Goal: Task Accomplishment & Management: Use online tool/utility

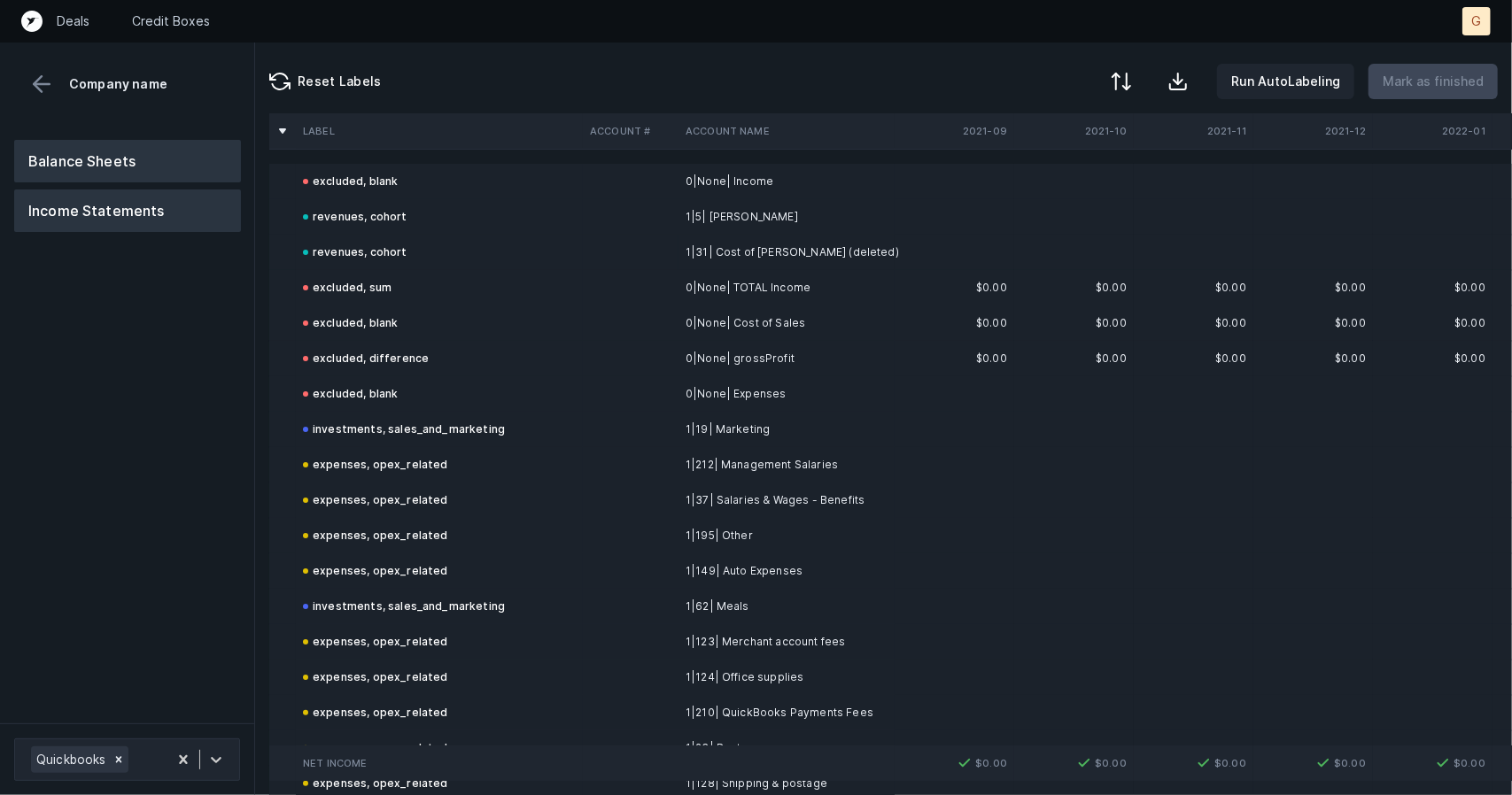
click at [151, 149] on button "Balance Sheets" at bounding box center [127, 161] width 226 height 43
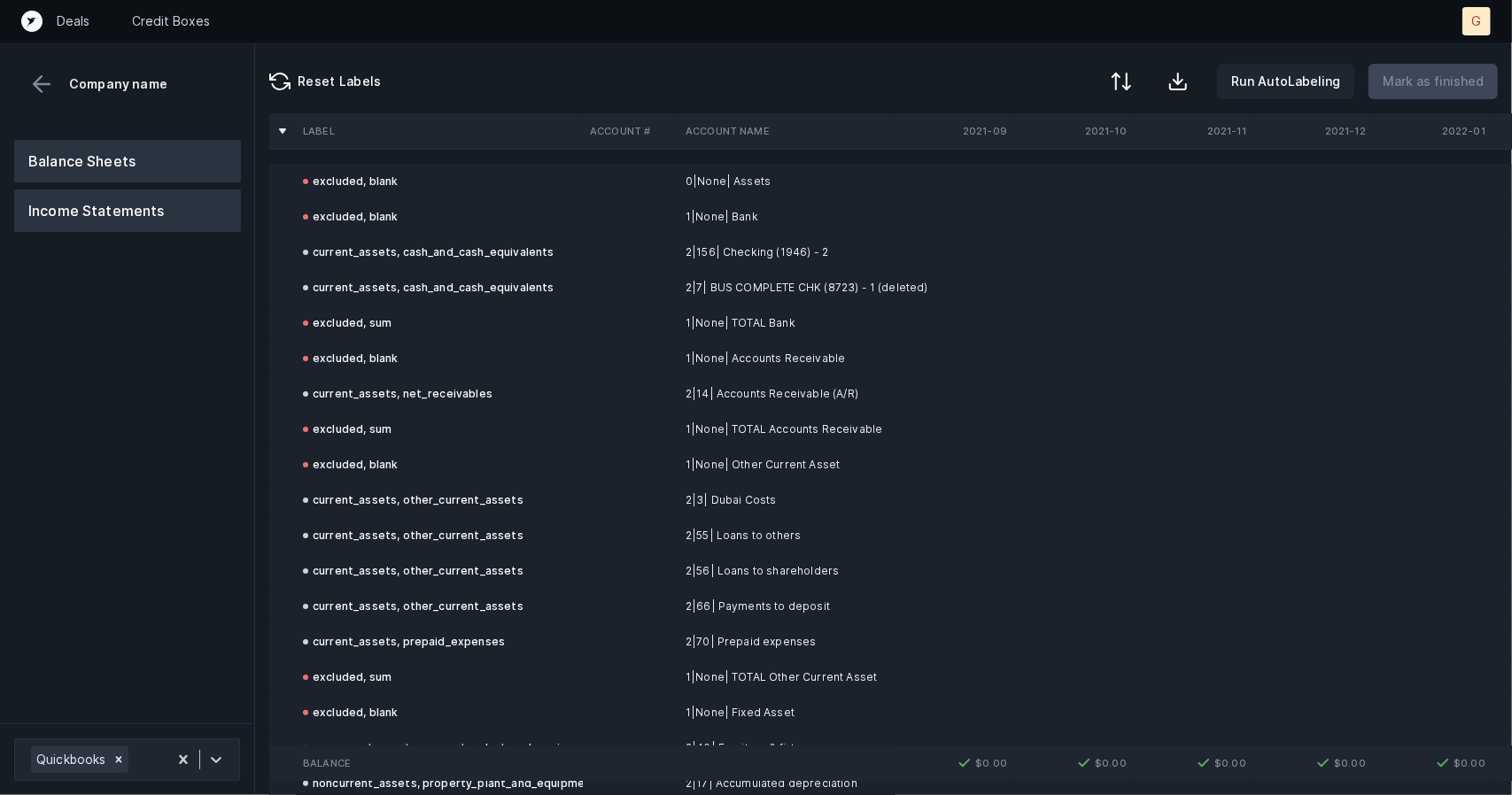
click at [149, 198] on button "Income Statements" at bounding box center [127, 211] width 226 height 43
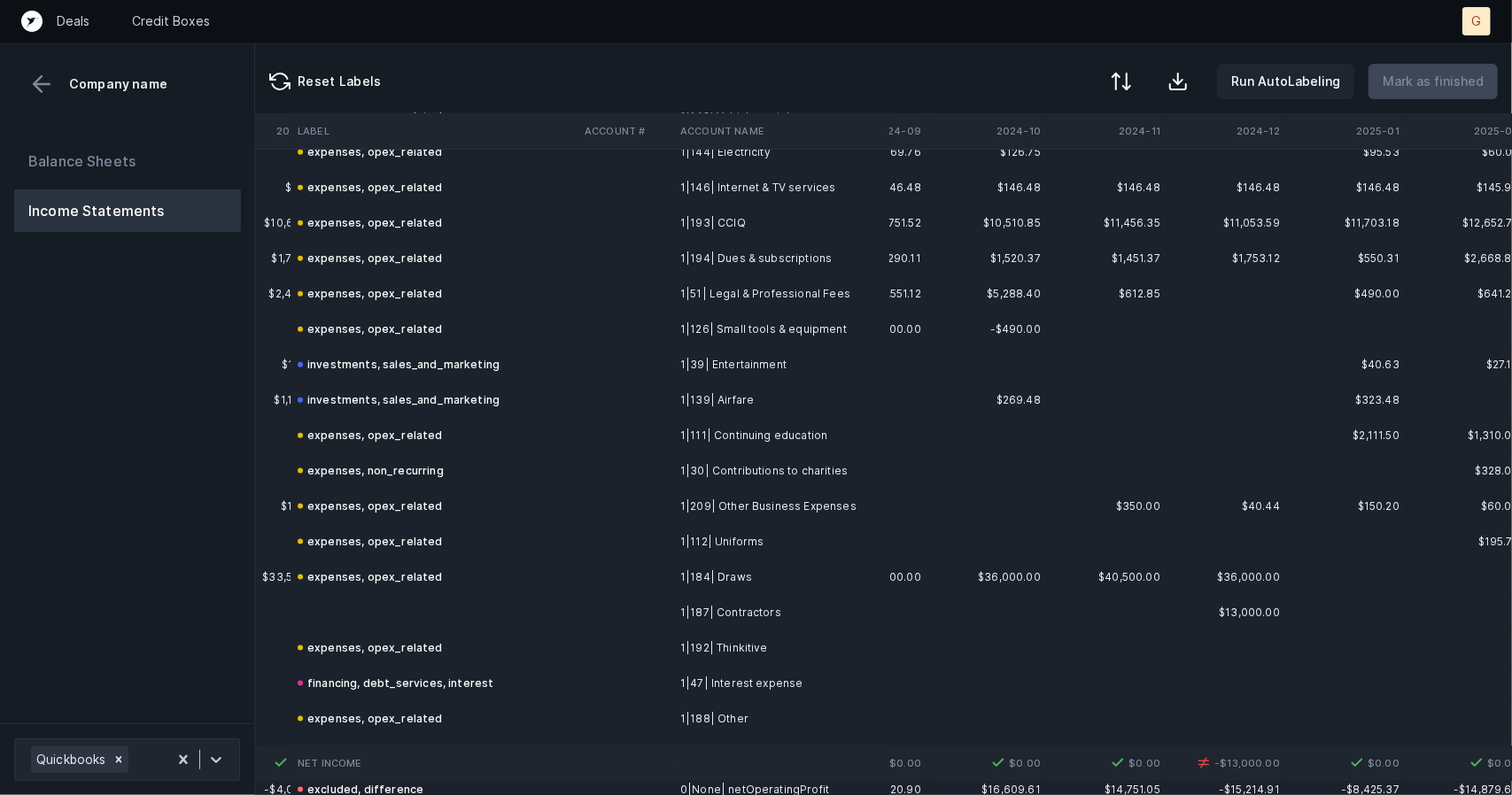
scroll to position [1608, 4391]
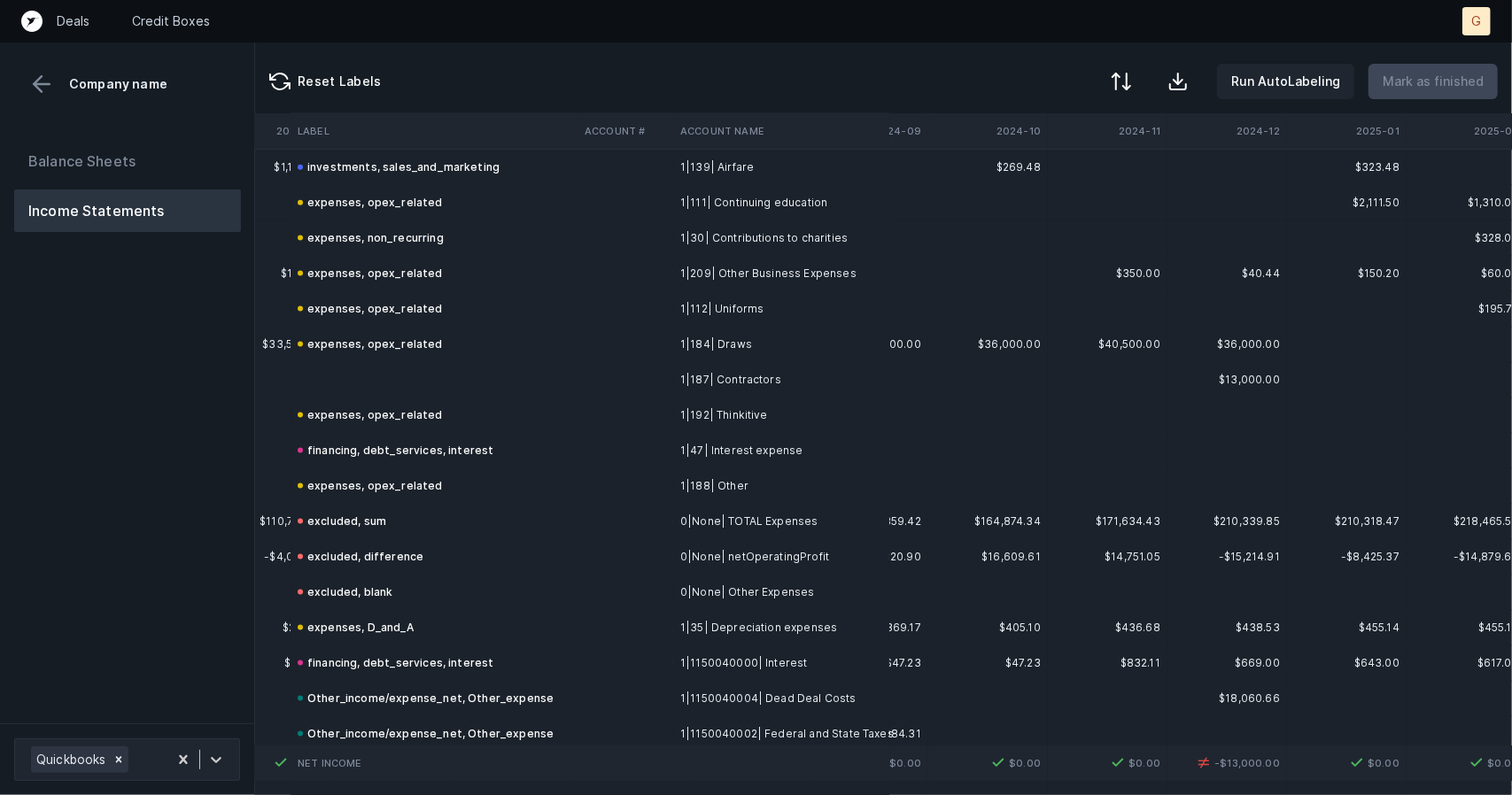
click at [324, 377] on td at bounding box center [433, 379] width 287 height 35
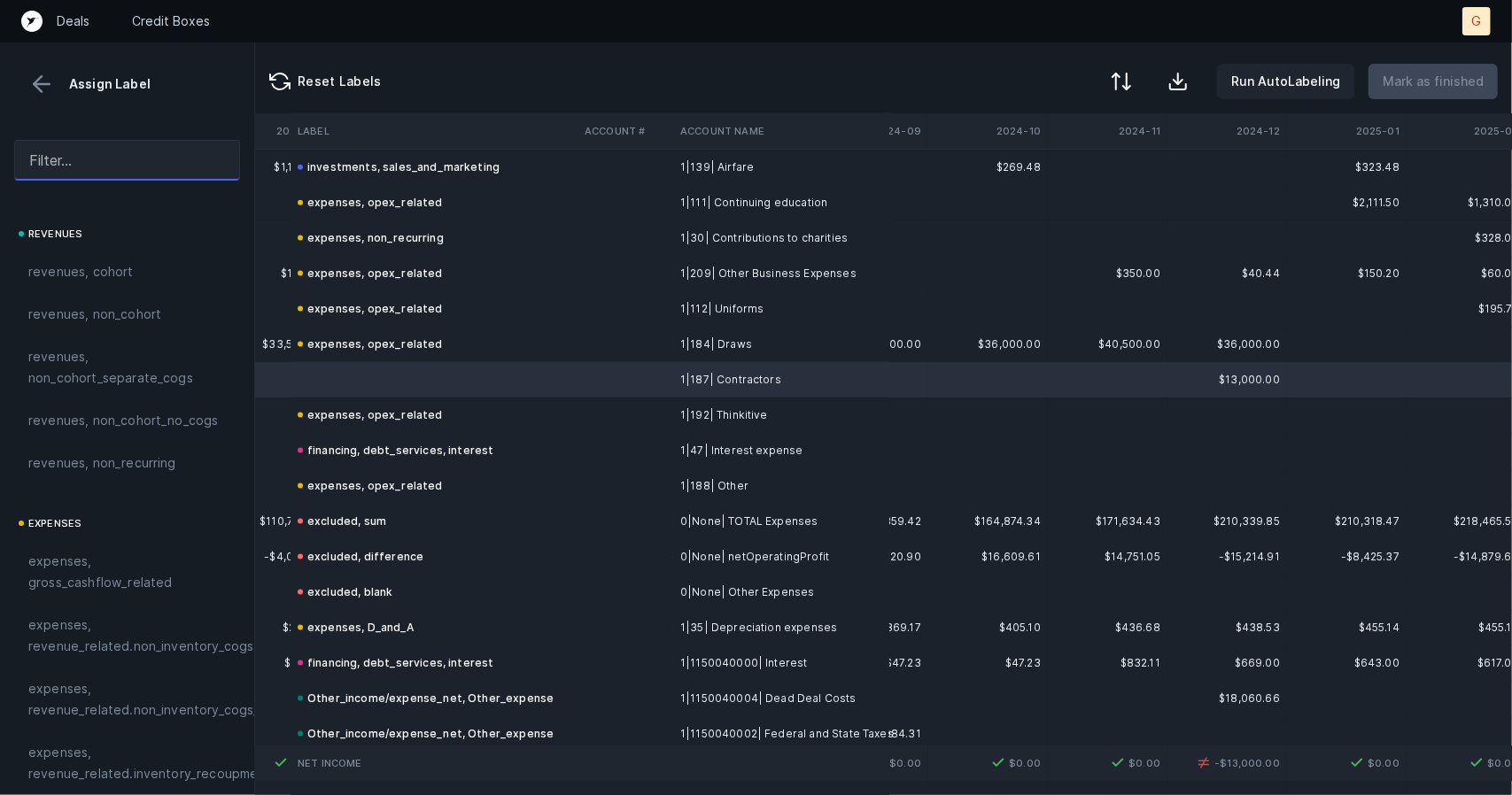
click at [99, 155] on input "text" at bounding box center [126, 160] width 226 height 41
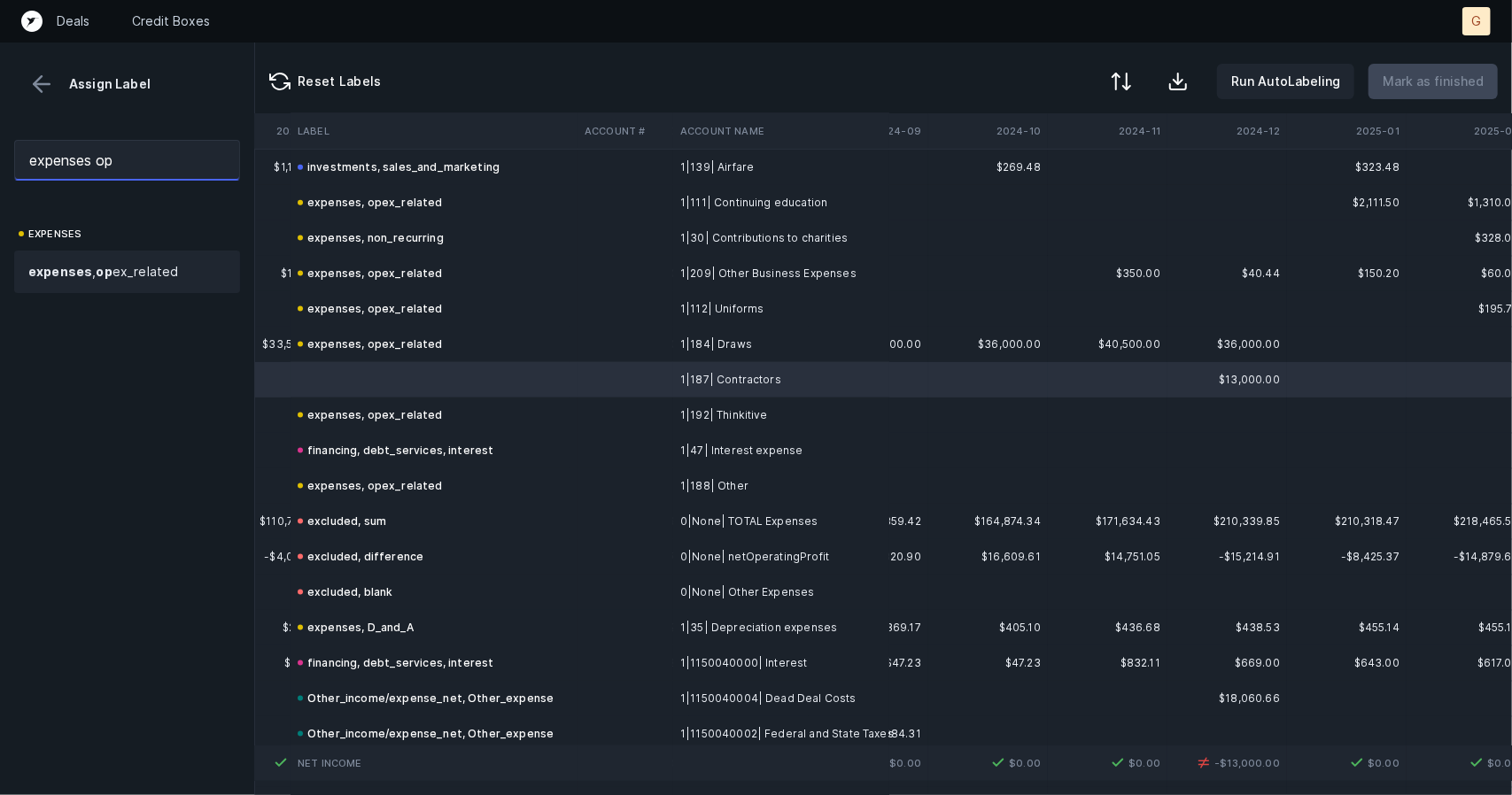
type input "expenses op"
click at [115, 263] on span "expenses , op ex_related" at bounding box center [103, 272] width 149 height 21
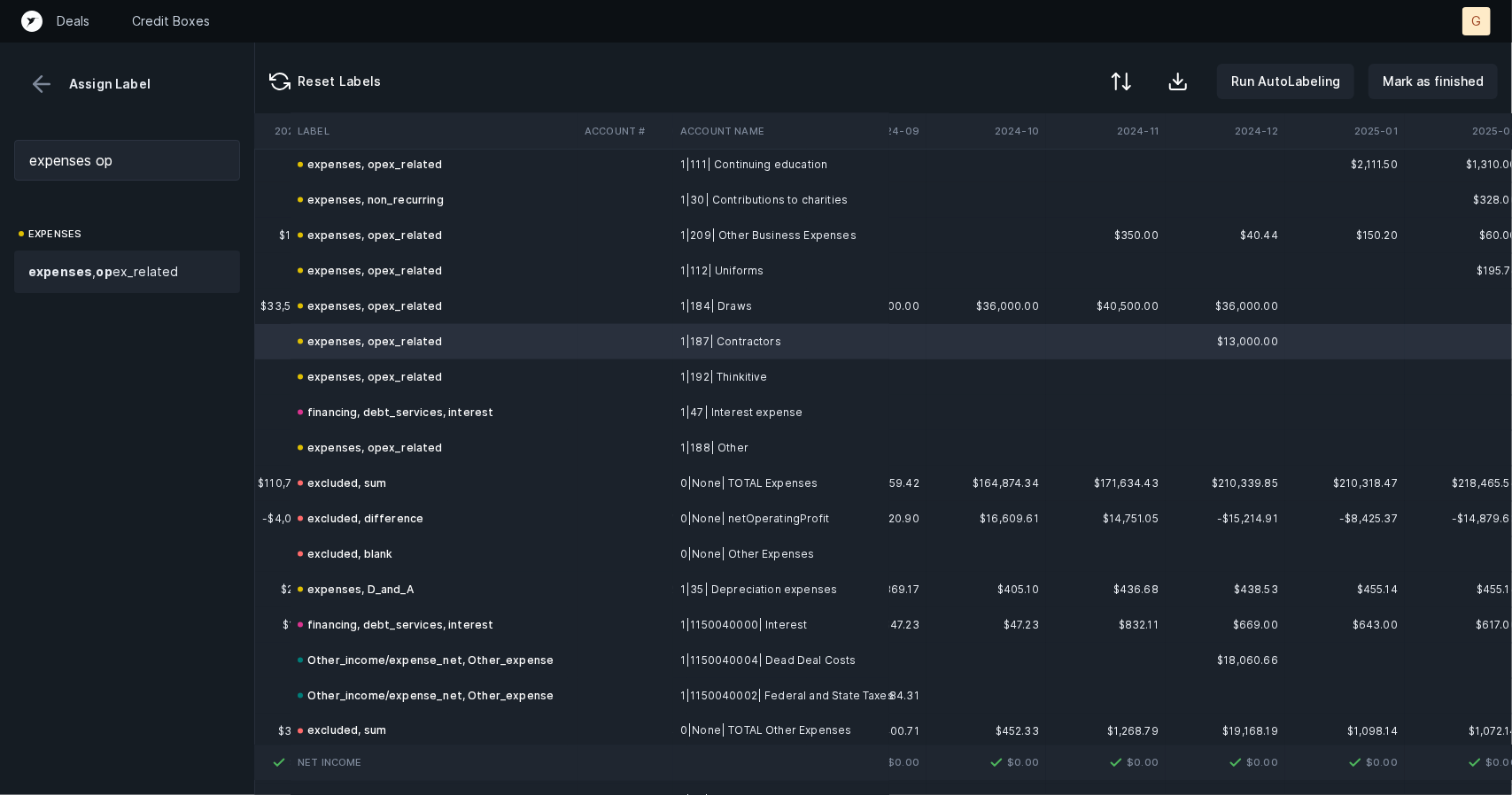
scroll to position [1647, 4393]
click at [1426, 86] on p "Mark as finished" at bounding box center [1433, 81] width 101 height 21
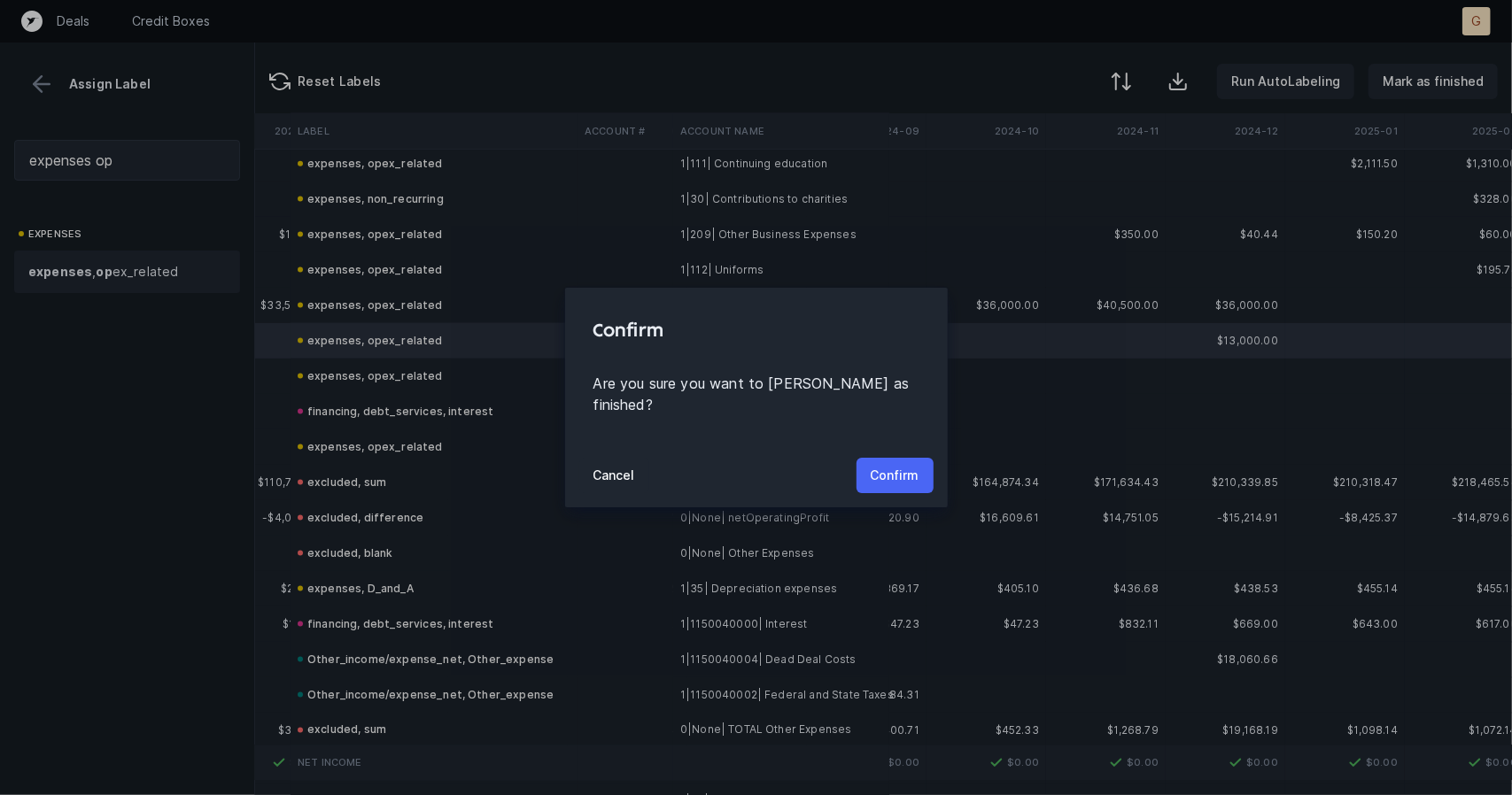
click at [890, 477] on button "Confirm" at bounding box center [895, 475] width 77 height 35
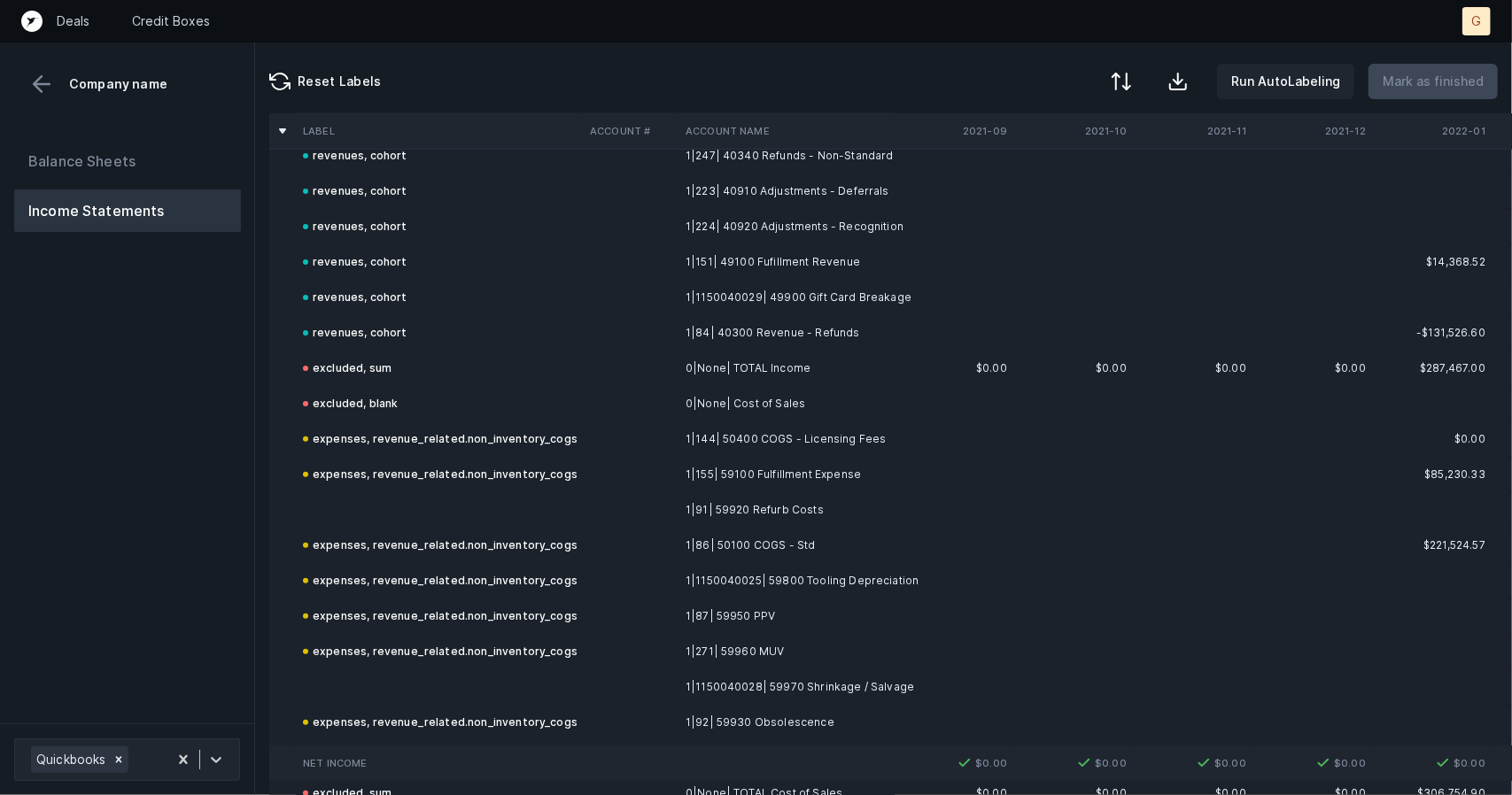
scroll to position [336, 0]
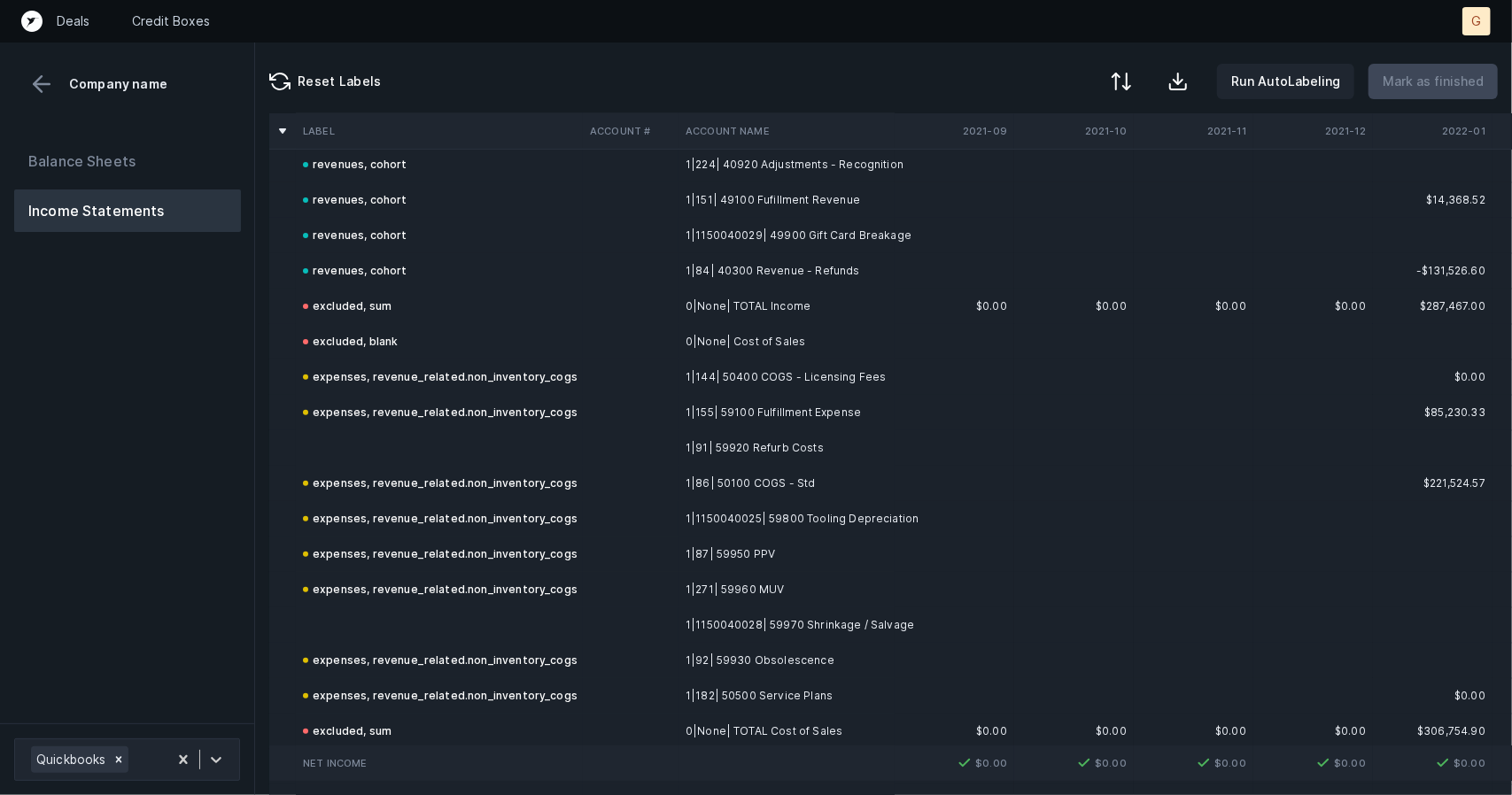
click at [387, 438] on td at bounding box center [439, 448] width 287 height 35
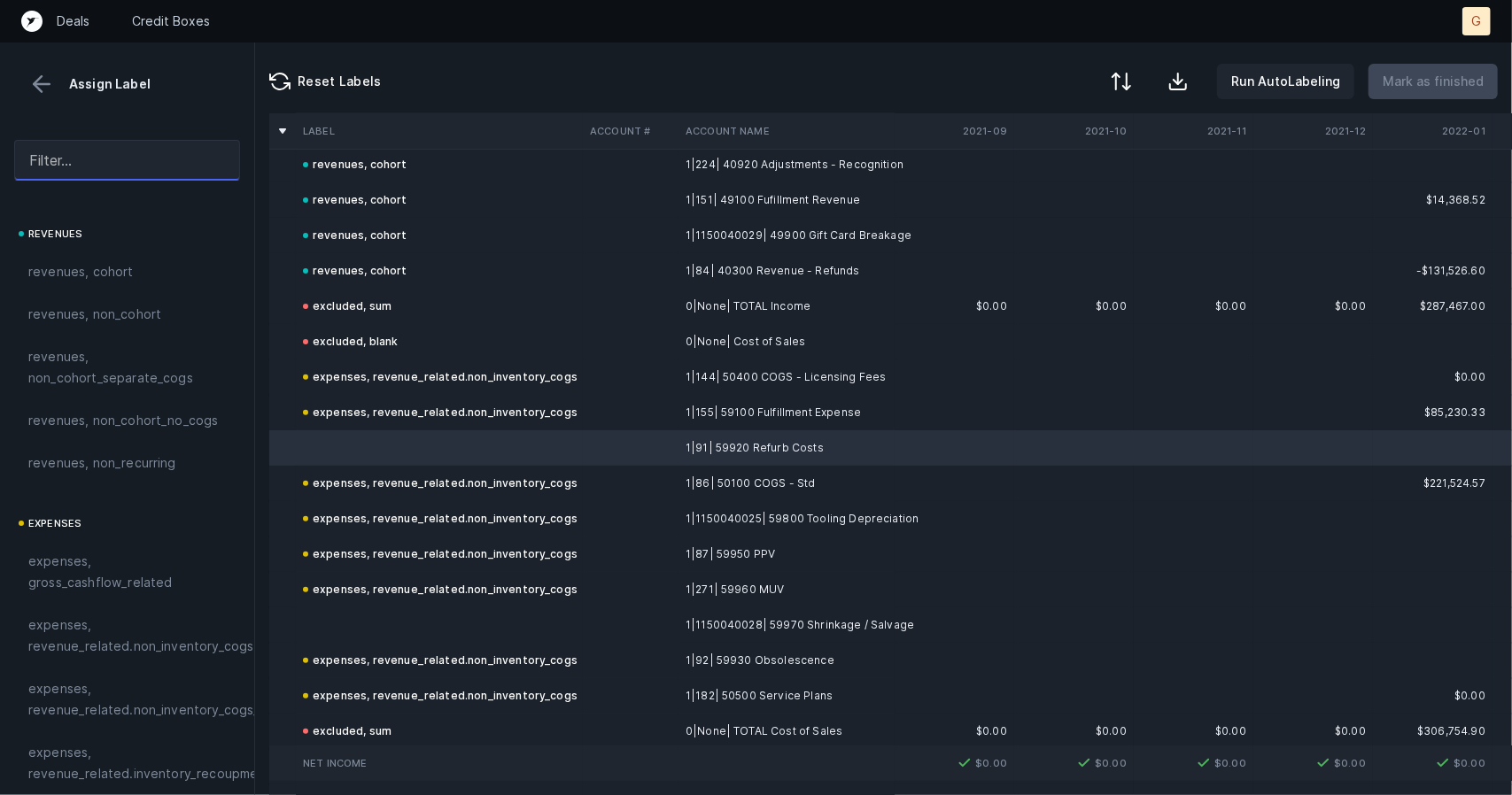
click at [150, 167] on input "text" at bounding box center [126, 160] width 226 height 41
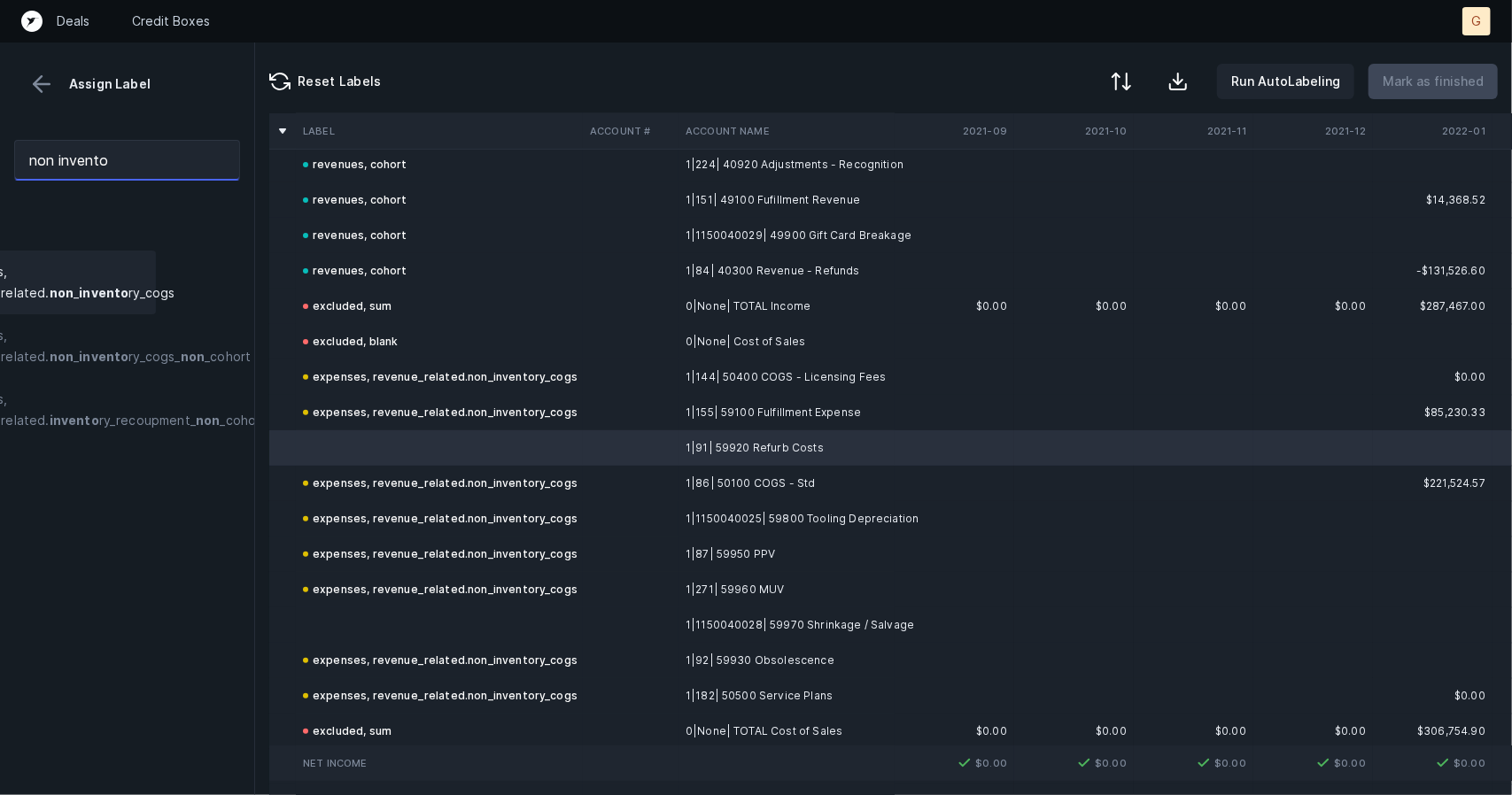
scroll to position [0, 84]
type input "non invento"
click at [107, 301] on span "expenses, revenue_related. non _ invento ry_cogs" at bounding box center [60, 283] width 230 height 43
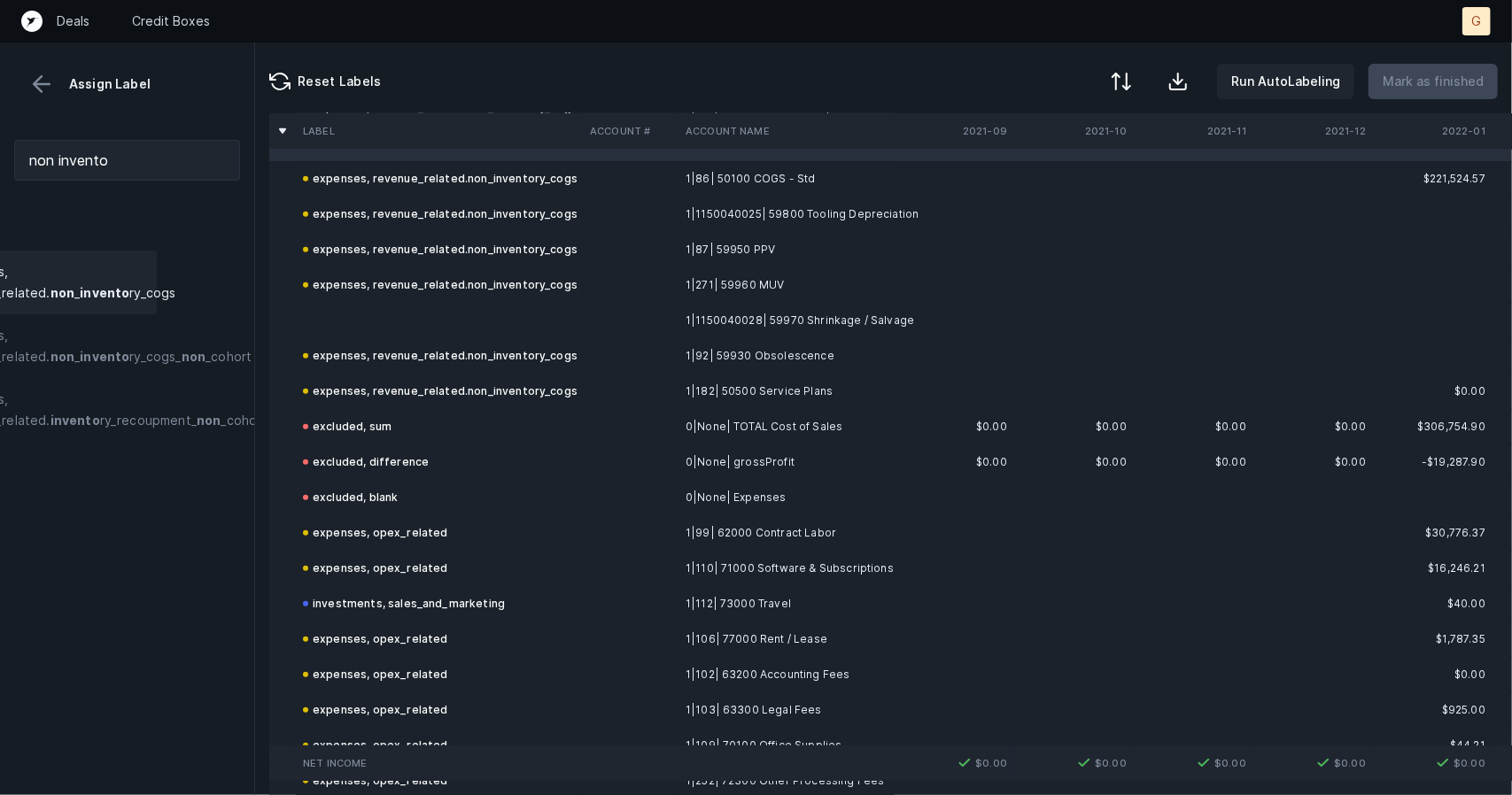
scroll to position [648, 0]
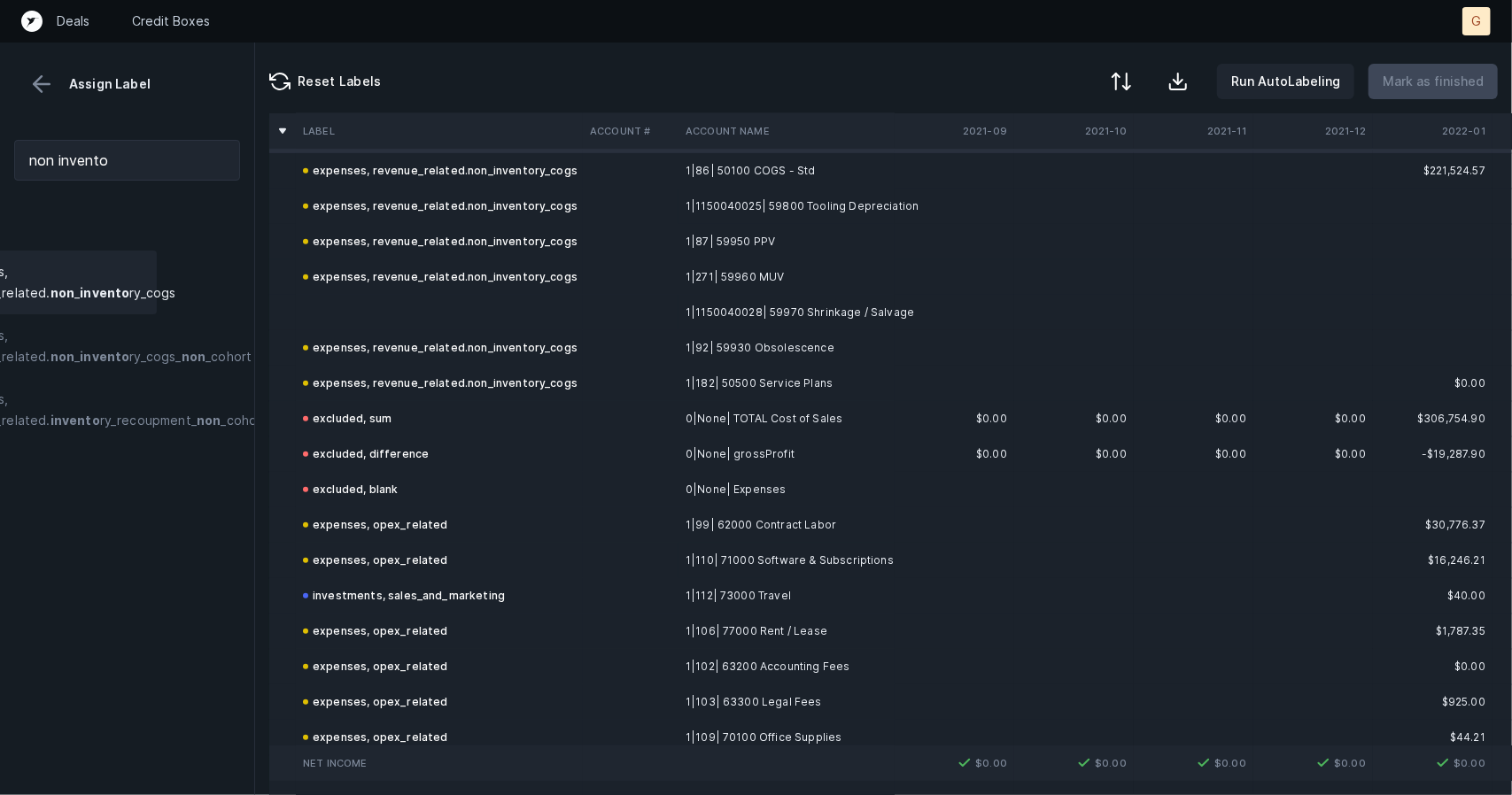
click at [375, 307] on td at bounding box center [439, 313] width 287 height 35
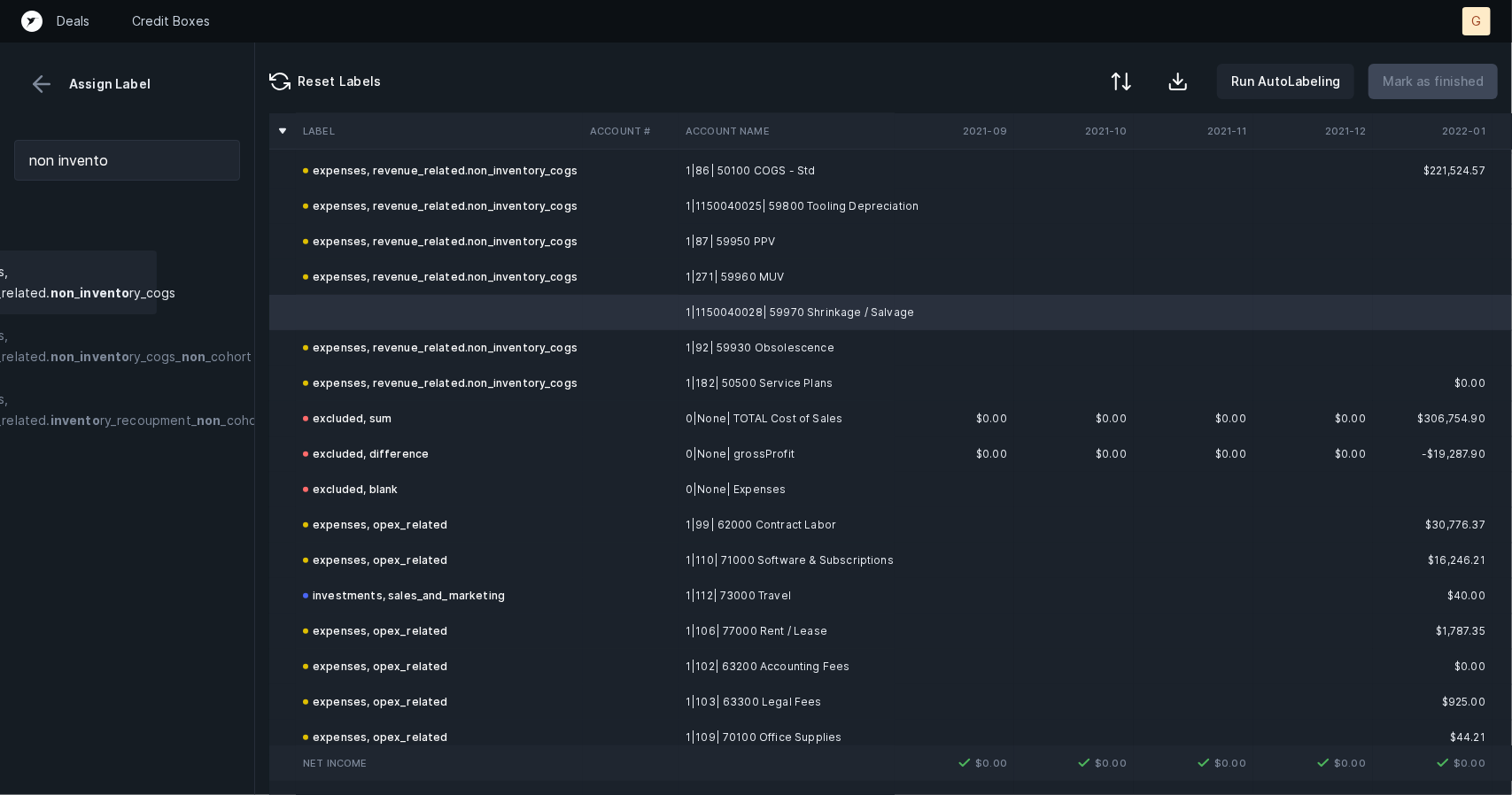
click at [103, 290] on strong "invento" at bounding box center [104, 292] width 49 height 15
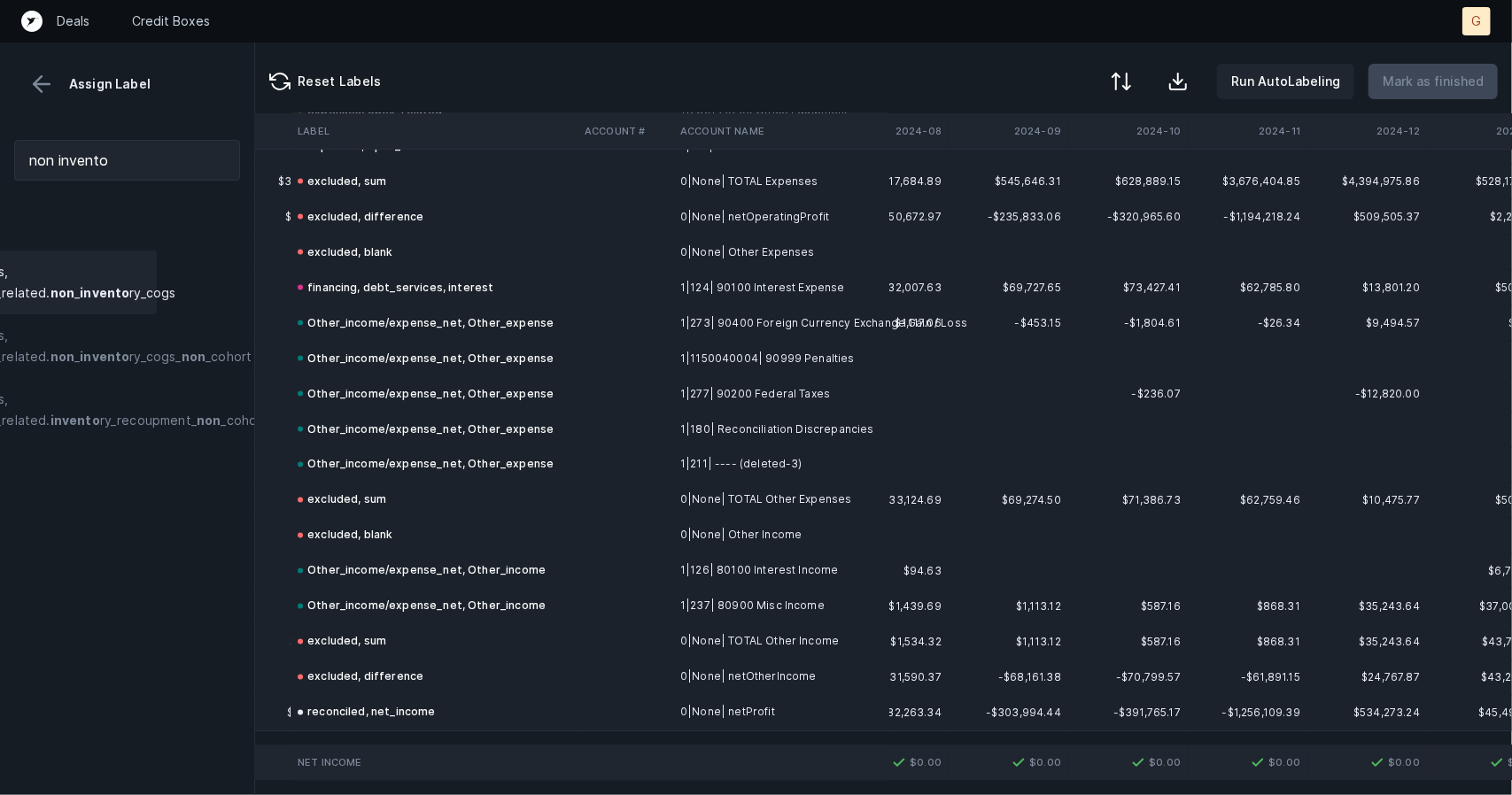
scroll to position [1925, 4269]
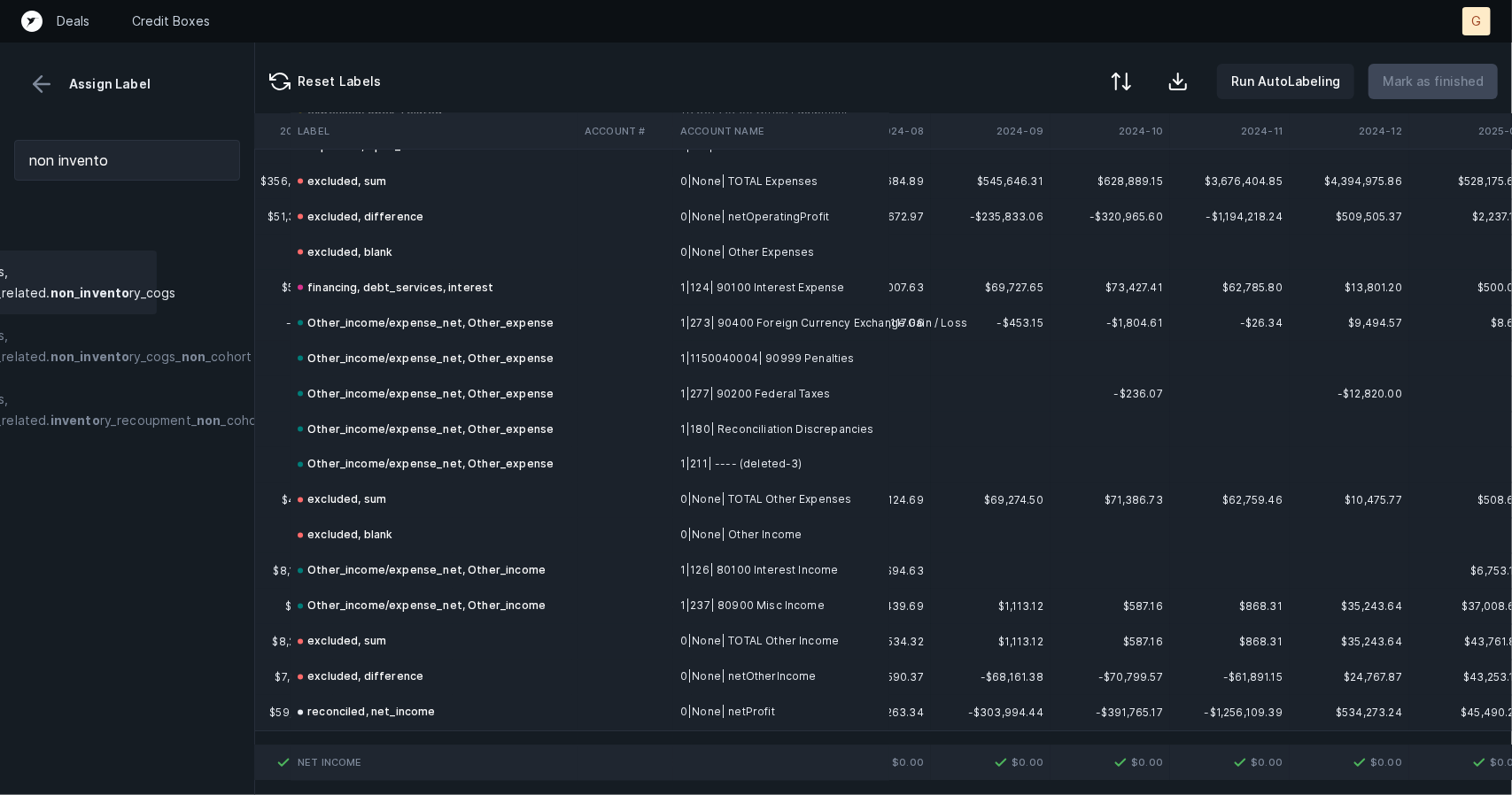
click at [39, 89] on button at bounding box center [42, 83] width 27 height 27
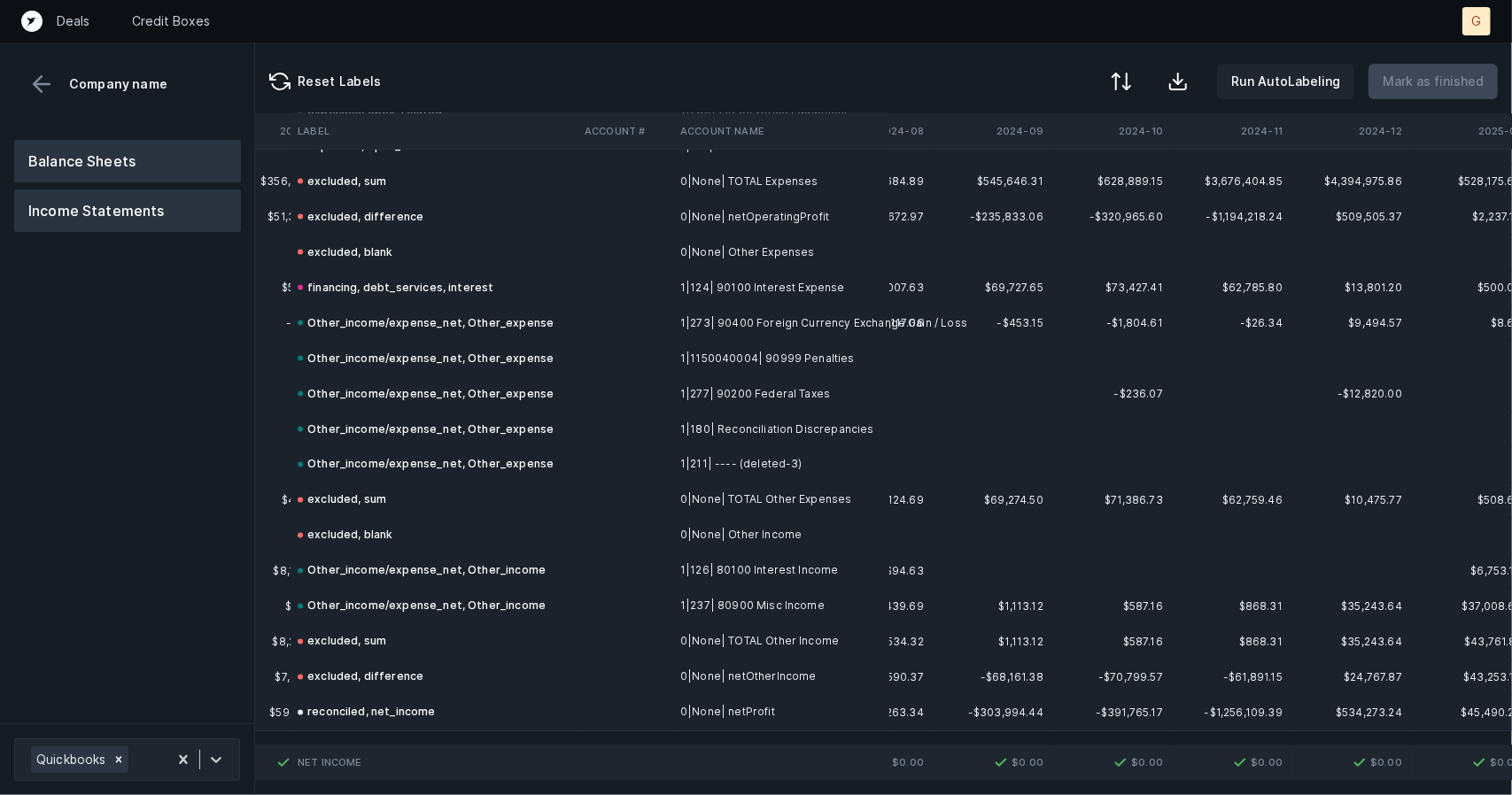
click at [93, 164] on button "Balance Sheets" at bounding box center [127, 161] width 226 height 43
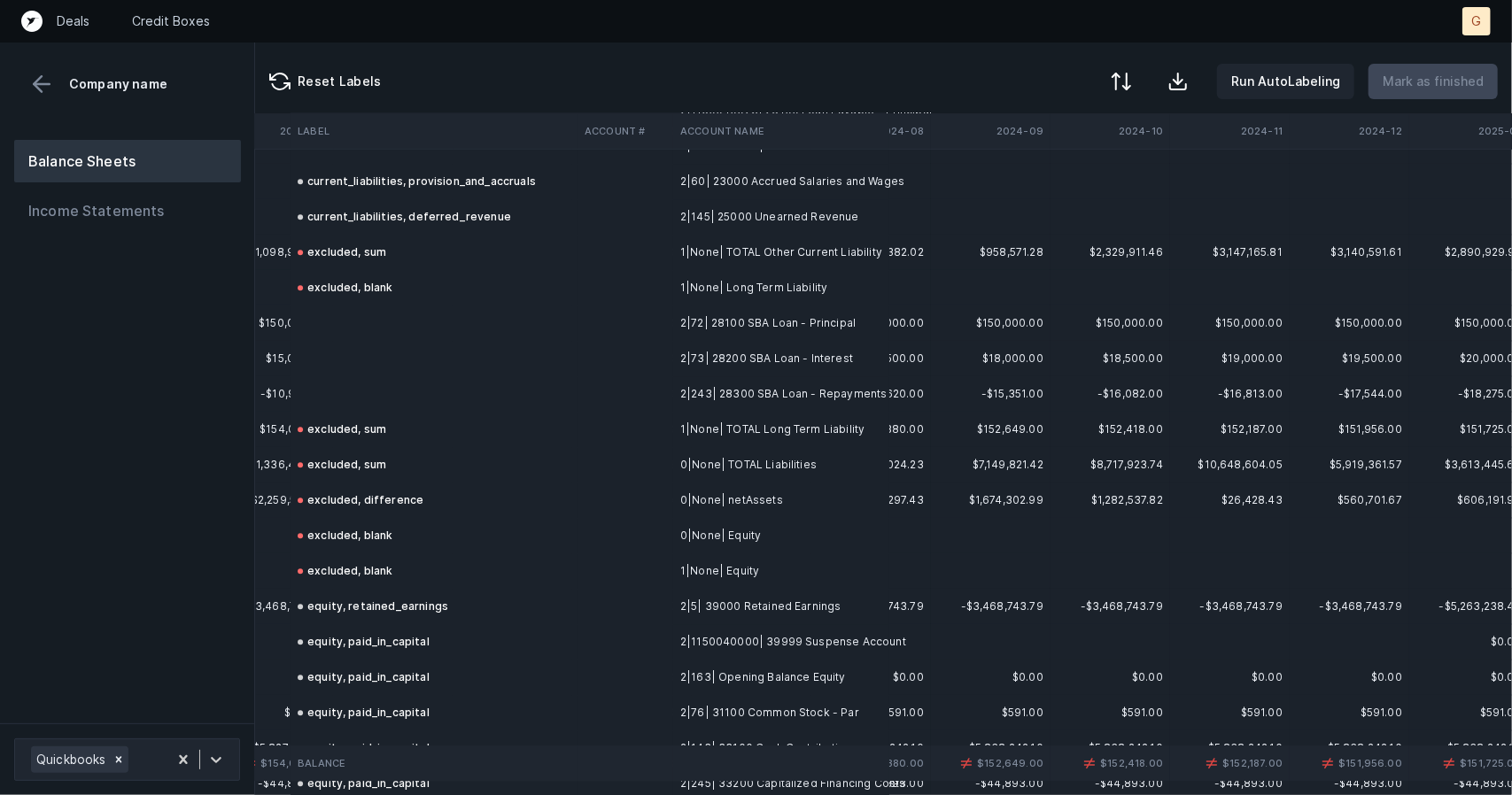
scroll to position [3079, 4269]
click at [331, 375] on td at bounding box center [433, 360] width 287 height 35
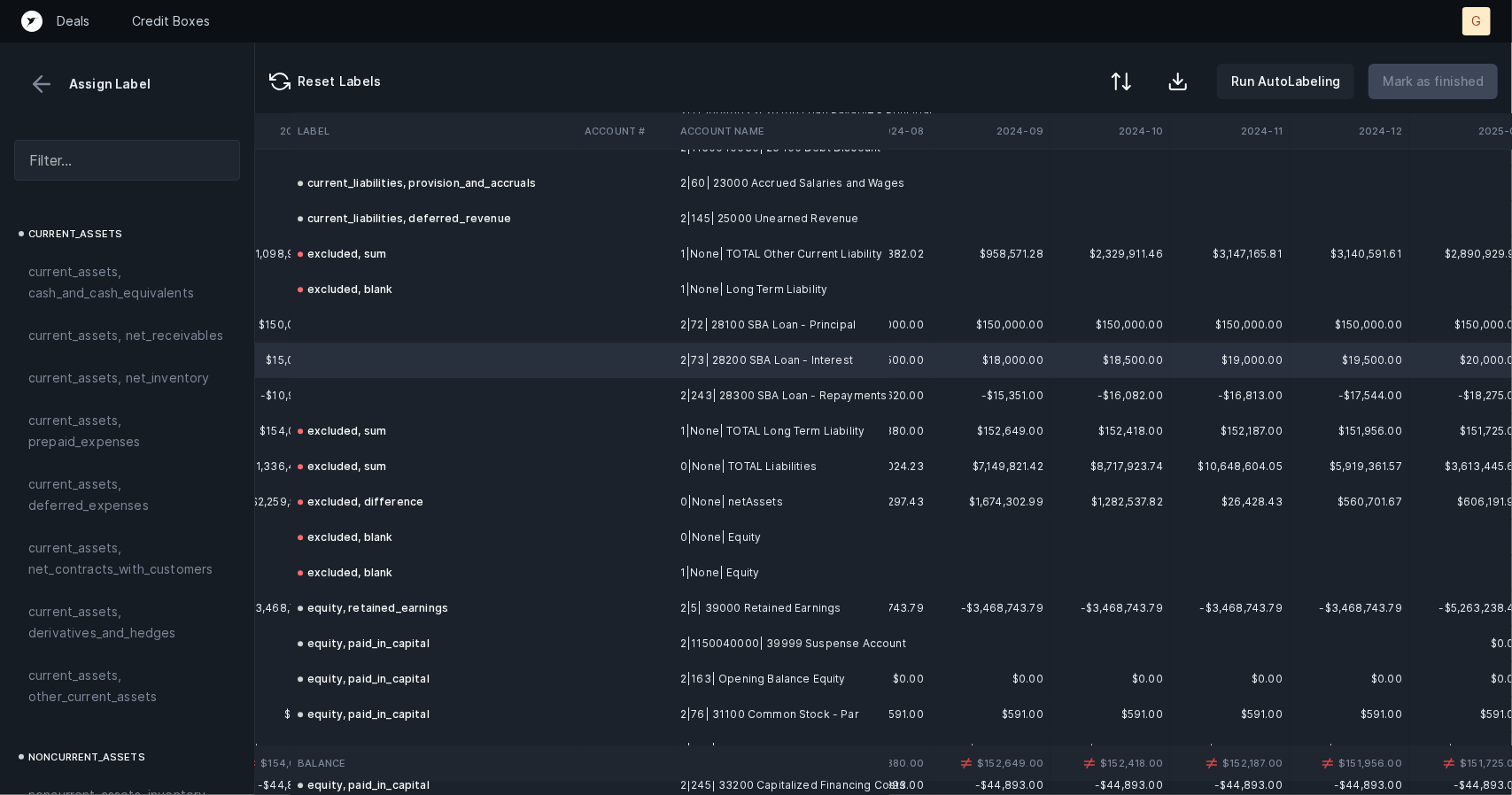
click at [340, 380] on td at bounding box center [433, 396] width 287 height 35
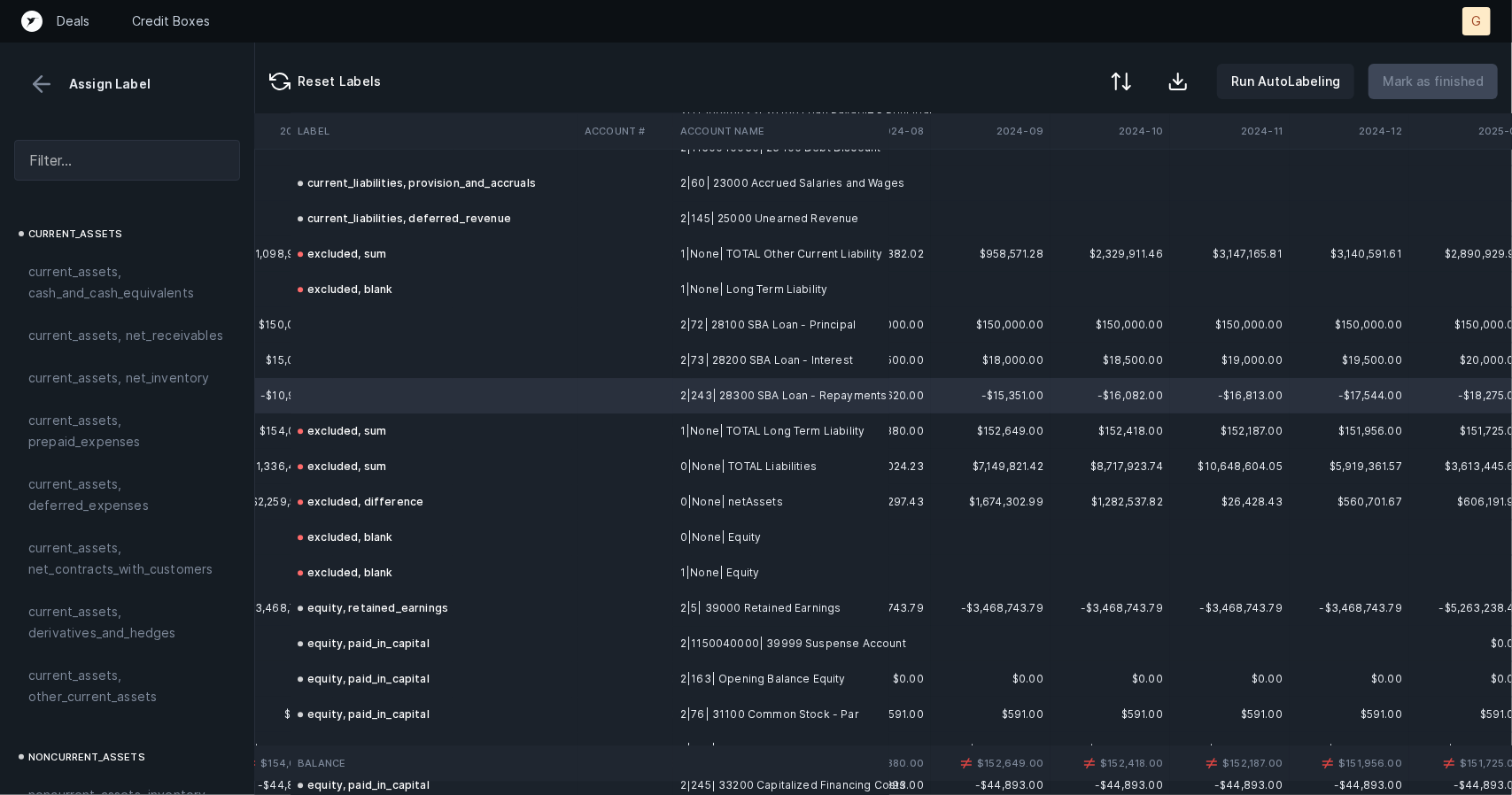
click at [333, 316] on td at bounding box center [433, 325] width 287 height 35
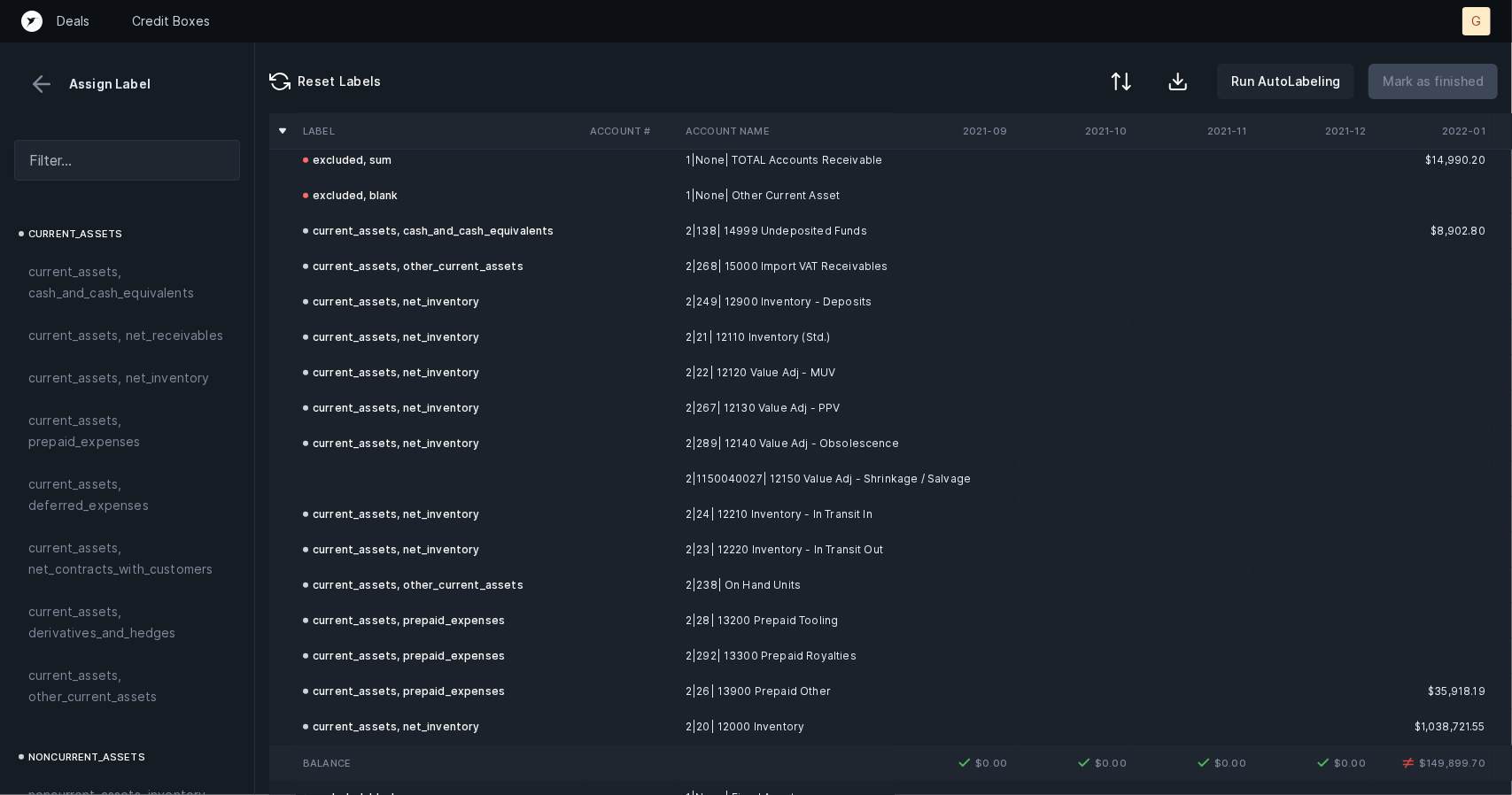
scroll to position [855, 0]
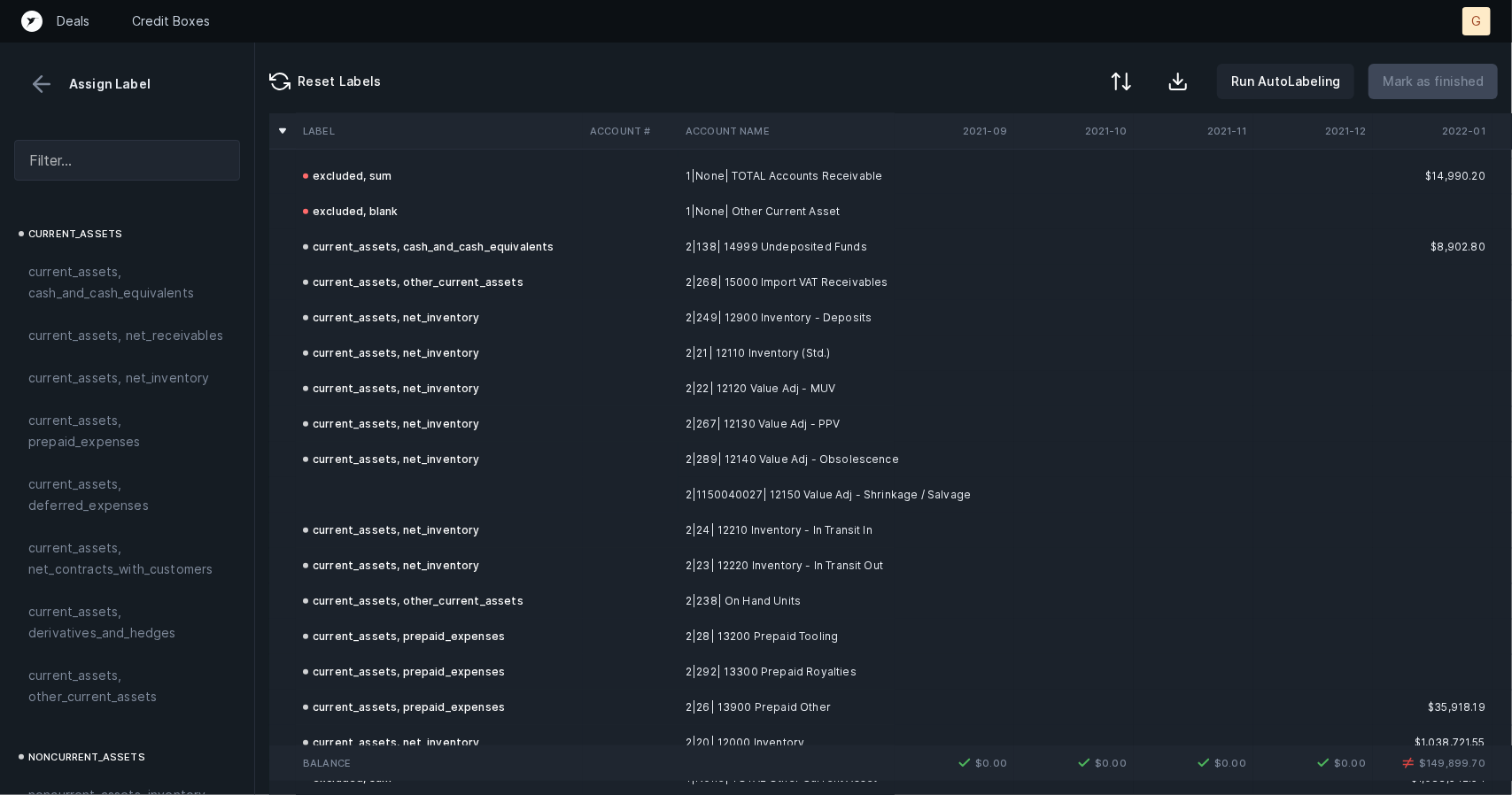
click at [339, 459] on div "current_assets, net_inventory" at bounding box center [391, 459] width 177 height 21
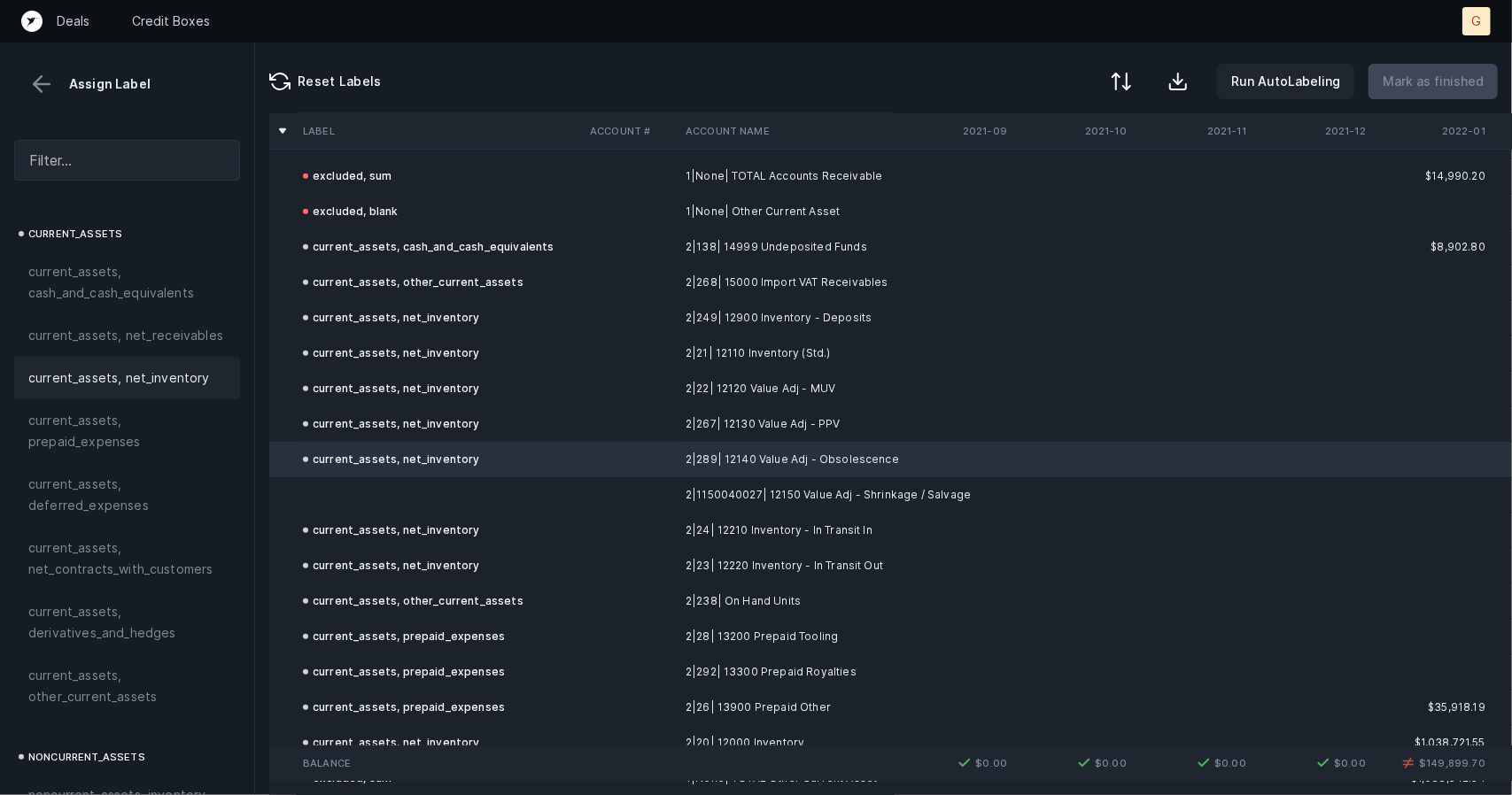
click at [342, 481] on td at bounding box center [439, 494] width 287 height 35
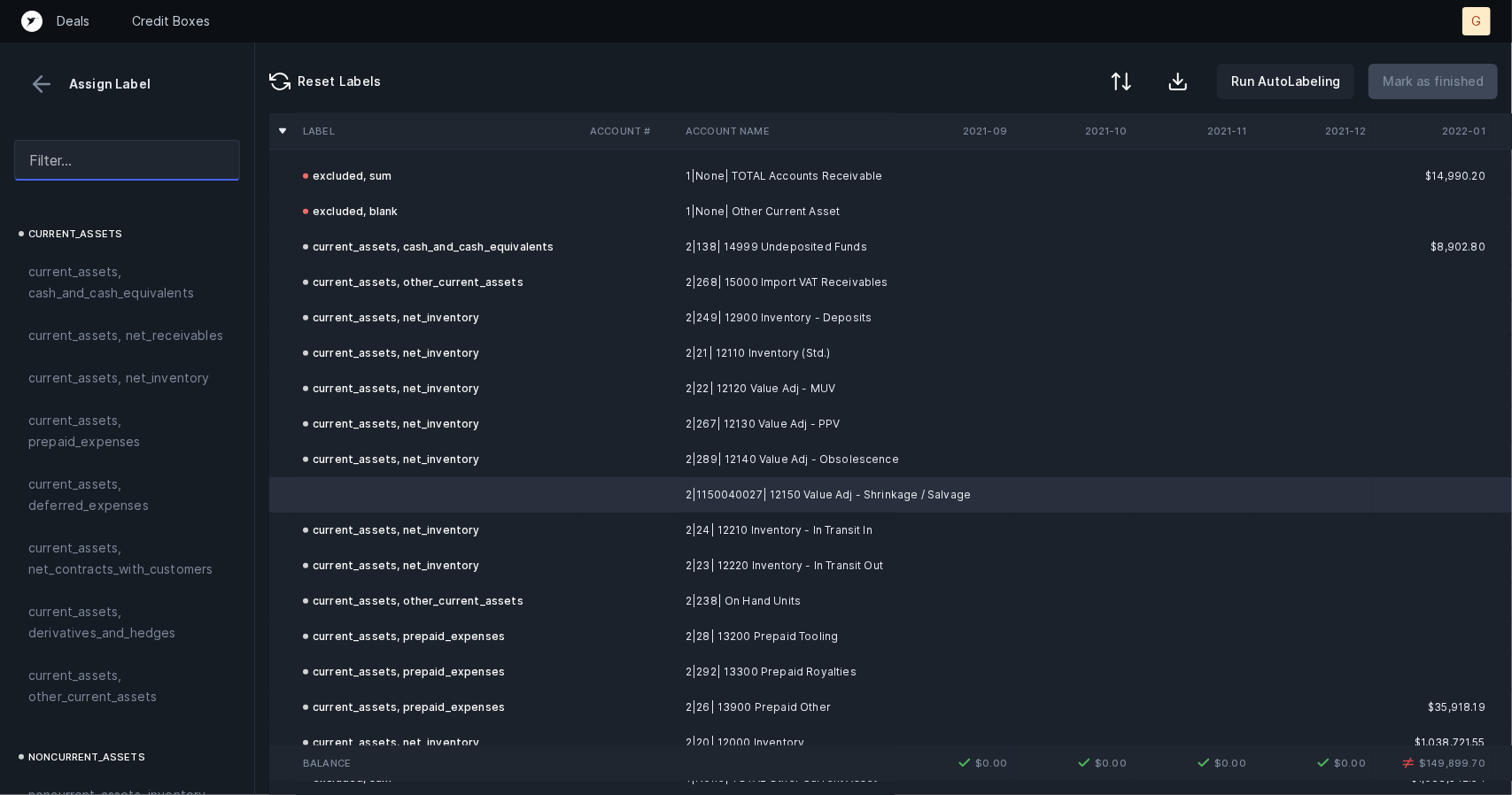
click at [92, 165] on input "text" at bounding box center [126, 160] width 226 height 41
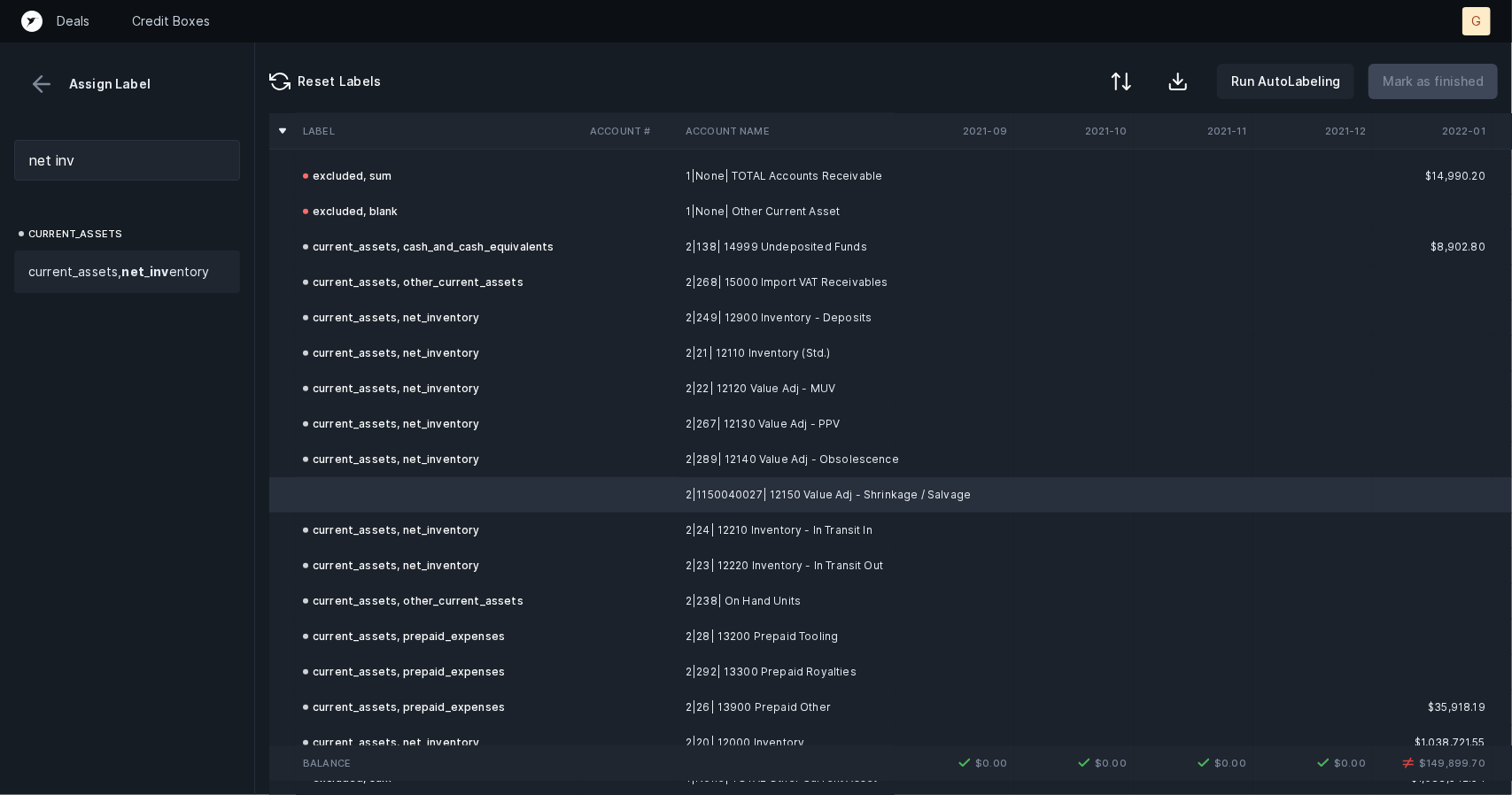
click at [108, 274] on span "current_assets, net _ inv entory" at bounding box center [120, 272] width 182 height 21
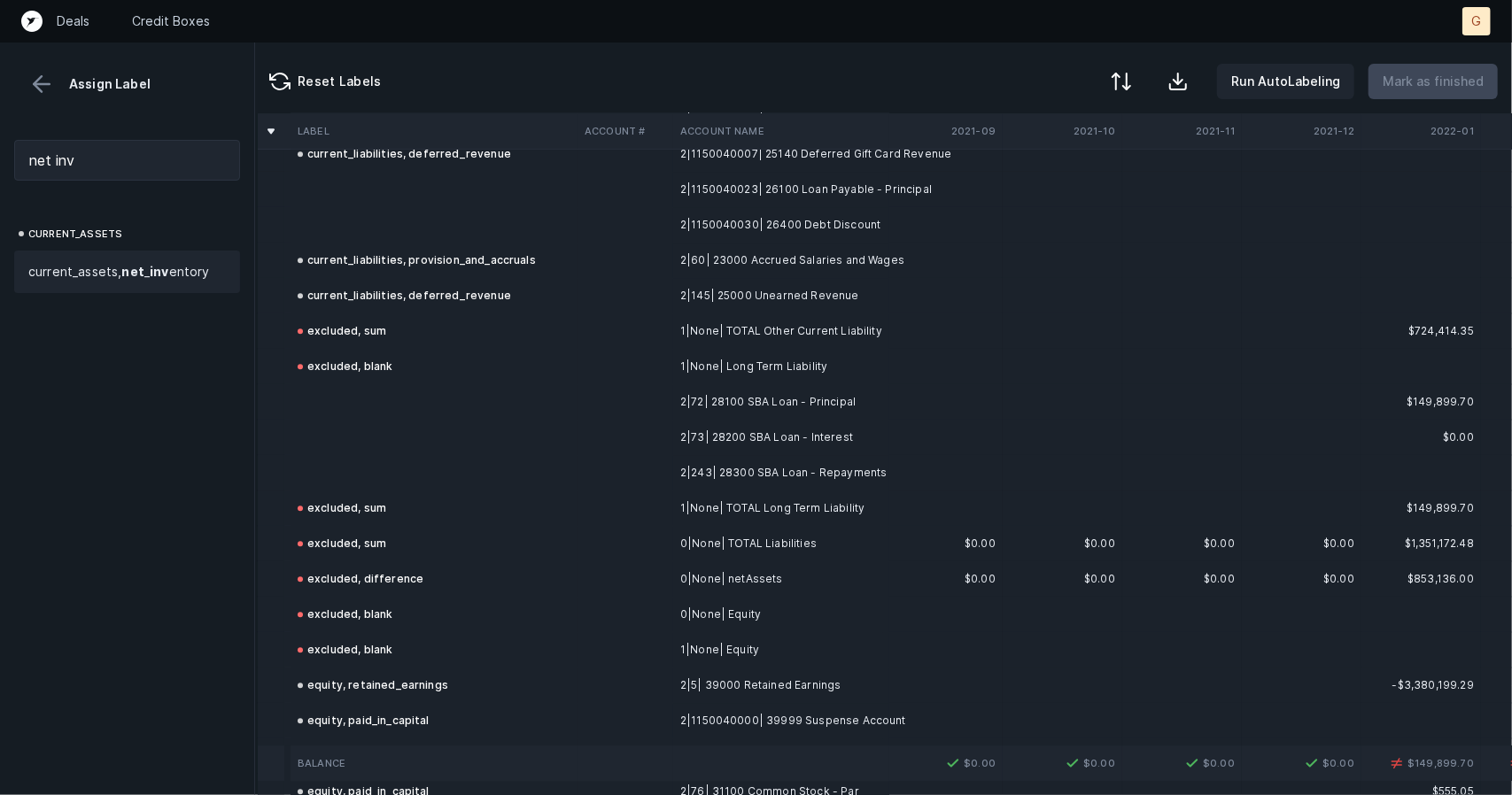
scroll to position [2952, 11]
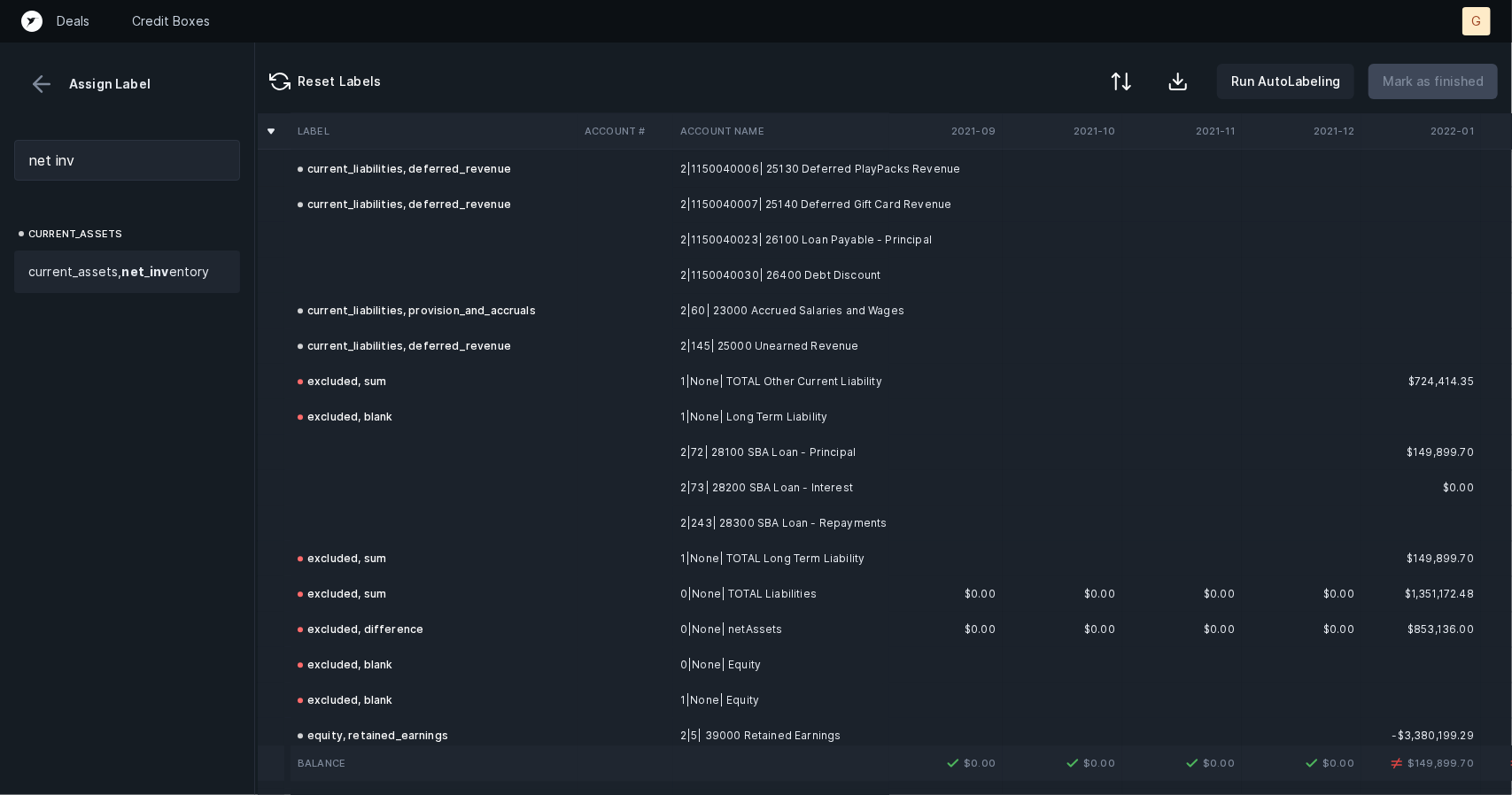
click at [398, 243] on td at bounding box center [433, 240] width 287 height 35
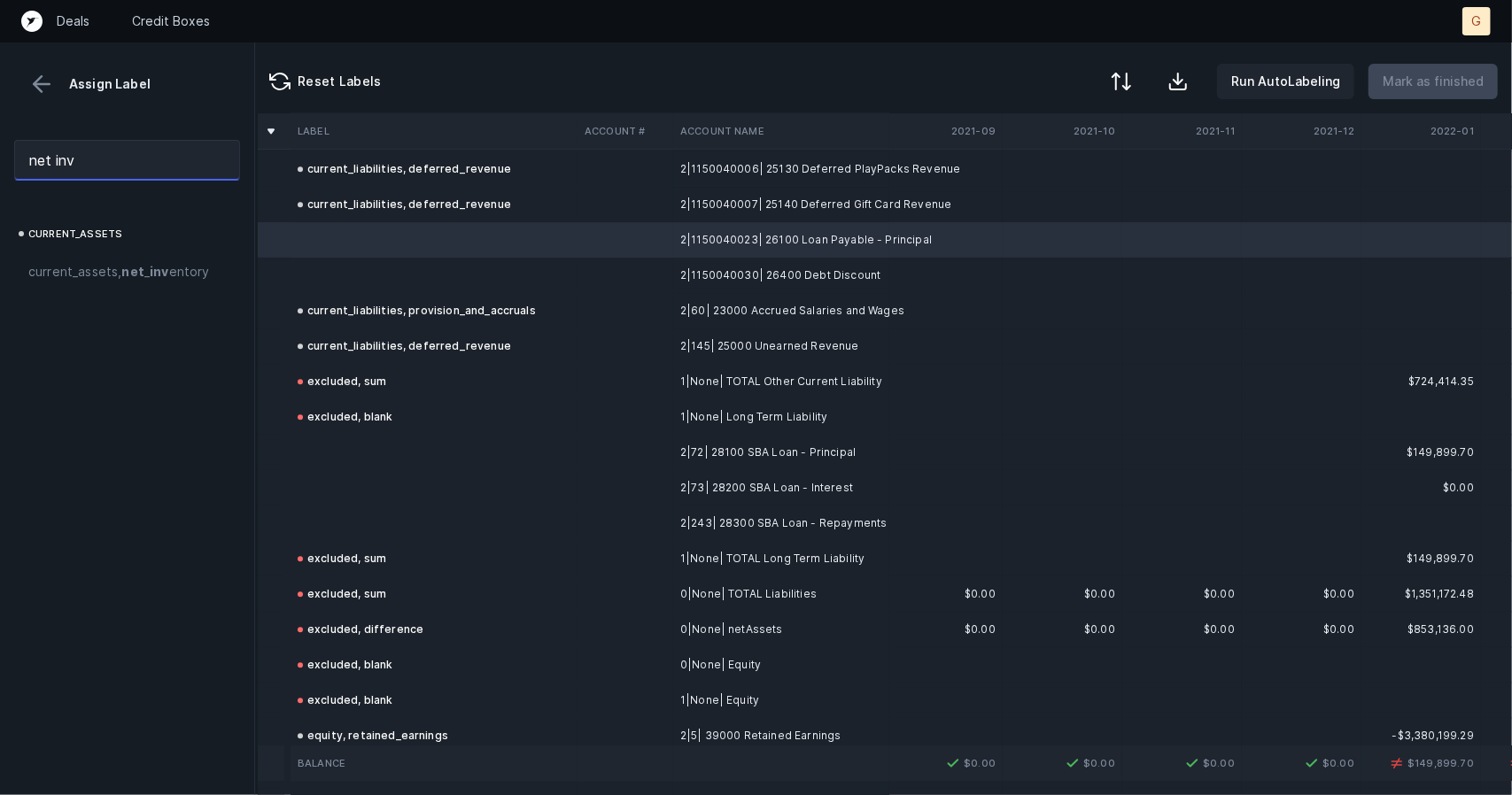
drag, startPoint x: 97, startPoint y: 156, endPoint x: 0, endPoint y: 151, distance: 97.1
click at [0, 151] on div "net inv" at bounding box center [127, 160] width 254 height 69
type input "l"
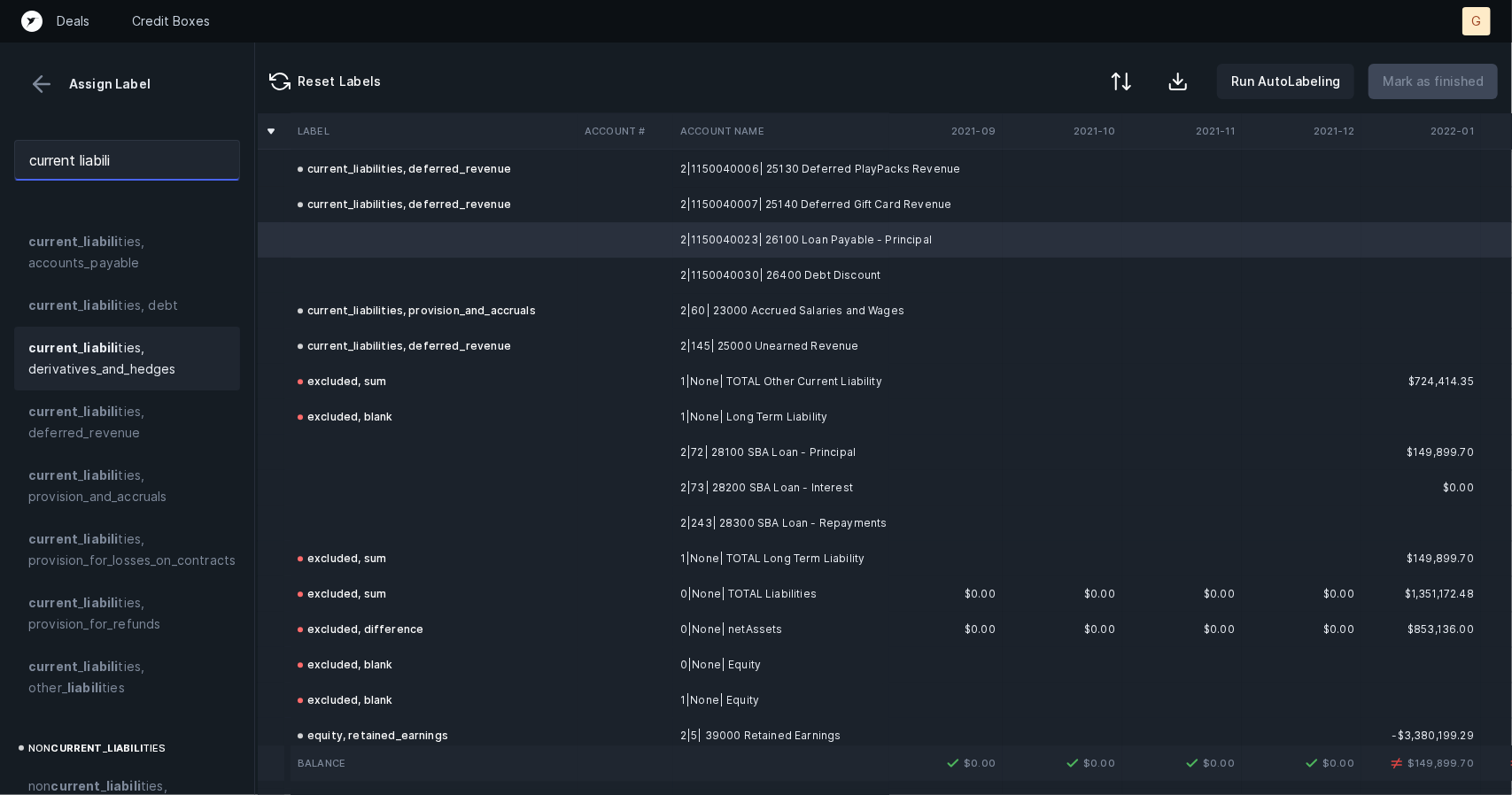
scroll to position [33, 0]
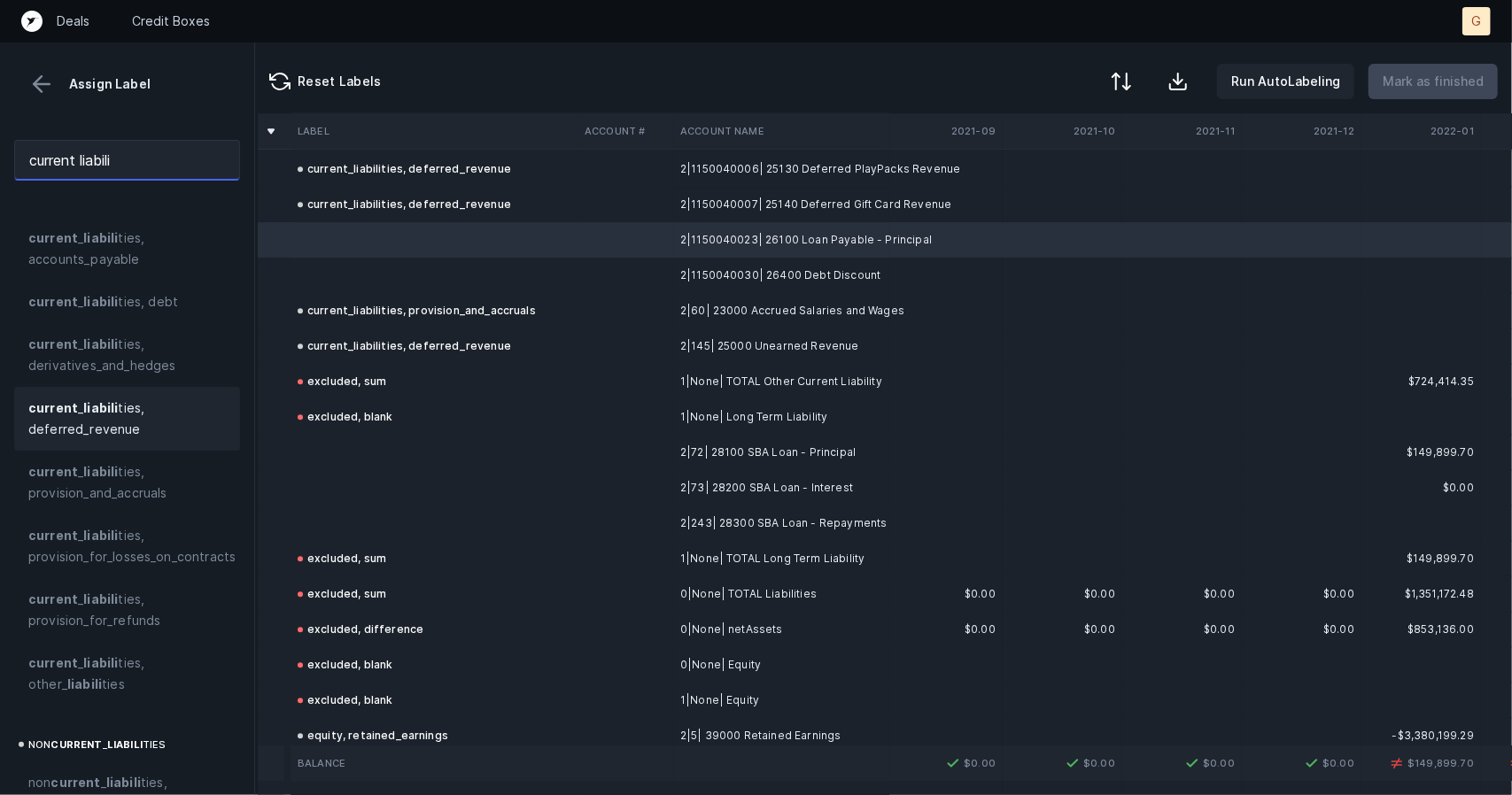
type input "current liabili"
click at [103, 413] on strong "liabili" at bounding box center [100, 407] width 34 height 15
click at [347, 286] on td at bounding box center [433, 276] width 287 height 35
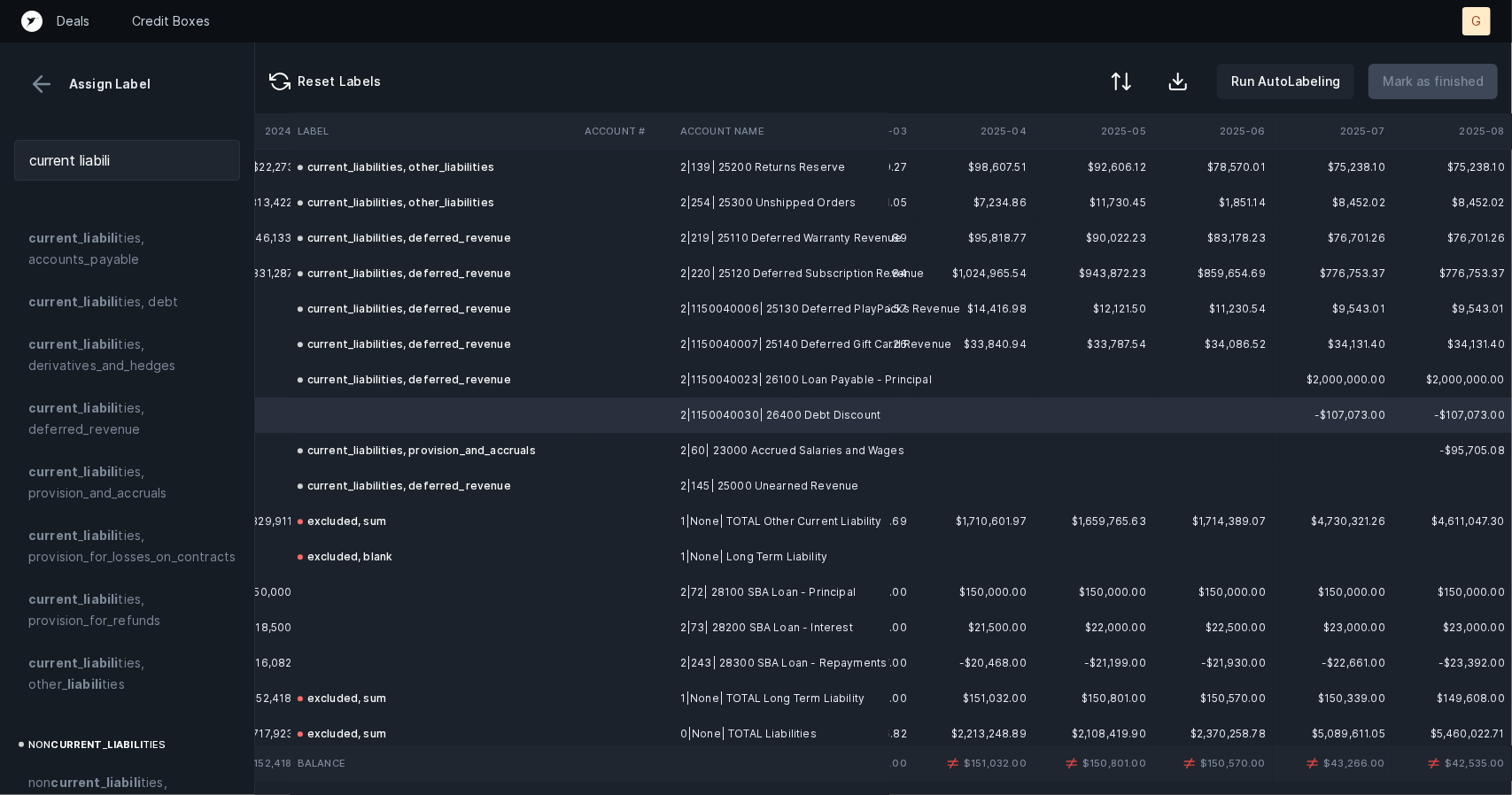
scroll to position [2826, 5136]
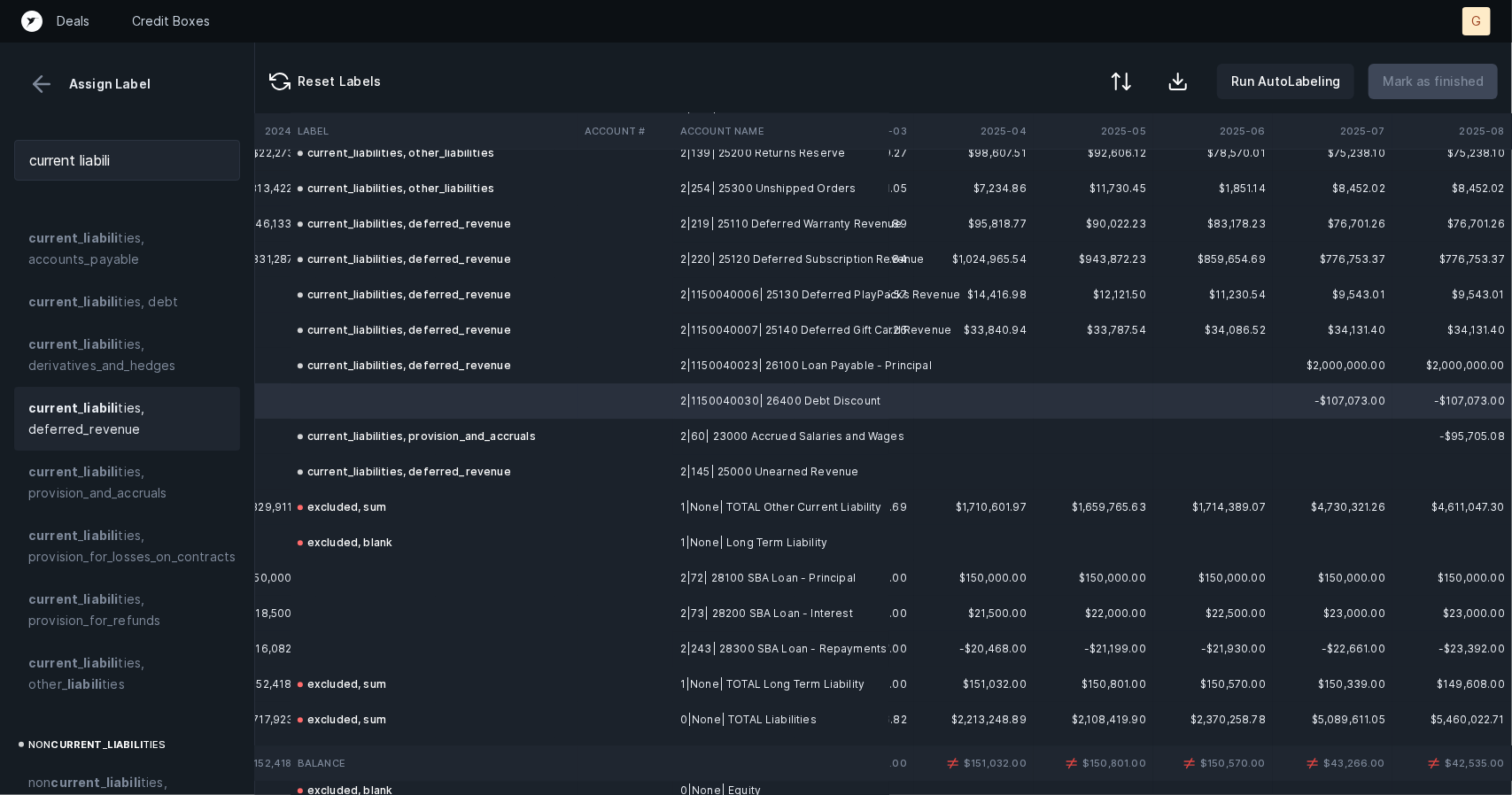
click at [113, 430] on span "current _ liabili ties, deferred_revenue" at bounding box center [127, 419] width 198 height 43
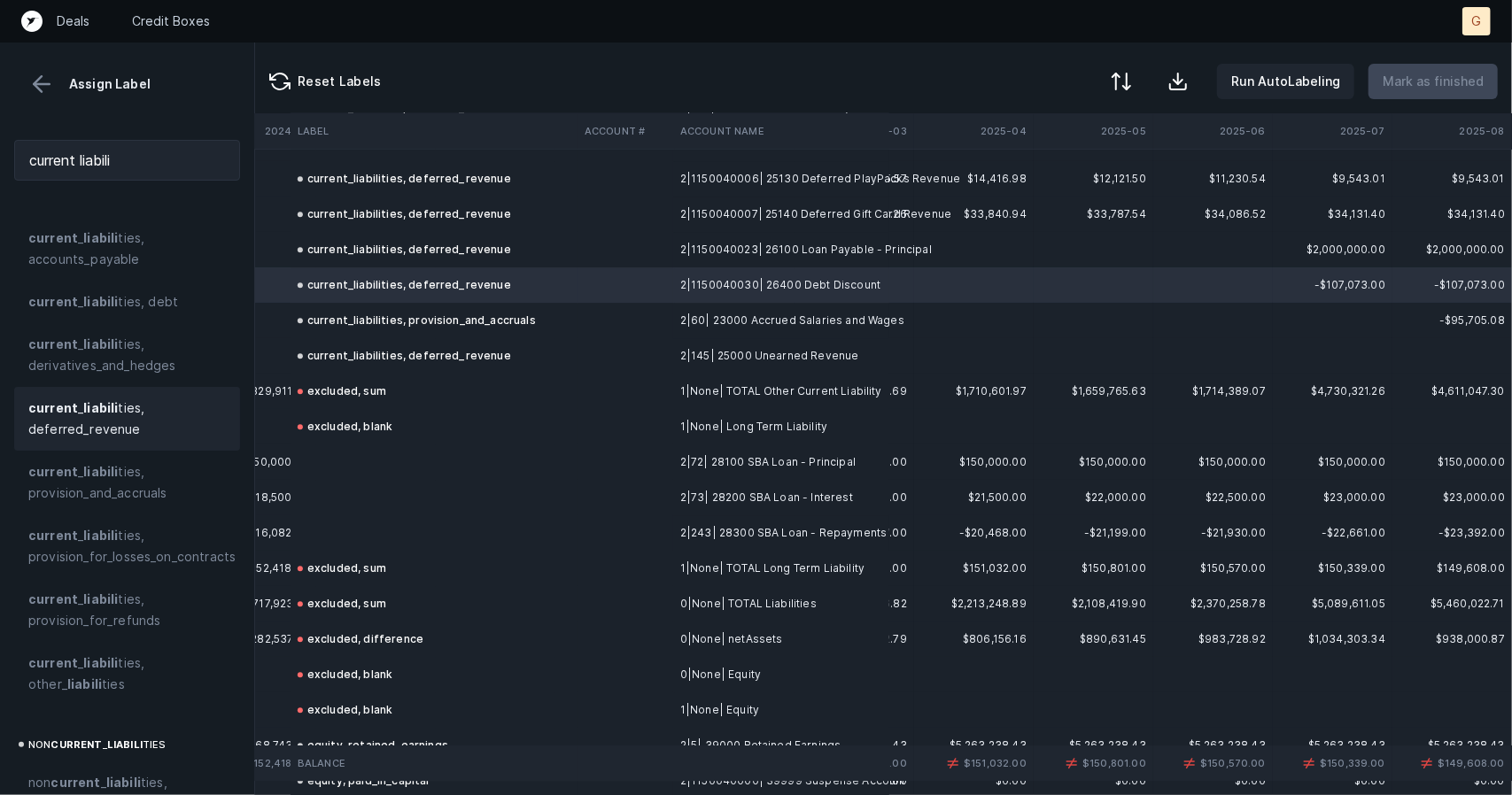
scroll to position [2943, 5136]
click at [367, 456] on td at bounding box center [433, 461] width 287 height 35
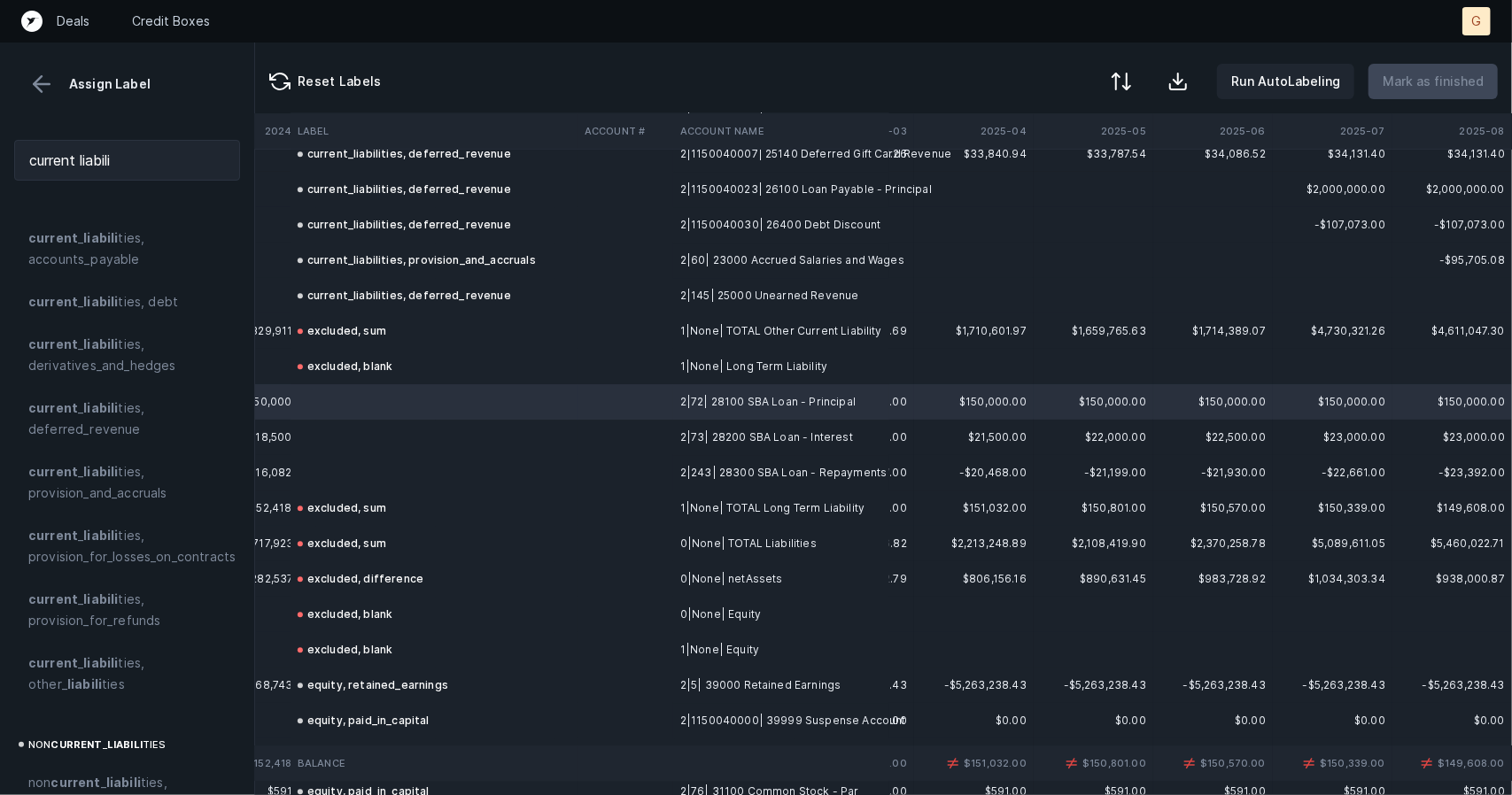
scroll to position [3022, 5136]
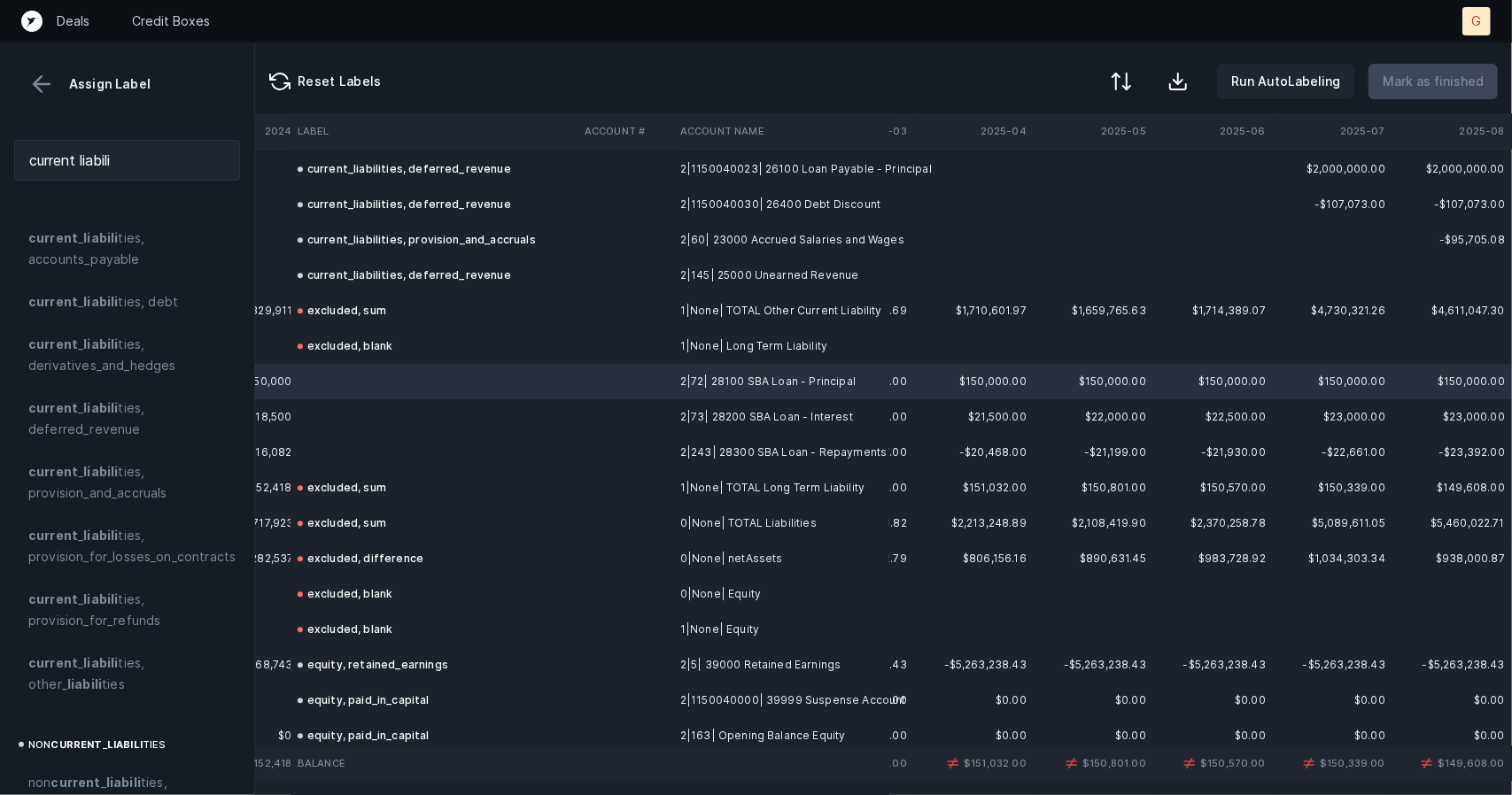
click at [339, 468] on td at bounding box center [433, 453] width 287 height 35
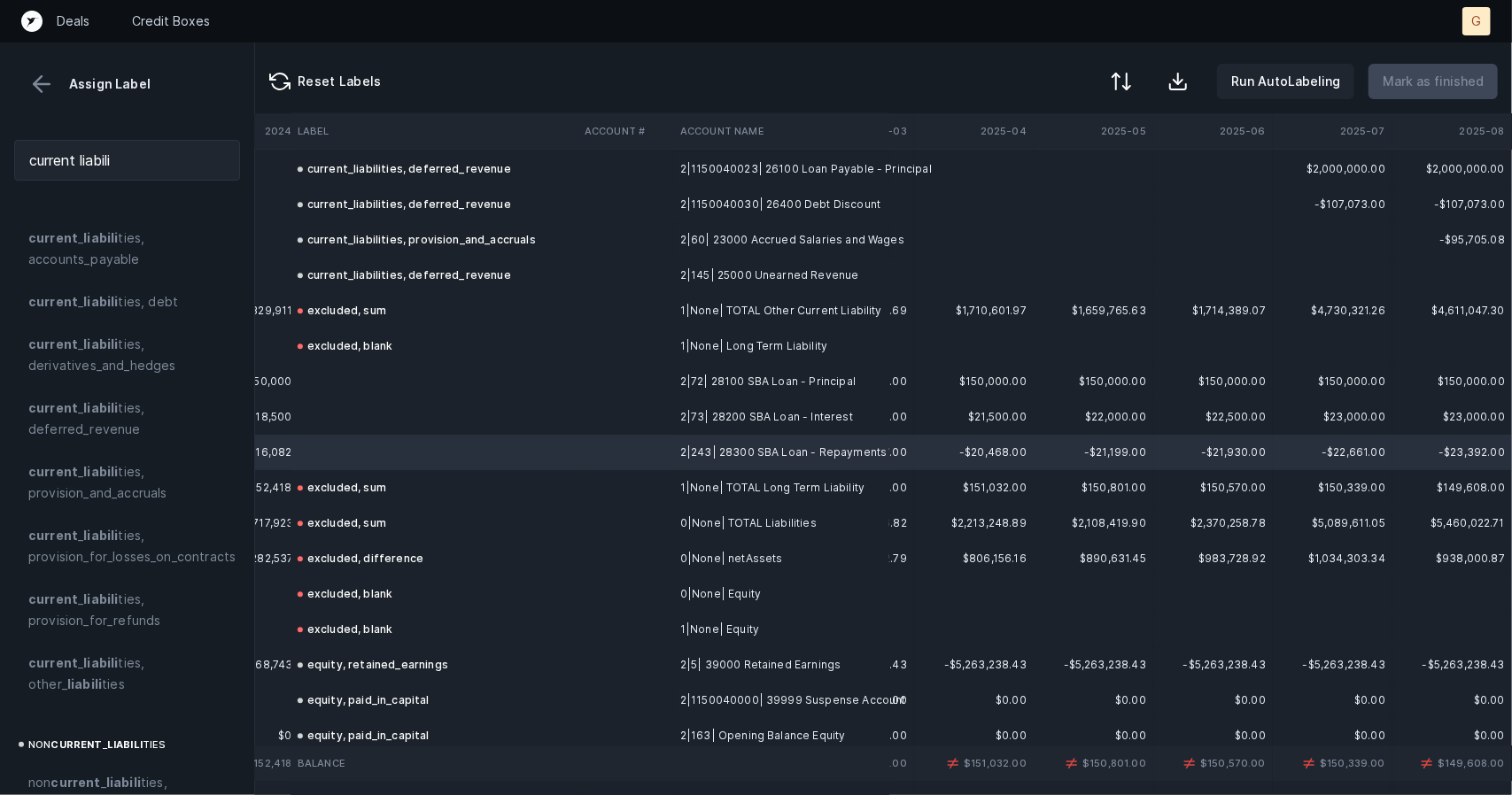
click at [326, 375] on td at bounding box center [433, 381] width 287 height 35
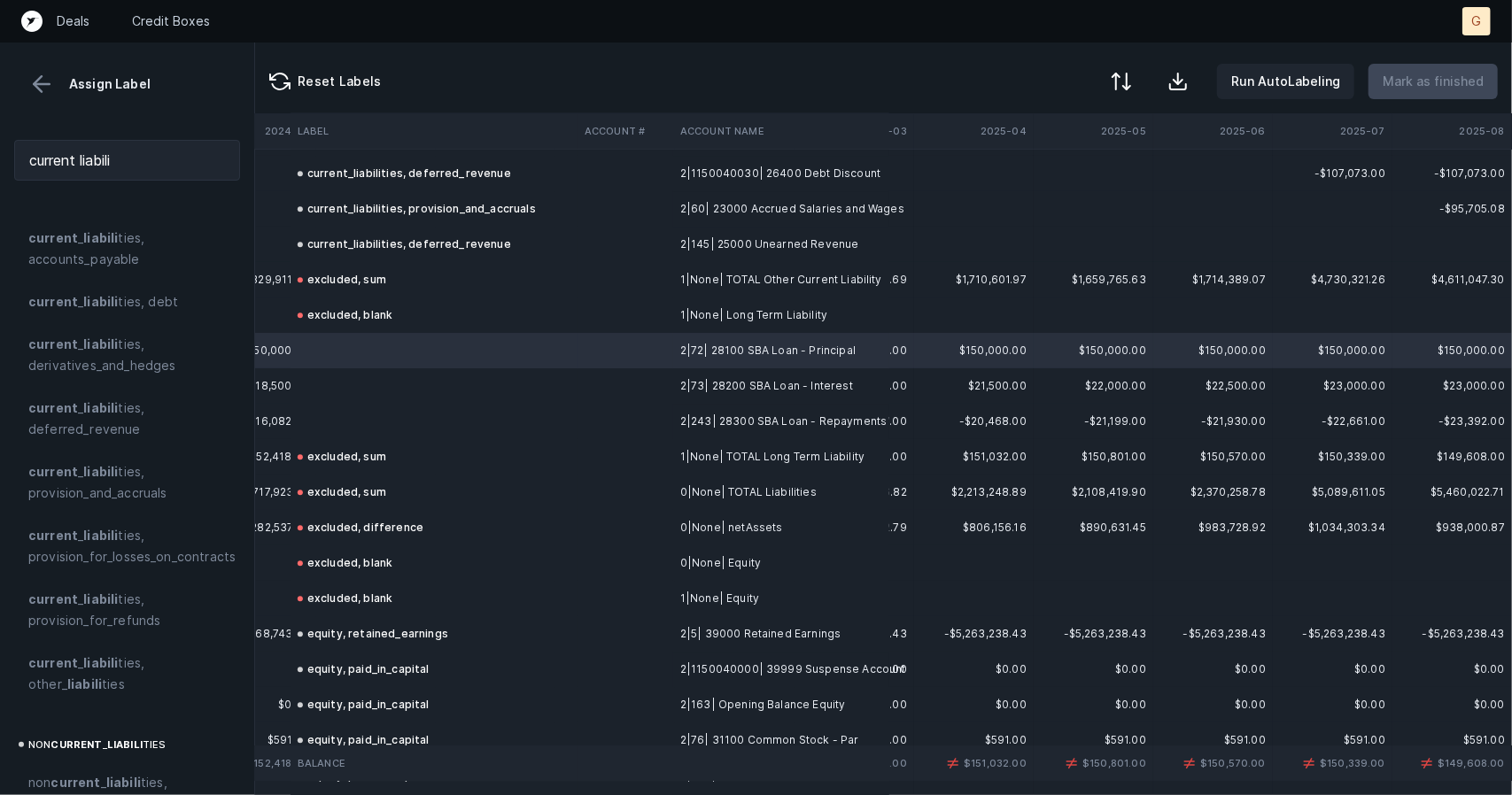
scroll to position [3089, 5136]
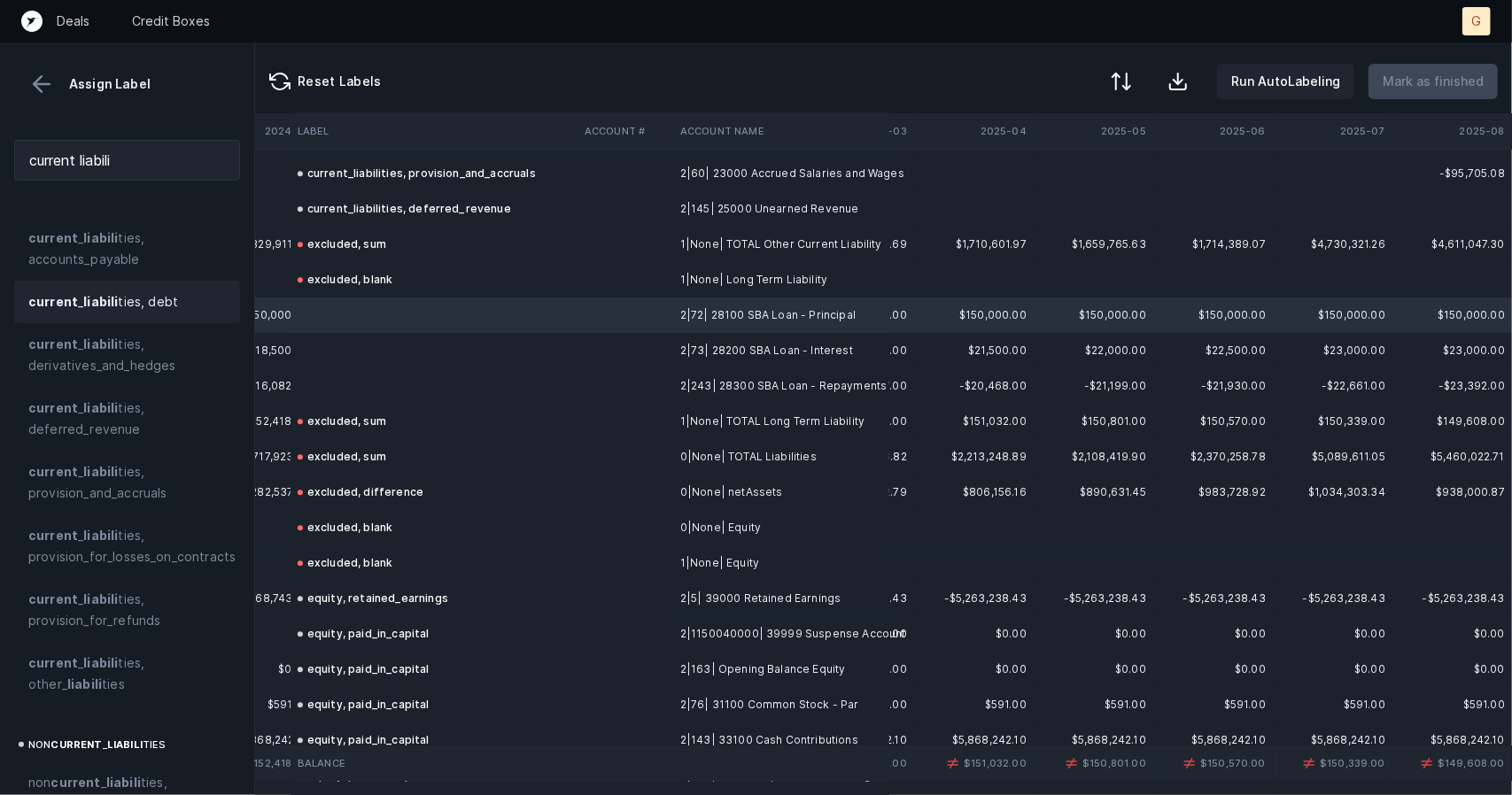
click at [121, 311] on span "current _ liabili ties, debt" at bounding box center [103, 301] width 149 height 21
click at [330, 347] on td at bounding box center [433, 351] width 287 height 35
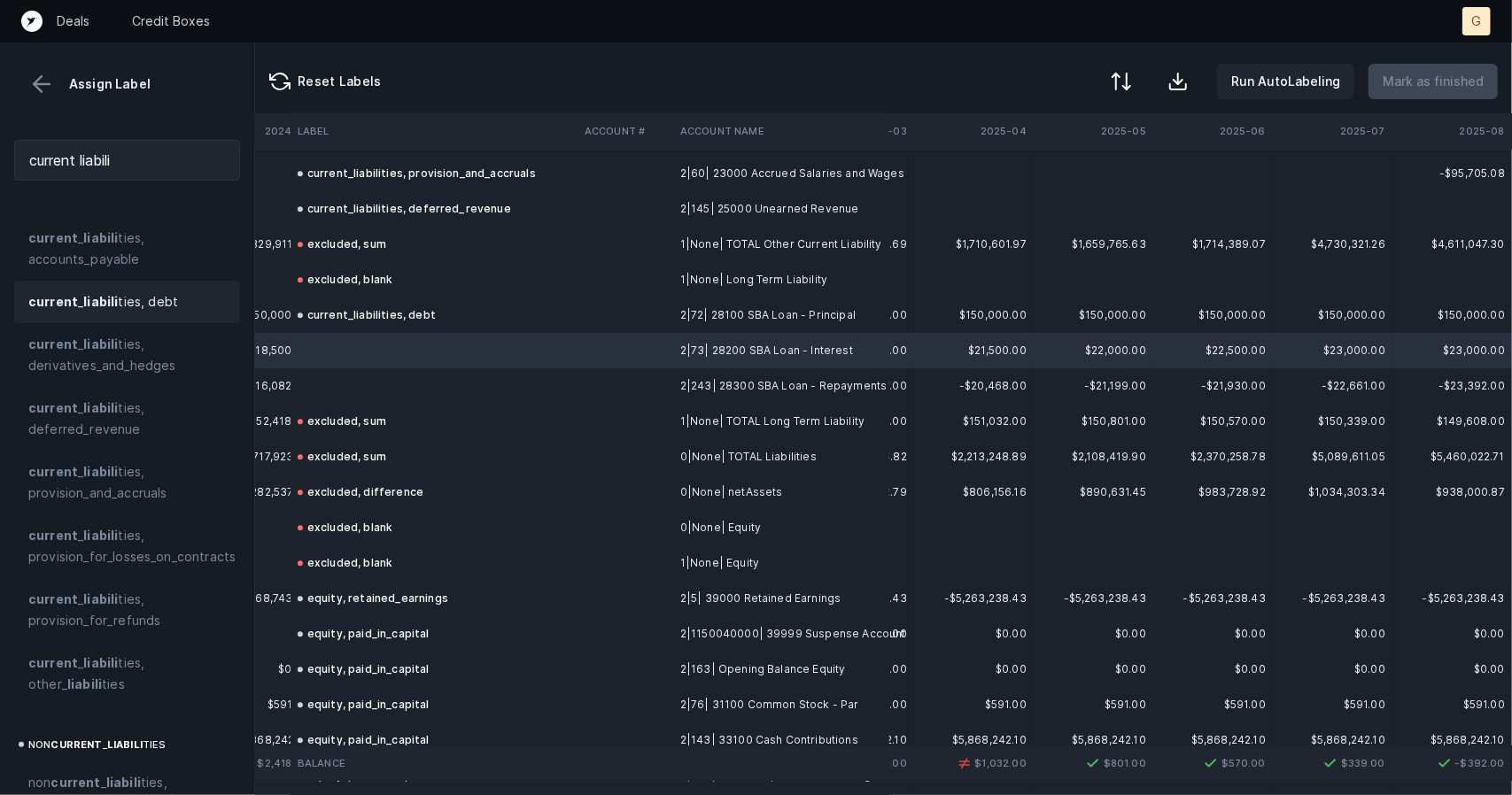
click at [126, 291] on span "current _ liabili ties, debt" at bounding box center [103, 301] width 149 height 21
click at [349, 401] on td at bounding box center [433, 386] width 287 height 35
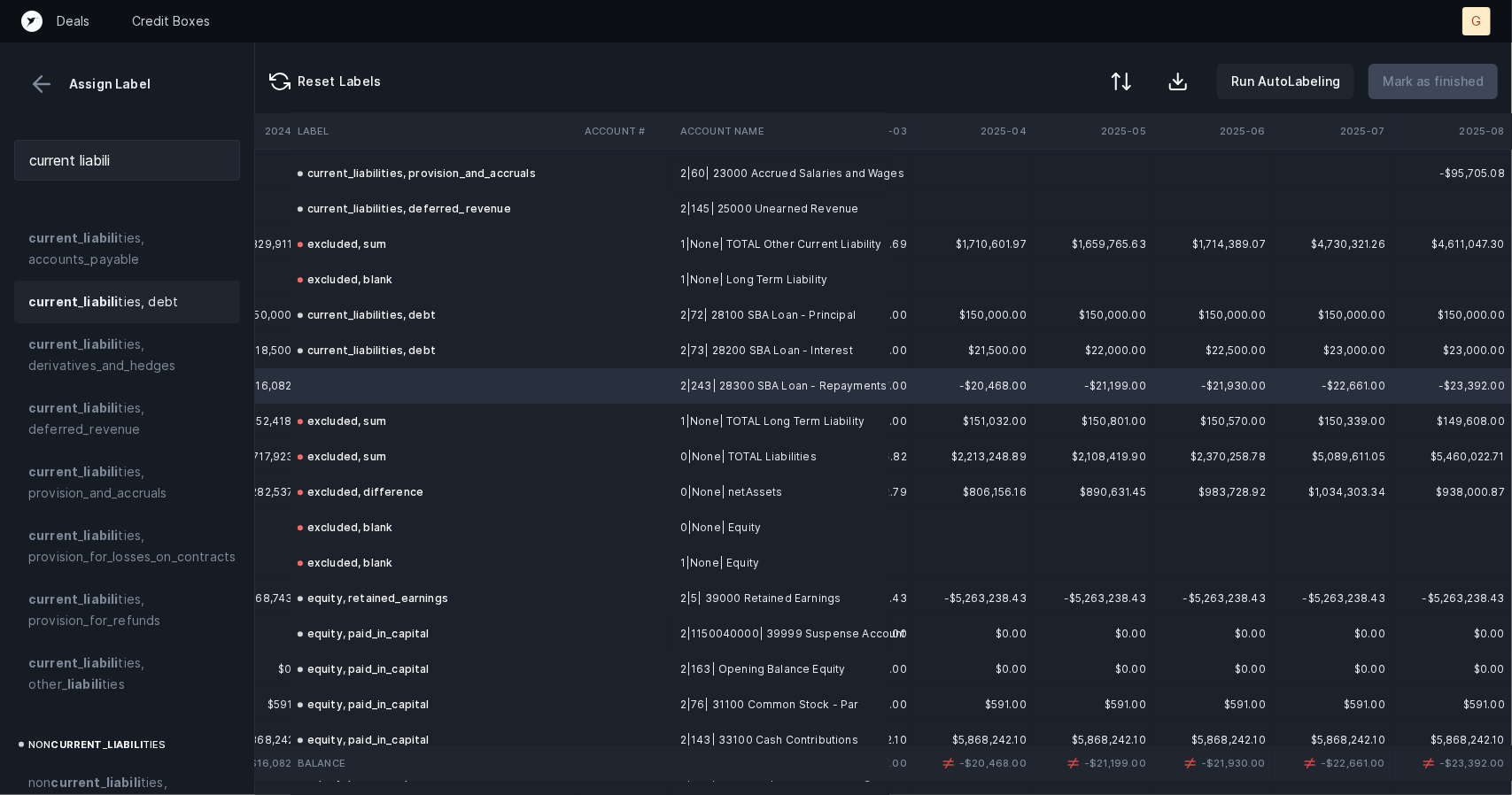
click at [111, 301] on strong "liabili" at bounding box center [100, 301] width 34 height 15
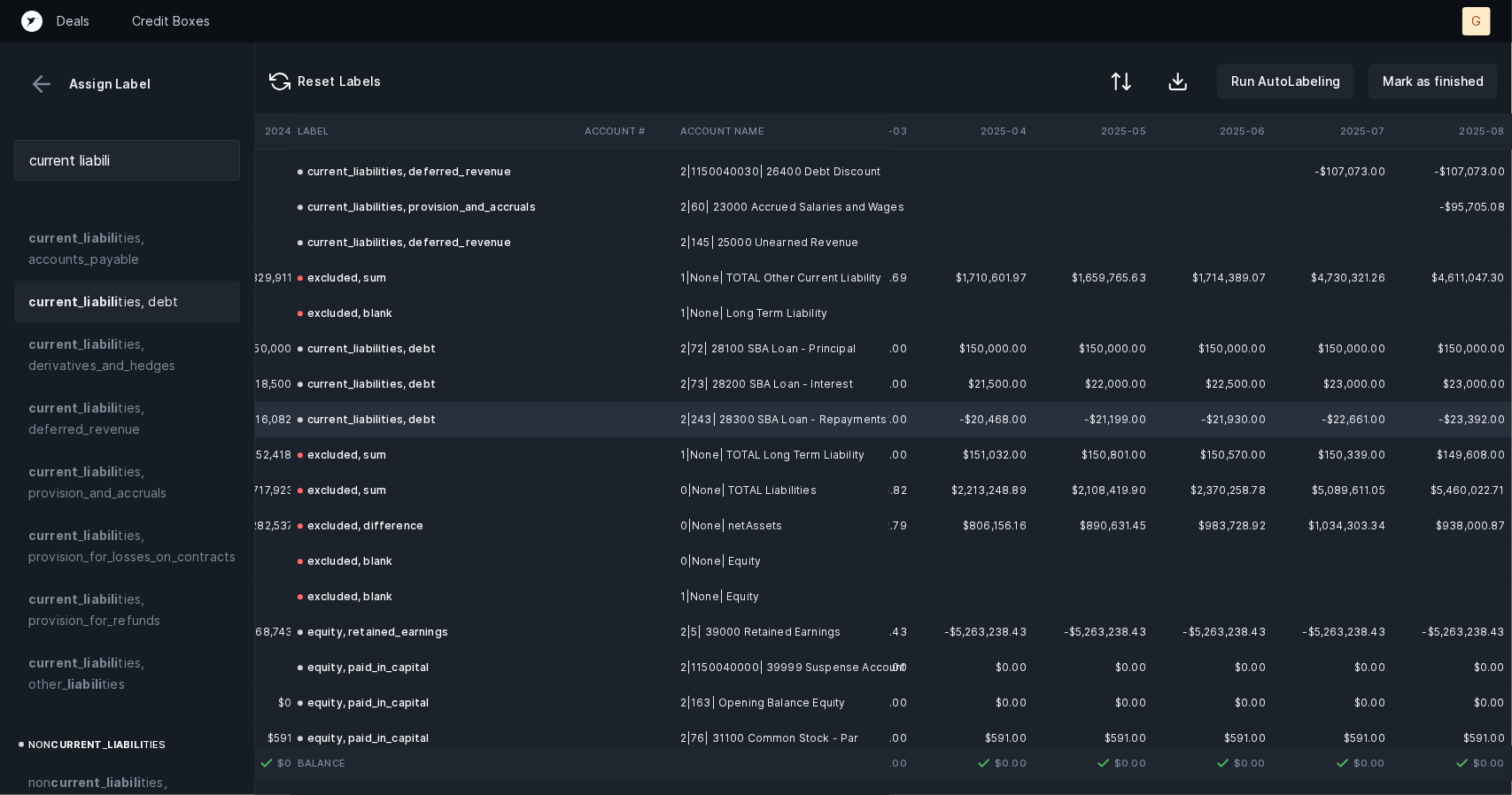
scroll to position [3017, 5136]
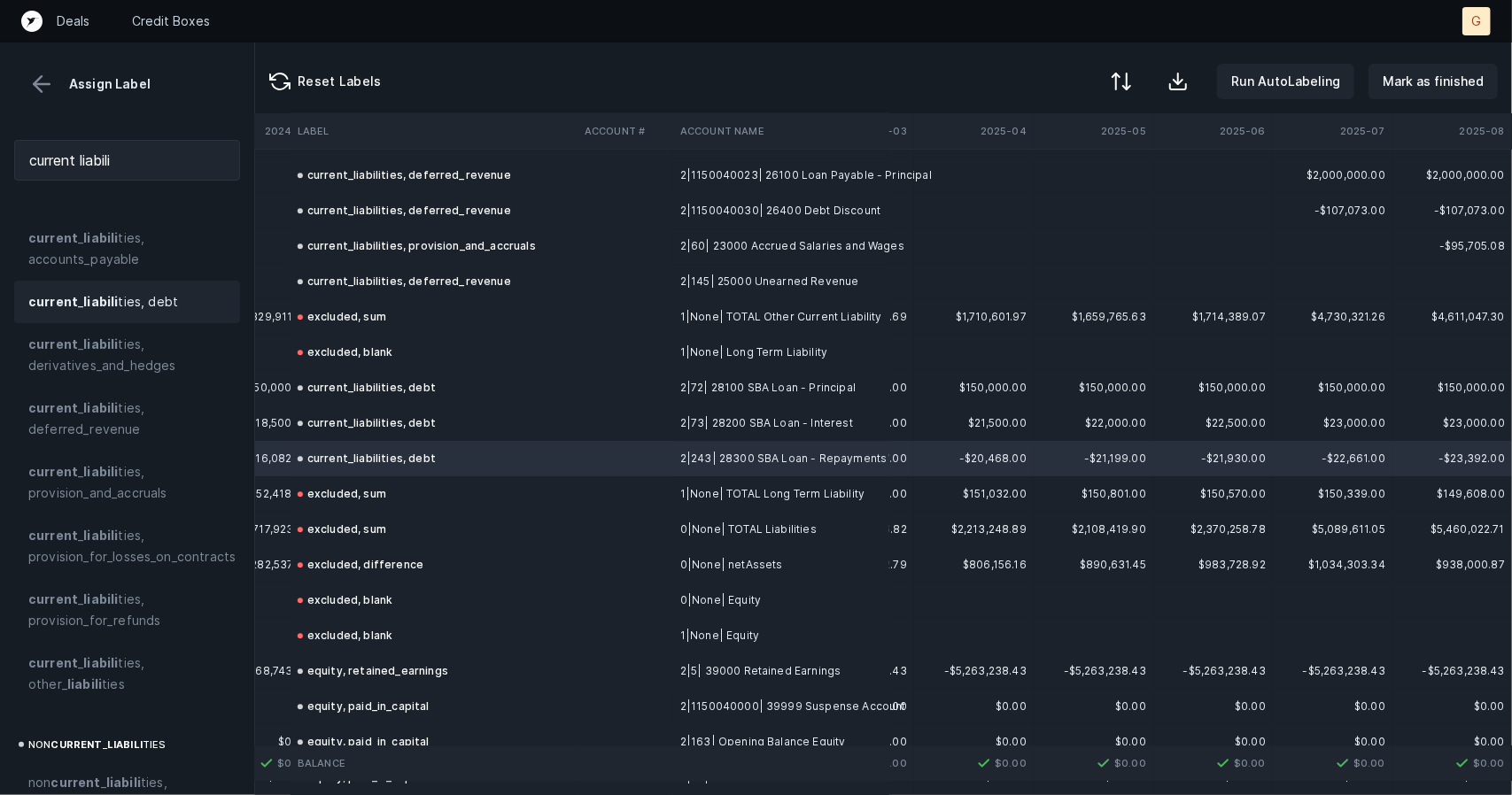
click at [1426, 79] on div at bounding box center [756, 397] width 1512 height 795
click at [1449, 86] on p "Mark as finished" at bounding box center [1433, 81] width 101 height 21
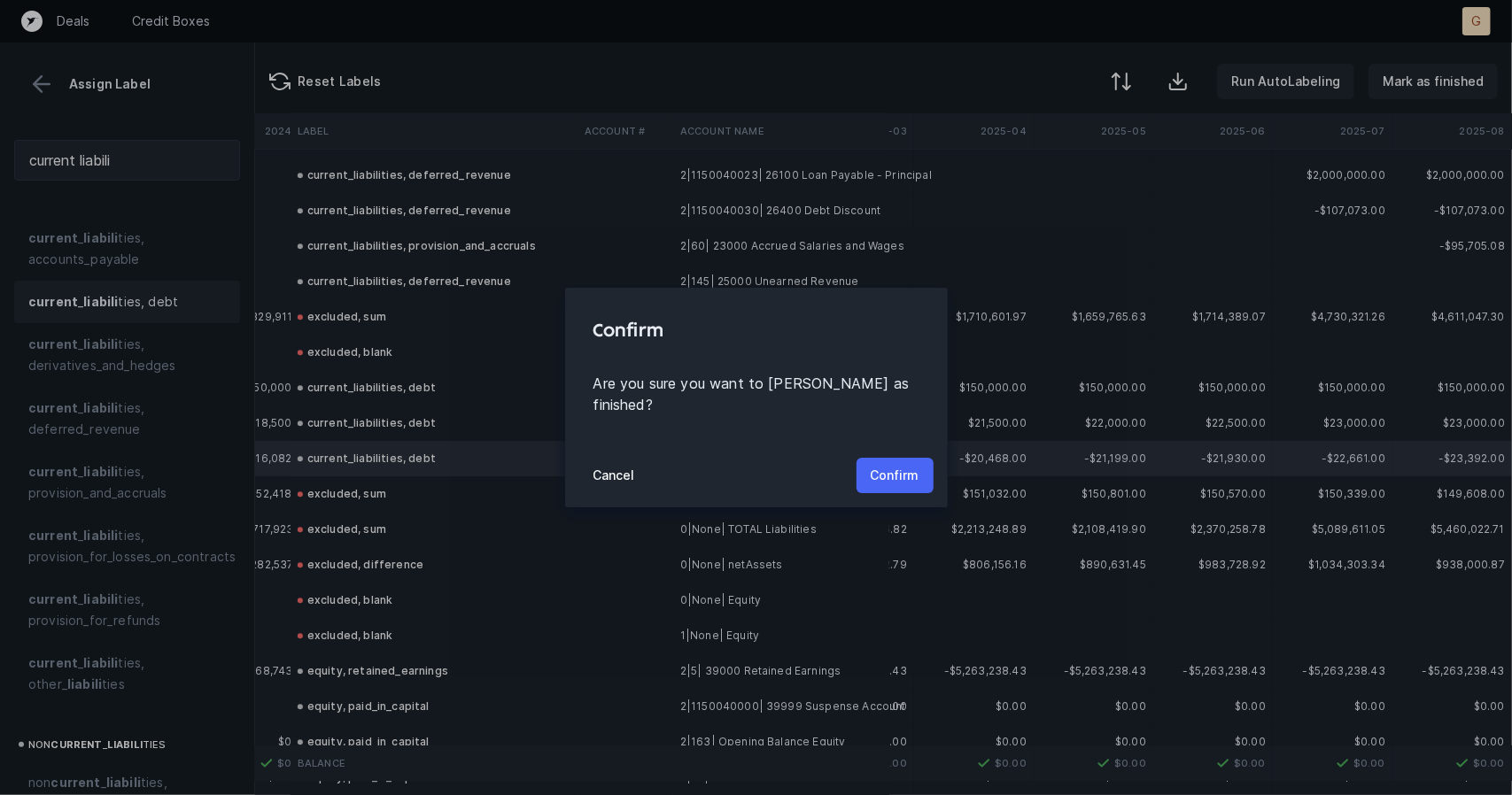
click at [912, 465] on p "Confirm" at bounding box center [895, 475] width 48 height 21
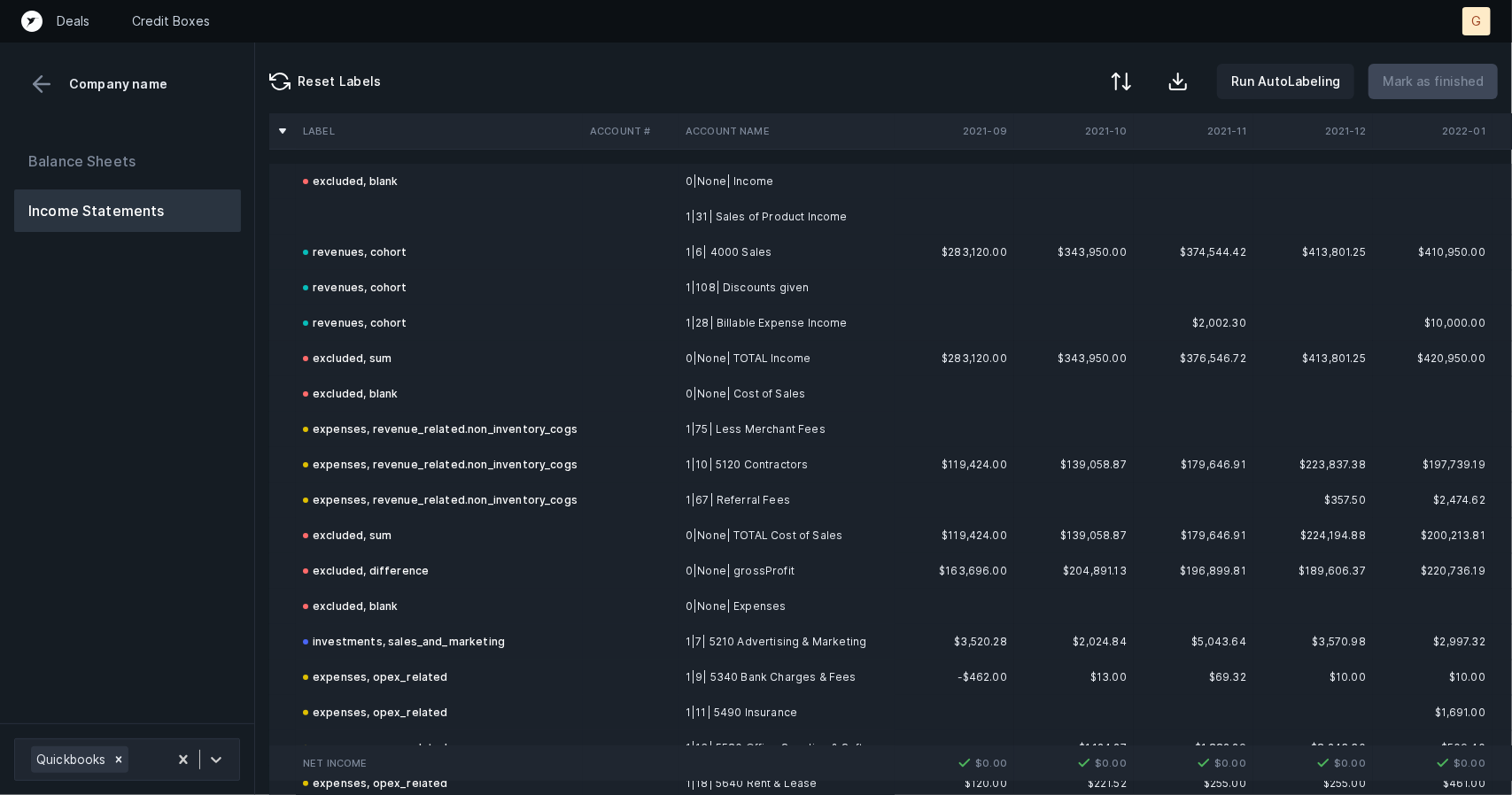
click at [367, 209] on td at bounding box center [439, 217] width 287 height 35
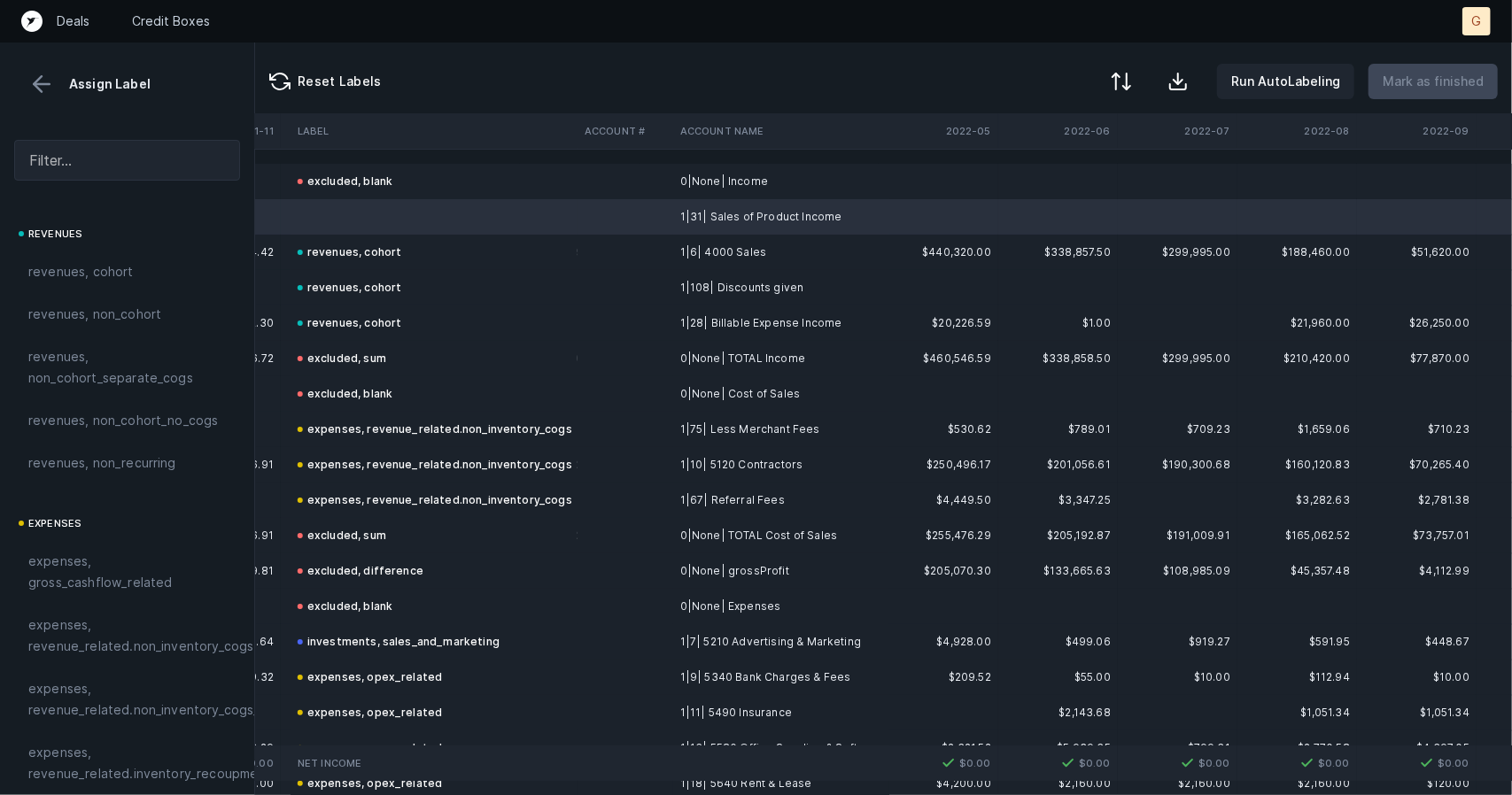
scroll to position [0, 223]
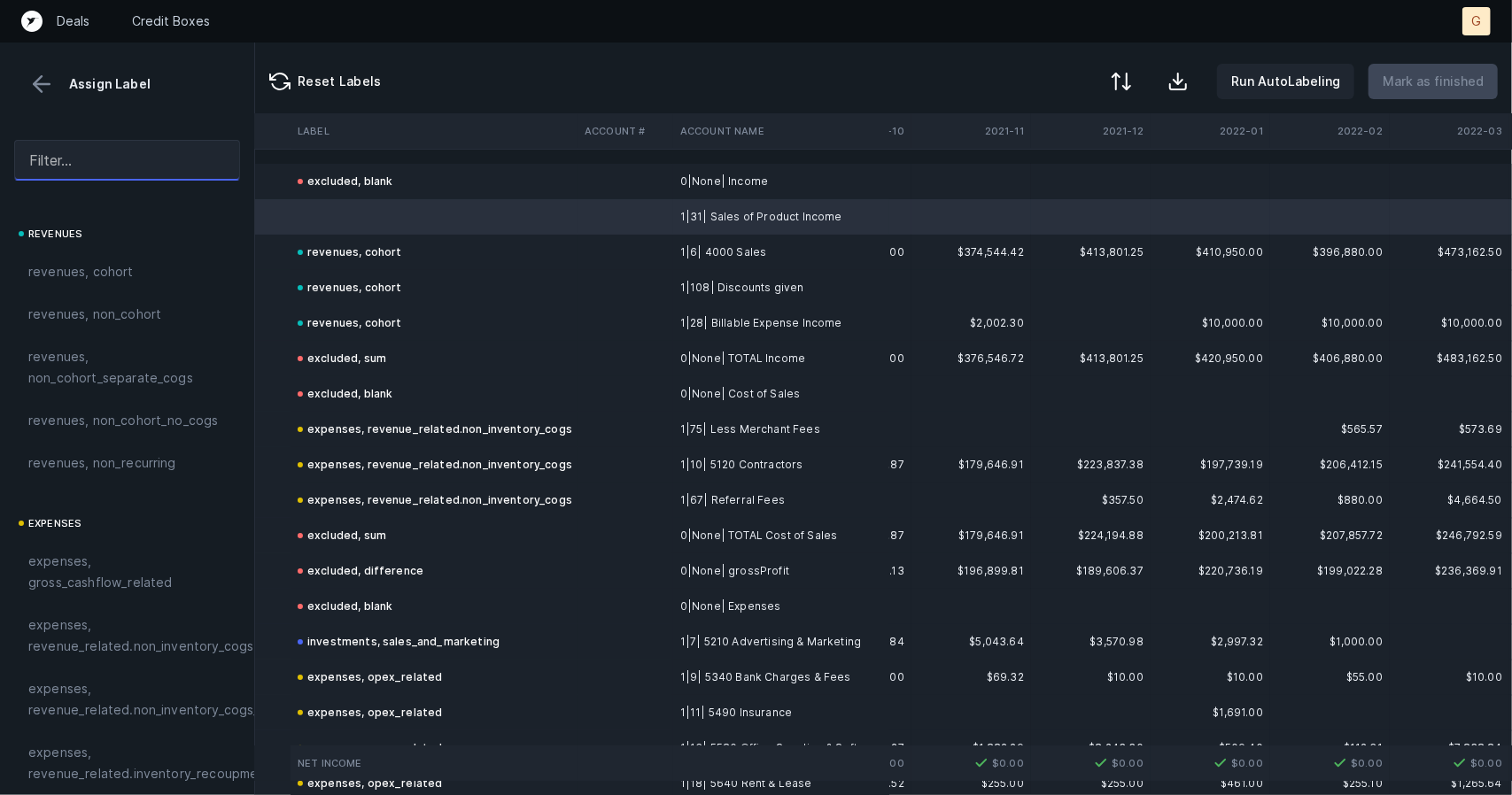
click at [101, 157] on input "text" at bounding box center [126, 160] width 226 height 41
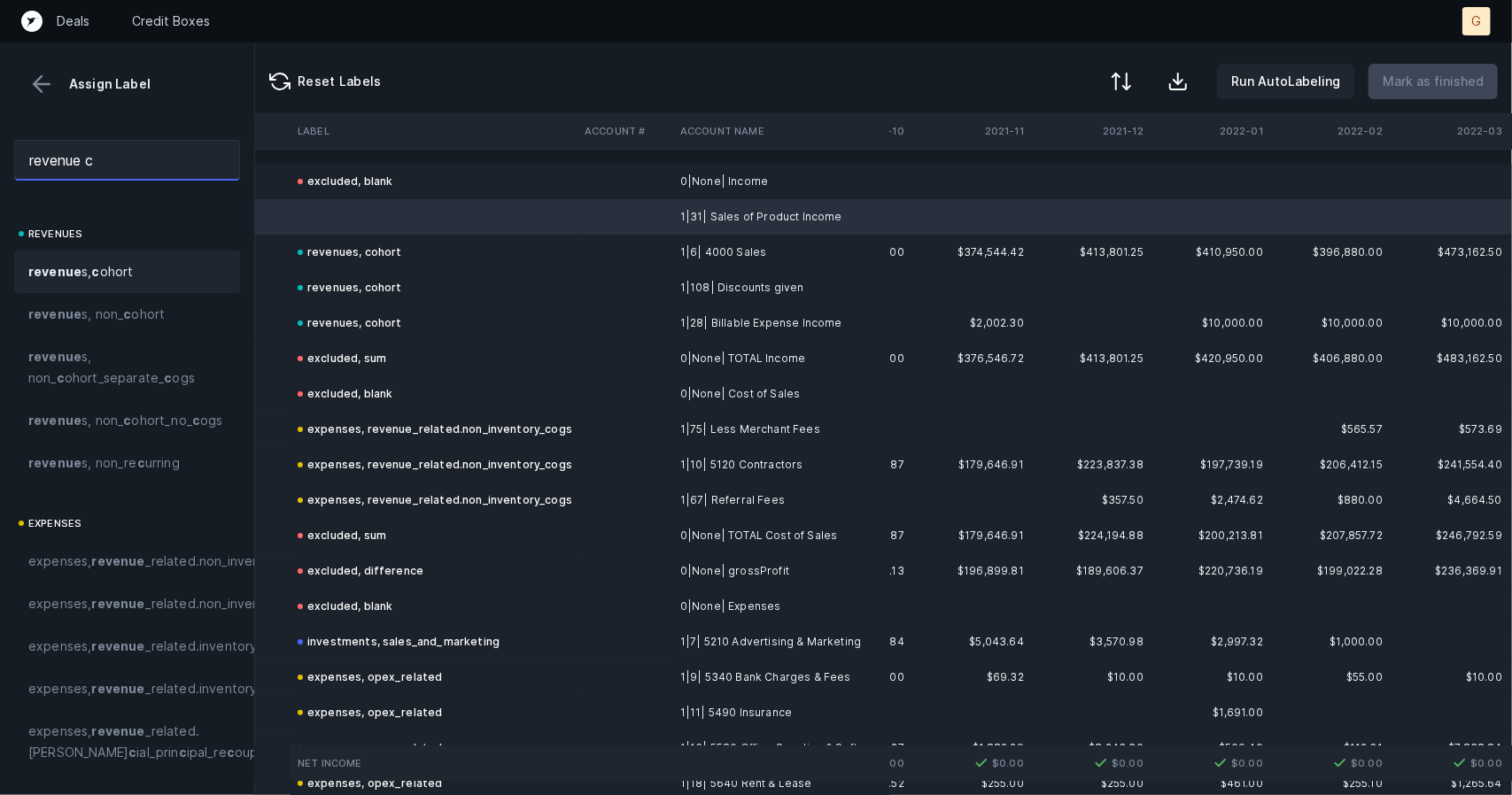
type input "revenue c"
click at [98, 263] on strong "c" at bounding box center [95, 271] width 8 height 15
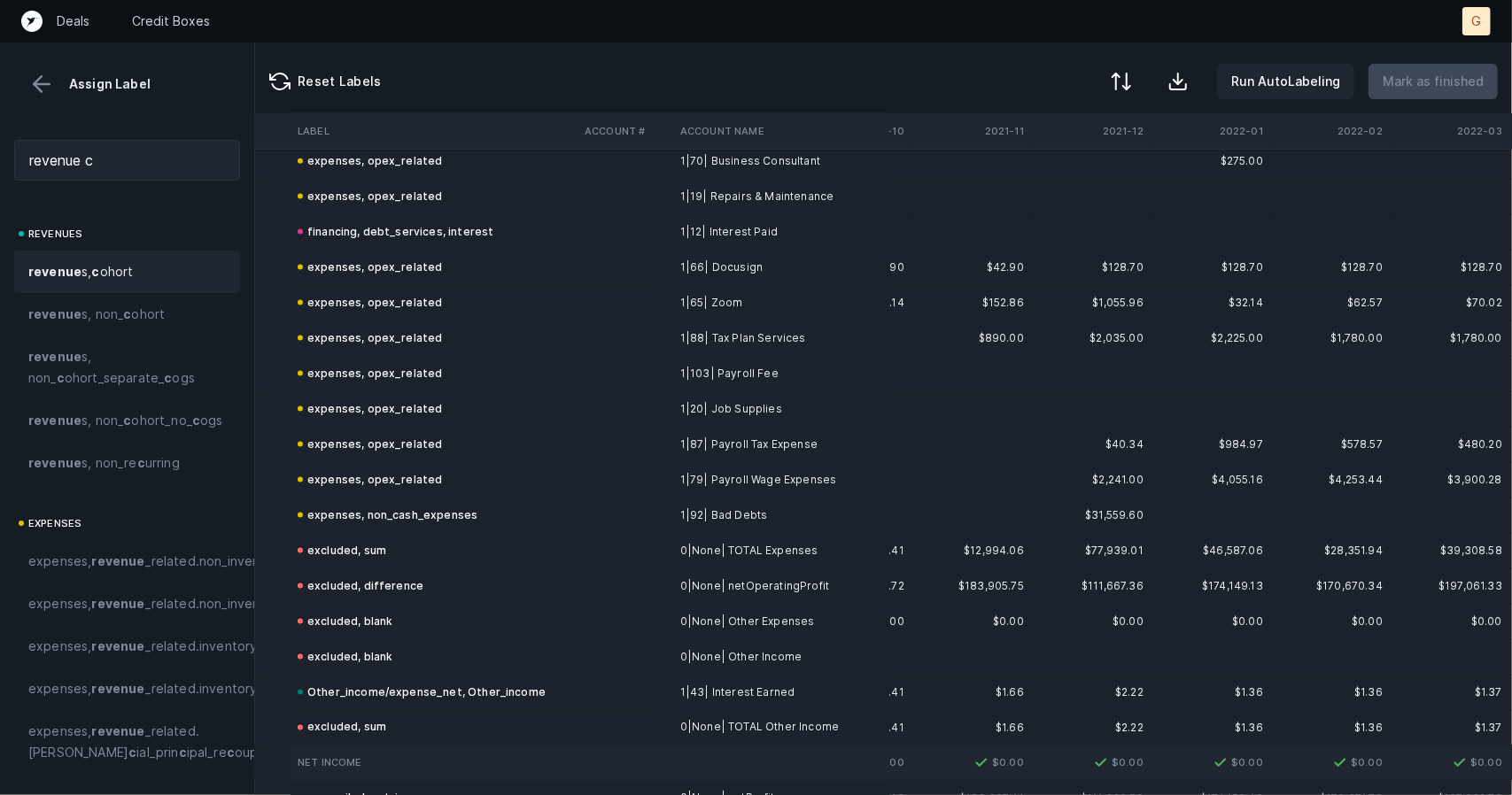
scroll to position [1748, 223]
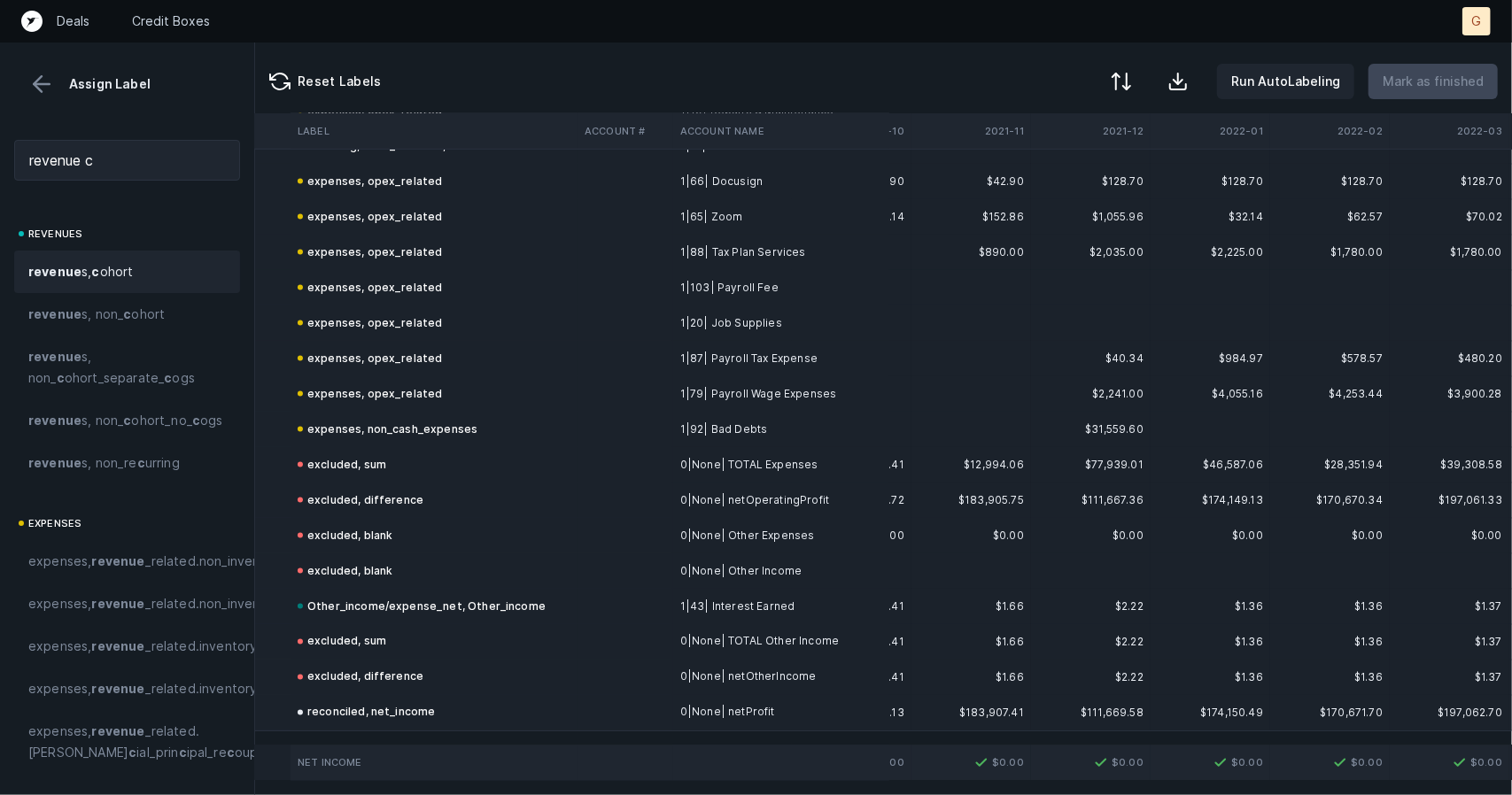
click at [35, 86] on button at bounding box center [42, 83] width 27 height 27
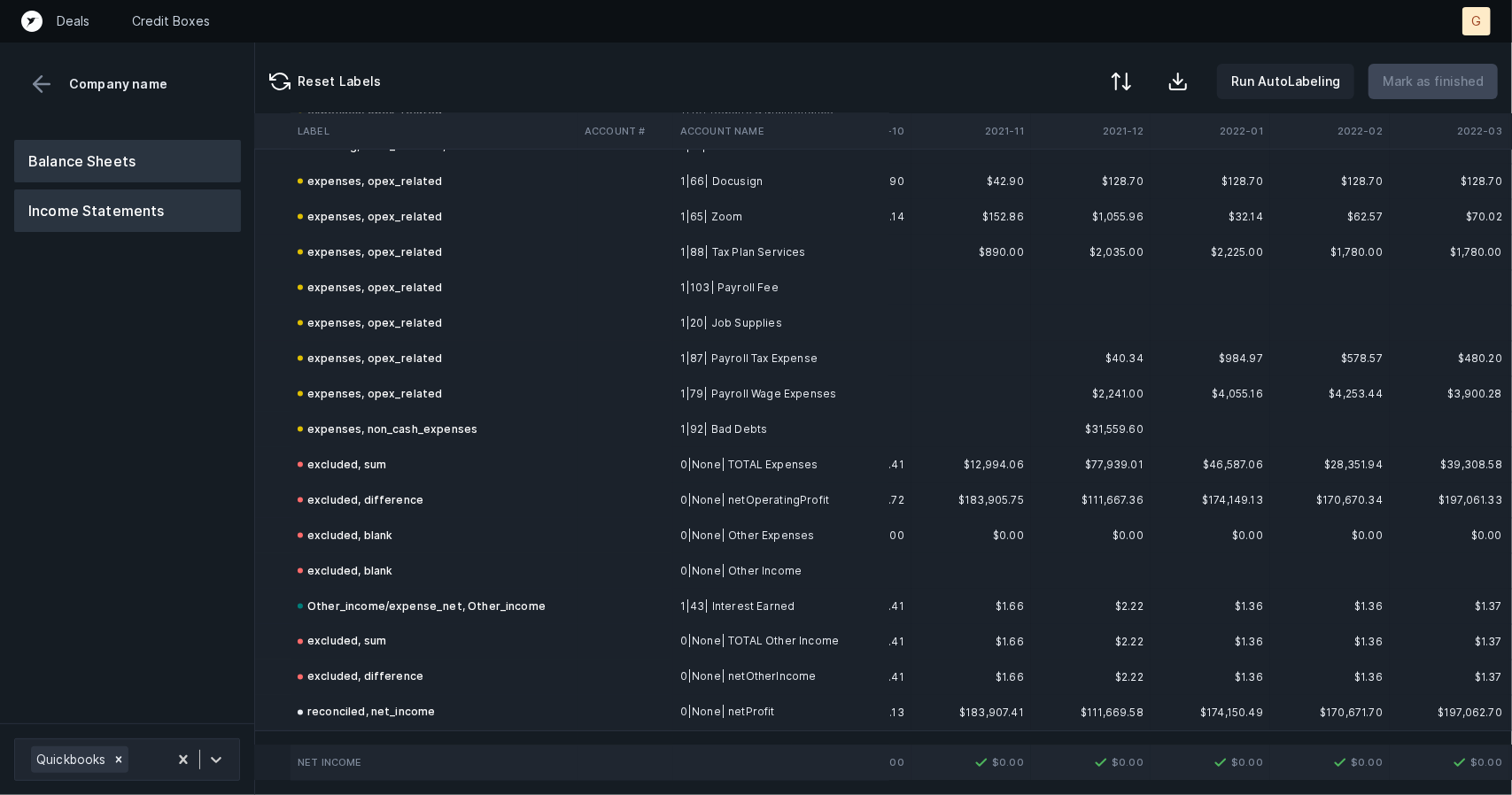
click at [107, 164] on button "Balance Sheets" at bounding box center [127, 161] width 226 height 43
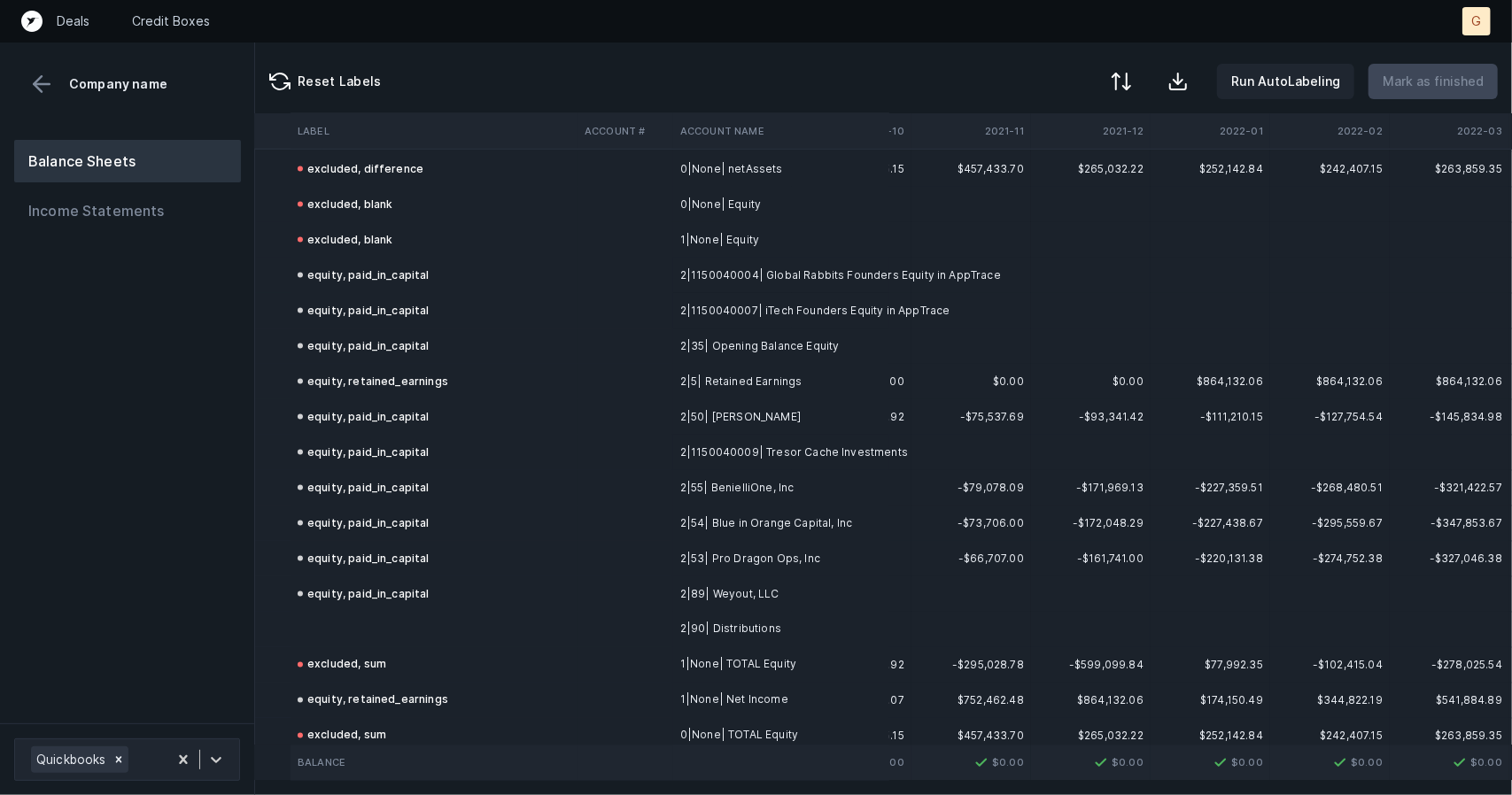
scroll to position [1783, 176]
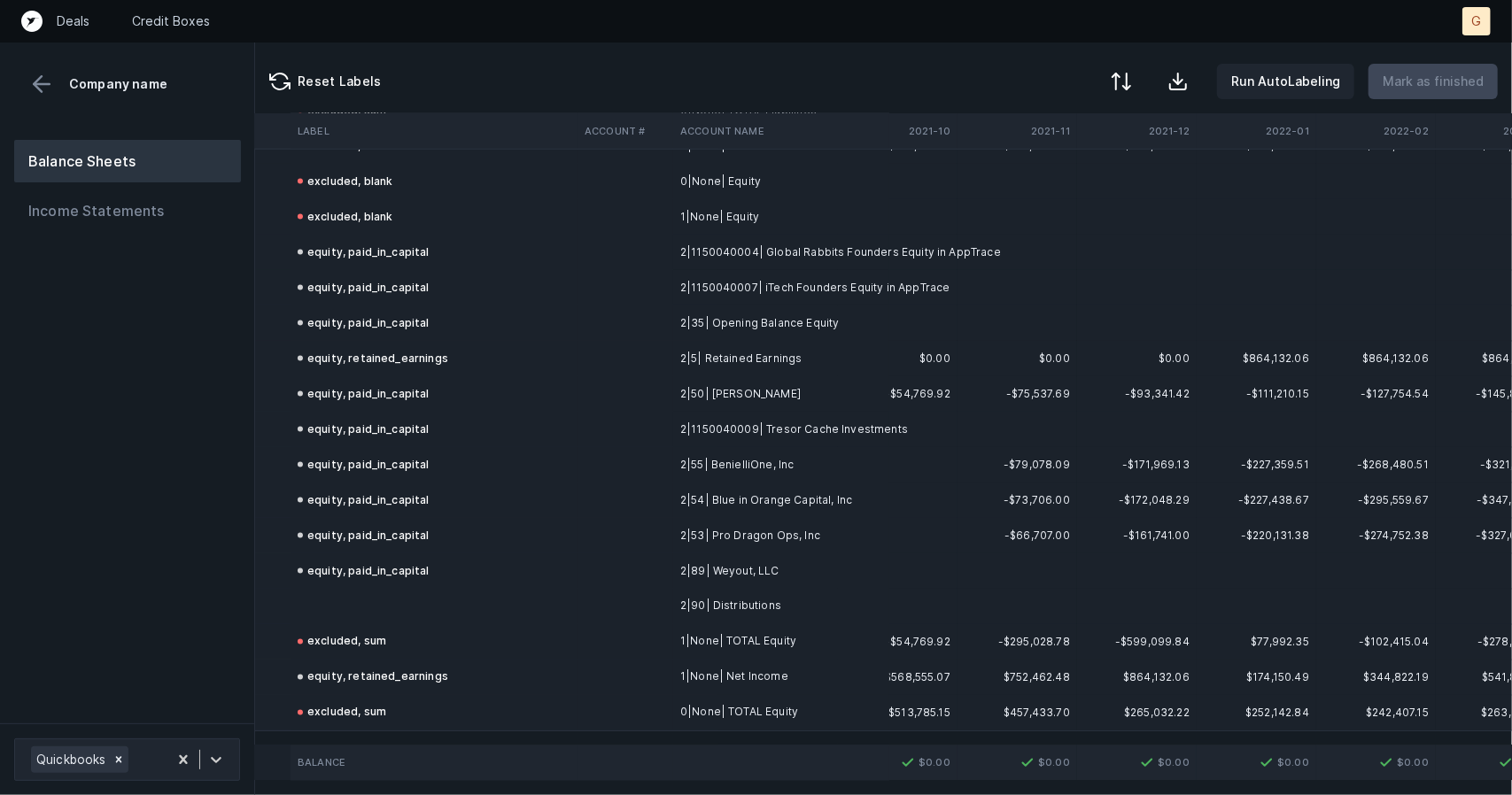
click at [358, 589] on td at bounding box center [433, 607] width 287 height 35
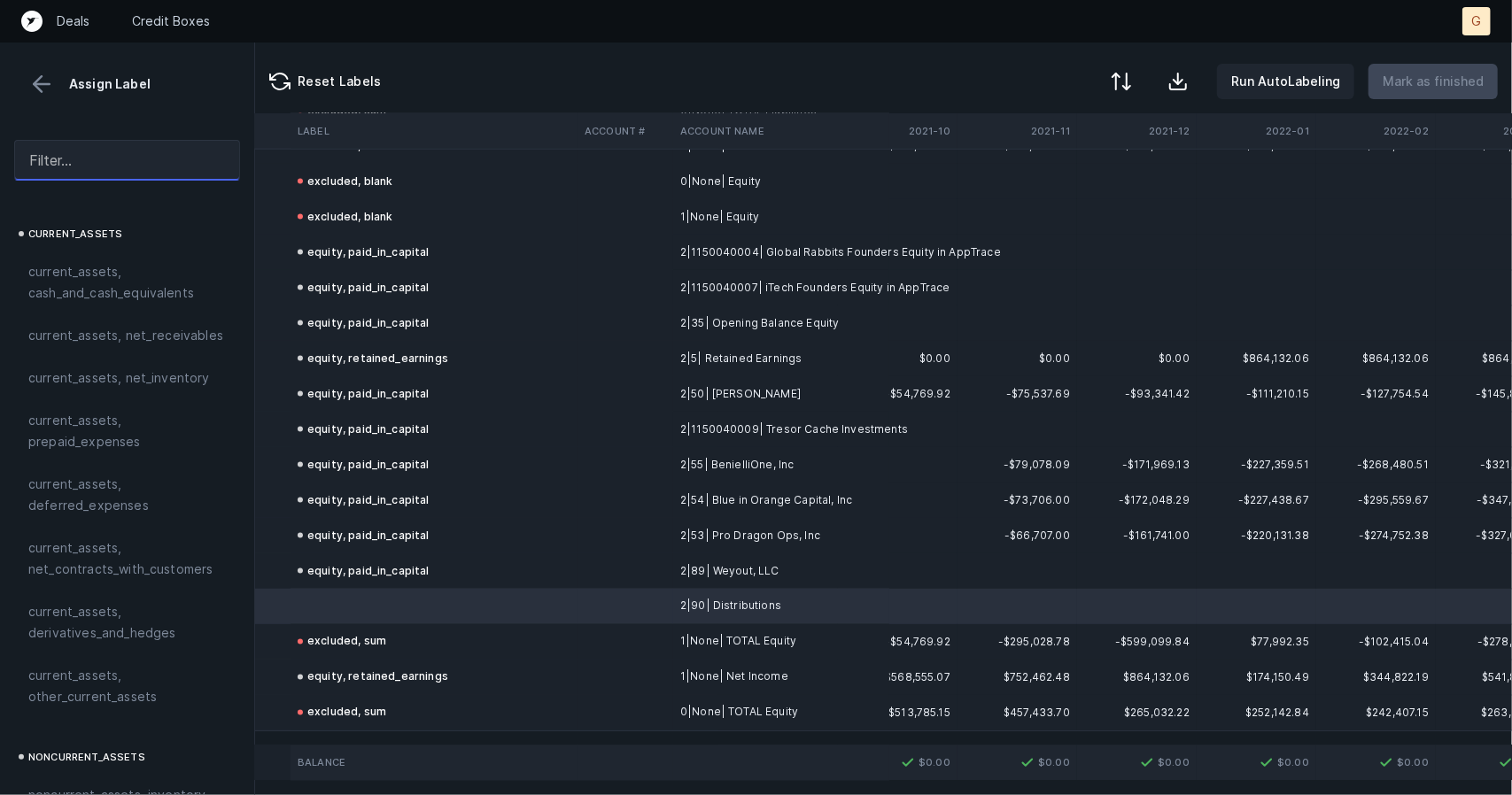
click at [98, 153] on input "text" at bounding box center [126, 160] width 226 height 41
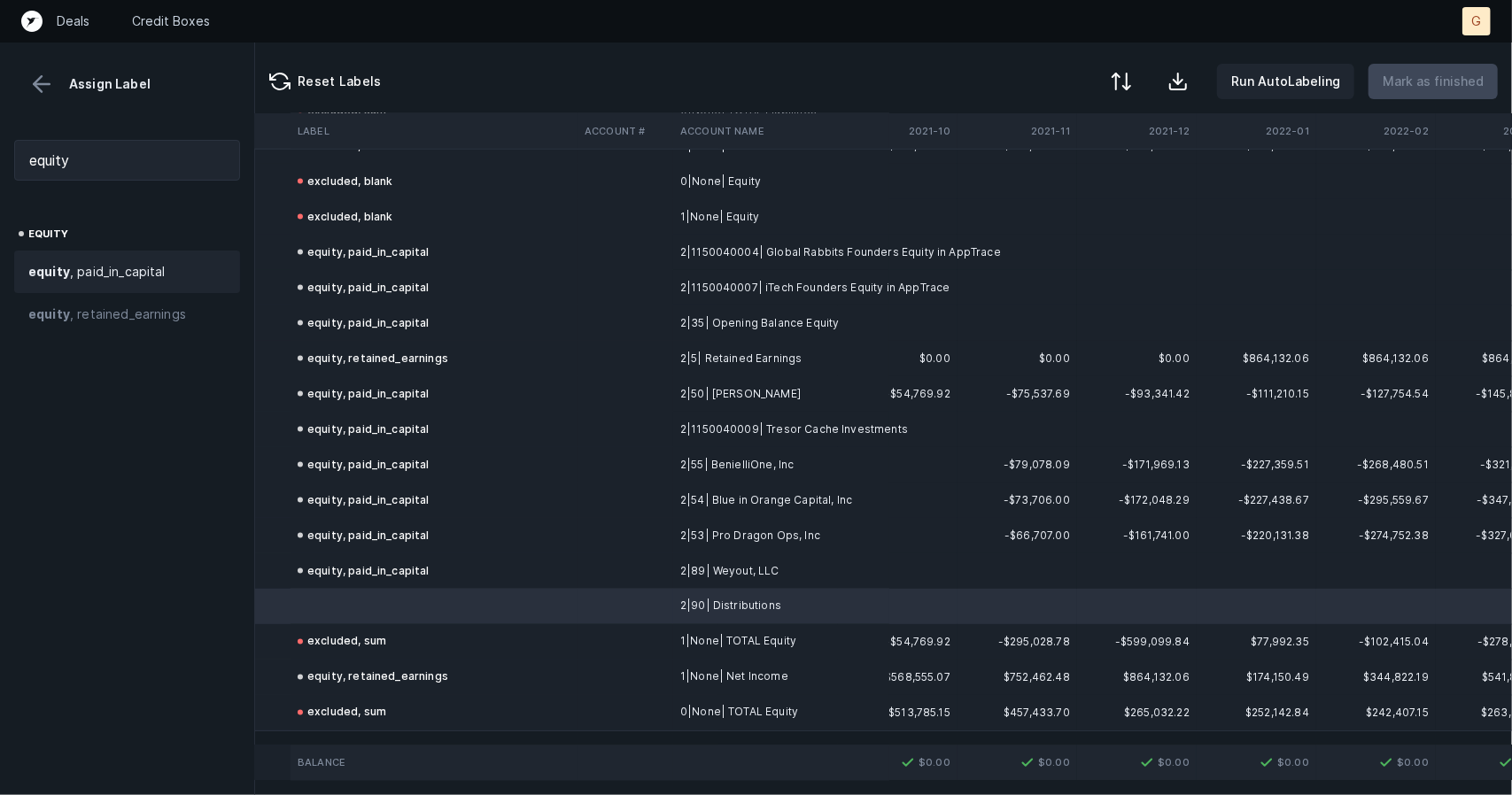
click at [107, 259] on div "equity , paid_in_capital" at bounding box center [126, 272] width 226 height 43
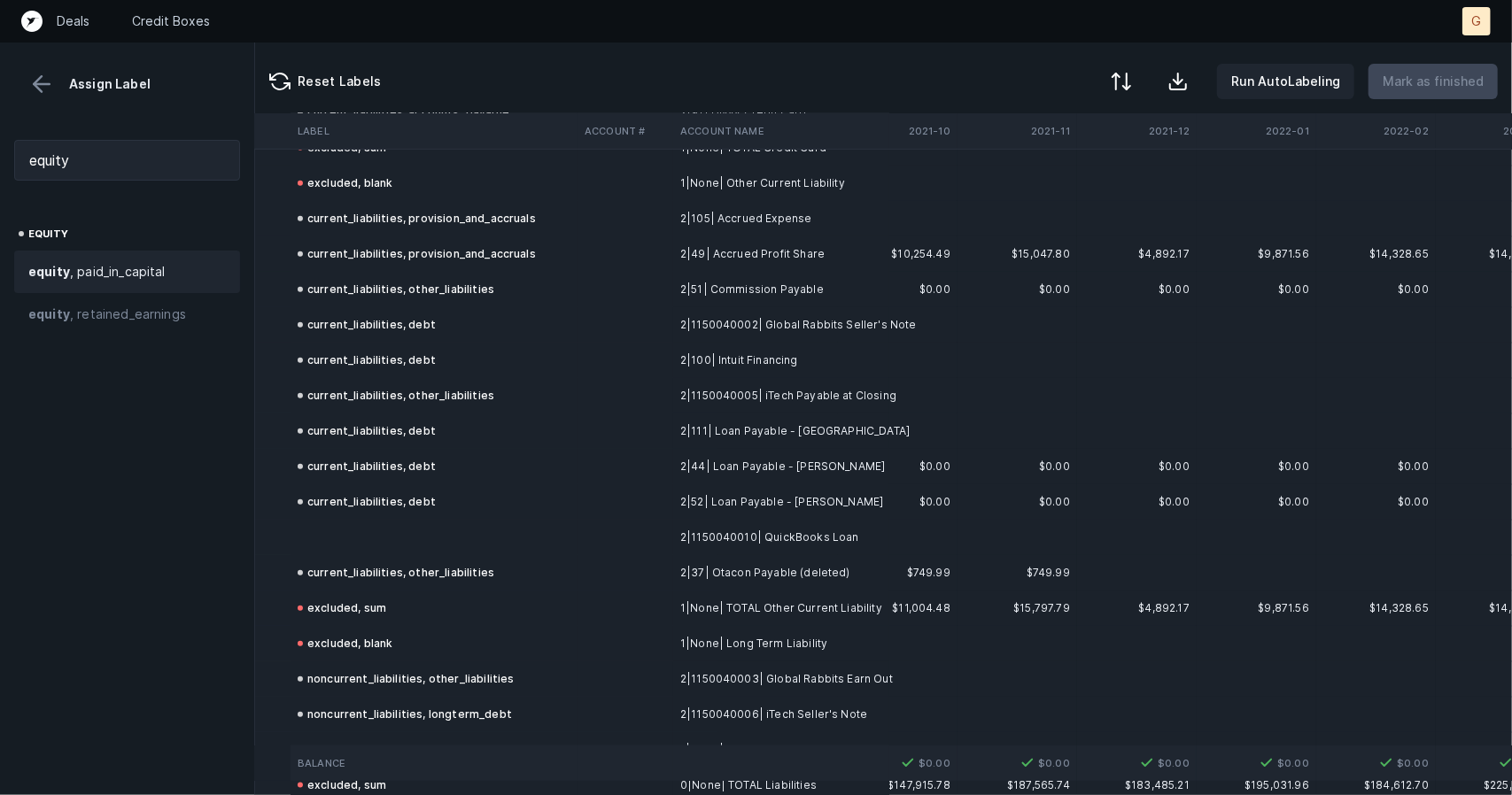
scroll to position [982, 176]
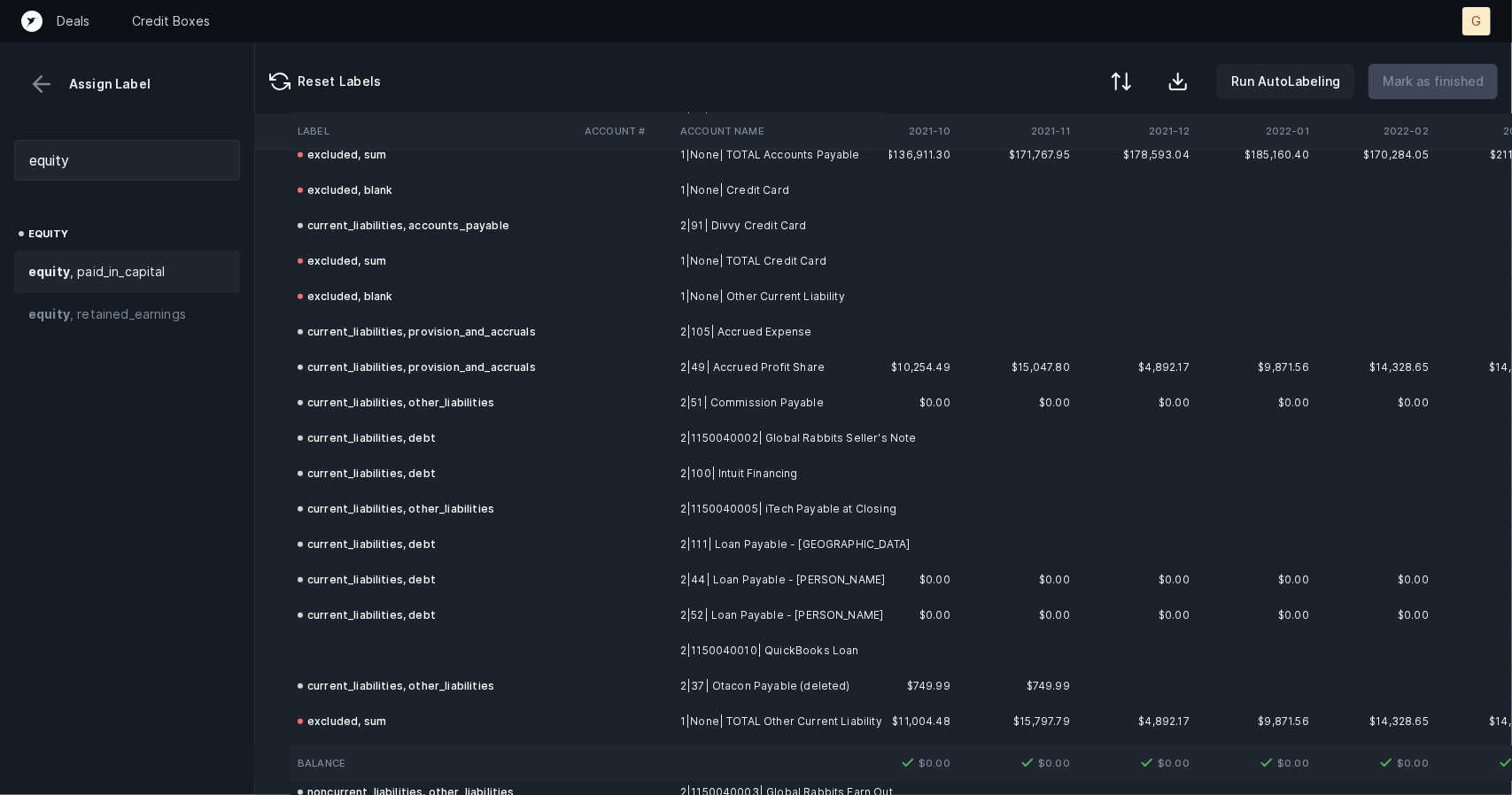
click at [356, 638] on td at bounding box center [433, 650] width 287 height 35
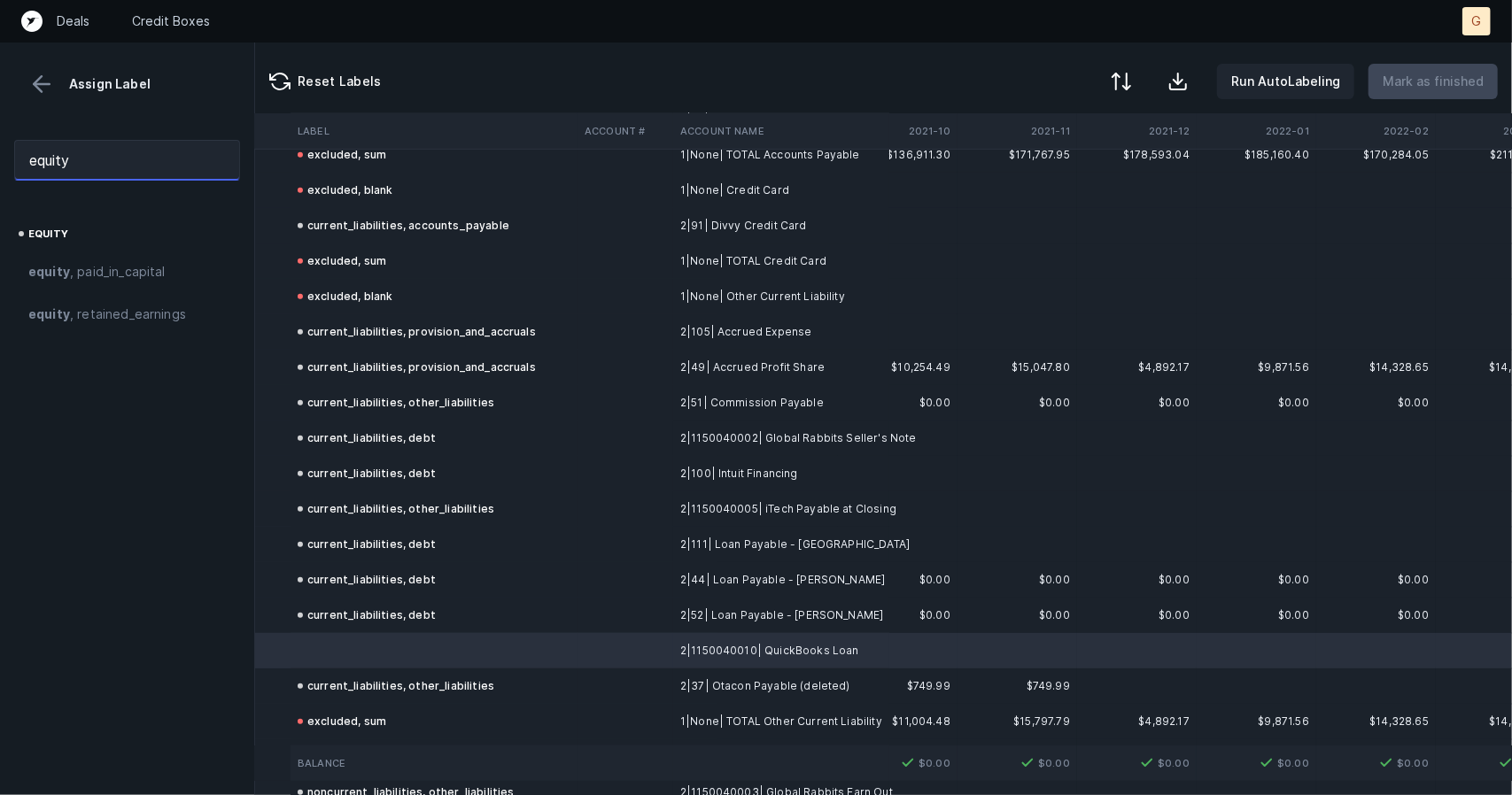
drag, startPoint x: 126, startPoint y: 168, endPoint x: 0, endPoint y: 153, distance: 126.9
click at [0, 153] on div "equity" at bounding box center [127, 160] width 254 height 69
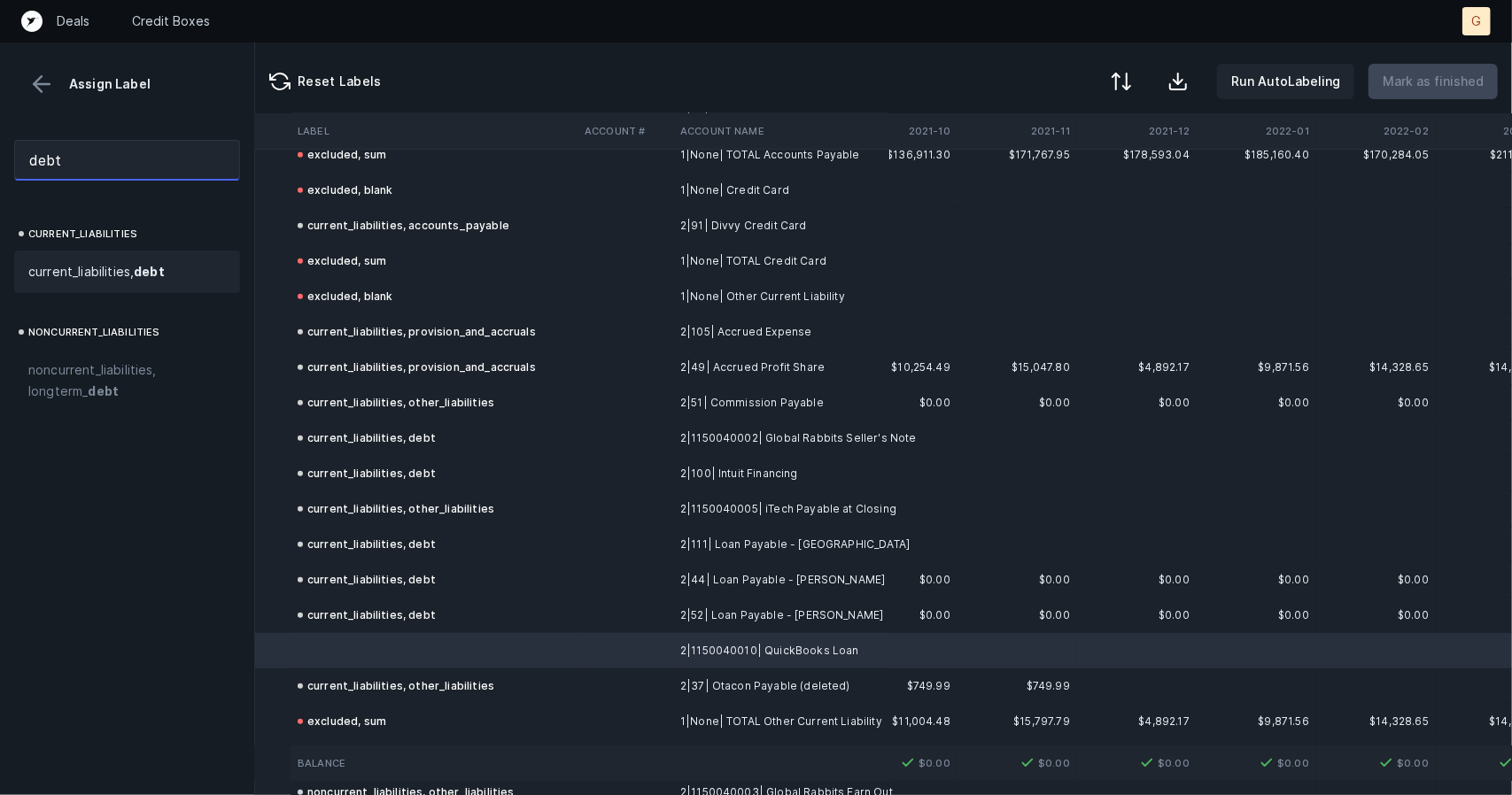
type input "debt"
click at [74, 270] on span "current_liabilities, debt" at bounding box center [97, 272] width 136 height 21
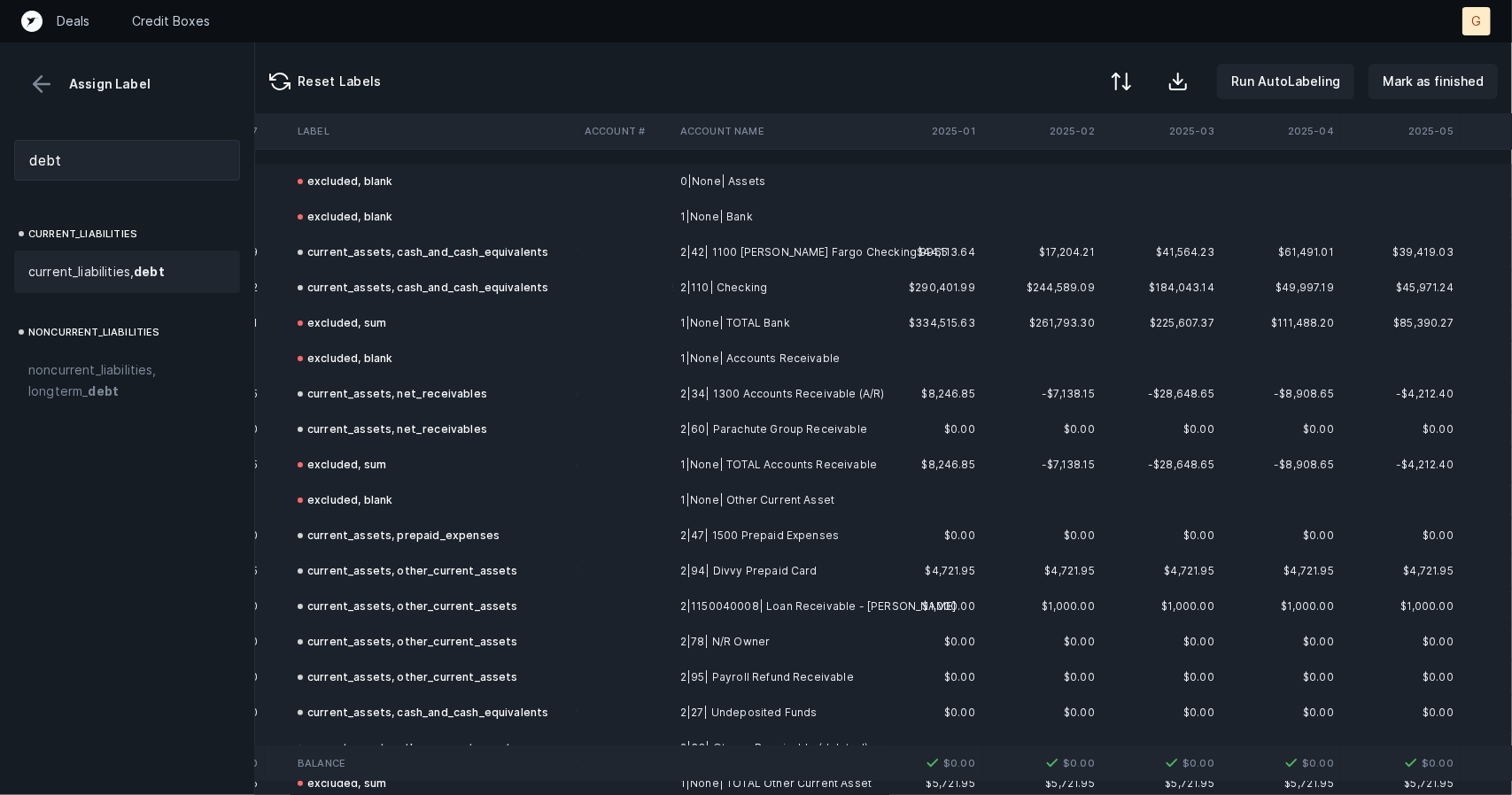
scroll to position [0, 5136]
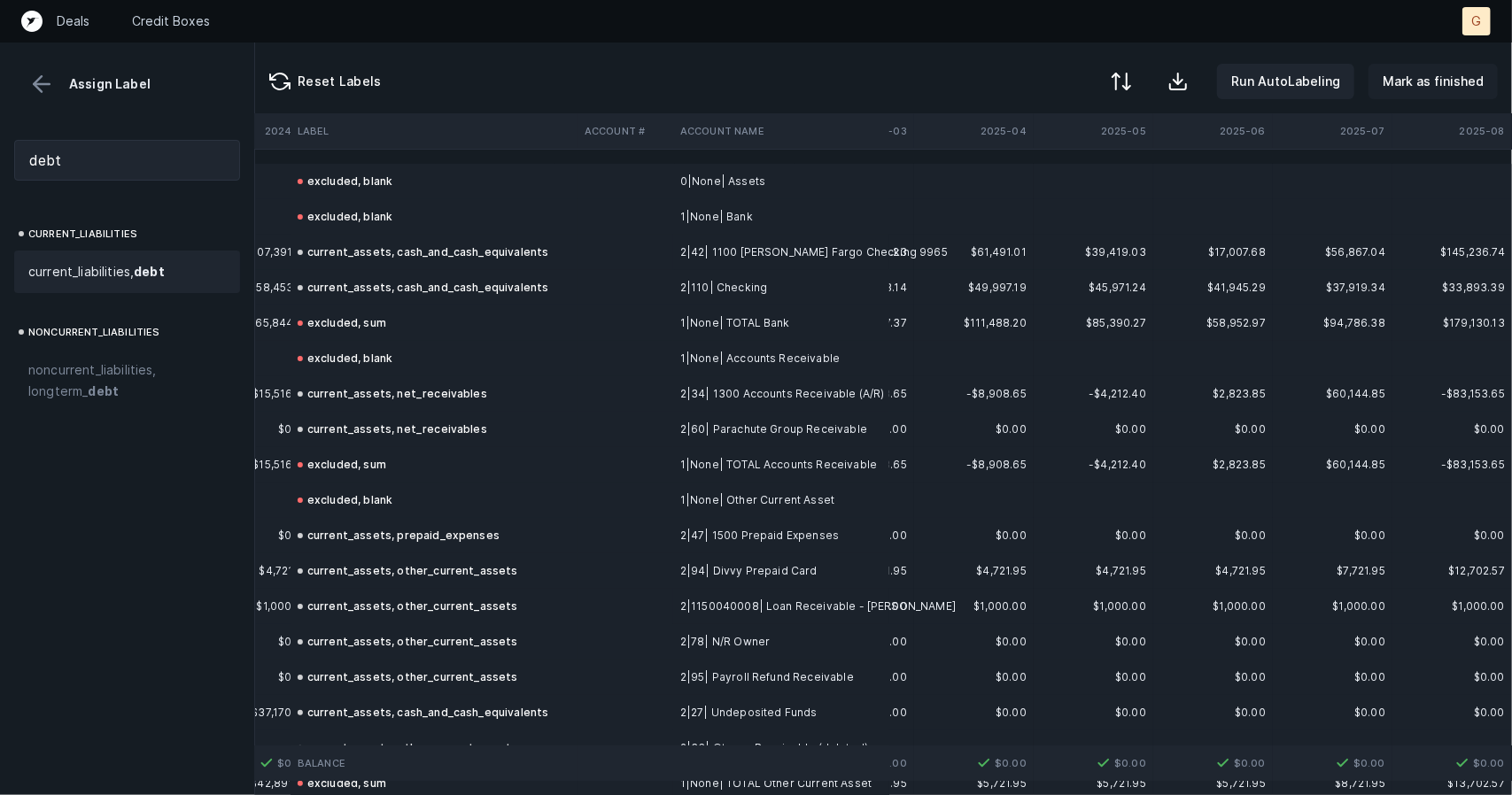
click at [1428, 87] on p "Mark as finished" at bounding box center [1433, 81] width 101 height 21
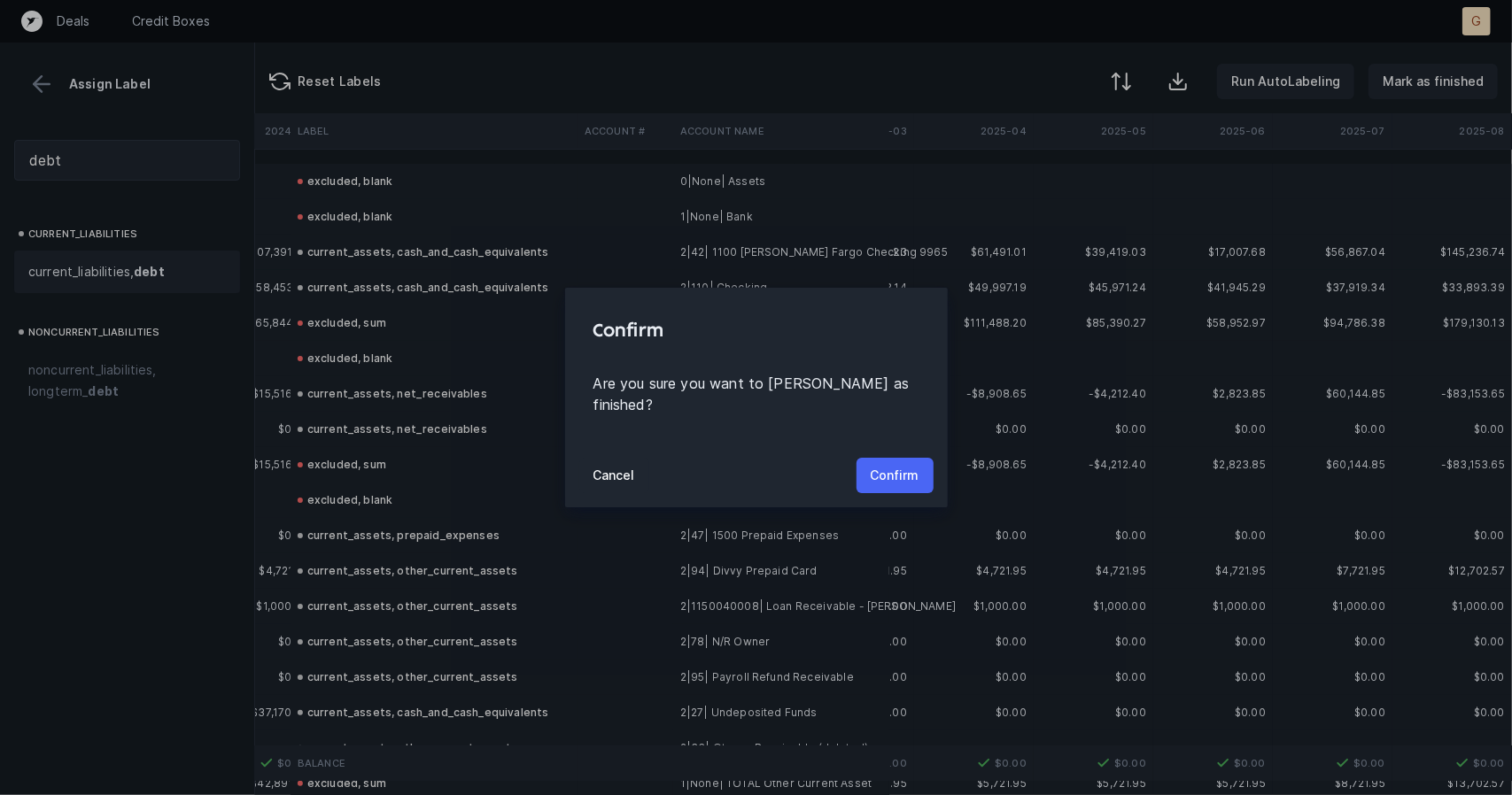
click at [904, 466] on p "Confirm" at bounding box center [895, 475] width 48 height 21
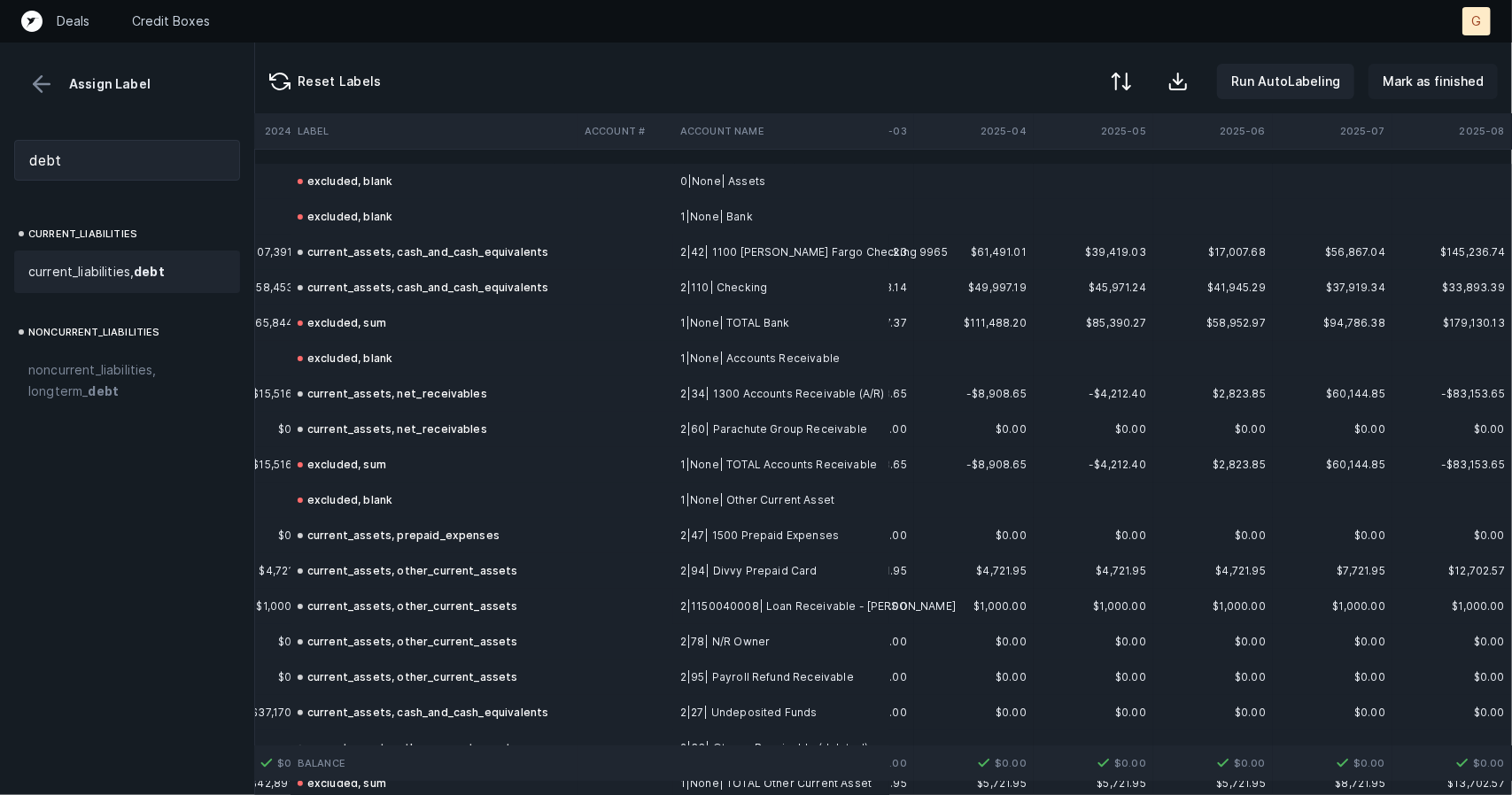
click at [1442, 83] on p "Mark as finished" at bounding box center [1433, 81] width 101 height 21
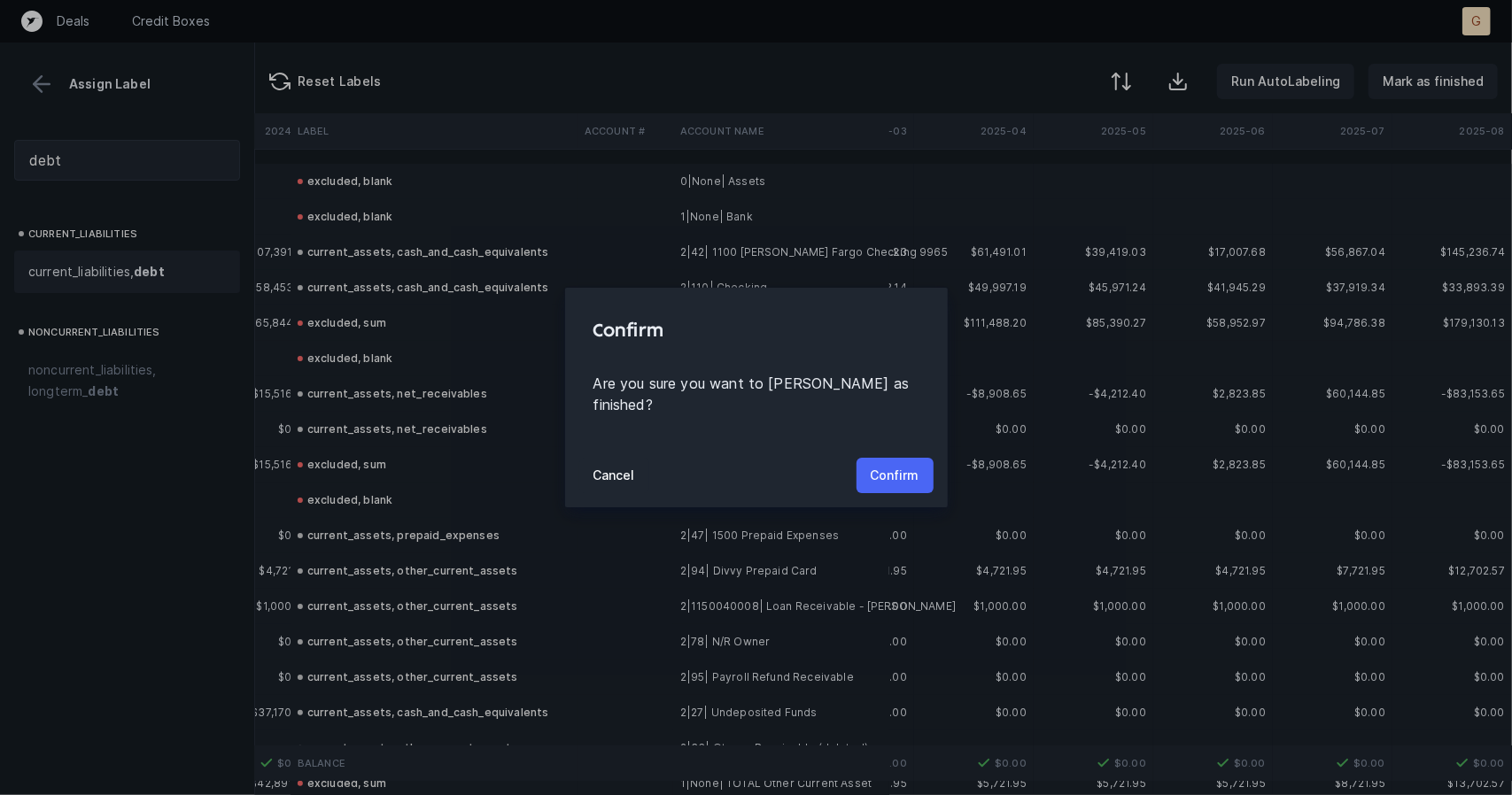
click at [887, 467] on p "Confirm" at bounding box center [895, 475] width 48 height 21
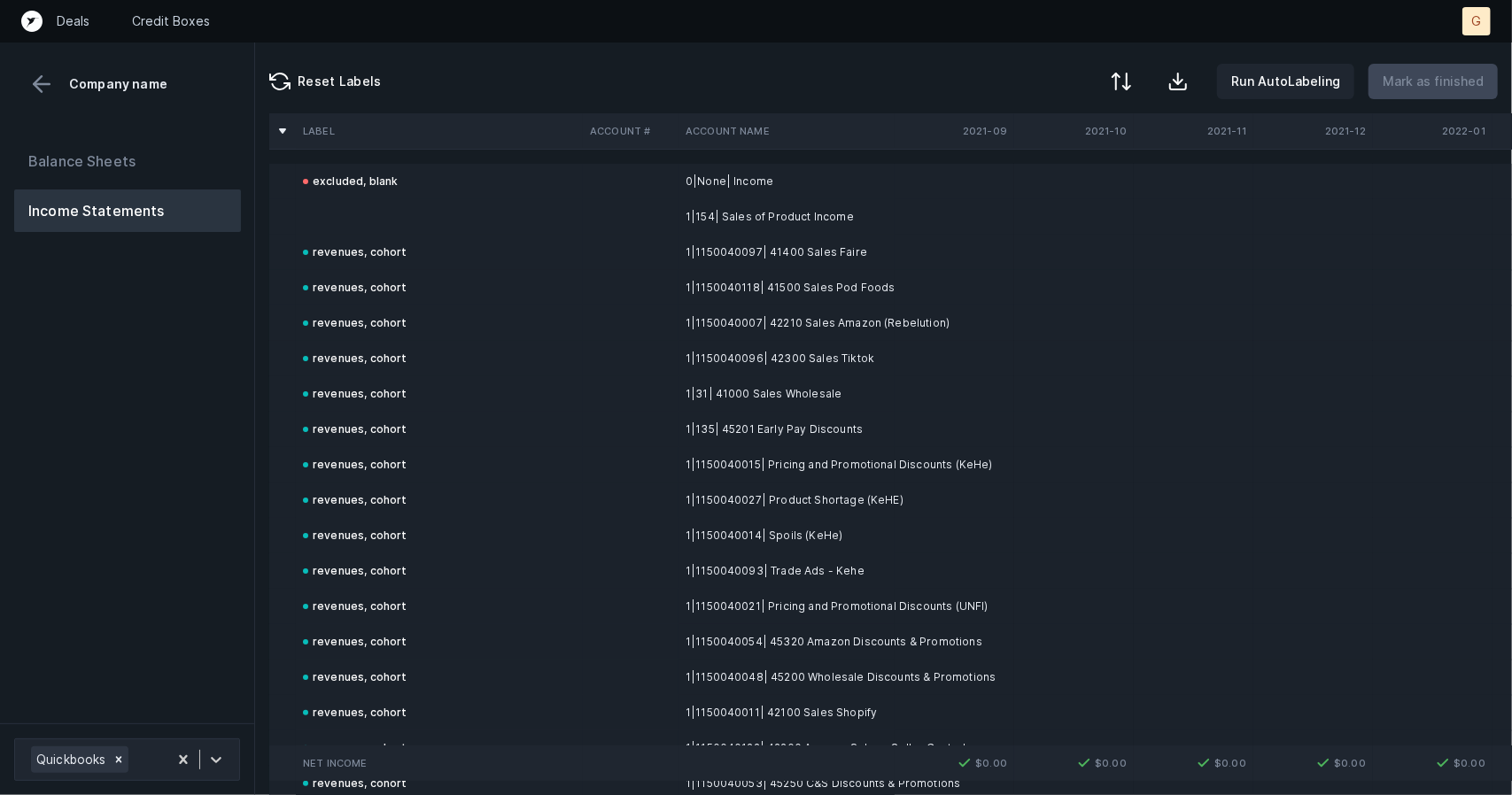
click at [360, 221] on td at bounding box center [439, 217] width 287 height 35
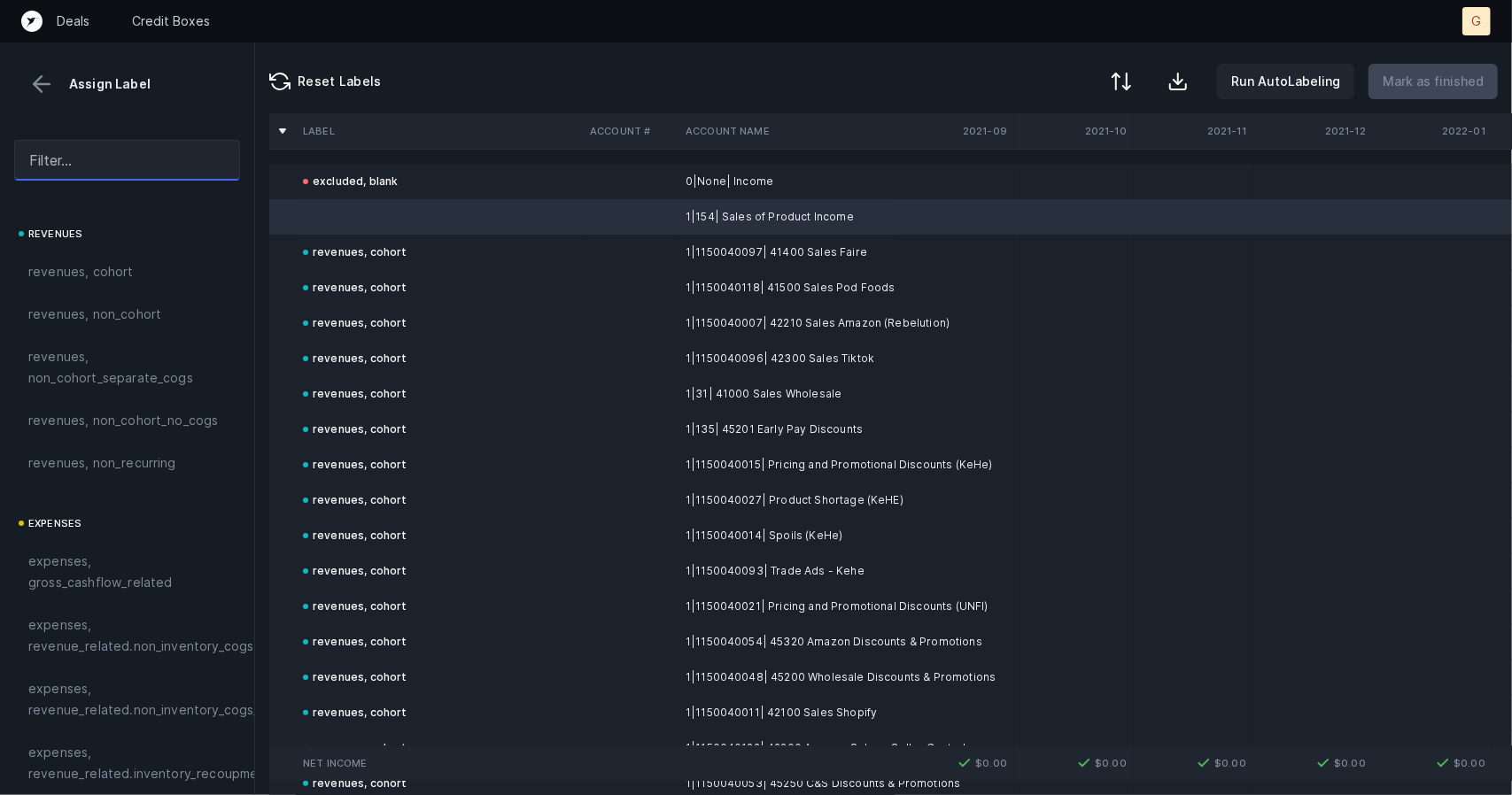
click at [135, 157] on input "text" at bounding box center [126, 160] width 226 height 41
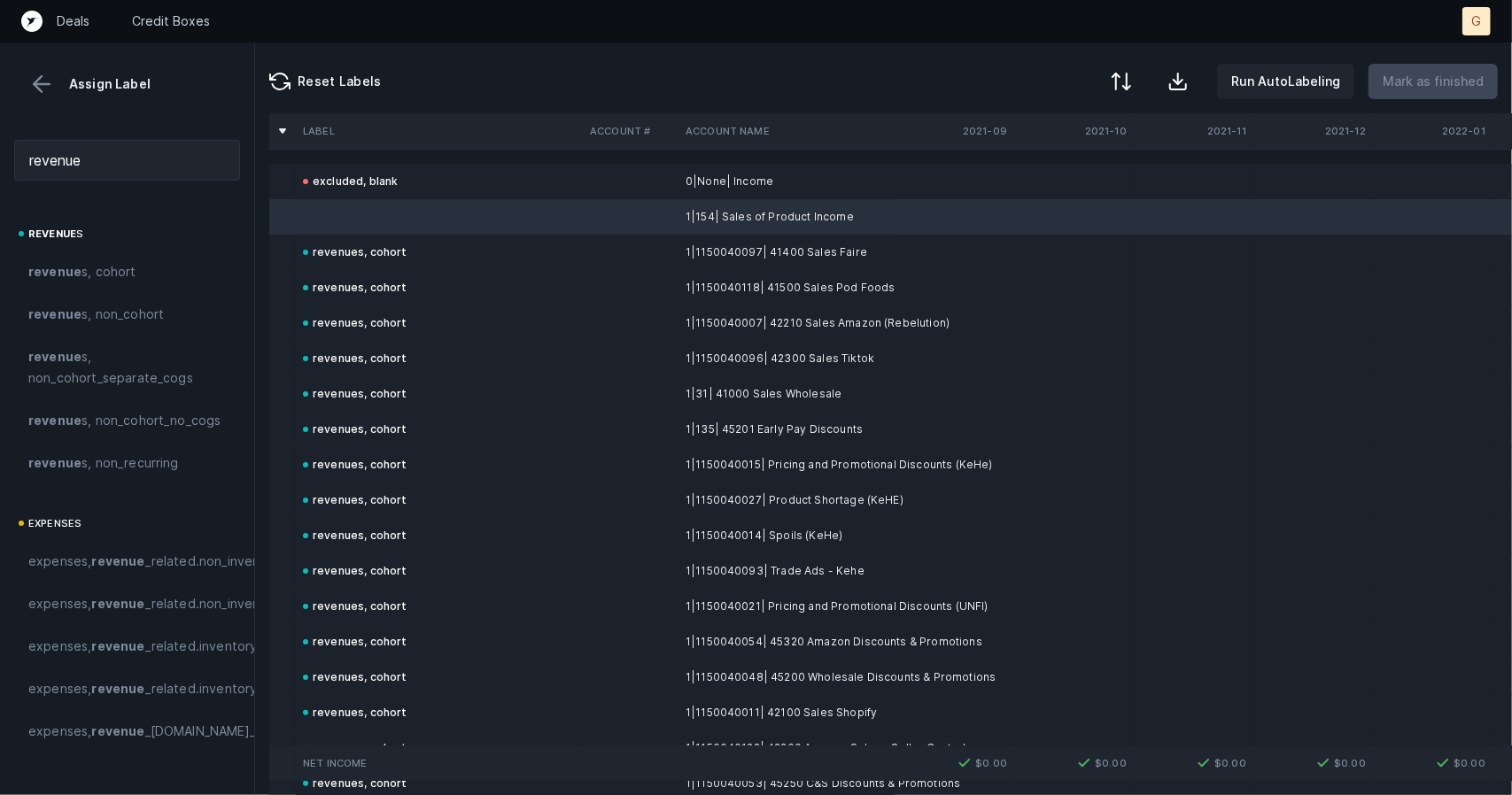
click at [119, 267] on span "revenue s, cohort" at bounding box center [83, 272] width 108 height 21
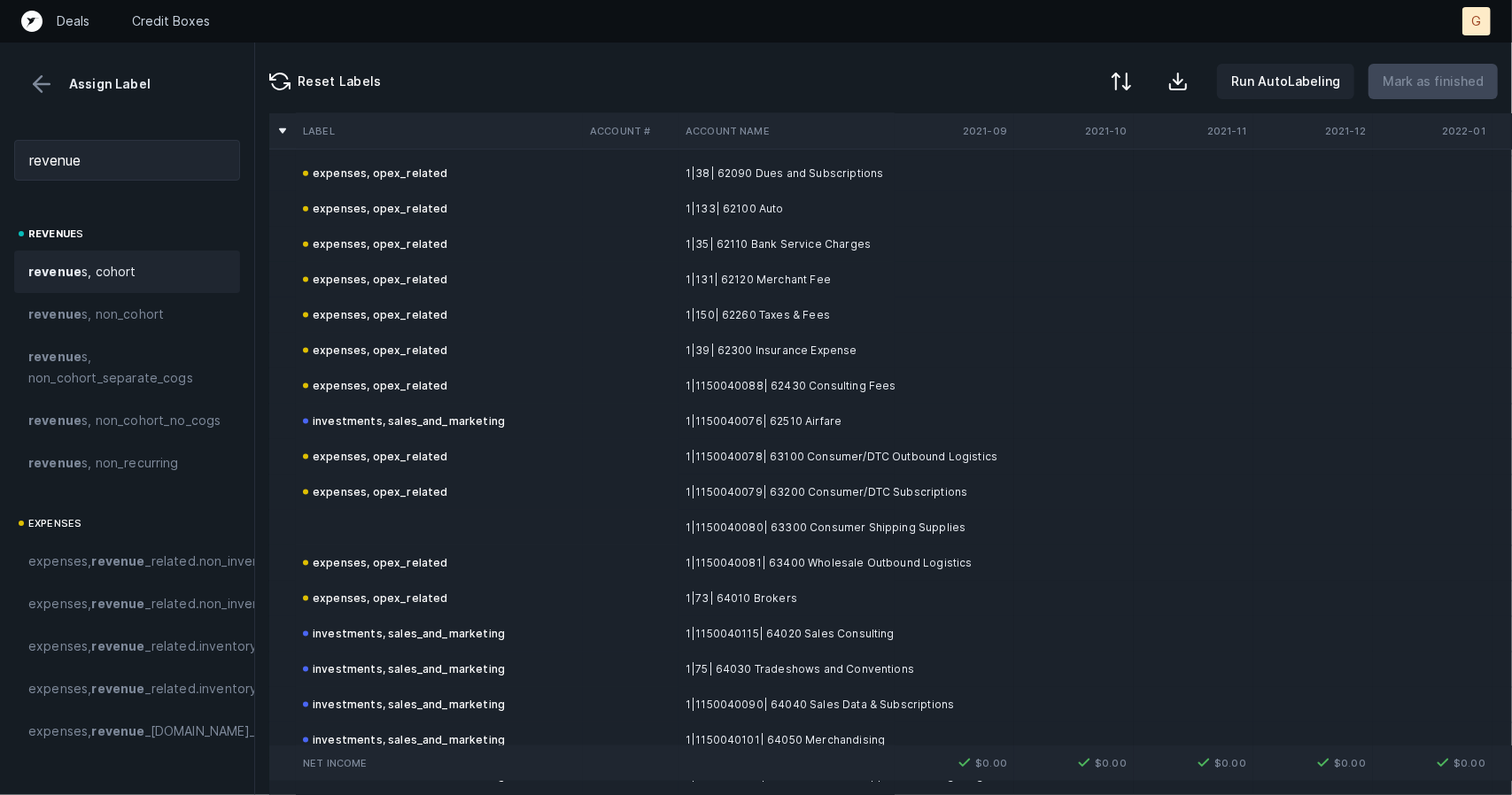
scroll to position [1576, 0]
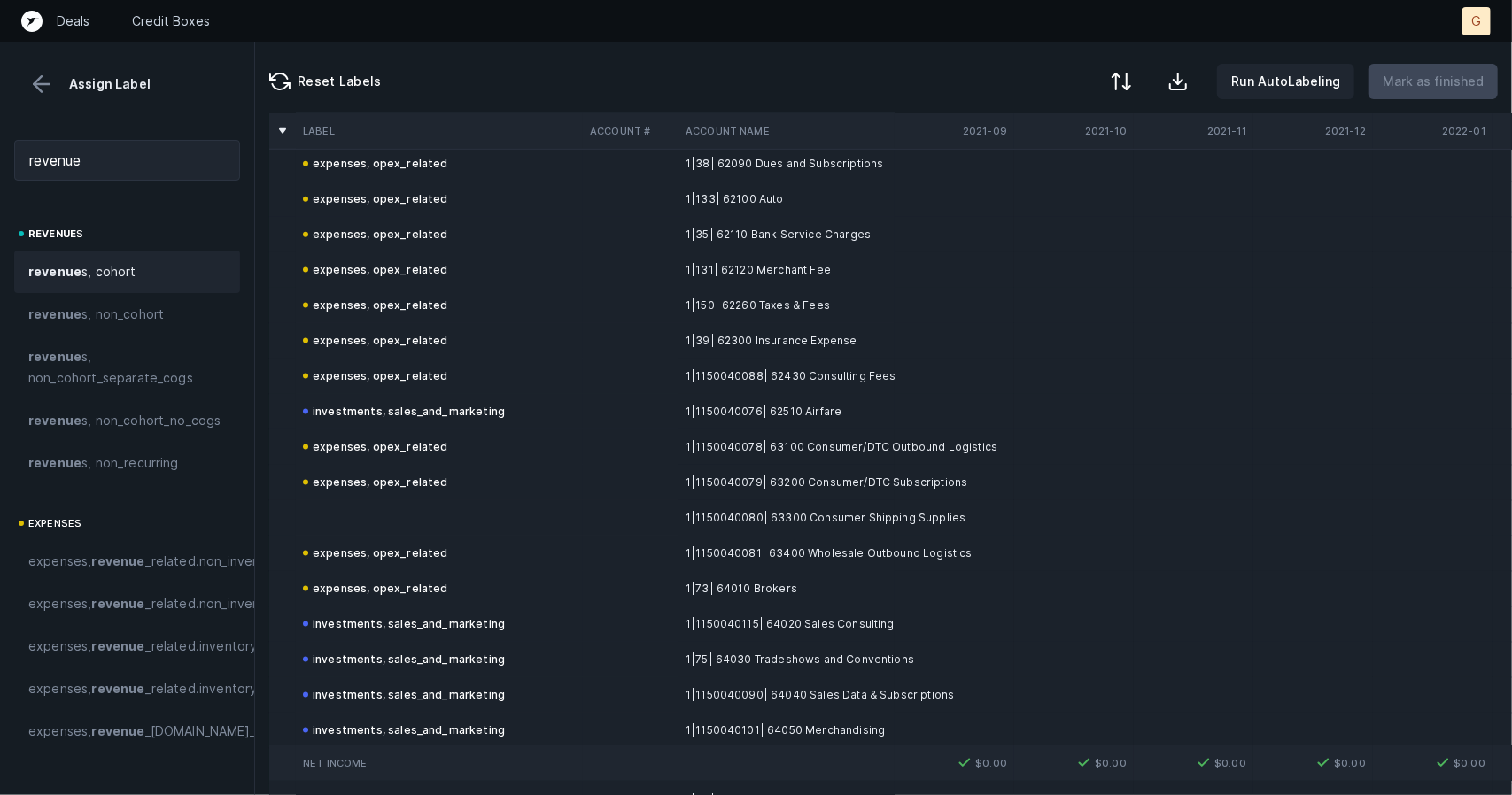
click at [386, 519] on td at bounding box center [439, 518] width 287 height 35
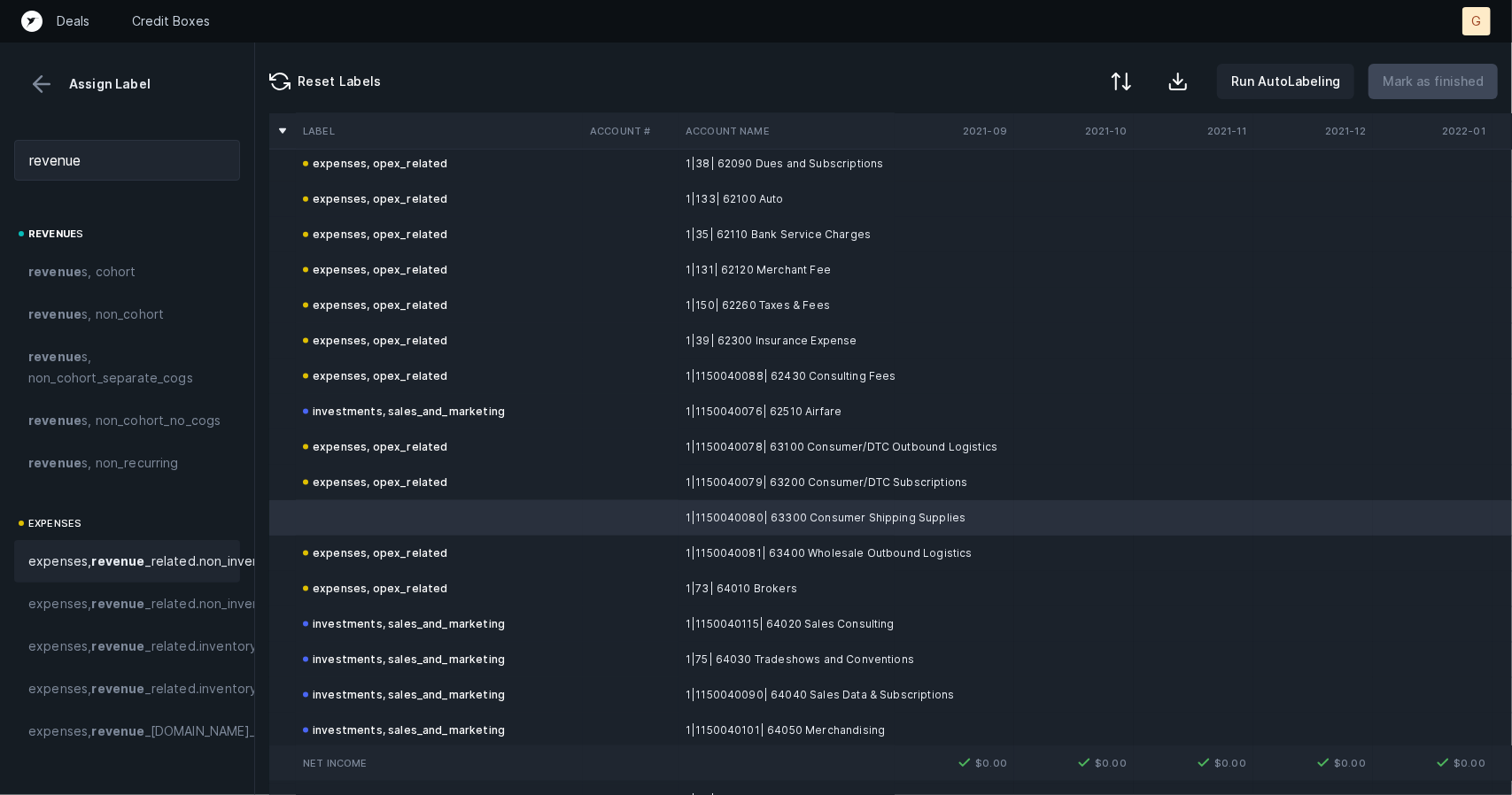
scroll to position [112, 0]
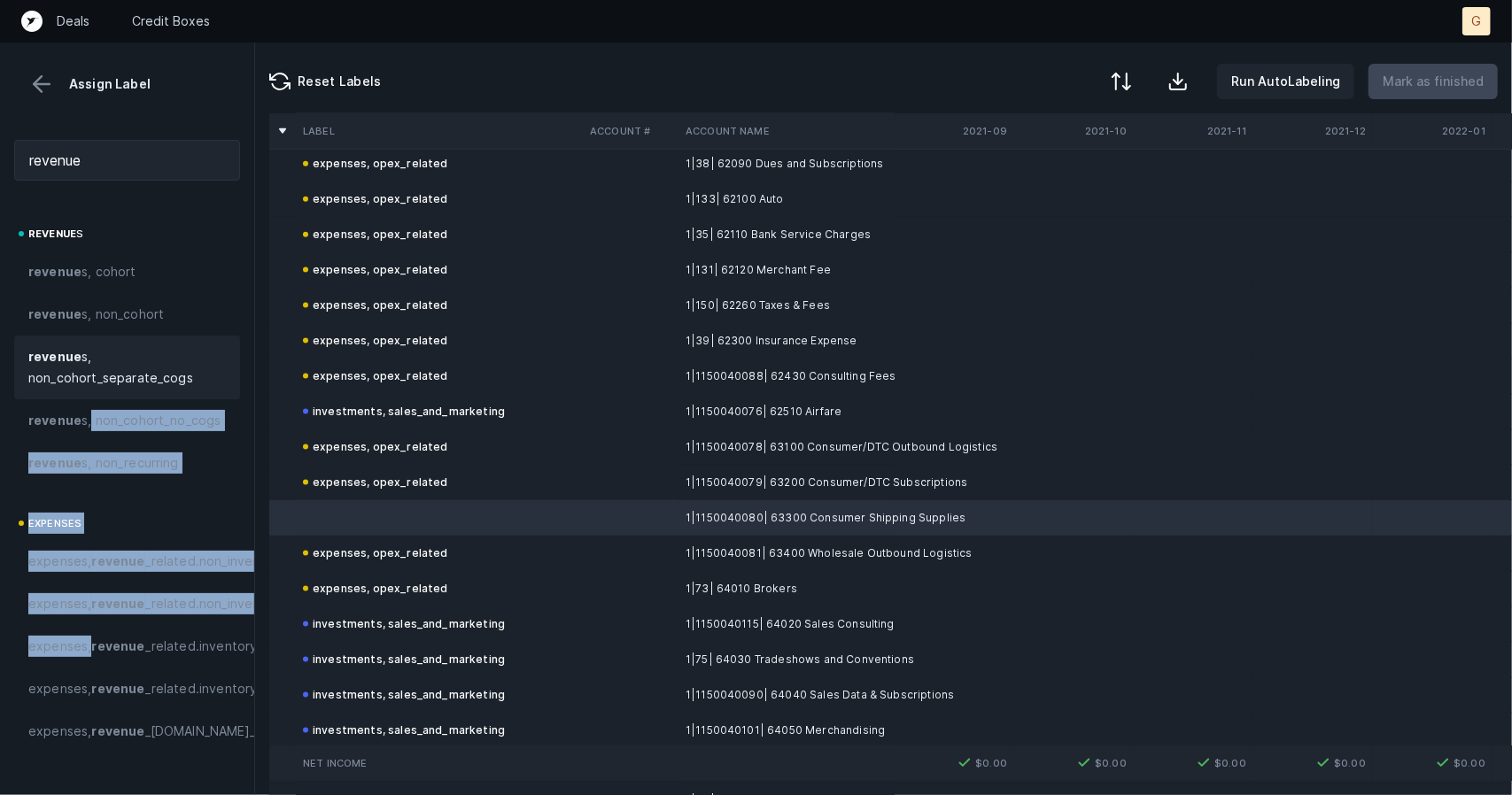
drag, startPoint x: 136, startPoint y: 608, endPoint x: 225, endPoint y: 263, distance: 356.3
click at [225, 263] on div "revenue s revenue s, cohort revenue s, non_cohort revenue s, non_cohort_separat…" at bounding box center [127, 509] width 254 height 572
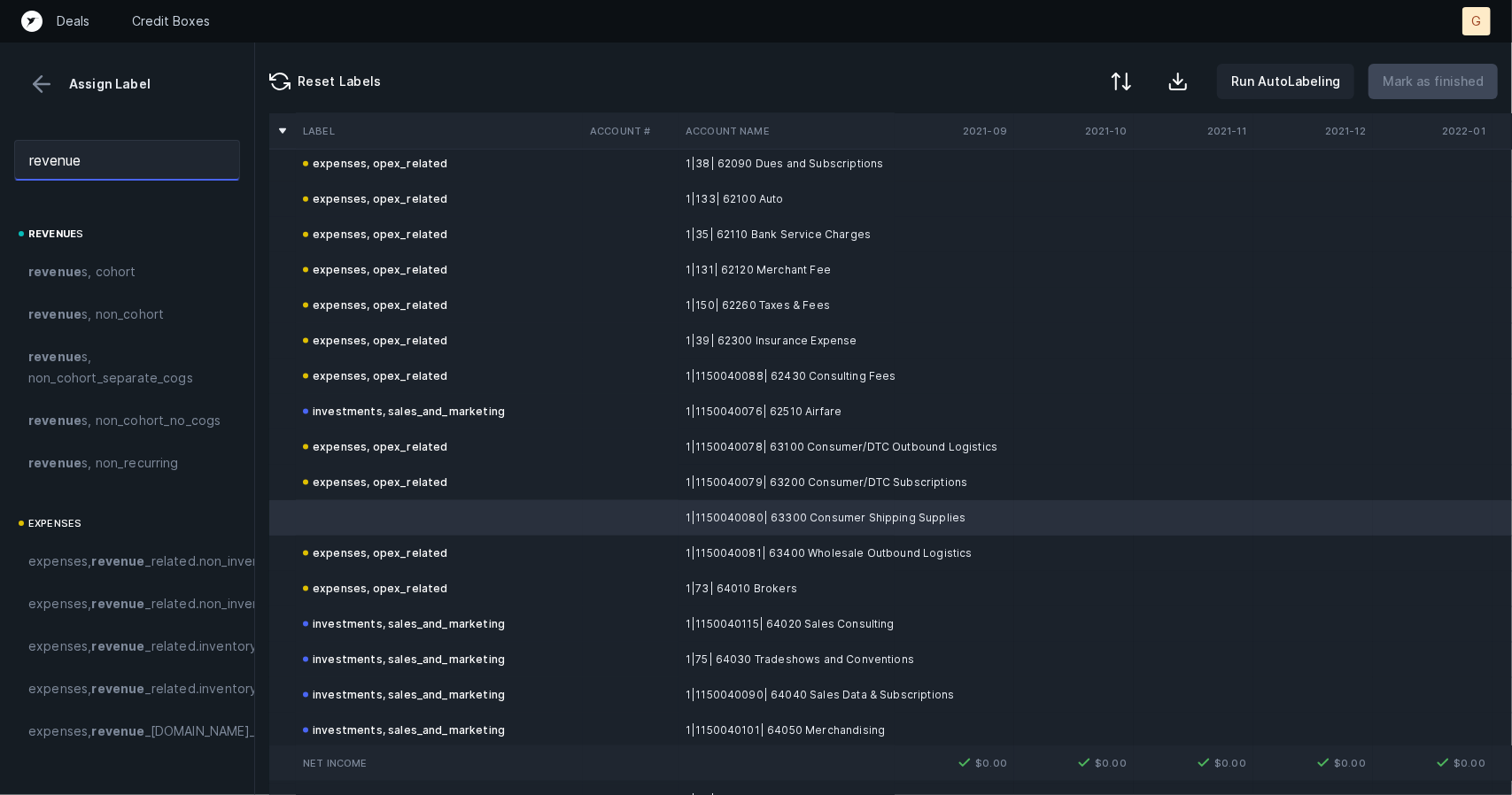
drag, startPoint x: 123, startPoint y: 159, endPoint x: 0, endPoint y: 63, distance: 156.0
click at [0, 63] on div "Assign Label revenue revenue s revenue s, cohort revenue s, non_cohort revenue …" at bounding box center [127, 418] width 255 height 752
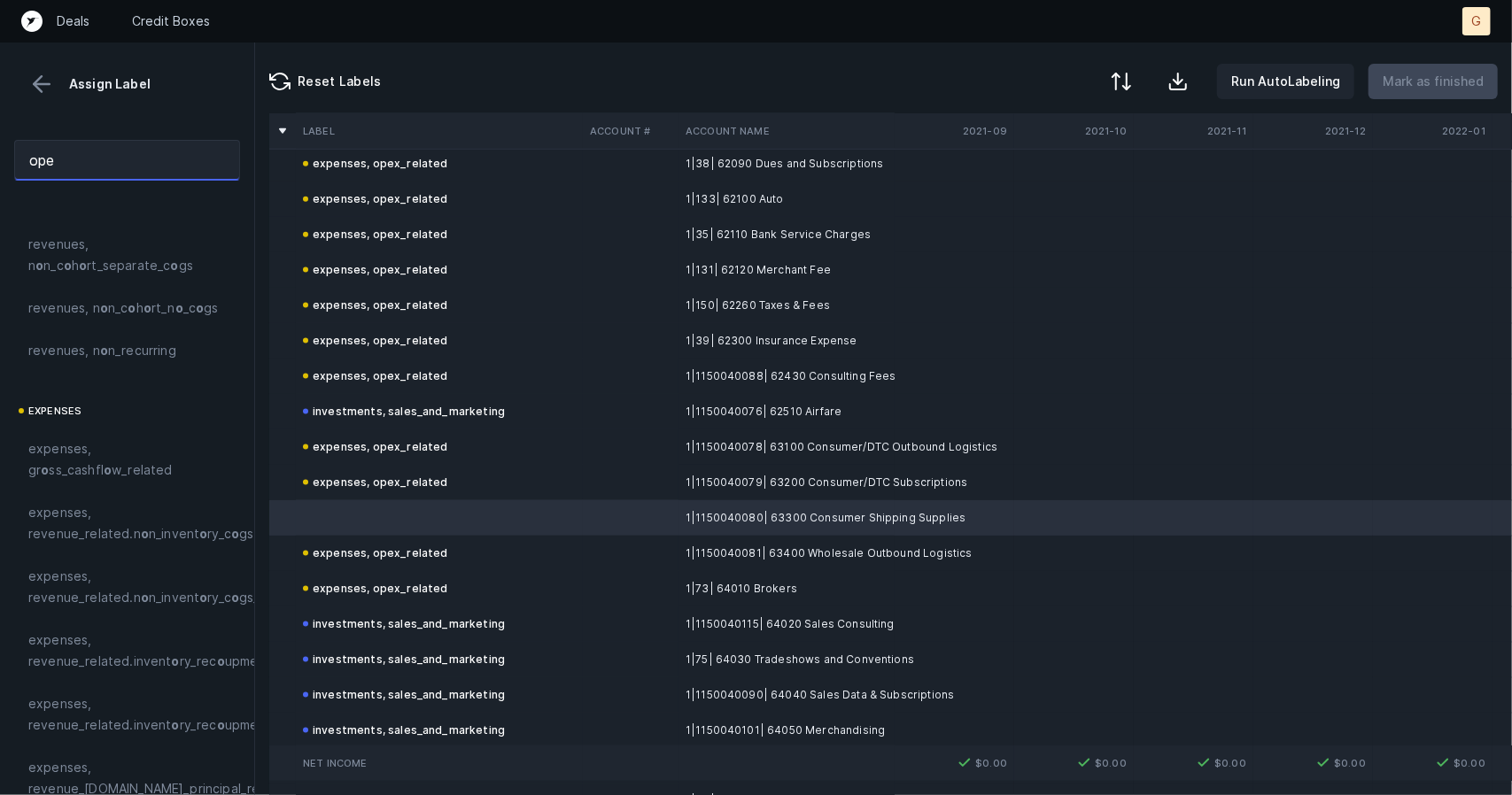
scroll to position [0, 0]
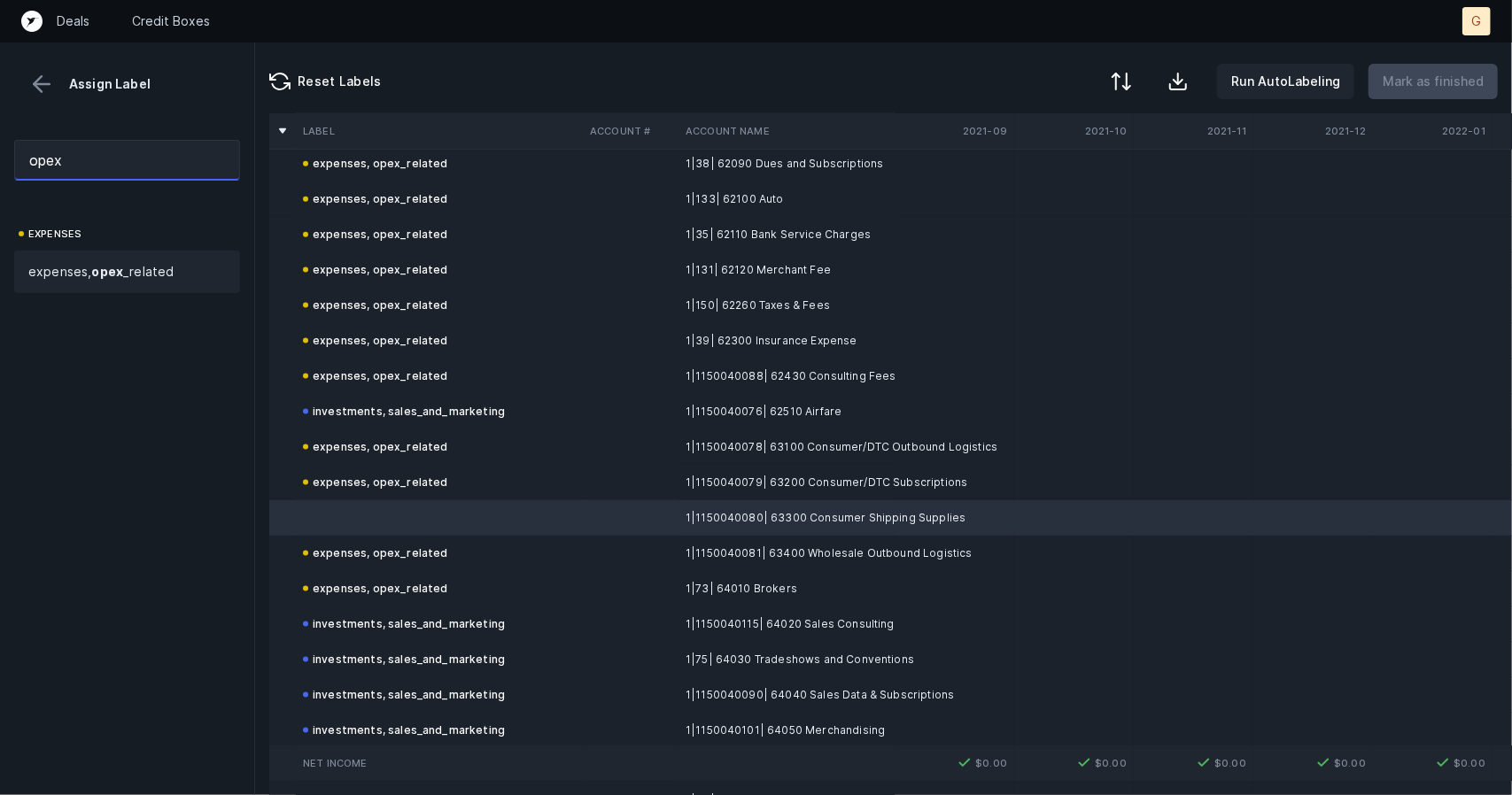
type input "opex"
click at [87, 264] on span "expenses, opex _related" at bounding box center [101, 272] width 146 height 21
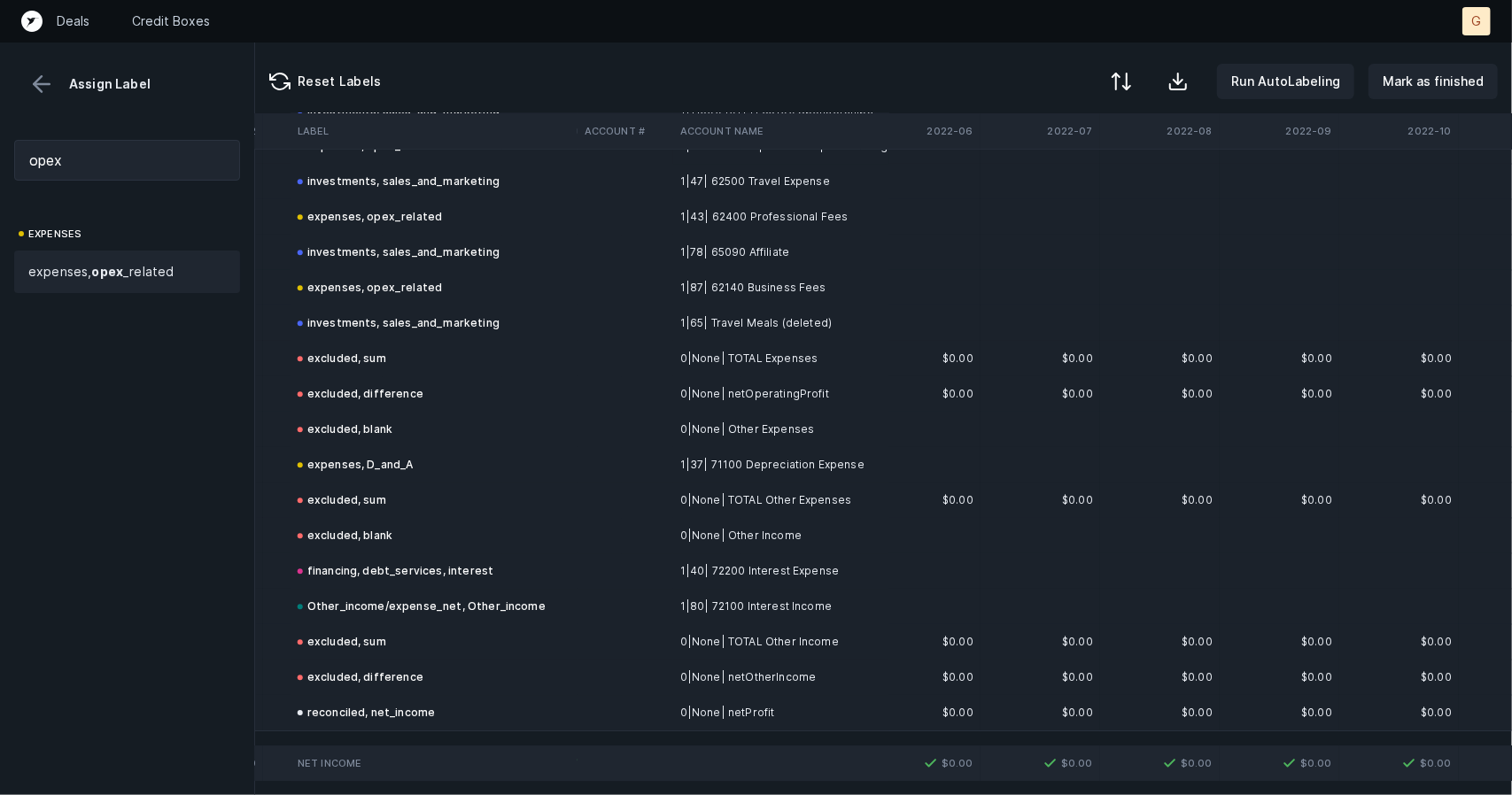
scroll to position [3412, 1347]
click at [1454, 87] on p "Mark as finished" at bounding box center [1433, 81] width 101 height 21
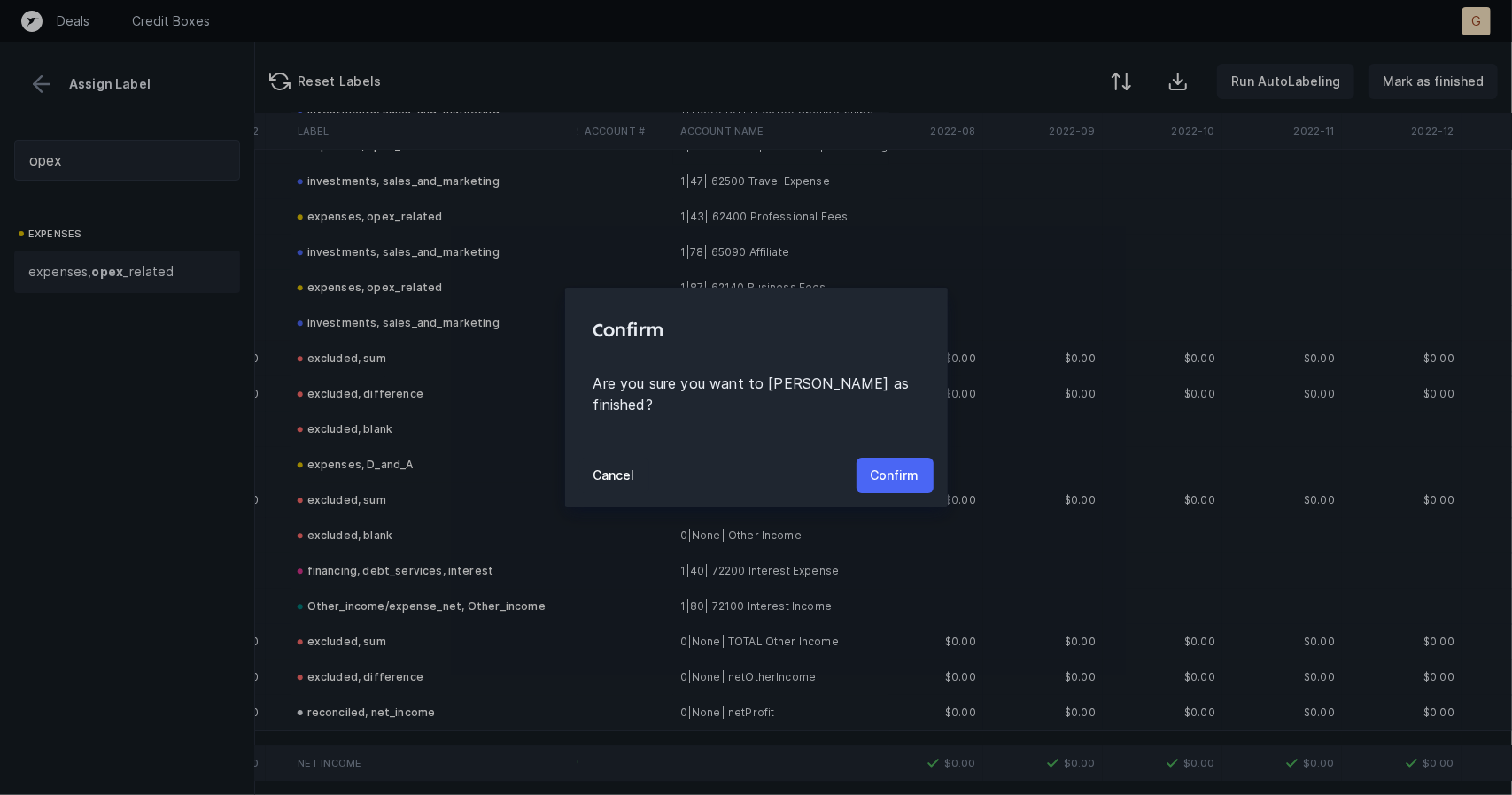
click at [897, 474] on p "Confirm" at bounding box center [895, 475] width 48 height 21
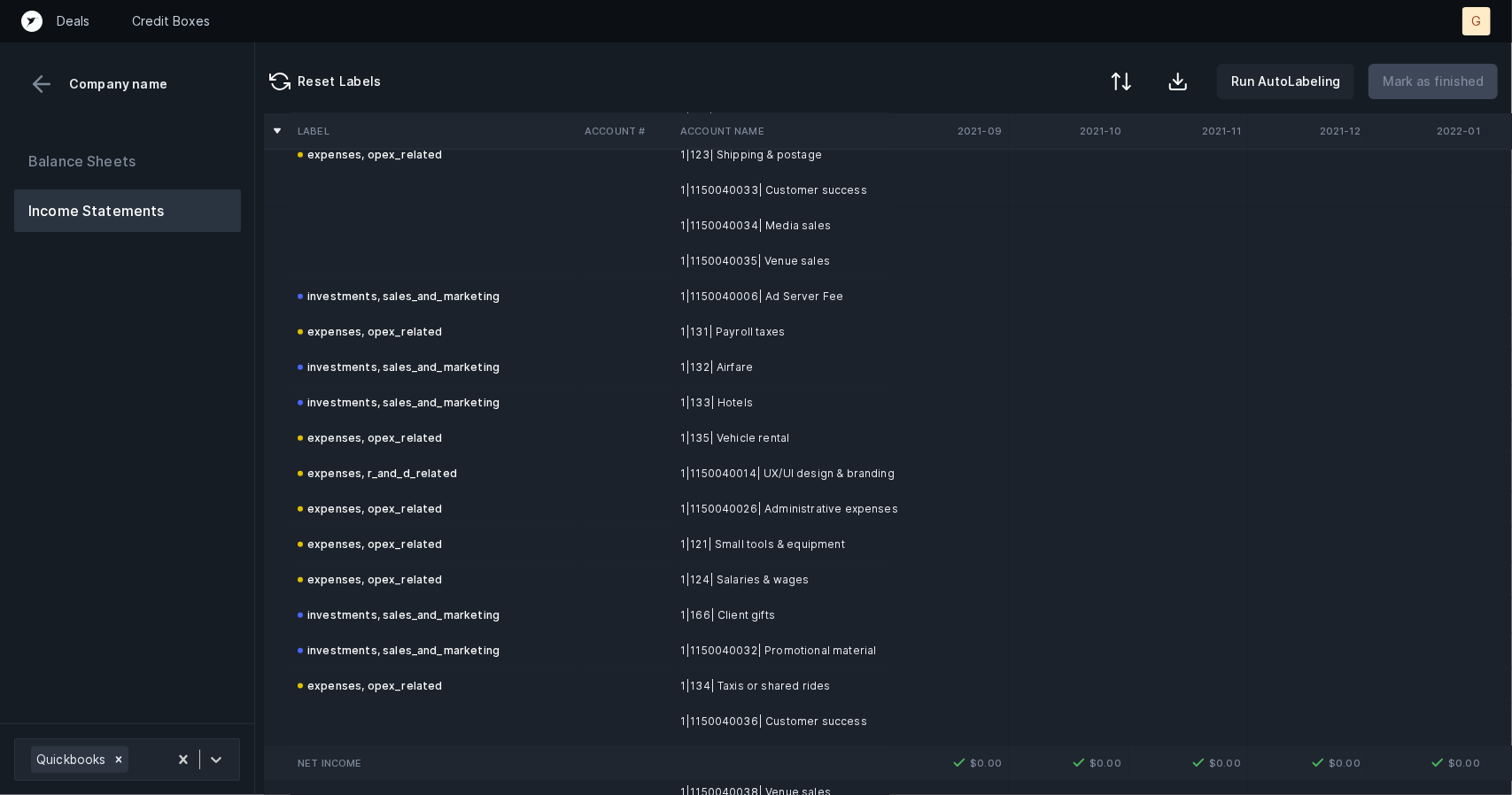
scroll to position [1077, 6]
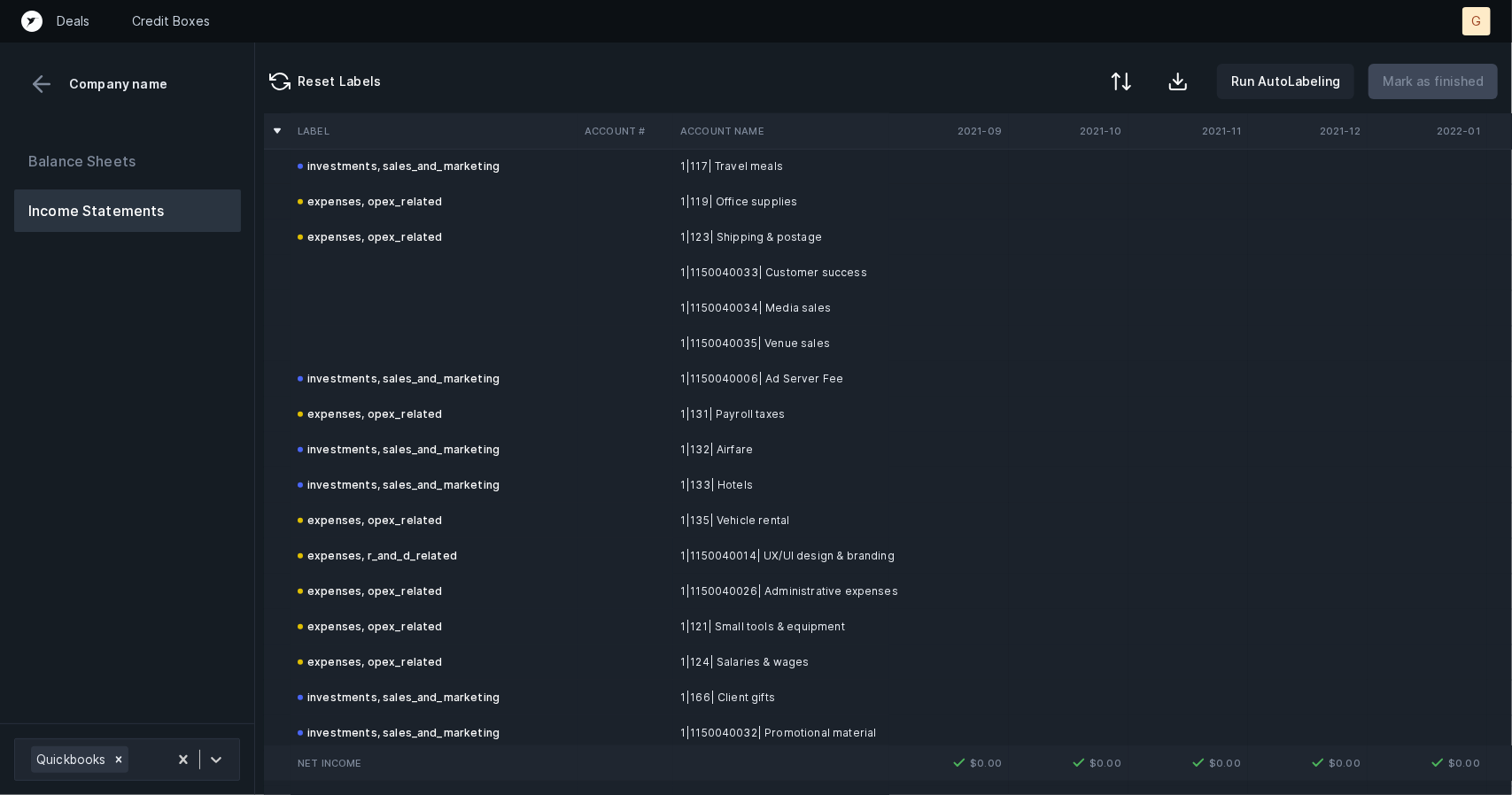
click at [433, 270] on td at bounding box center [433, 273] width 287 height 35
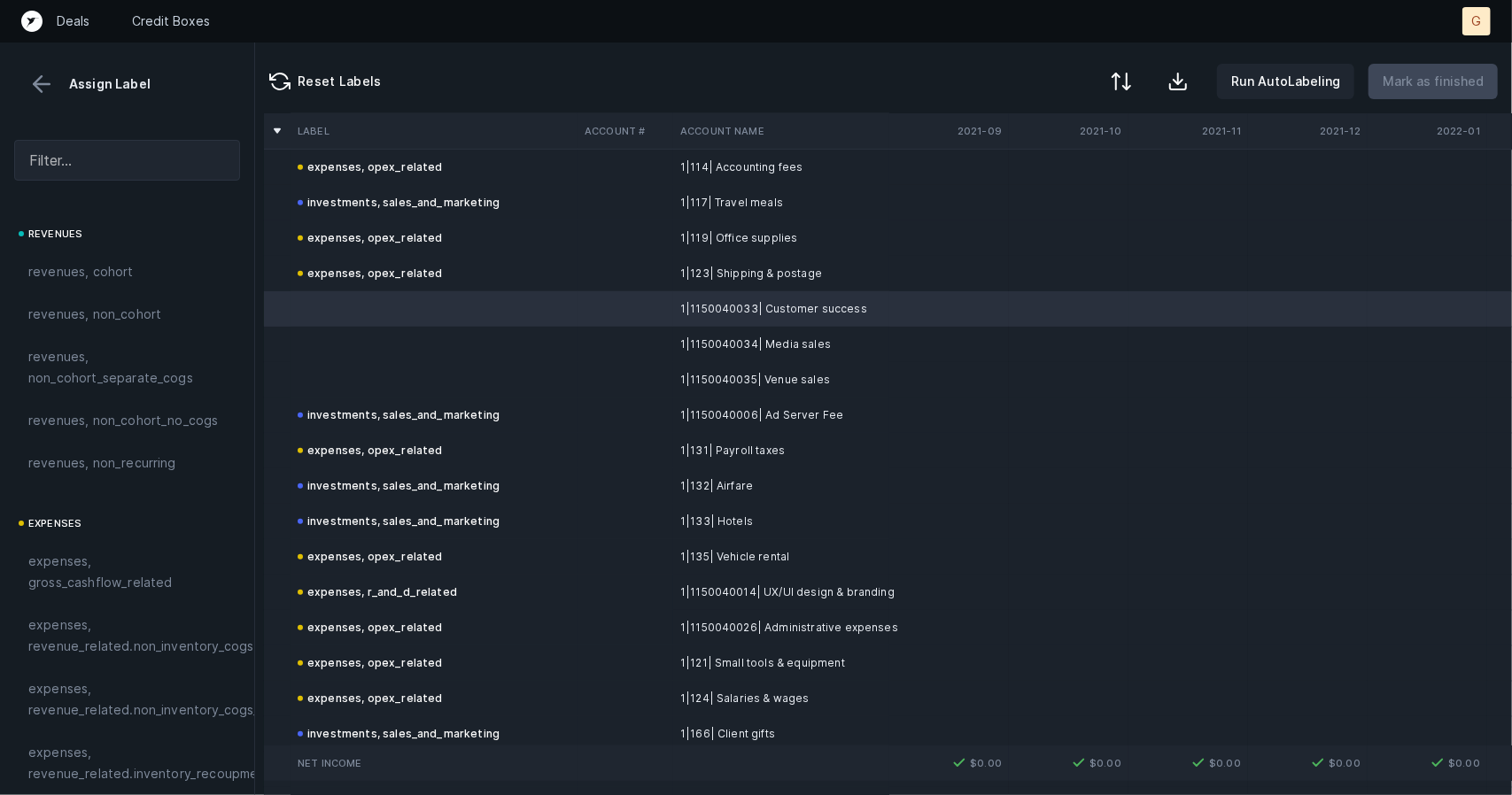
scroll to position [1011, 6]
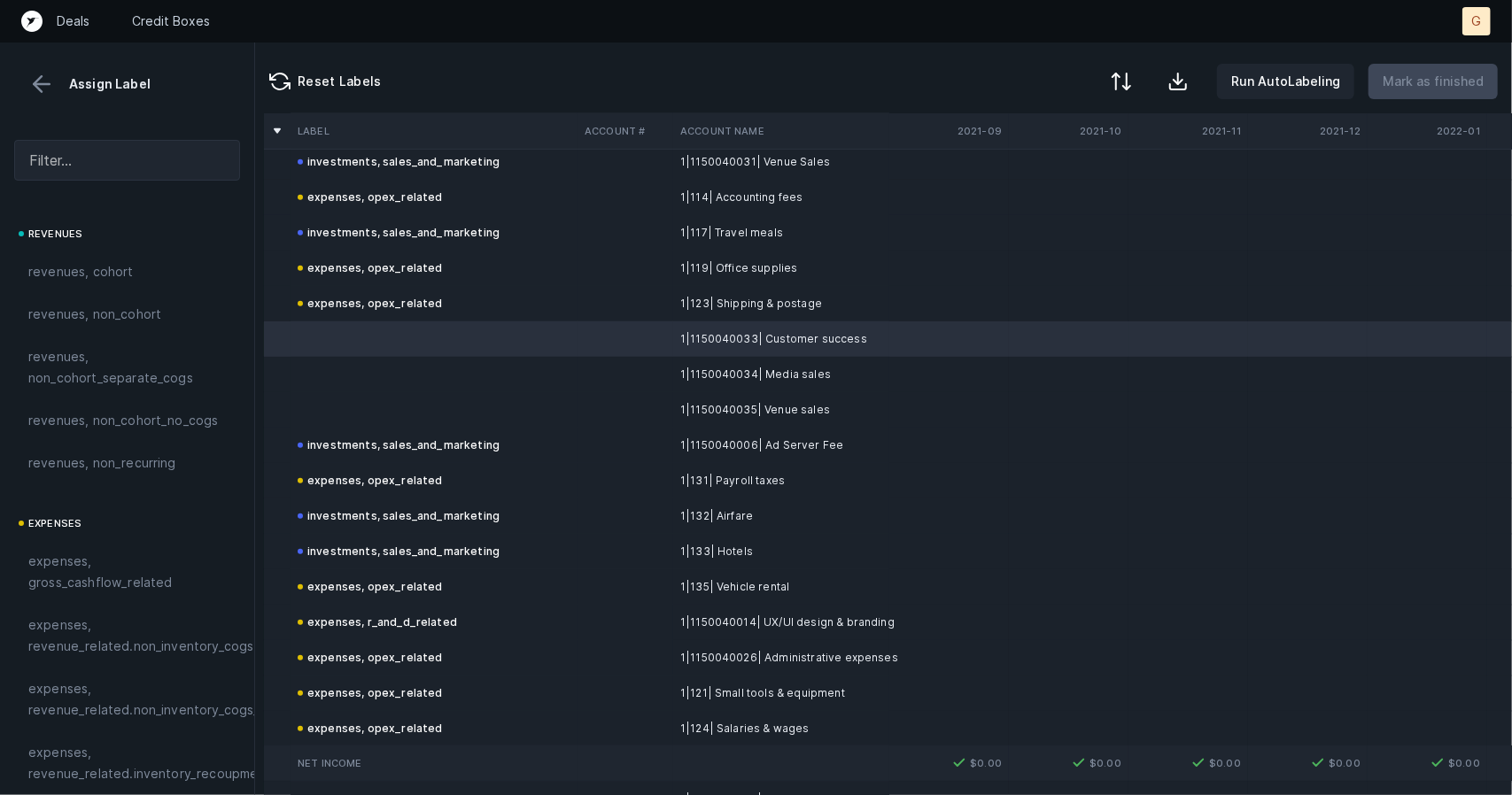
click at [356, 362] on td at bounding box center [433, 375] width 287 height 35
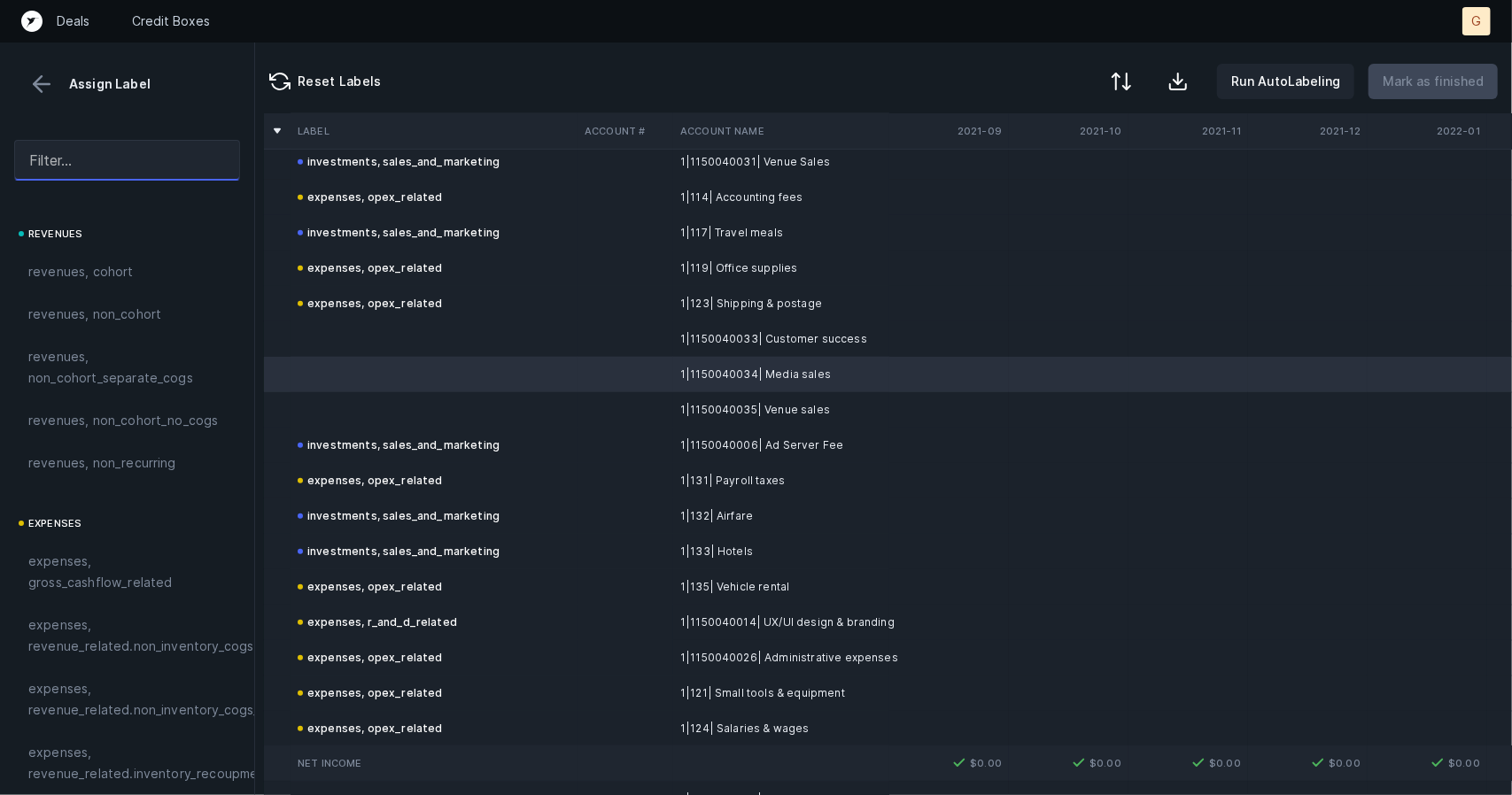
click at [90, 155] on input "text" at bounding box center [126, 160] width 226 height 41
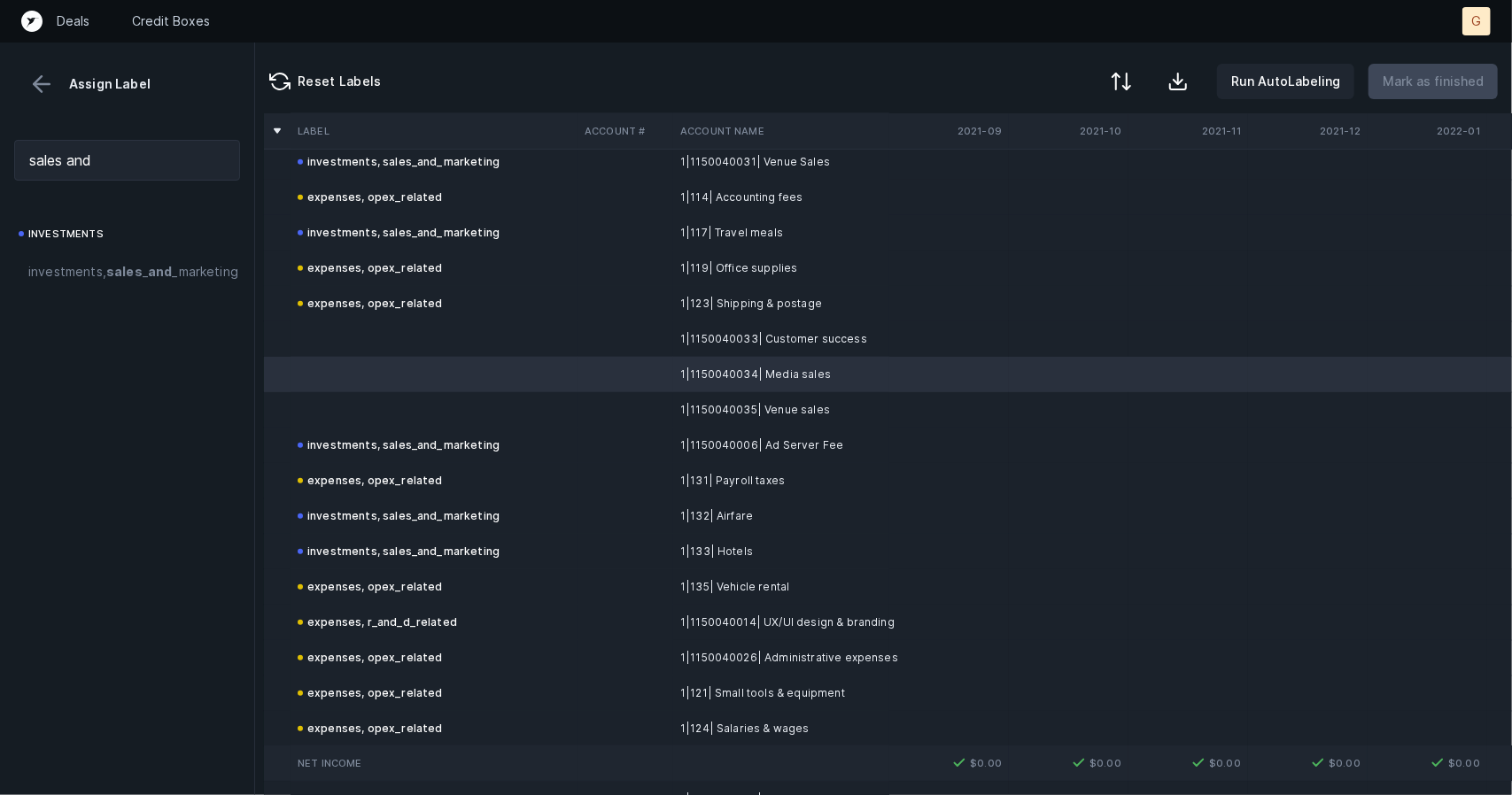
click at [92, 273] on span "investments, sales _ and _marketing" at bounding box center [134, 272] width 210 height 21
click at [331, 419] on td at bounding box center [433, 410] width 287 height 35
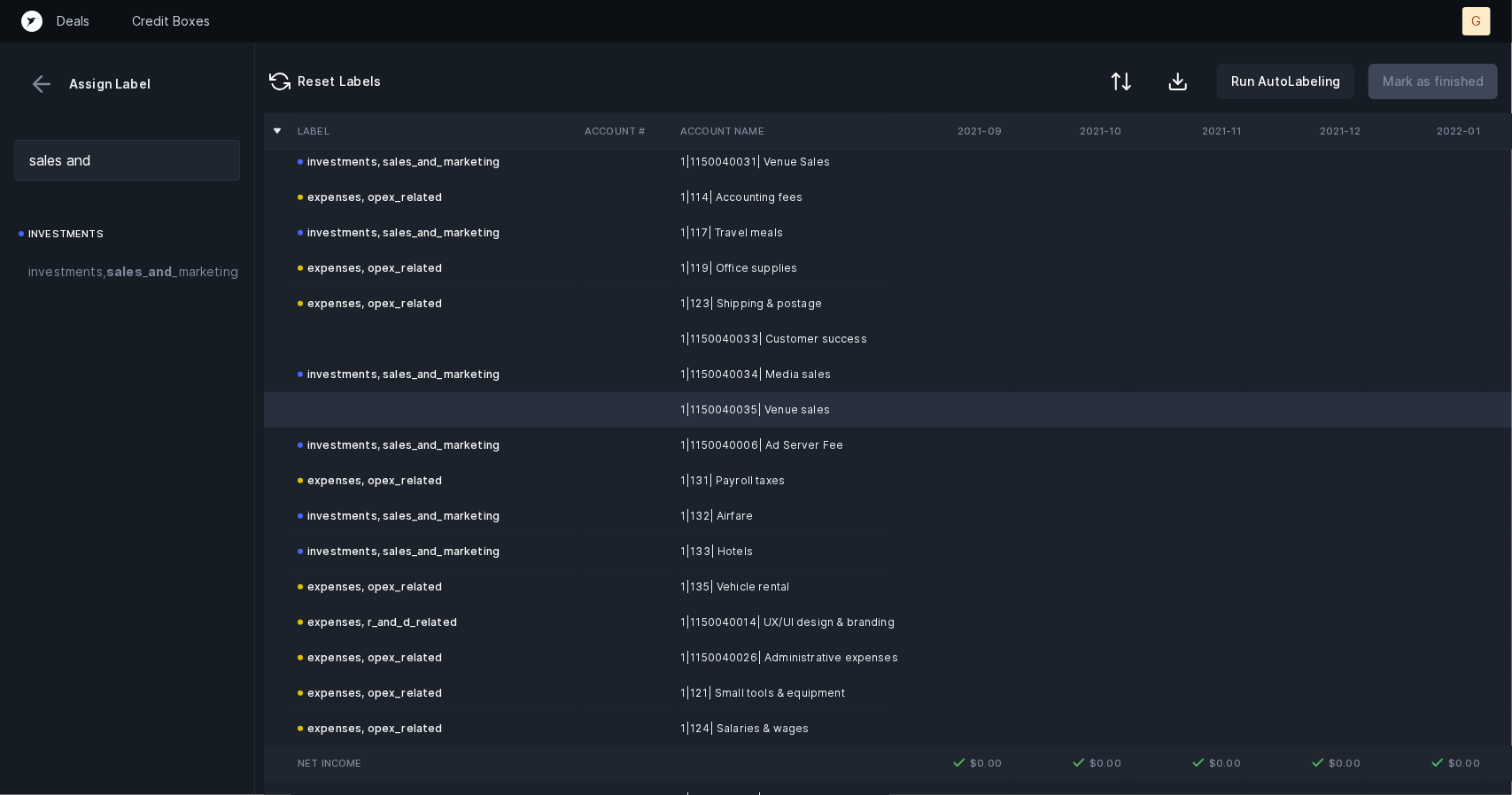
click at [140, 282] on span "investments, sales _ and _marketing" at bounding box center [134, 272] width 210 height 21
click at [355, 336] on td at bounding box center [433, 339] width 287 height 35
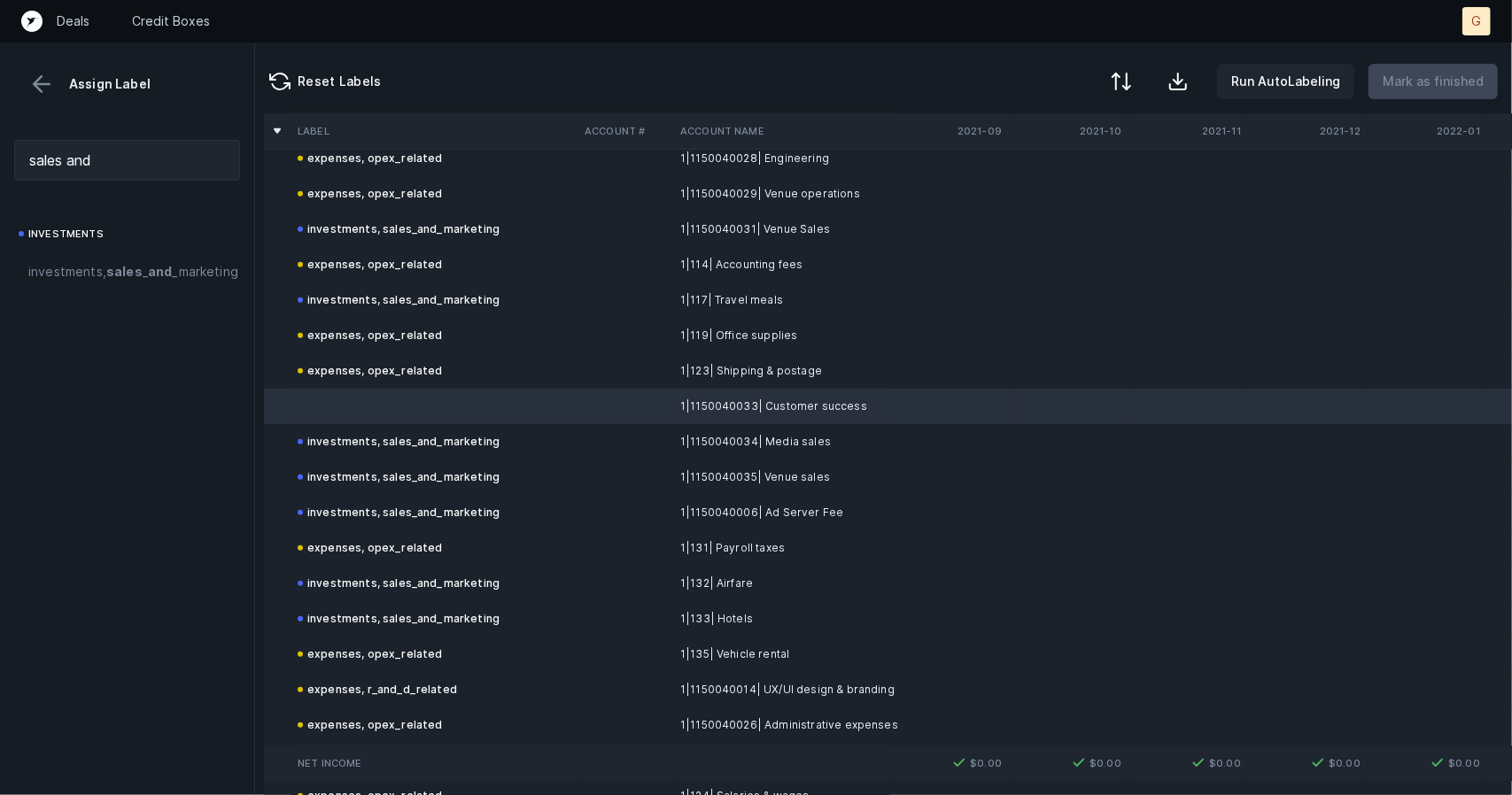
scroll to position [944, 6]
click at [112, 282] on span "investments, sales _ and _marketing" at bounding box center [134, 272] width 210 height 21
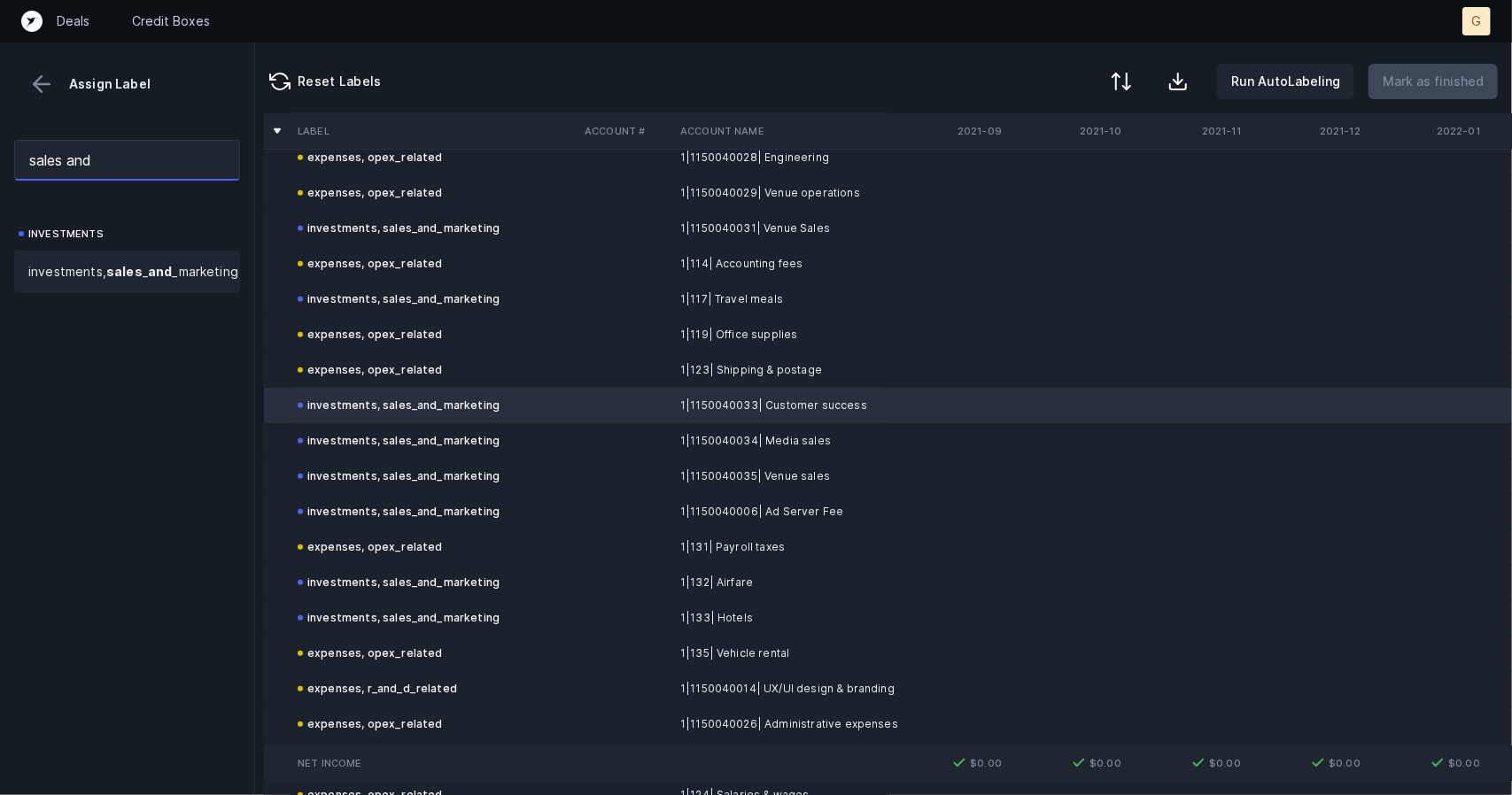
drag, startPoint x: 156, startPoint y: 157, endPoint x: 0, endPoint y: 165, distance: 156.2
click at [0, 165] on div "sales and" at bounding box center [127, 160] width 254 height 69
click at [94, 266] on span "expenses , opex _related" at bounding box center [103, 272] width 149 height 21
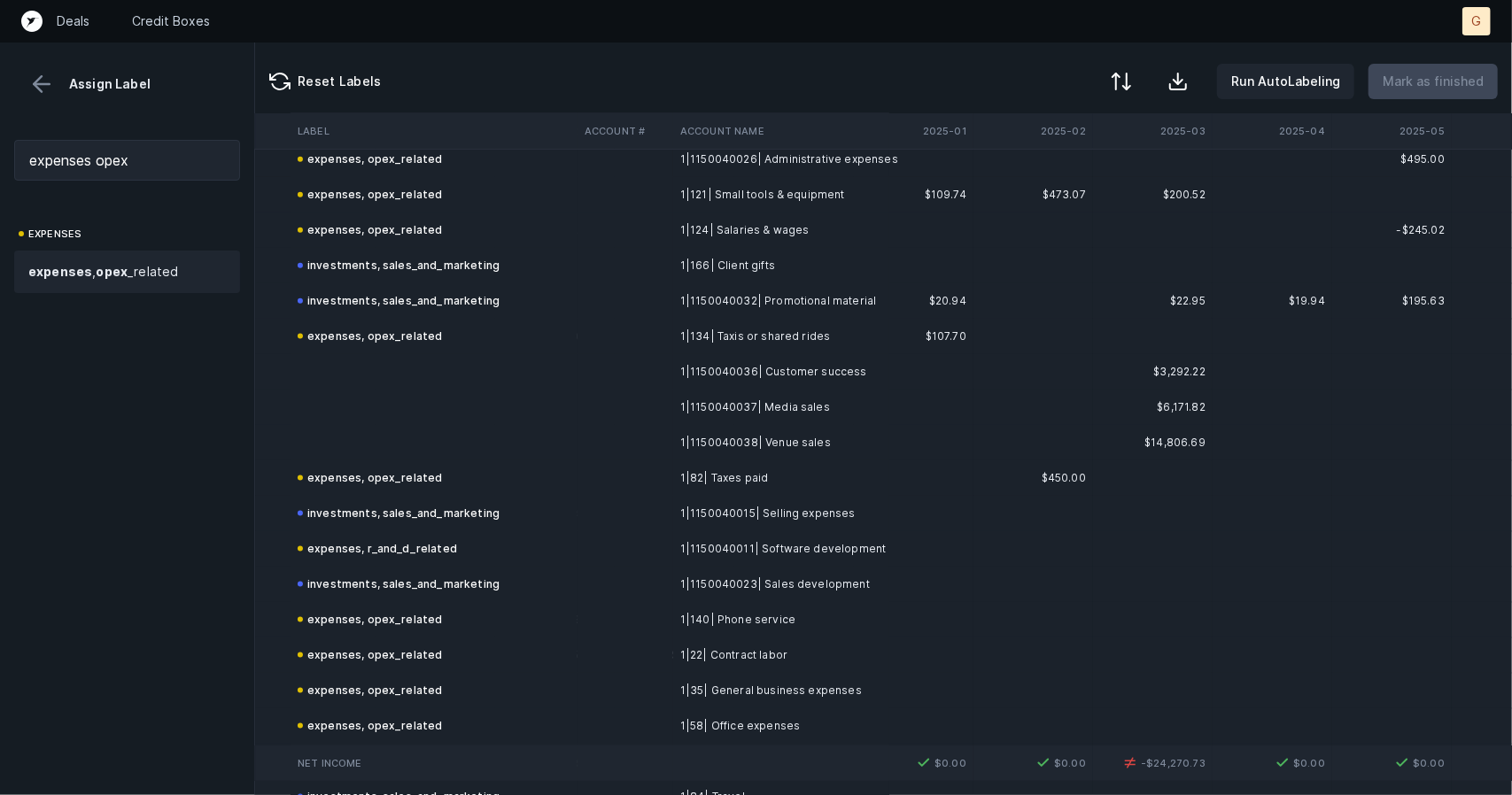
scroll to position [1509, 4830]
click at [341, 407] on td at bounding box center [433, 407] width 287 height 35
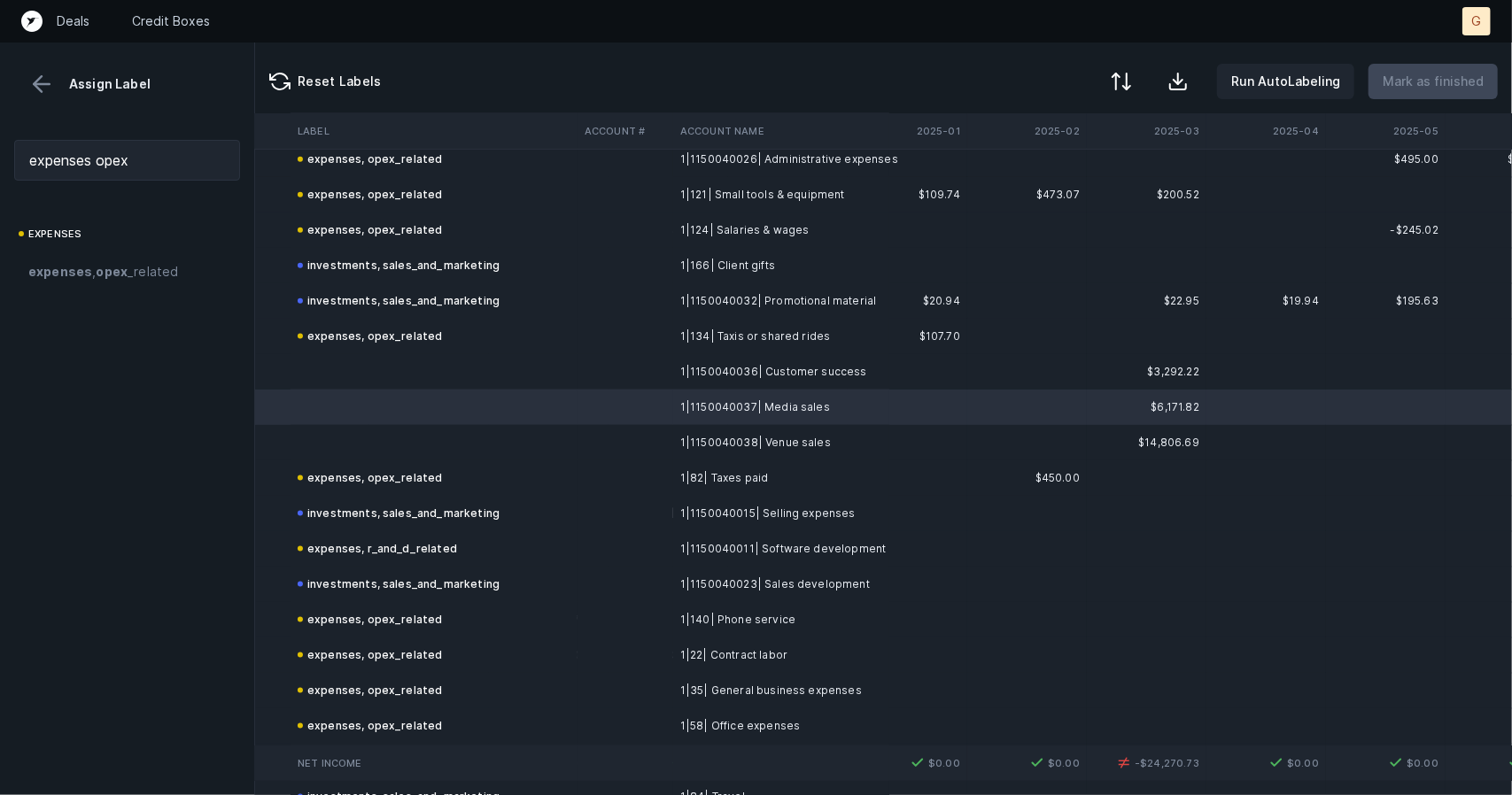
click at [394, 366] on td at bounding box center [433, 372] width 287 height 35
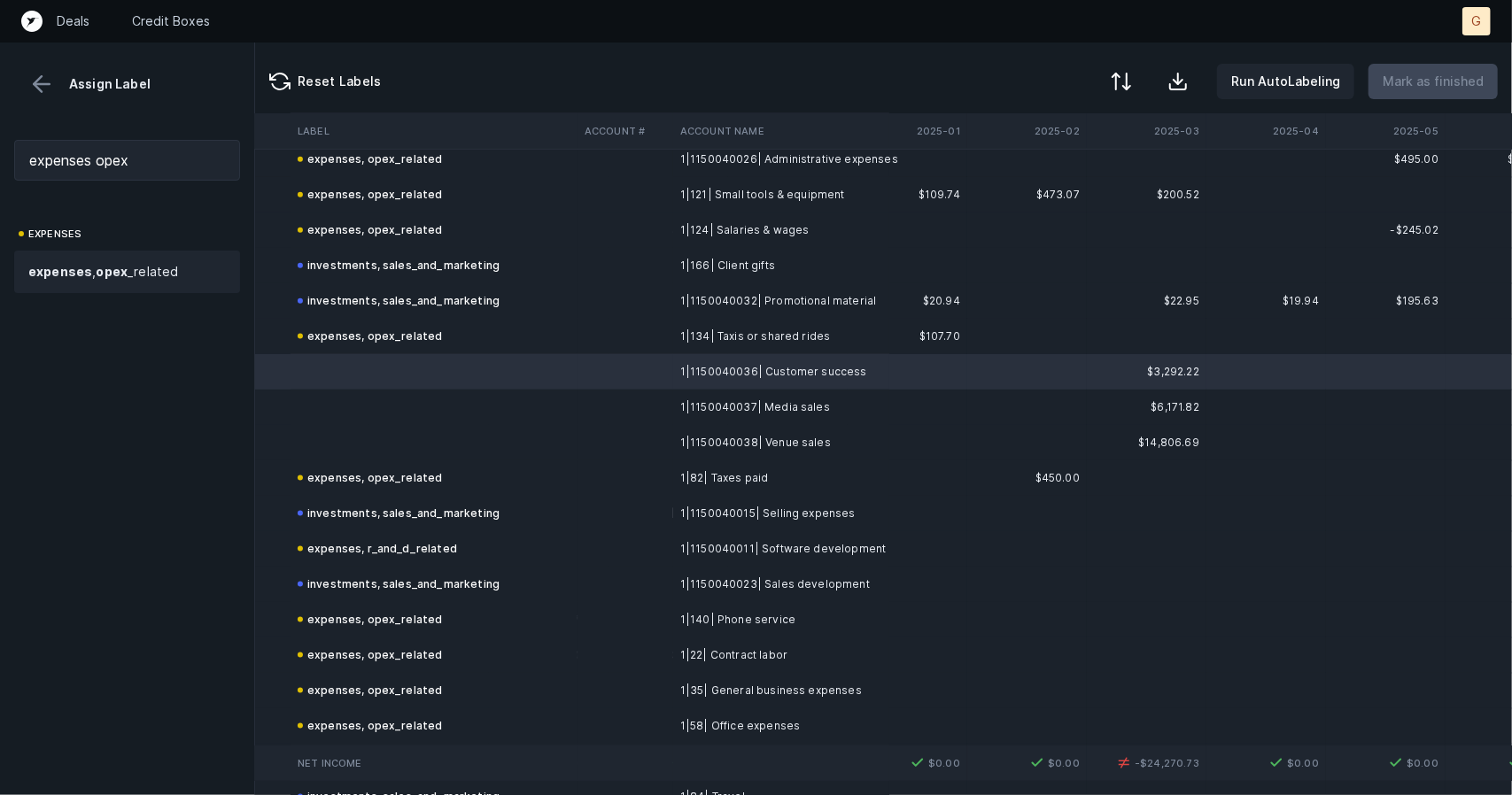
click at [90, 270] on span "expenses , opex _related" at bounding box center [103, 272] width 149 height 21
click at [406, 402] on td at bounding box center [433, 407] width 287 height 35
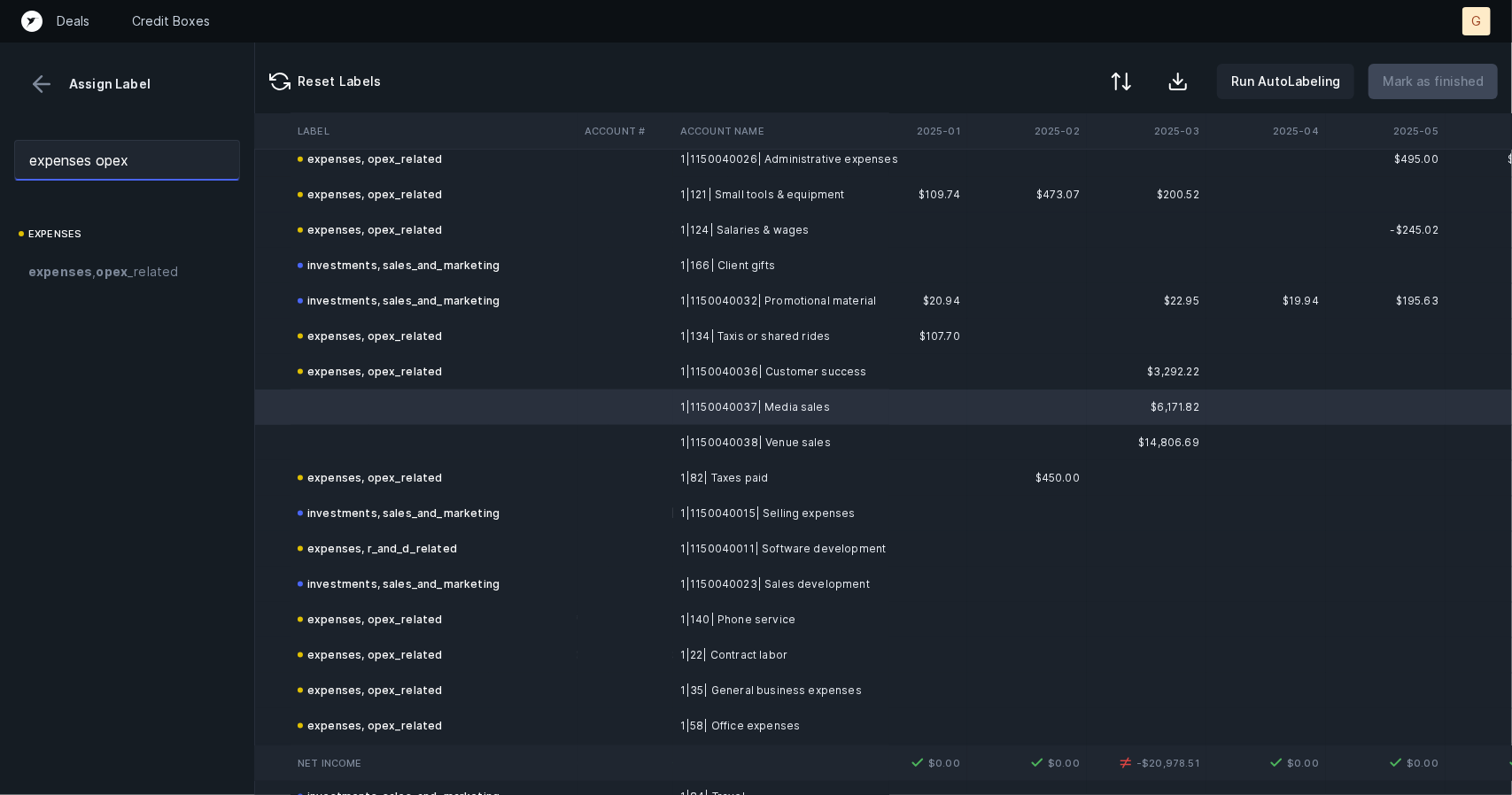
drag, startPoint x: 155, startPoint y: 169, endPoint x: 0, endPoint y: 107, distance: 166.9
click at [0, 107] on div "Assign Label expenses opex expenses expenses , opex _related" at bounding box center [127, 418] width 255 height 752
type input "sales"
click at [87, 265] on span "investments, sales _and_marketing" at bounding box center [133, 272] width 208 height 21
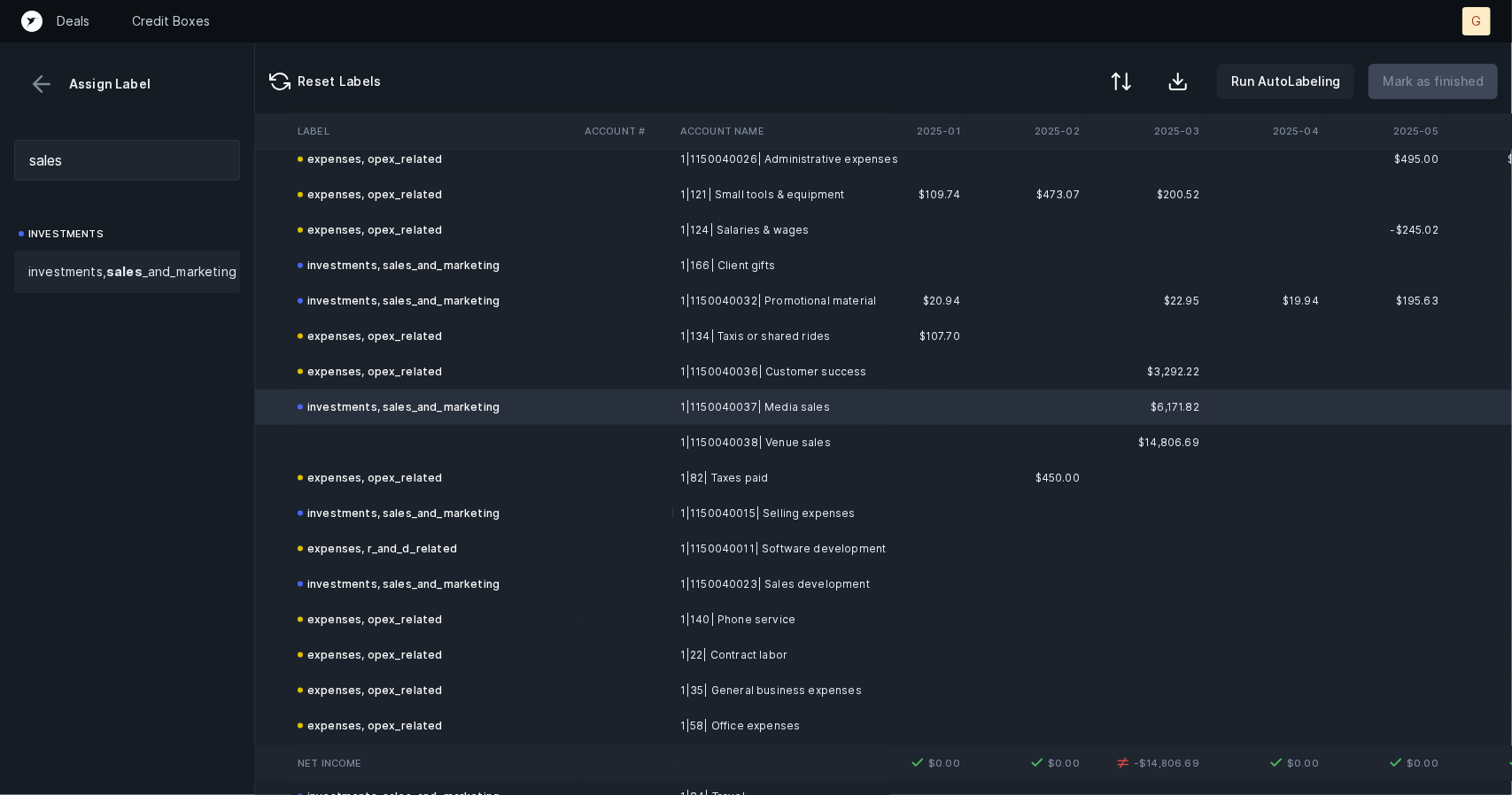
click at [342, 444] on td at bounding box center [433, 442] width 287 height 35
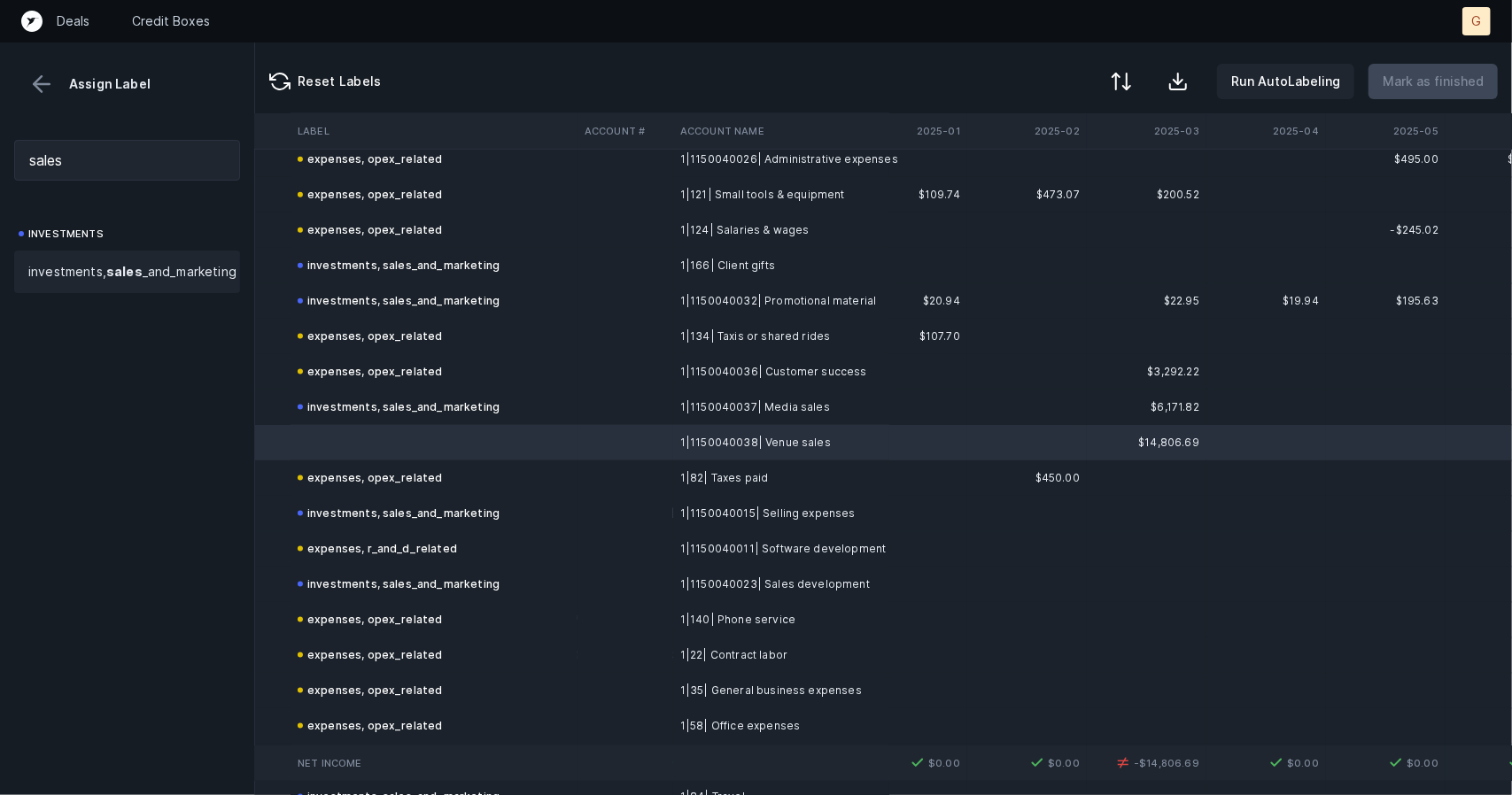
click at [78, 278] on span "investments, sales _and_marketing" at bounding box center [133, 272] width 208 height 21
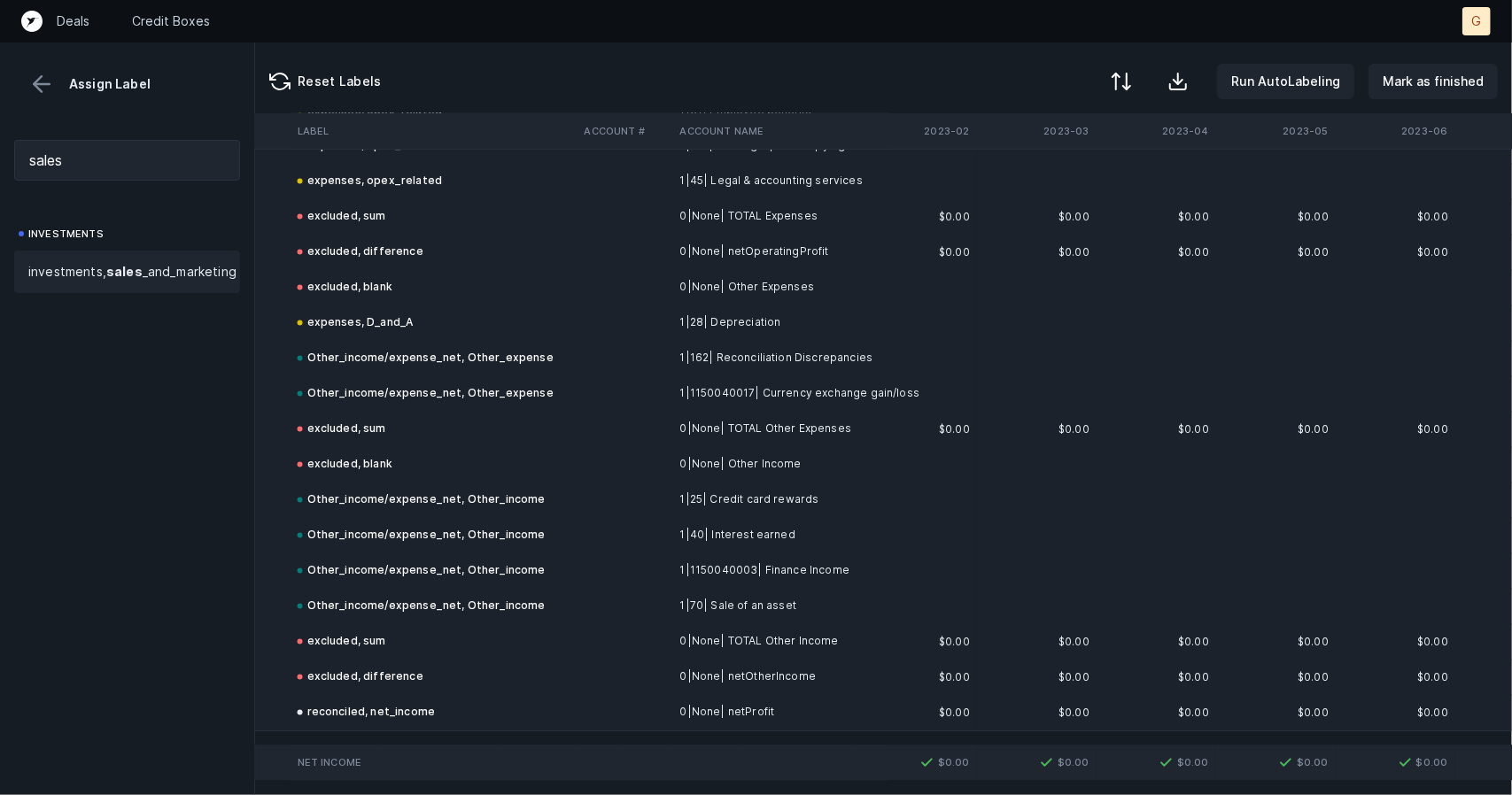
scroll to position [2243, 1842]
click at [1428, 83] on p "Mark as finished" at bounding box center [1433, 81] width 101 height 21
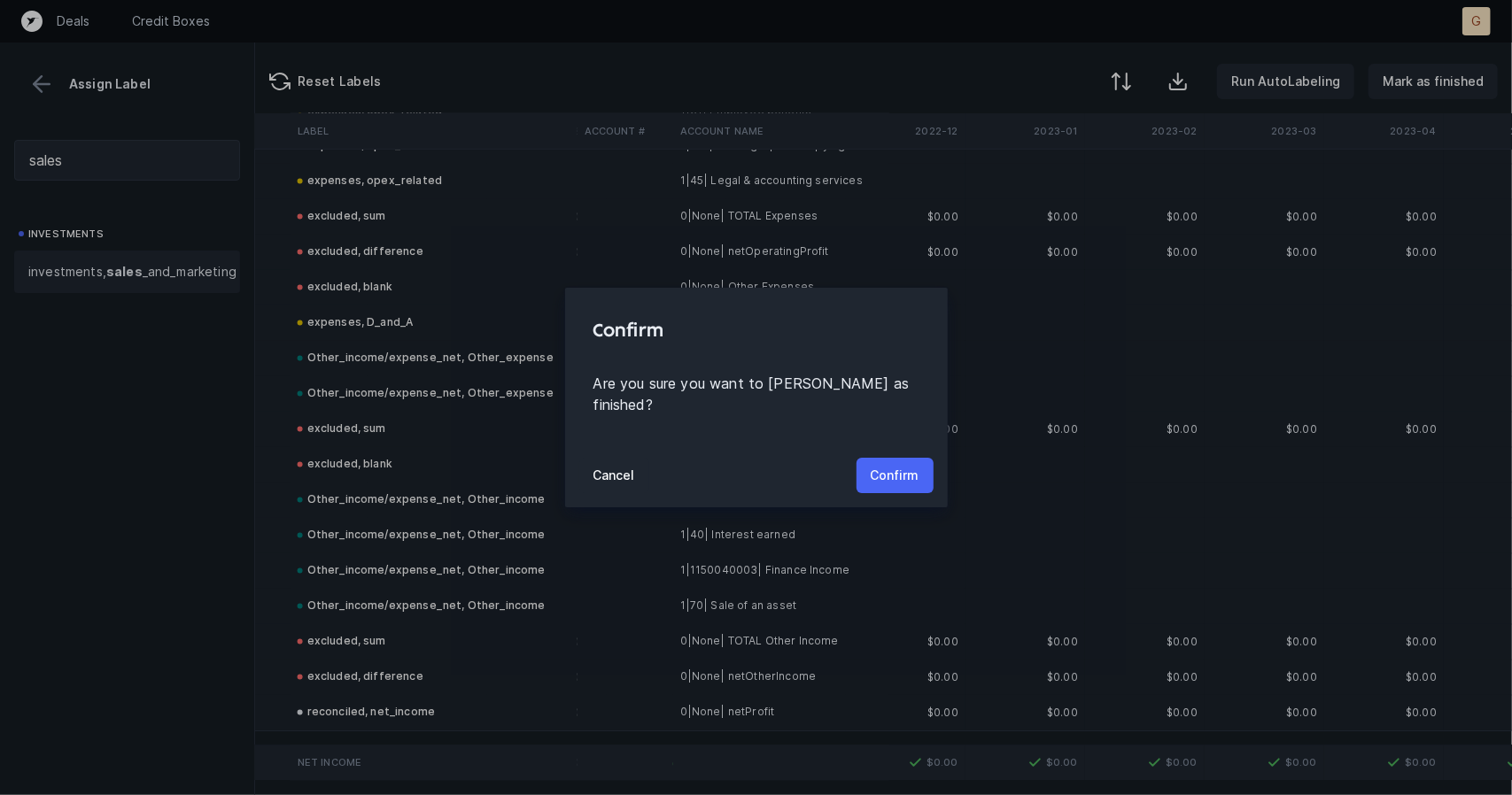
click at [909, 457] on button "Confirm" at bounding box center [895, 475] width 77 height 35
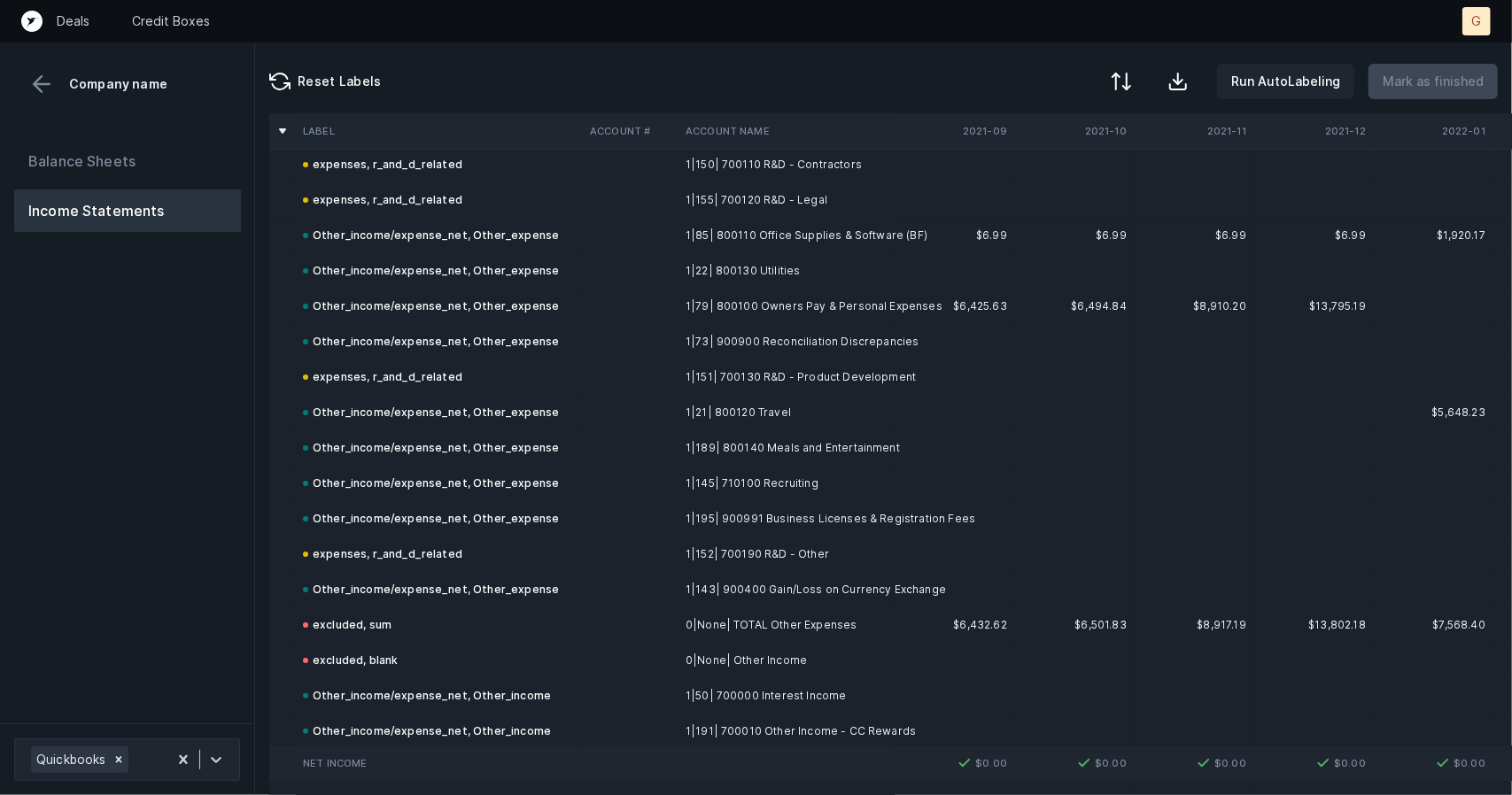
scroll to position [4687, 0]
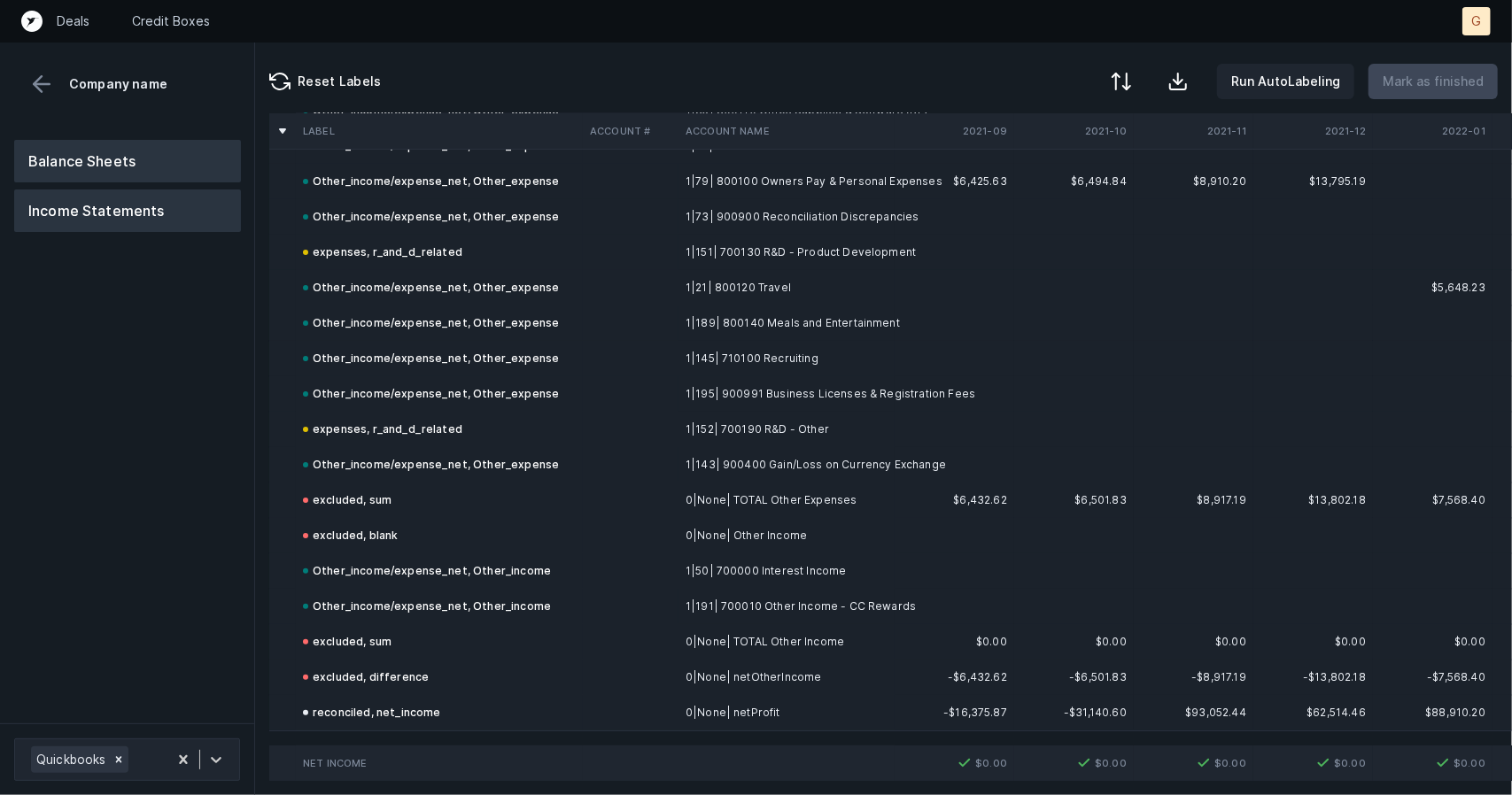
click at [111, 153] on button "Balance Sheets" at bounding box center [127, 161] width 226 height 43
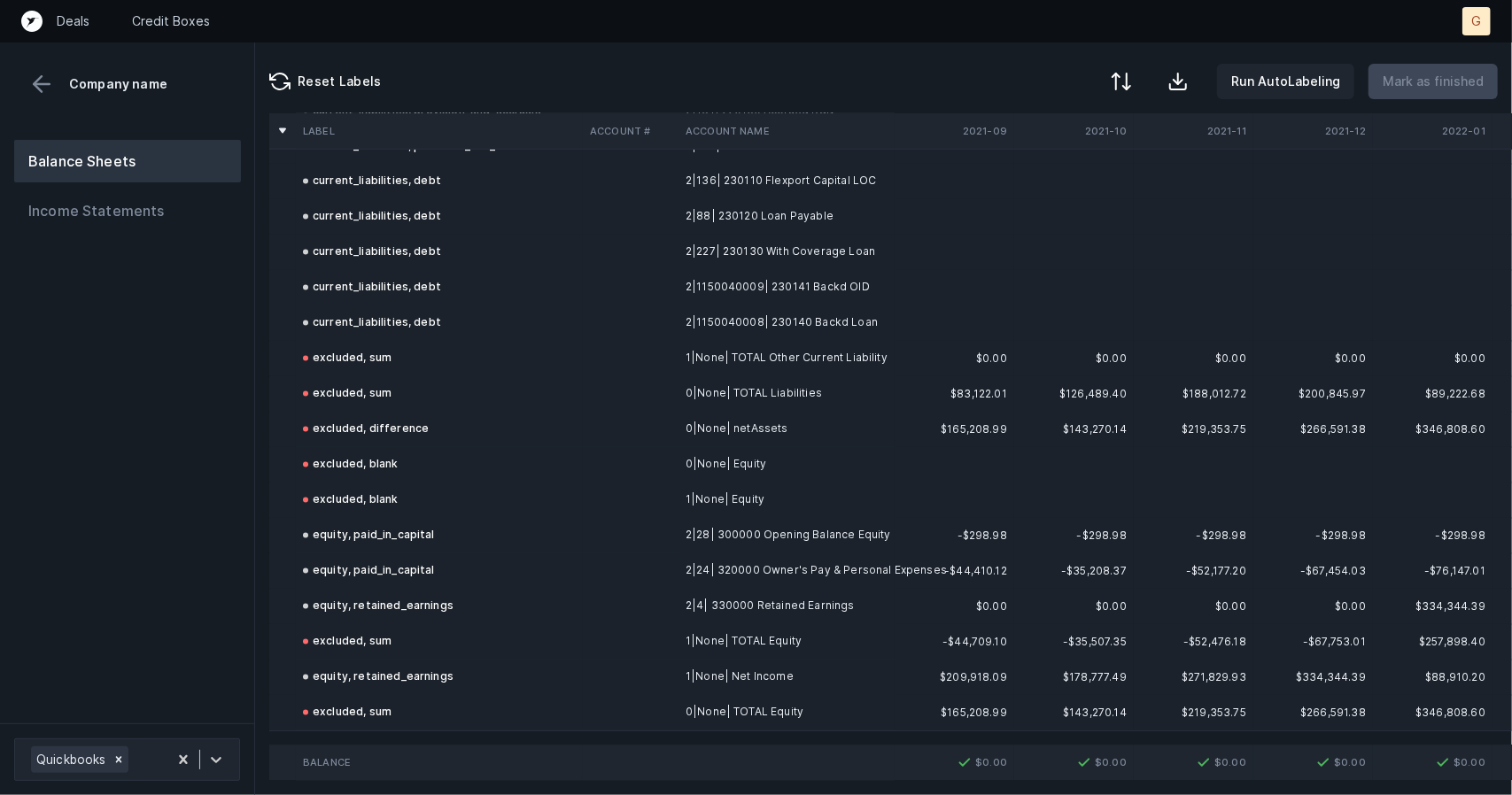
scroll to position [2208, 0]
click at [111, 153] on button "Balance Sheets" at bounding box center [127, 161] width 226 height 43
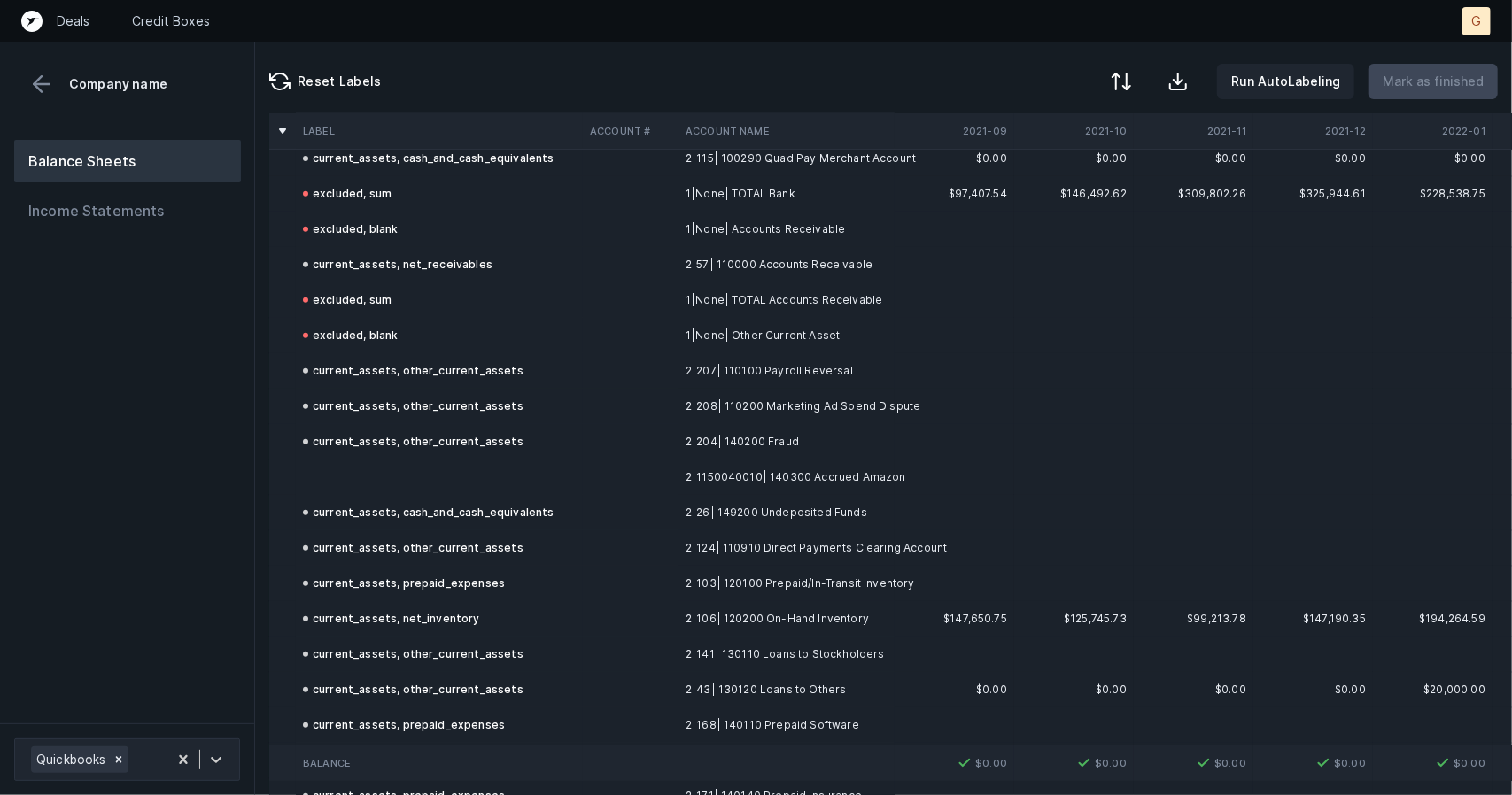
scroll to position [522, 0]
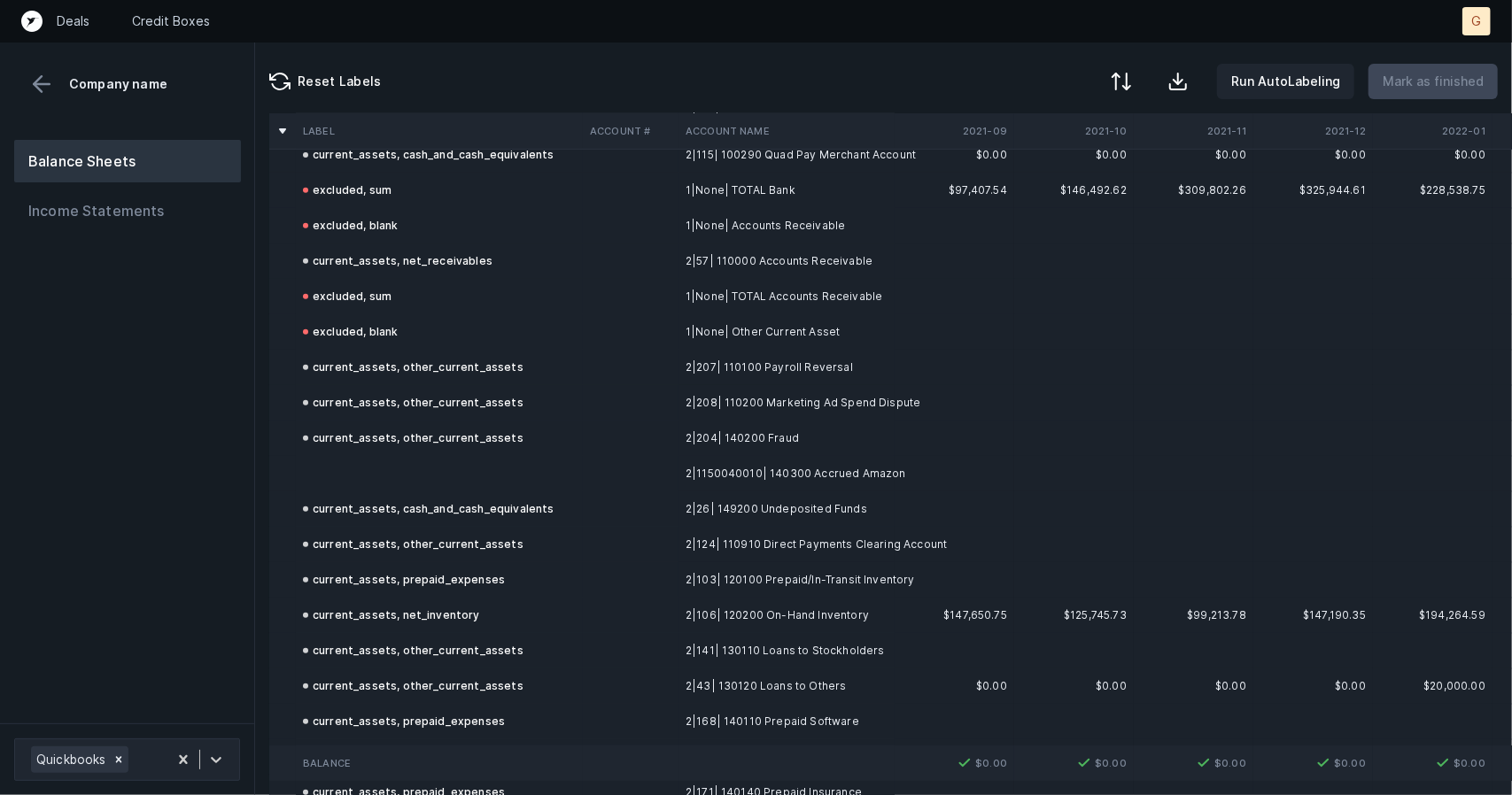
click at [373, 490] on td at bounding box center [439, 474] width 287 height 35
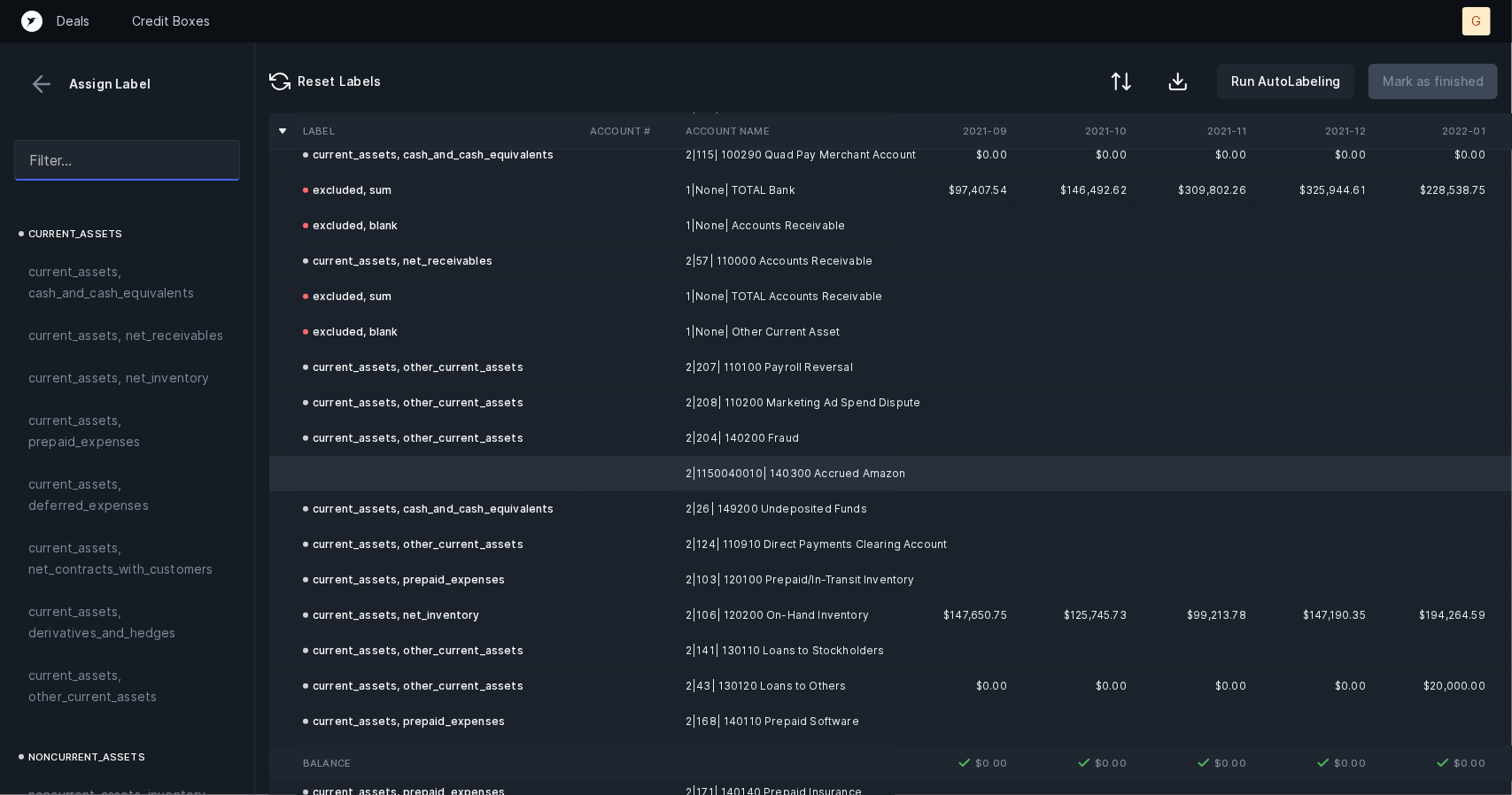
click at [110, 173] on input "text" at bounding box center [126, 160] width 226 height 41
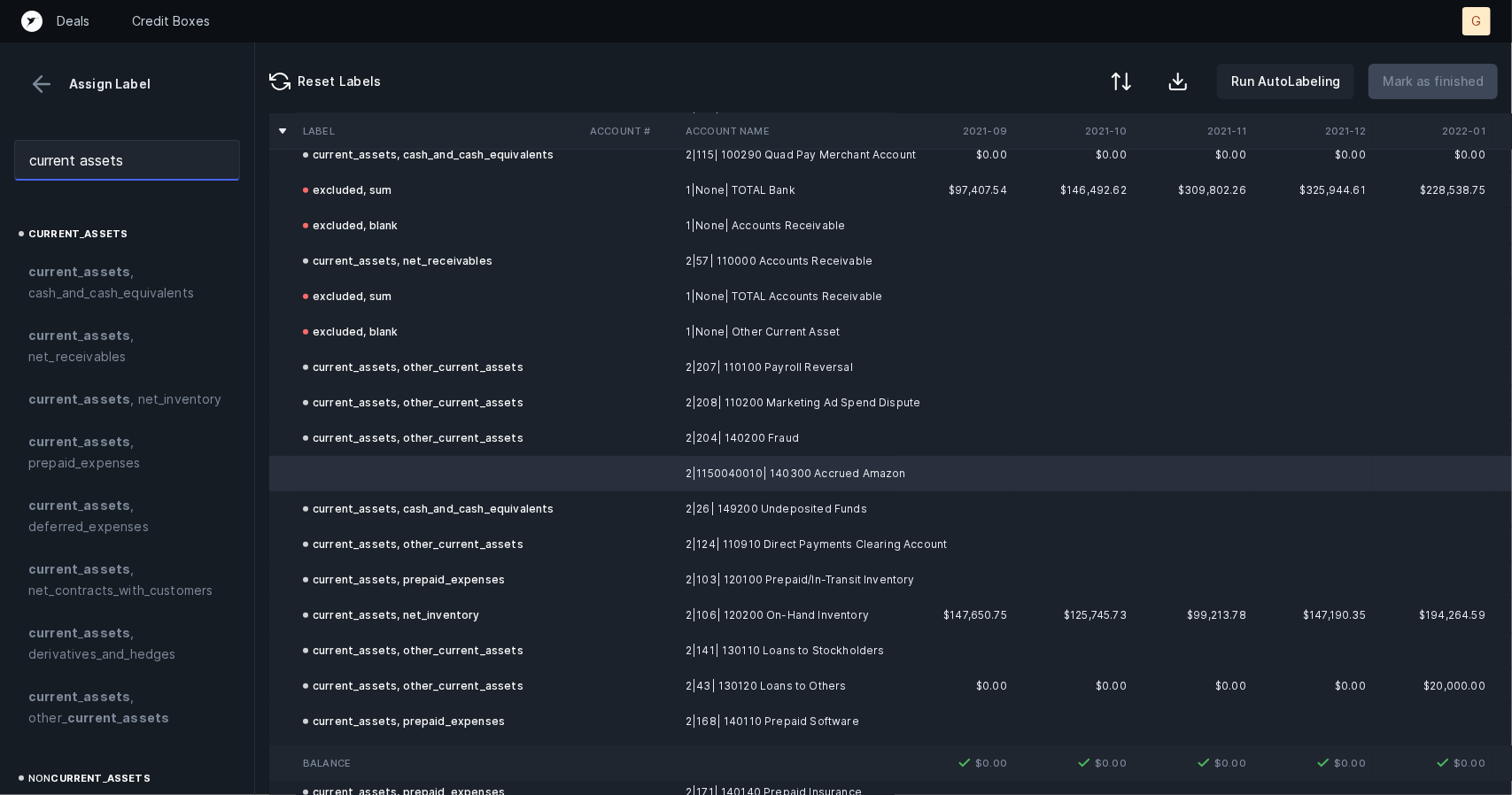
type input "current assets"
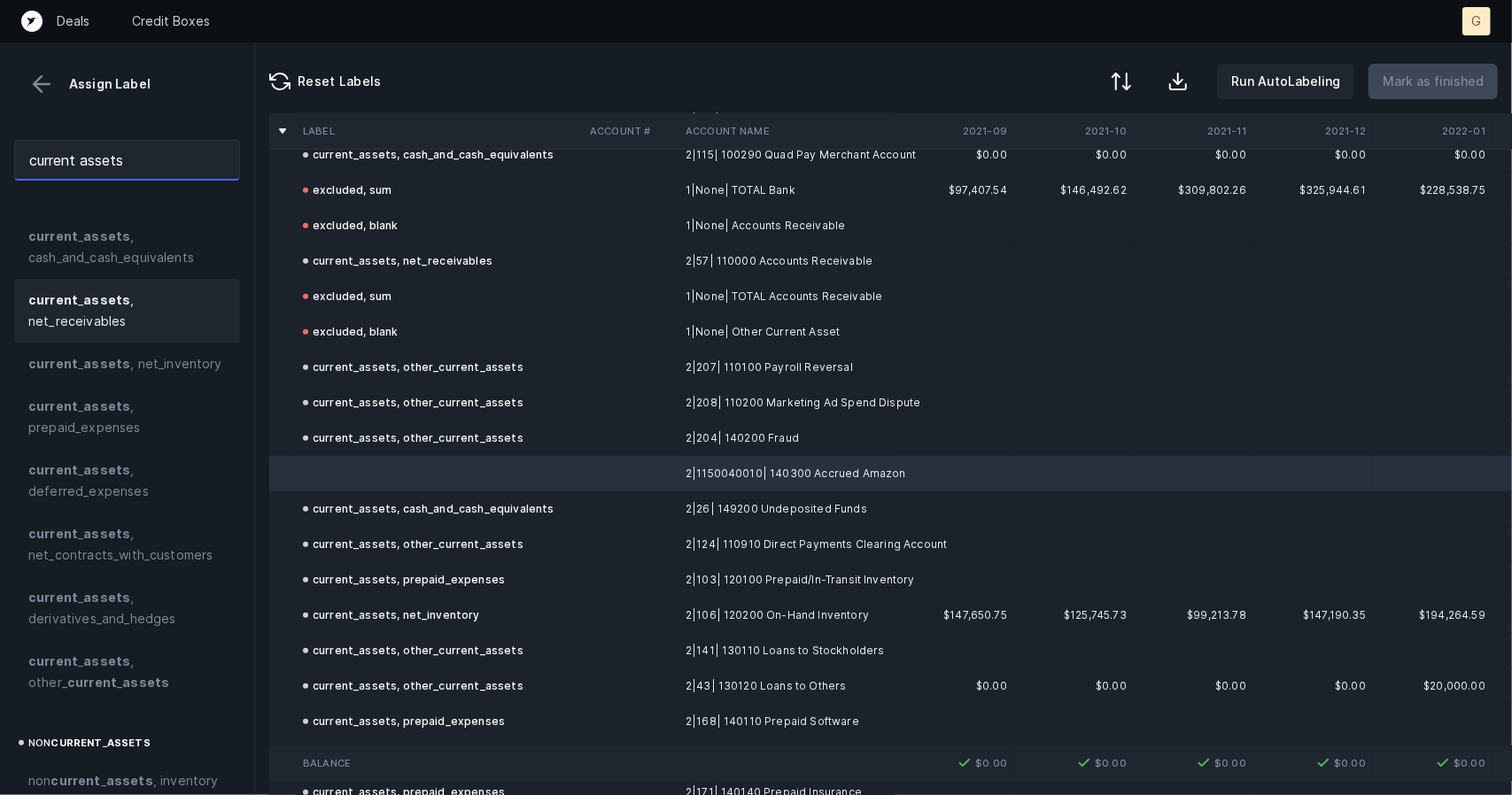
scroll to position [0, 0]
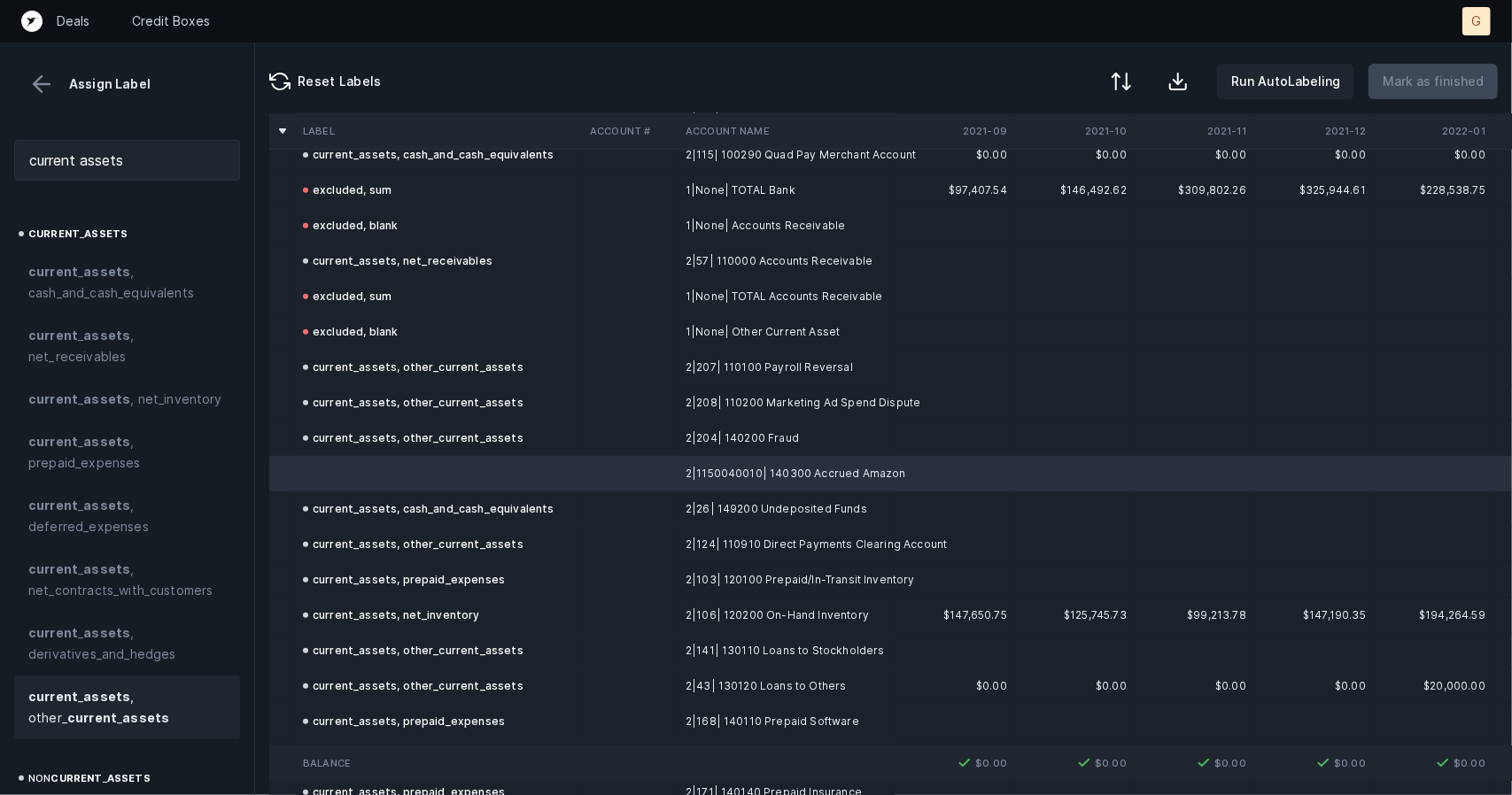
click at [116, 695] on strong "assets" at bounding box center [107, 697] width 47 height 15
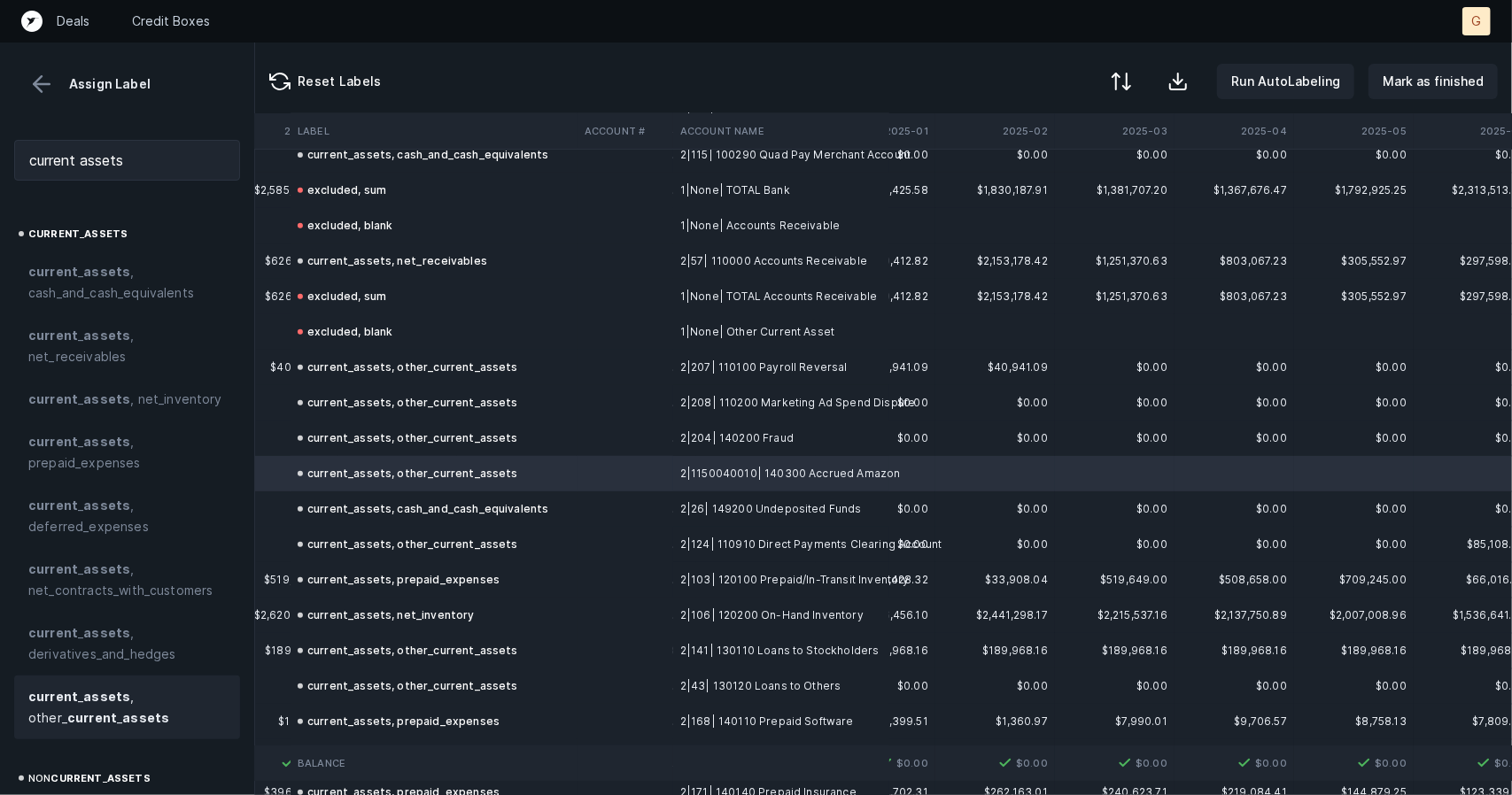
scroll to position [522, 5136]
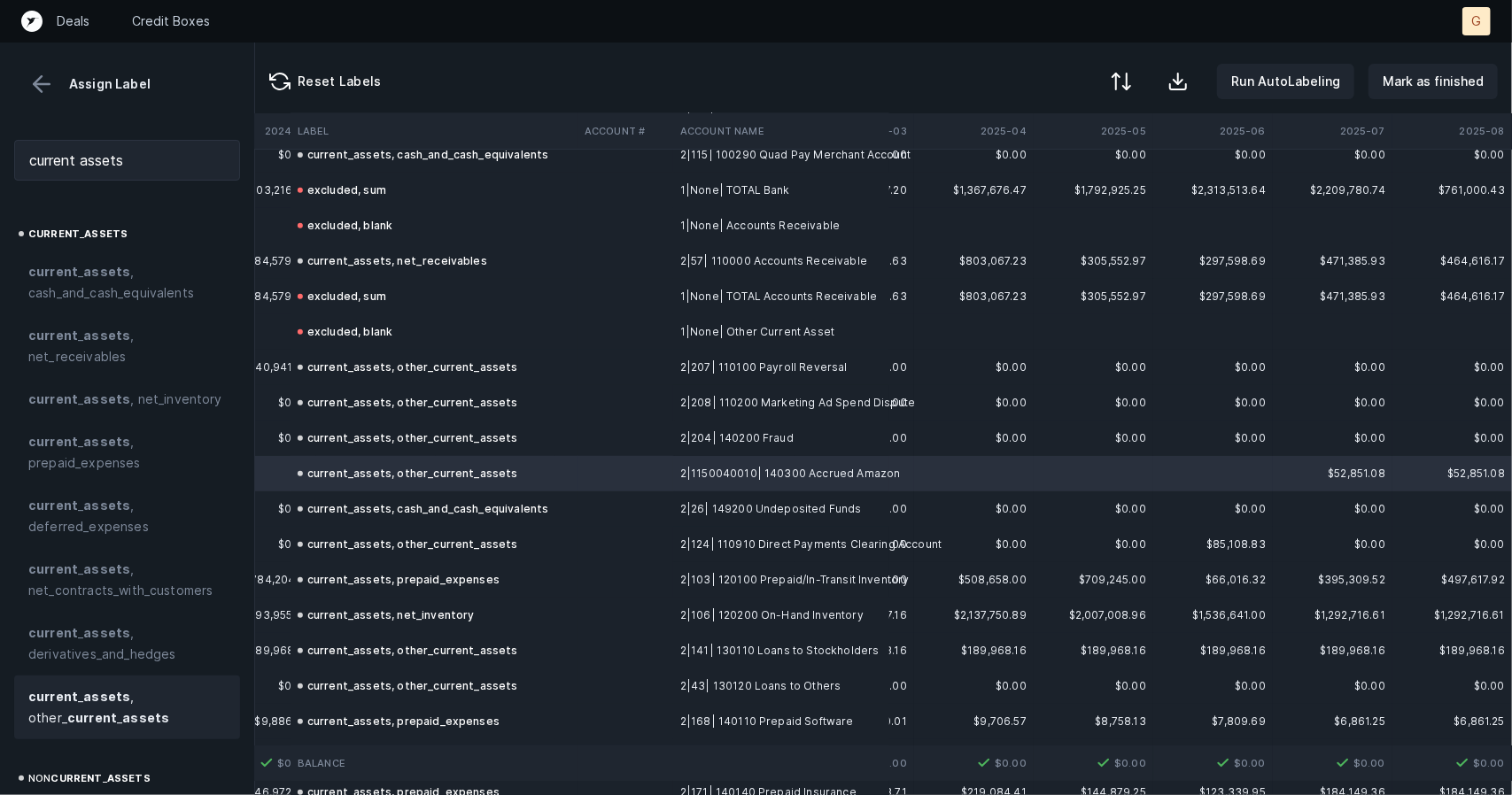
click at [439, 476] on div "current_assets, other_current_assets" at bounding box center [408, 473] width 221 height 21
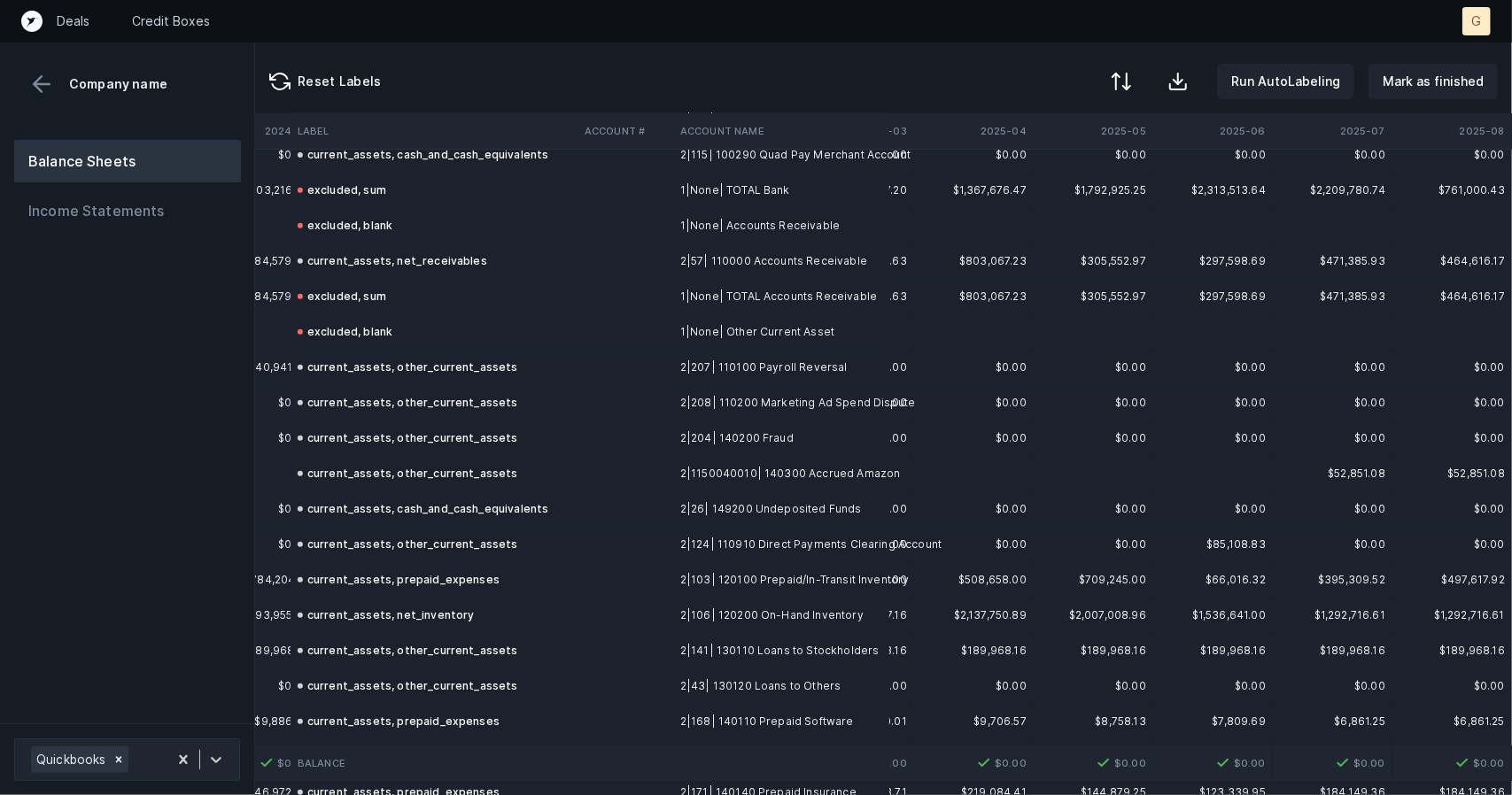
click at [433, 472] on div "current_assets, other_current_assets" at bounding box center [408, 473] width 221 height 21
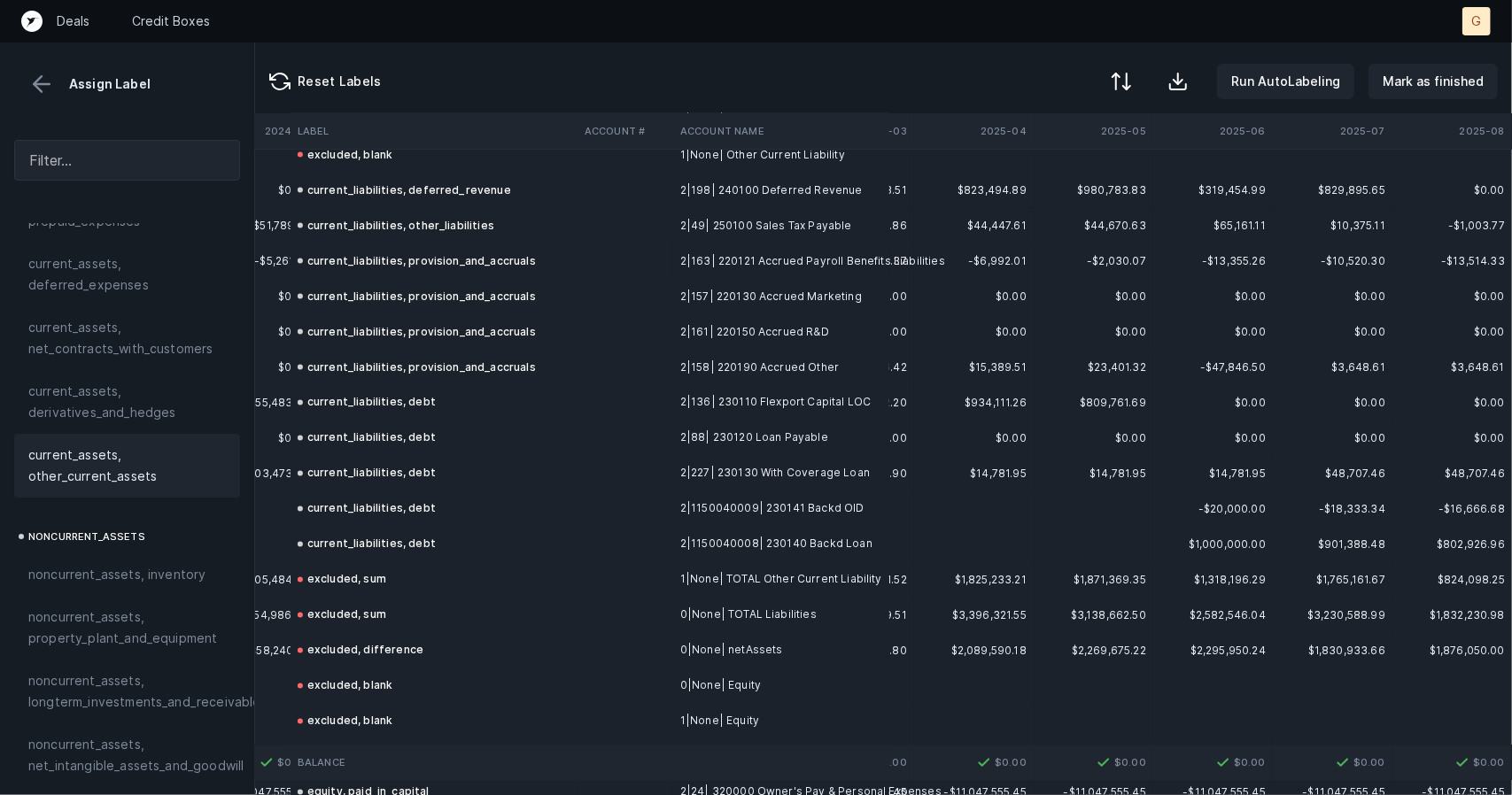
scroll to position [2208, 5136]
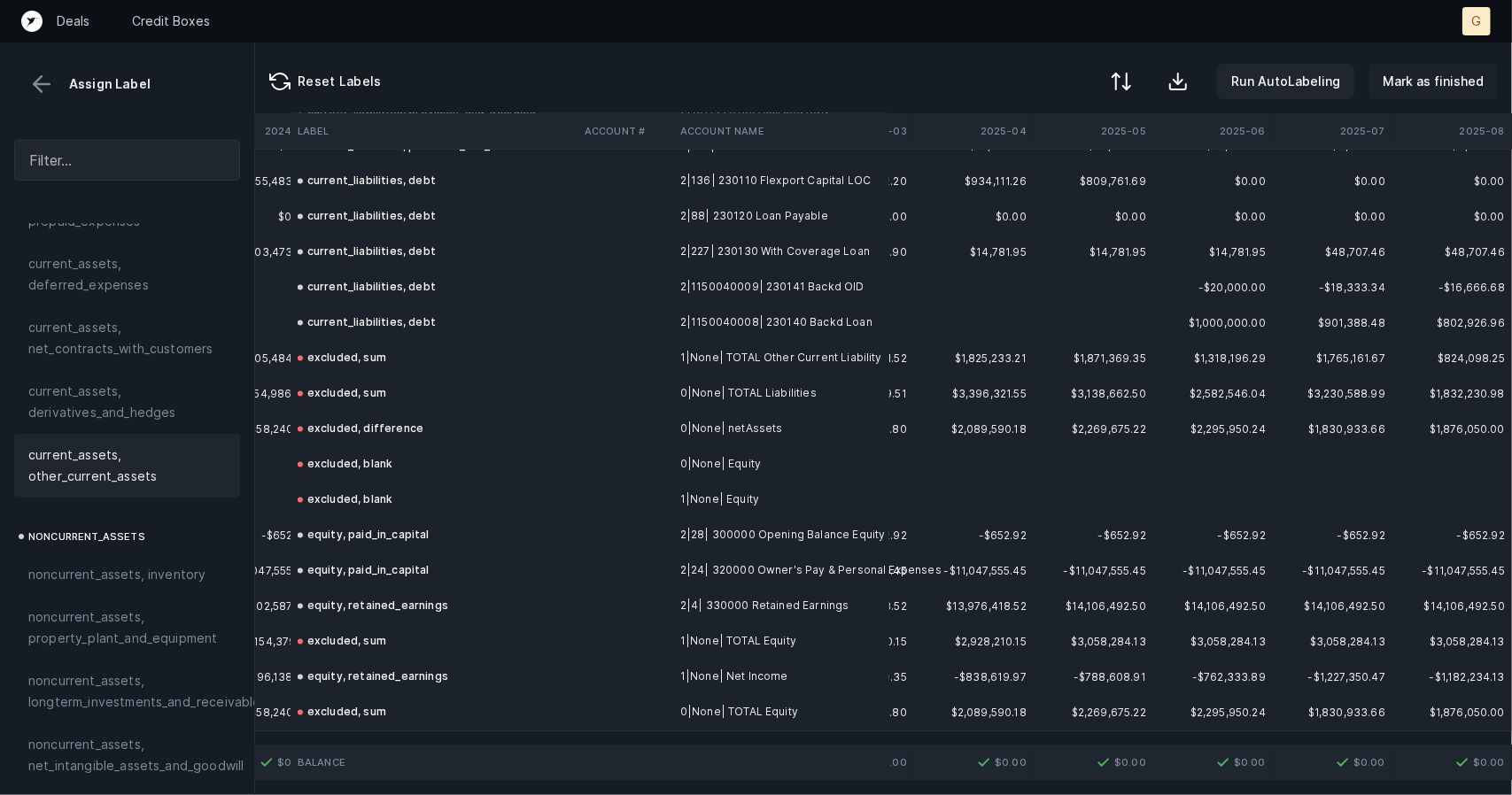
click at [1402, 96] on button "Mark as finished" at bounding box center [1433, 82] width 129 height 35
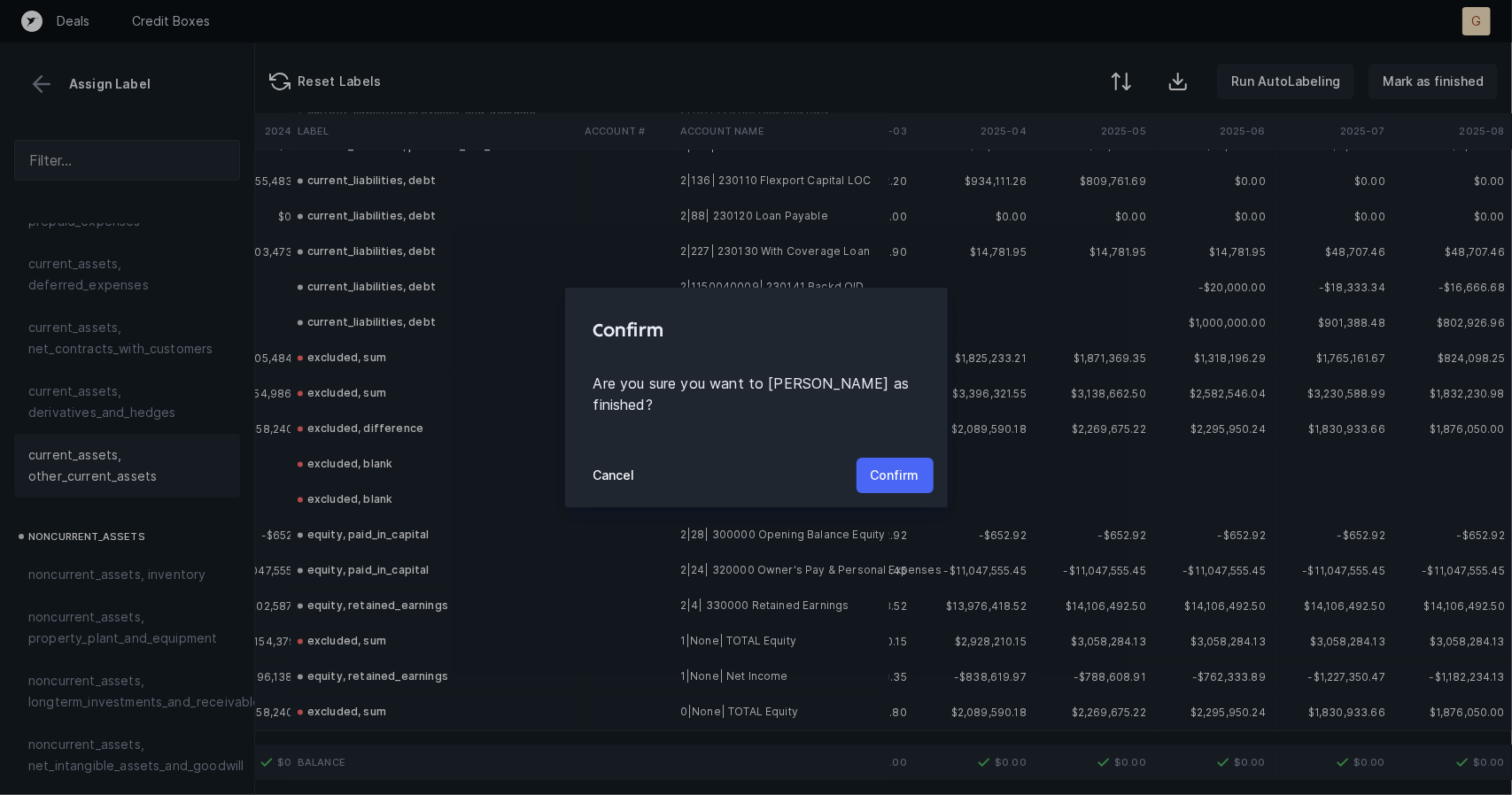
click at [886, 465] on p "Confirm" at bounding box center [895, 475] width 48 height 21
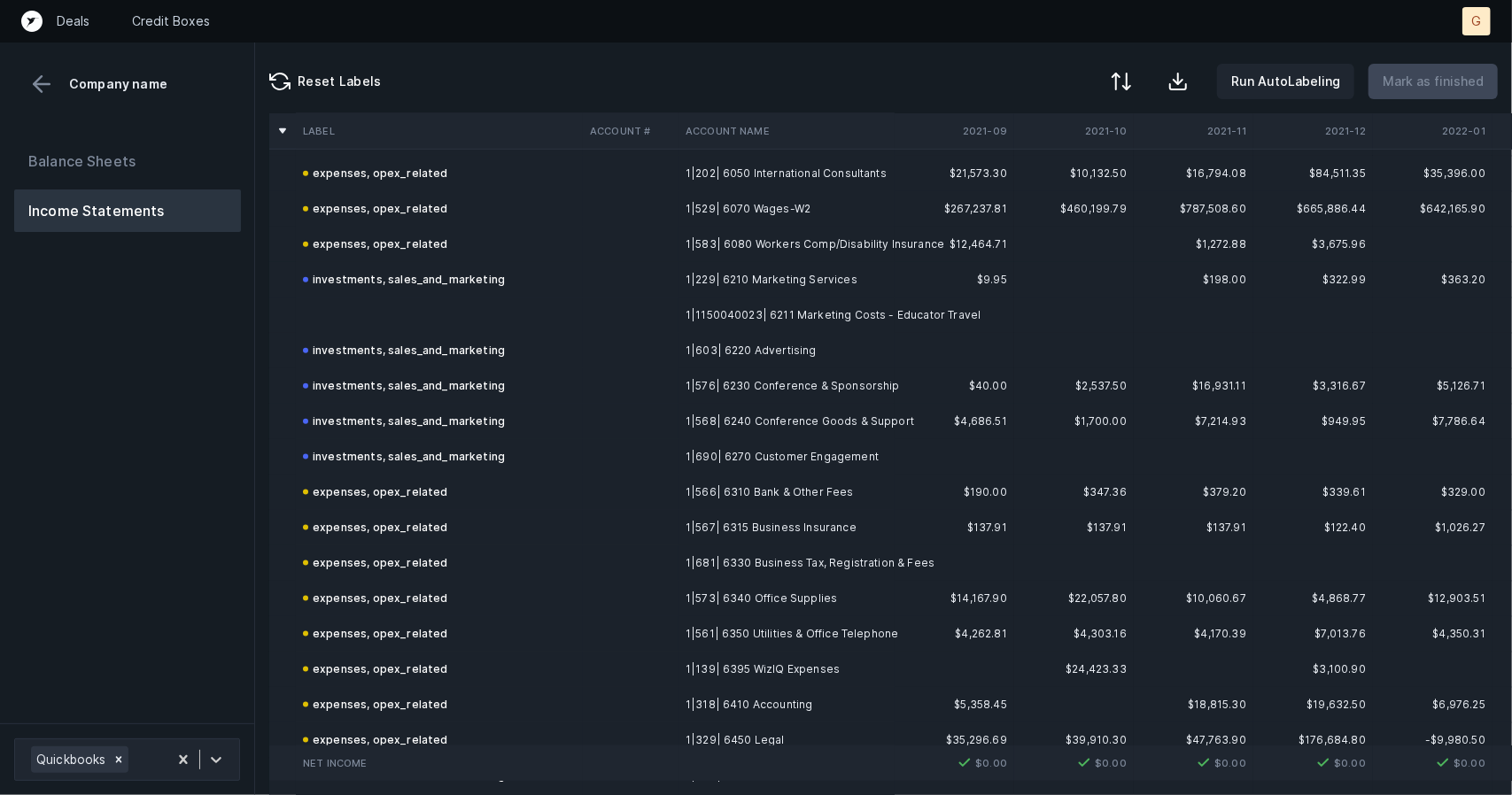
scroll to position [1392, 0]
click at [395, 315] on td at bounding box center [439, 312] width 287 height 35
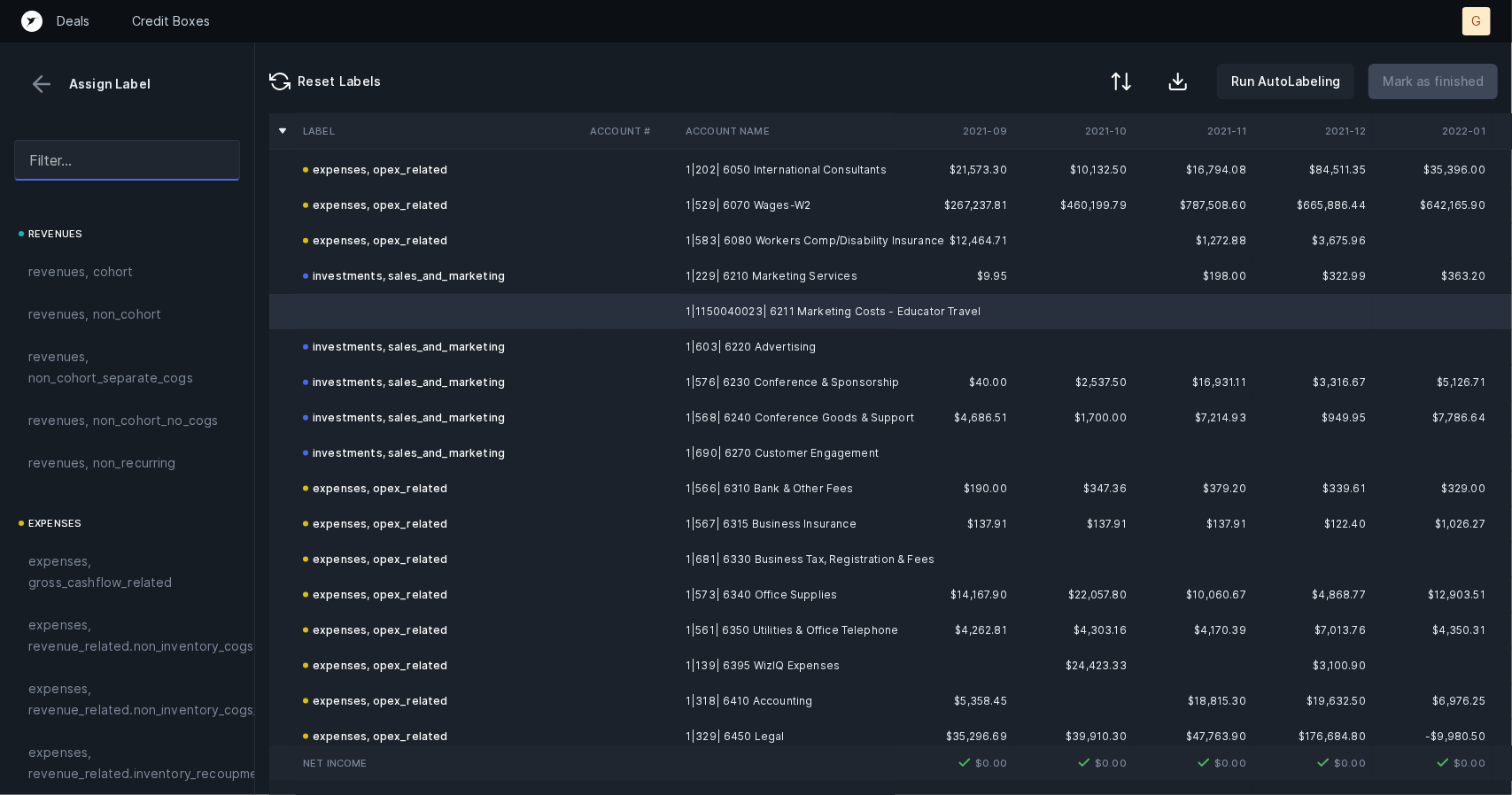
click at [117, 166] on input "text" at bounding box center [126, 160] width 226 height 41
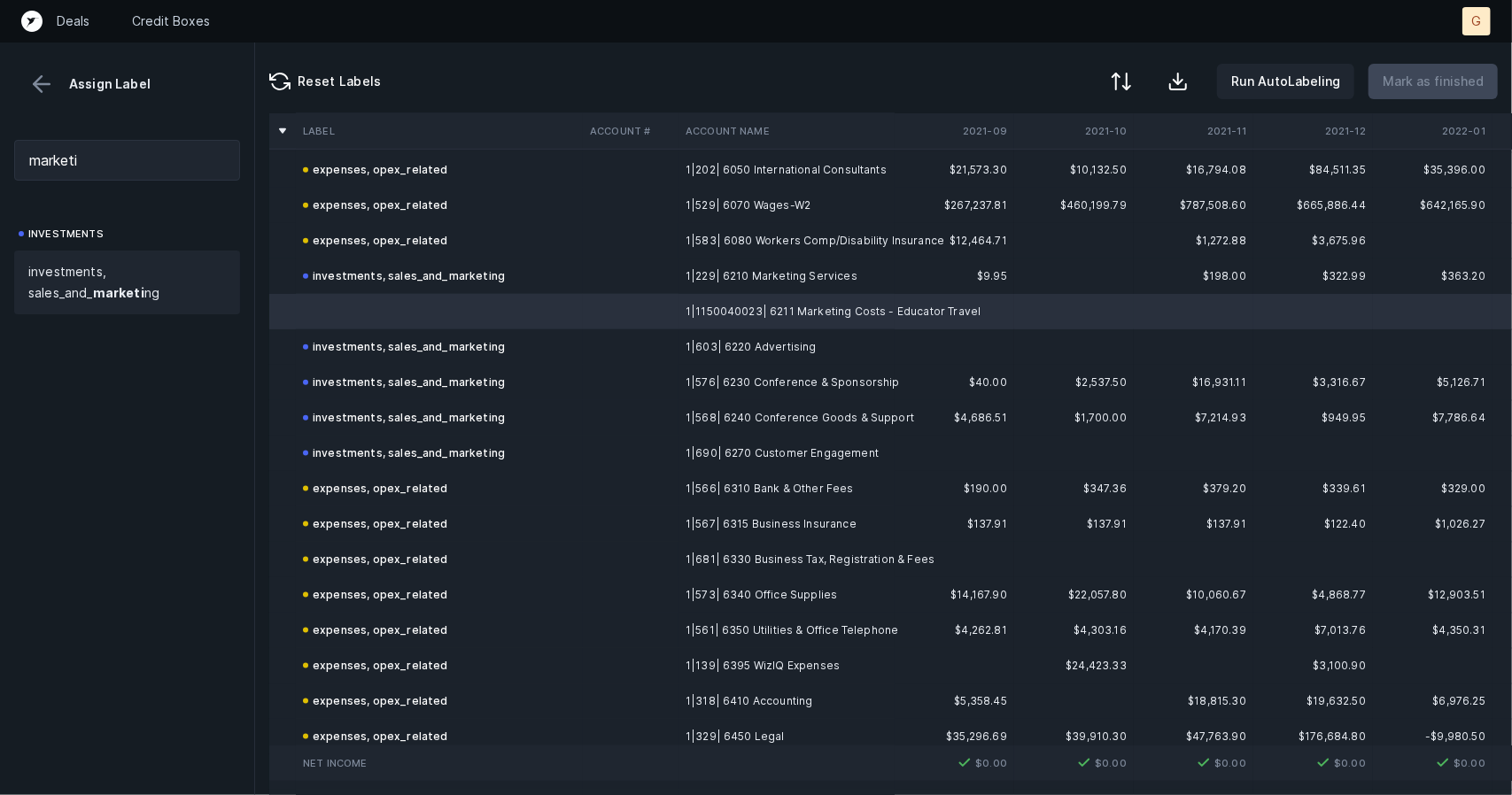
click at [122, 264] on span "investments, sales_and_ marketi ng" at bounding box center [127, 283] width 198 height 43
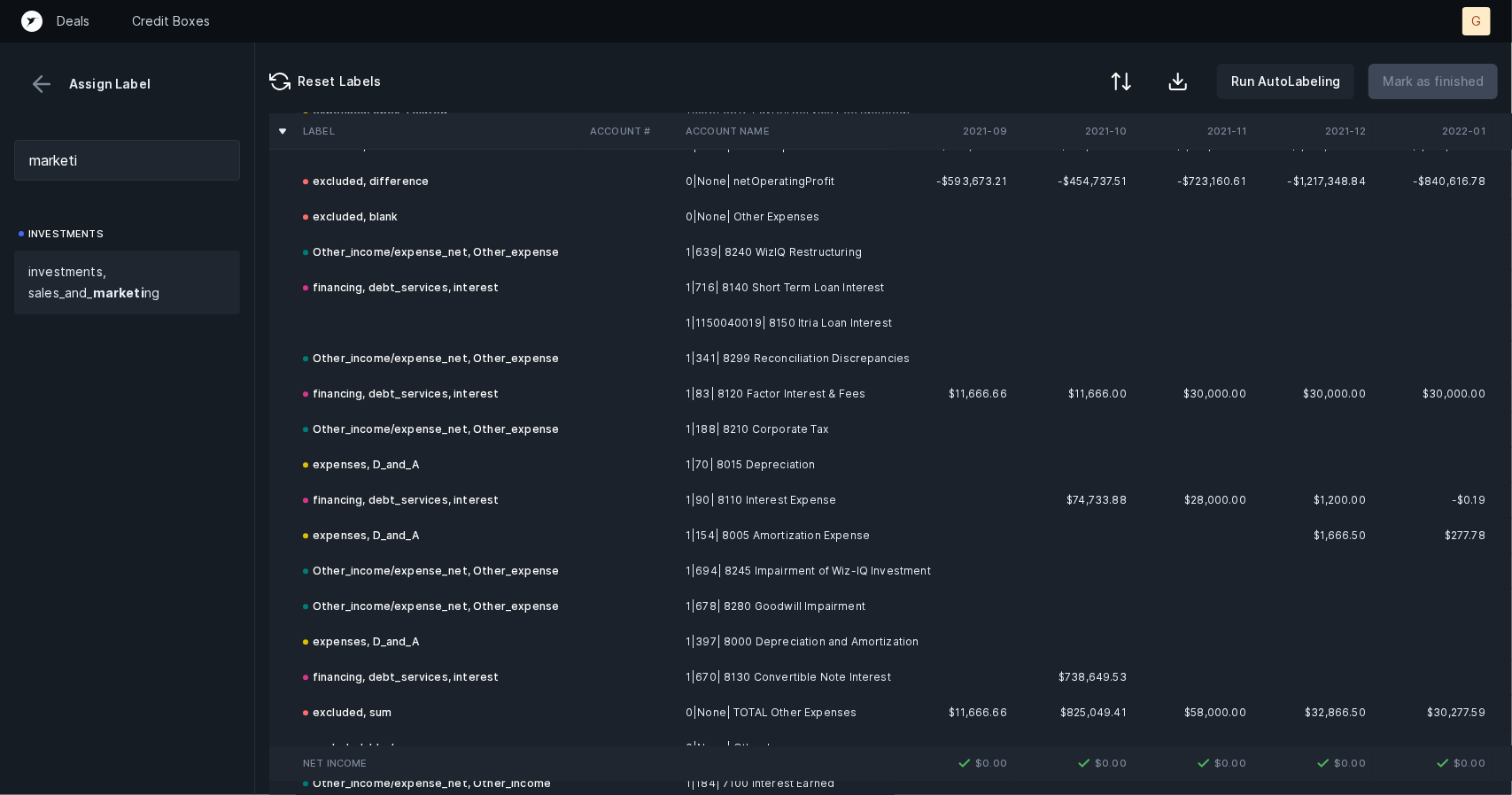
scroll to position [2904, 0]
click at [452, 334] on td at bounding box center [439, 322] width 287 height 35
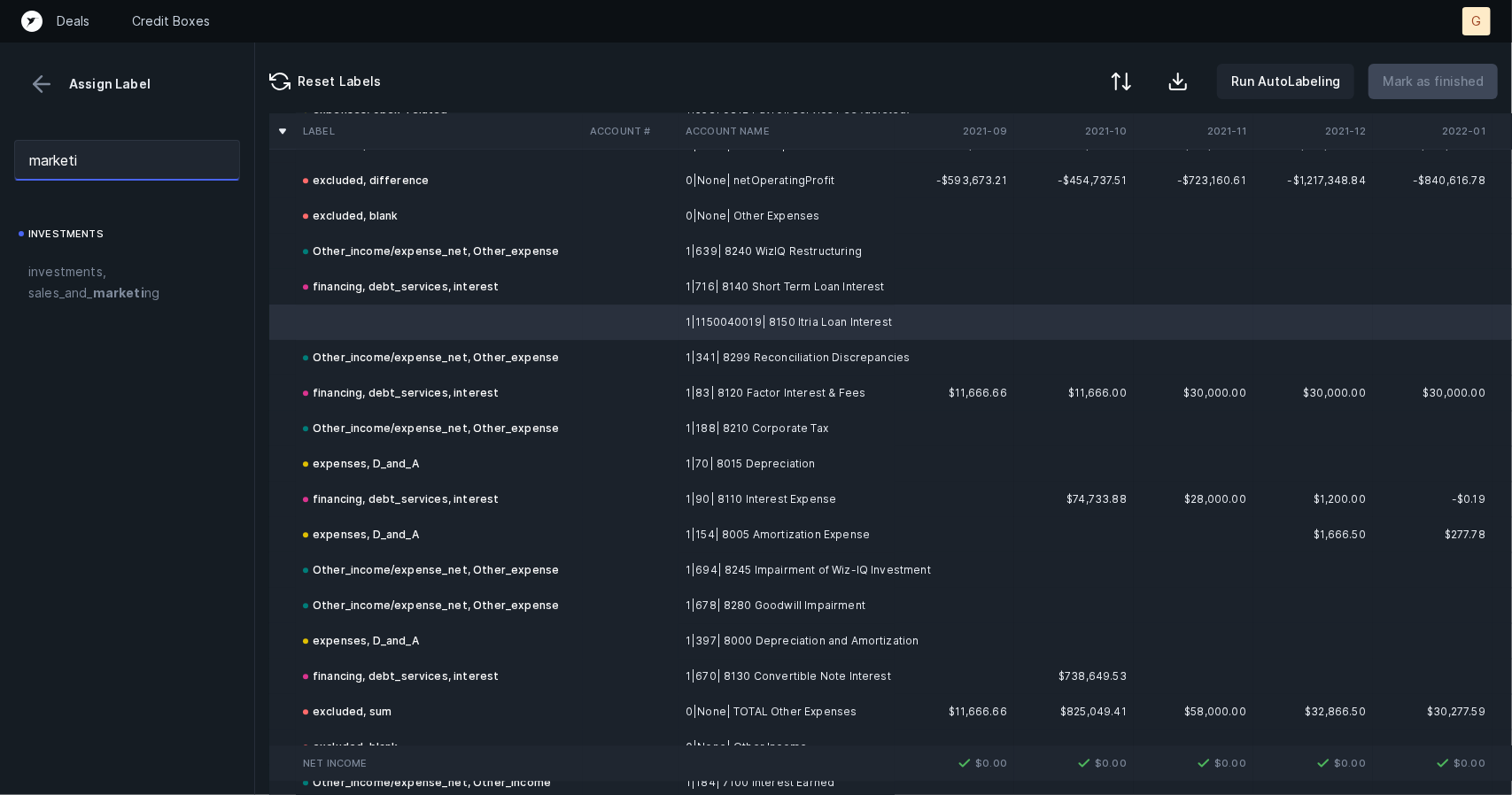
drag, startPoint x: 94, startPoint y: 164, endPoint x: 0, endPoint y: 155, distance: 94.4
click at [0, 155] on div "marketi" at bounding box center [127, 160] width 254 height 69
type input "d"
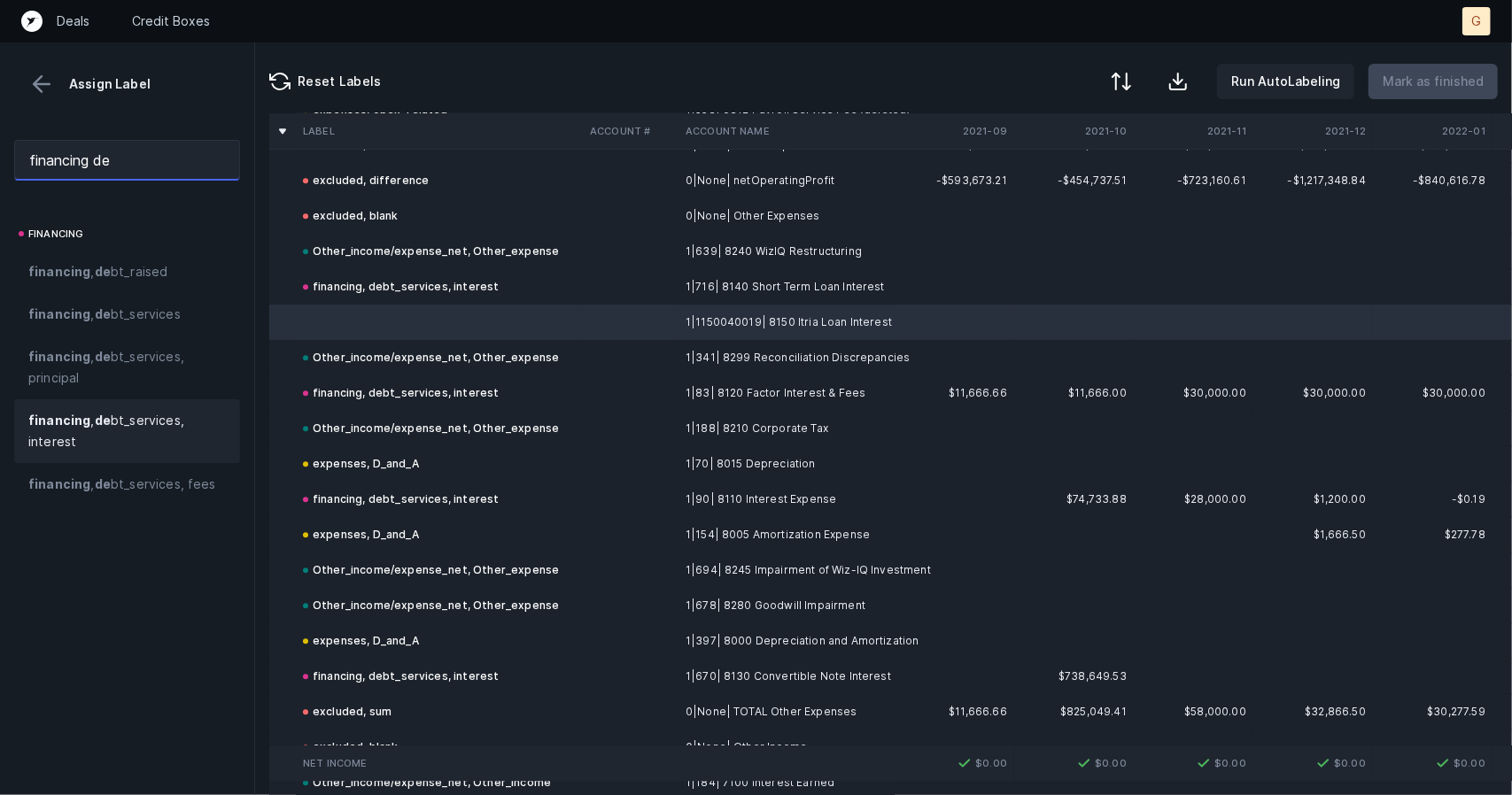
type input "financing de"
click at [82, 433] on span "financing , de bt_services, interest" at bounding box center [127, 431] width 198 height 43
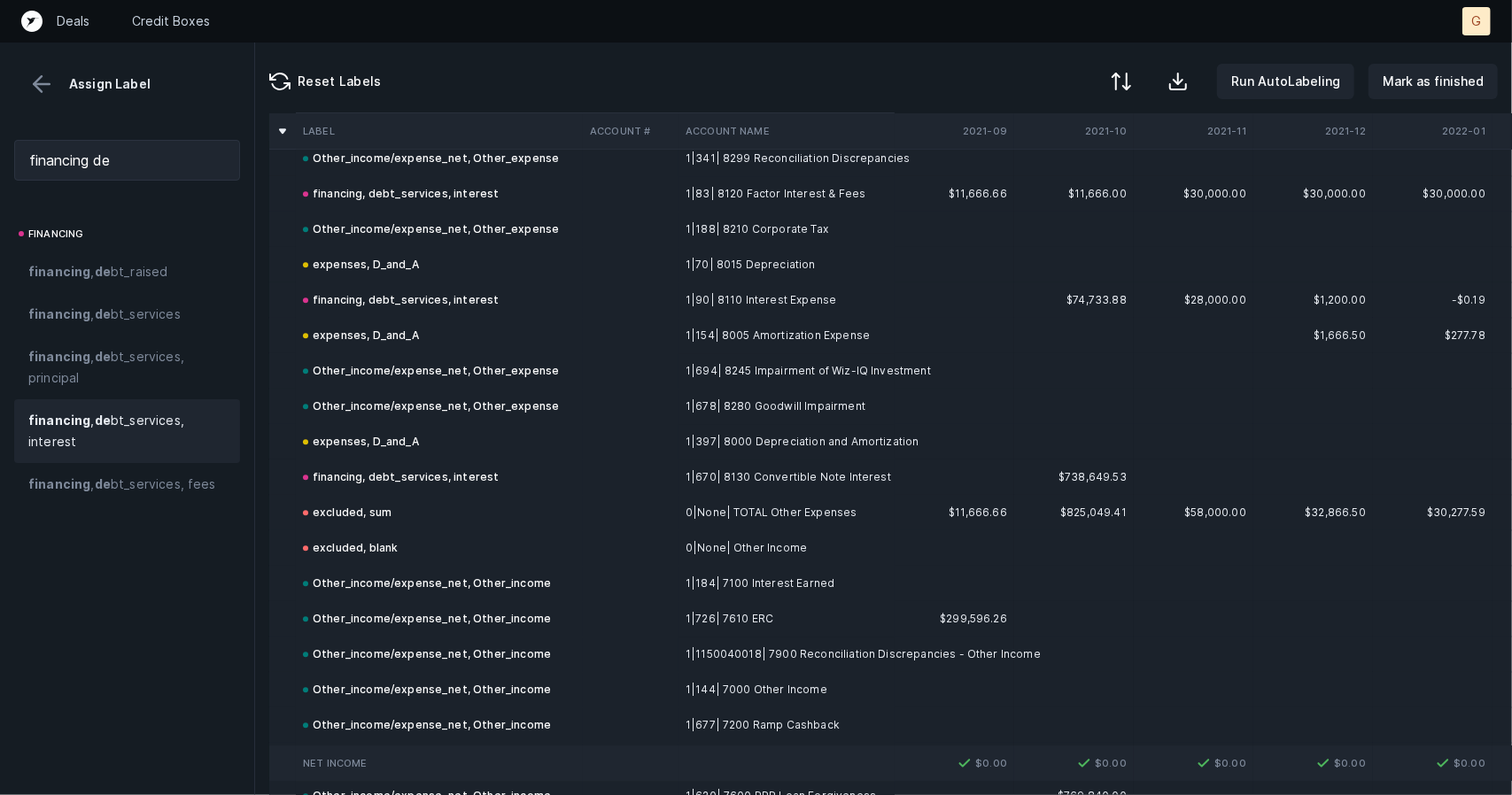
scroll to position [3306, 0]
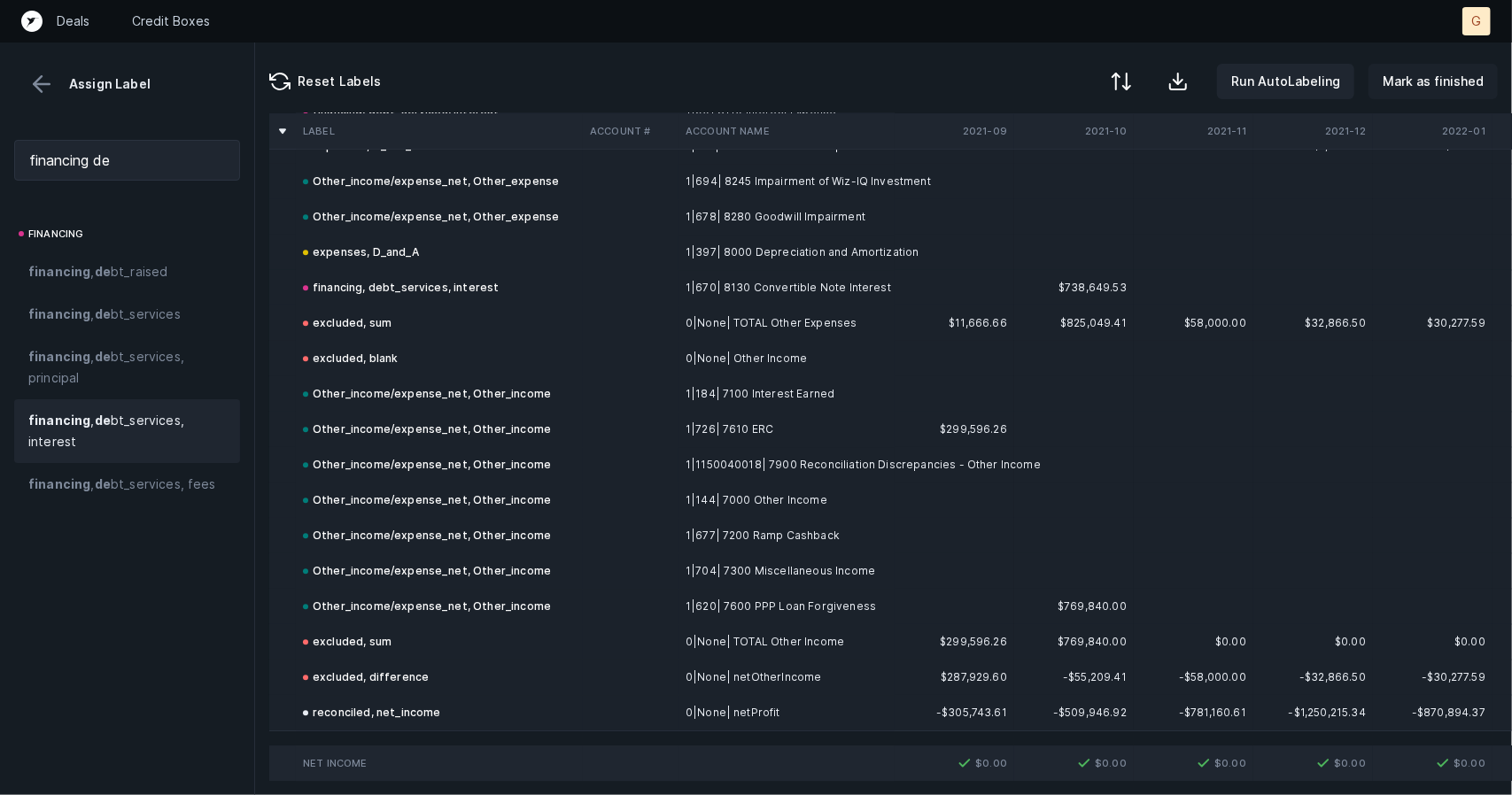
click at [1436, 76] on p "Mark as finished" at bounding box center [1433, 81] width 101 height 21
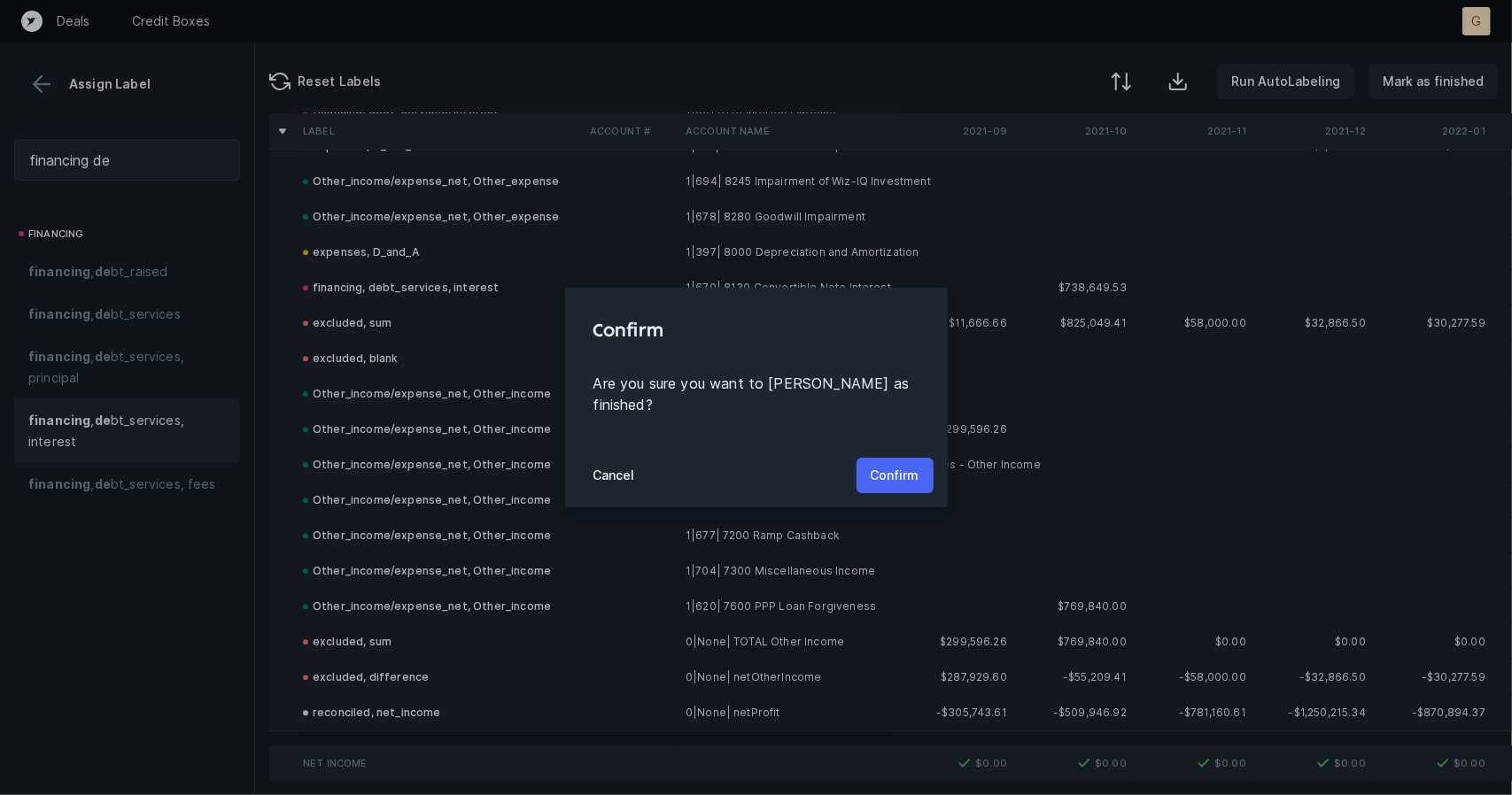
click at [903, 477] on button "Confirm" at bounding box center [895, 475] width 77 height 35
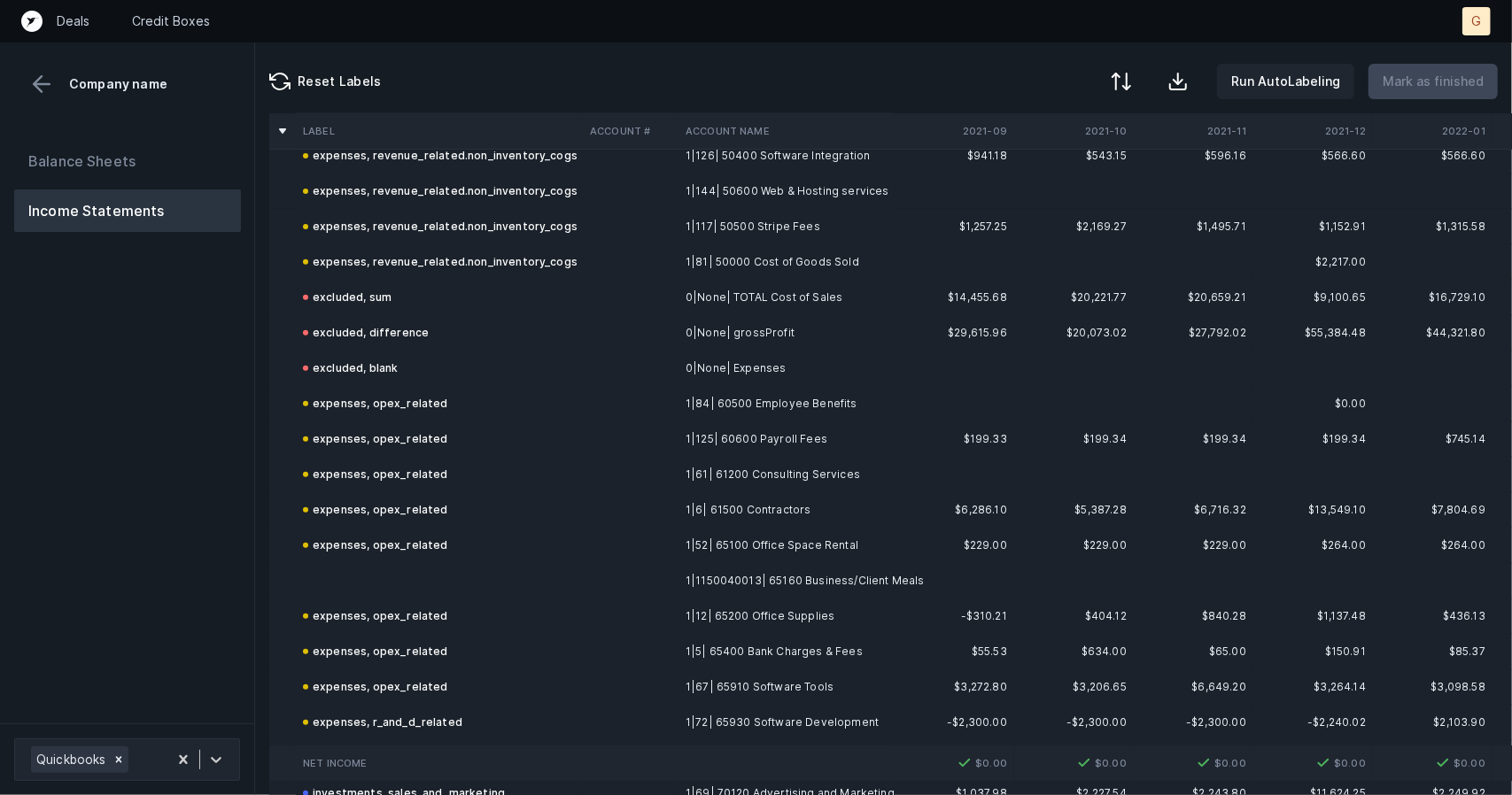
scroll to position [456, 0]
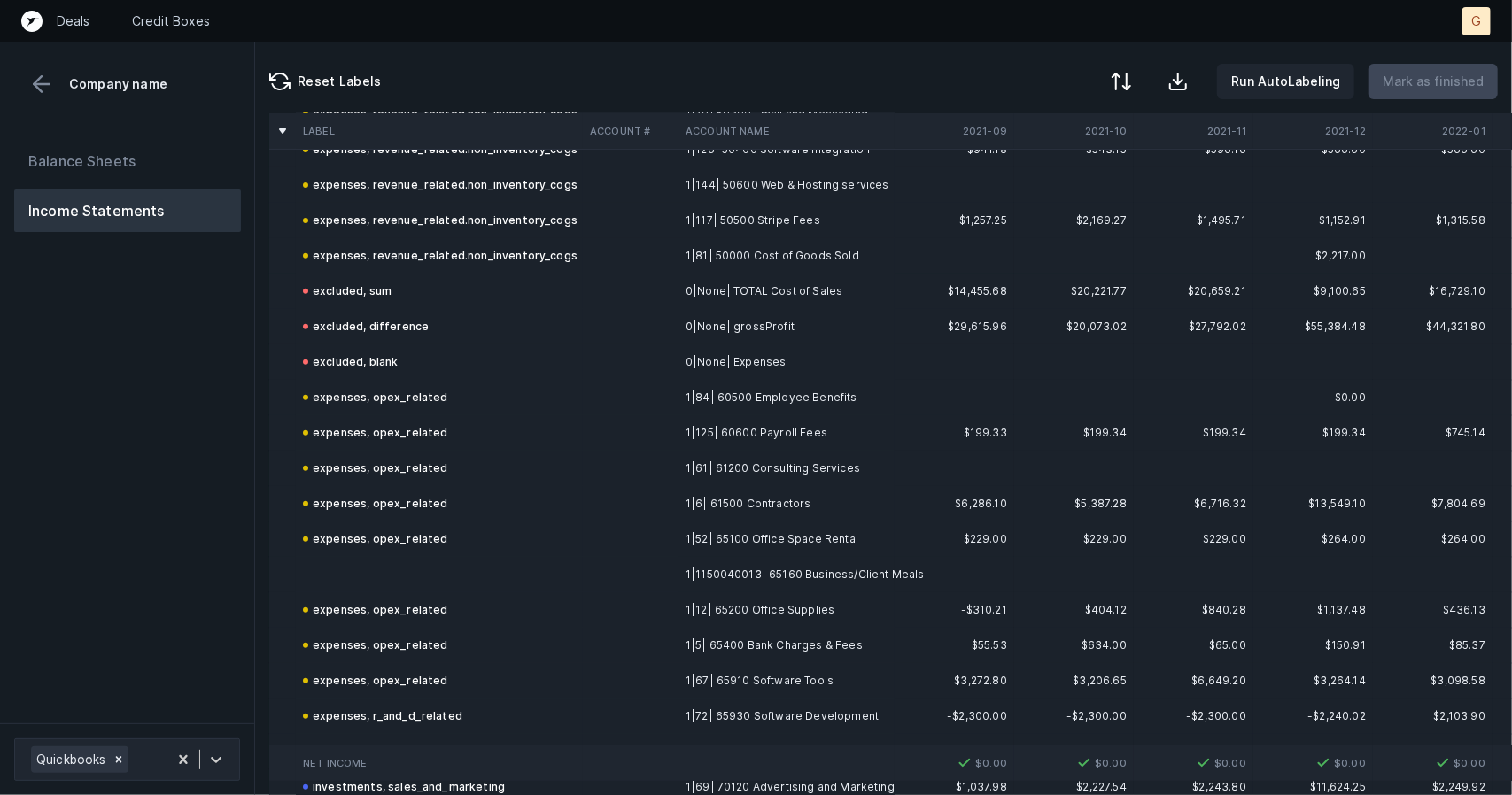
click at [375, 571] on td at bounding box center [439, 574] width 287 height 35
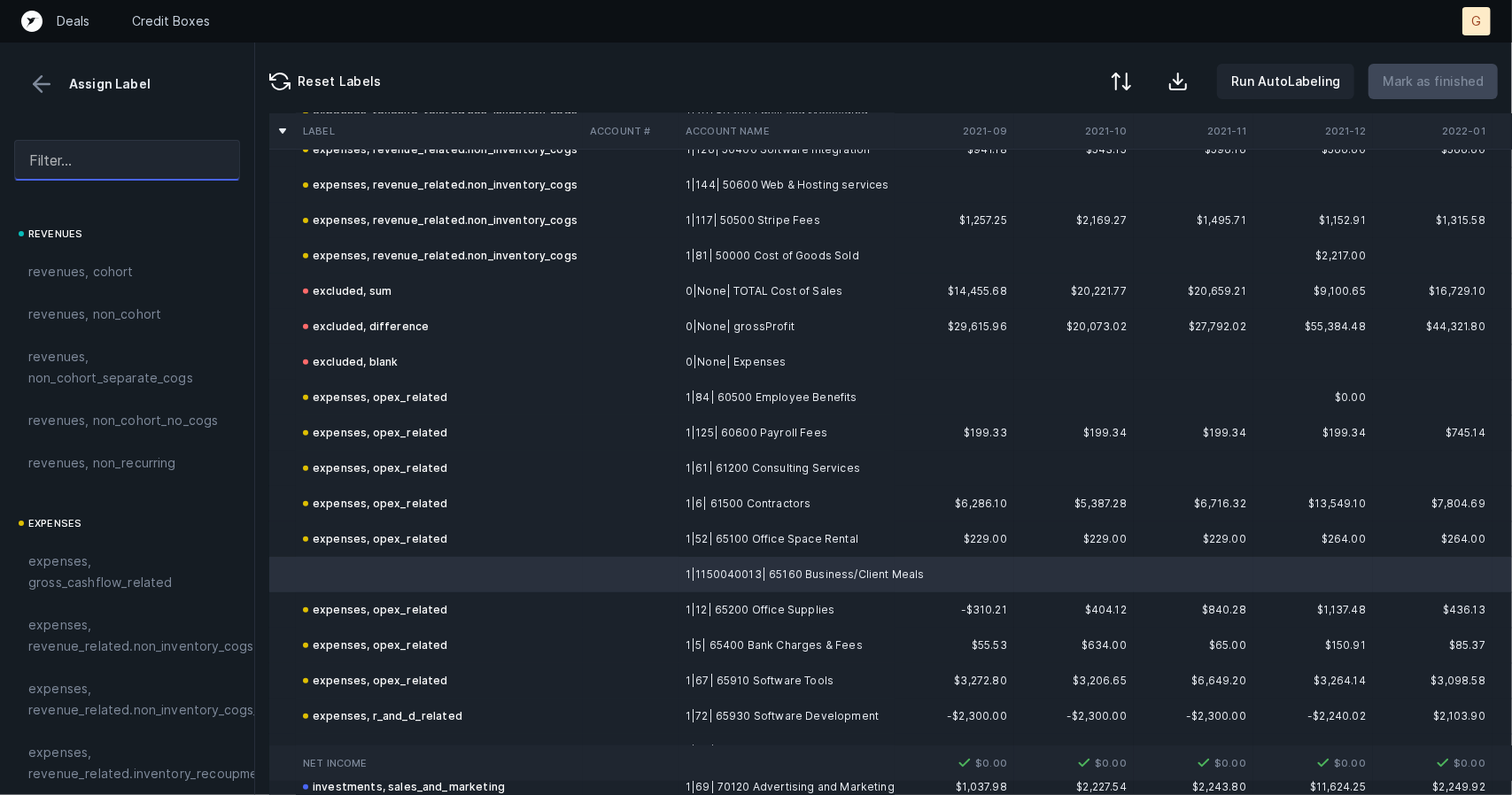
click at [123, 160] on input "text" at bounding box center [126, 160] width 226 height 41
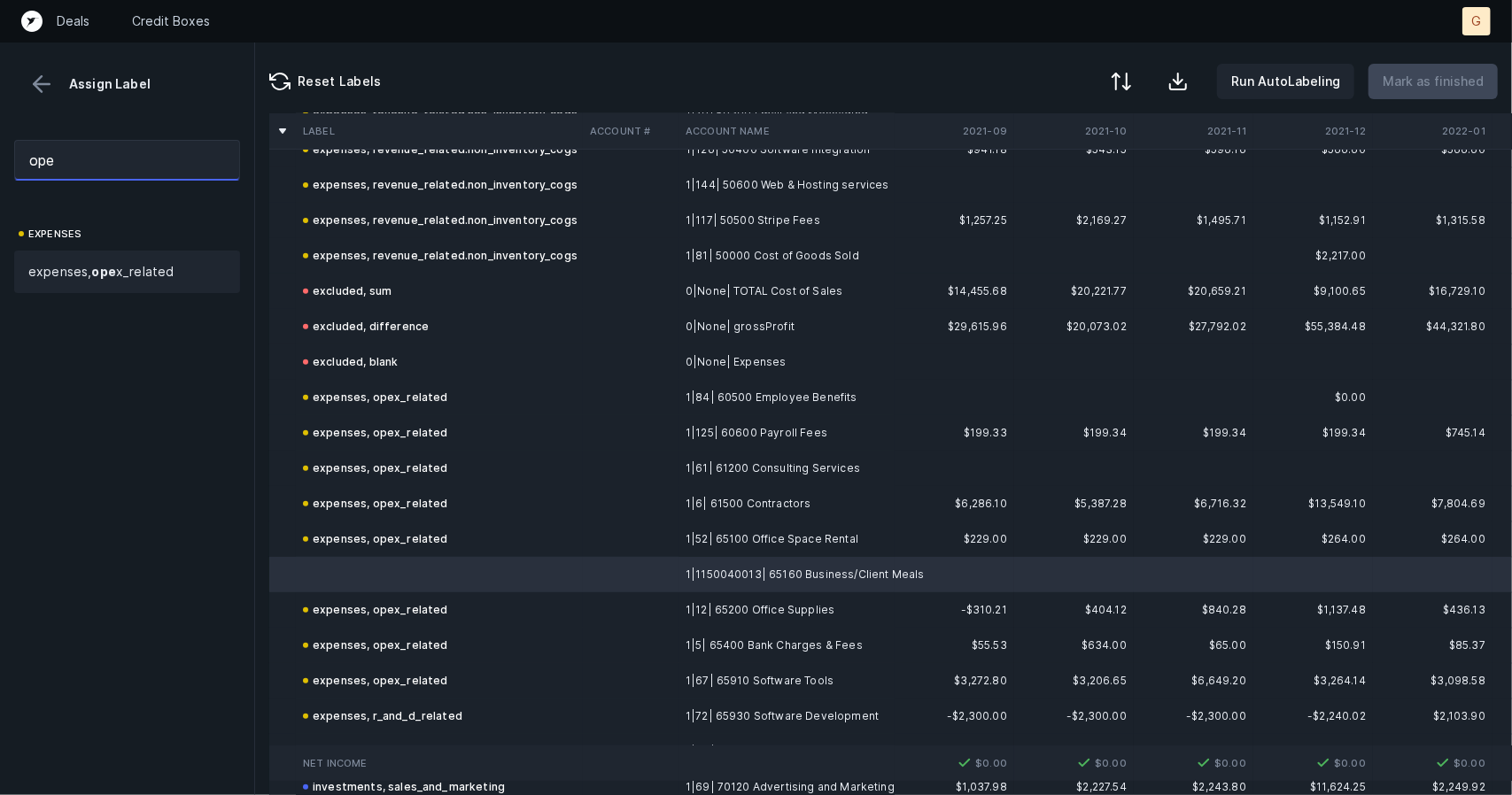
type input "ope"
click at [146, 274] on span "expenses, ope x_related" at bounding box center [101, 272] width 146 height 21
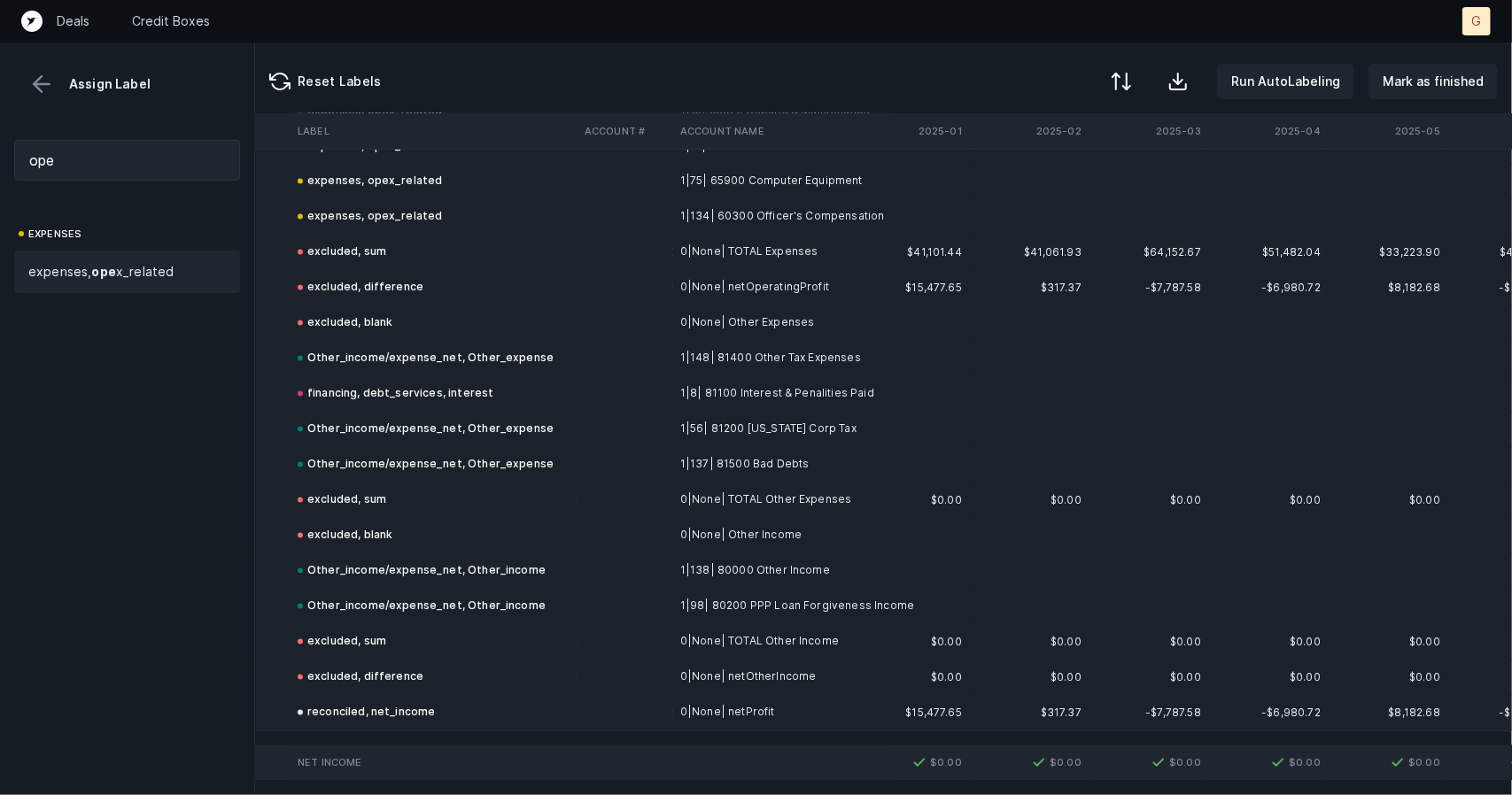
scroll to position [2208, 4823]
click at [1405, 69] on button "Mark as finished" at bounding box center [1433, 82] width 129 height 35
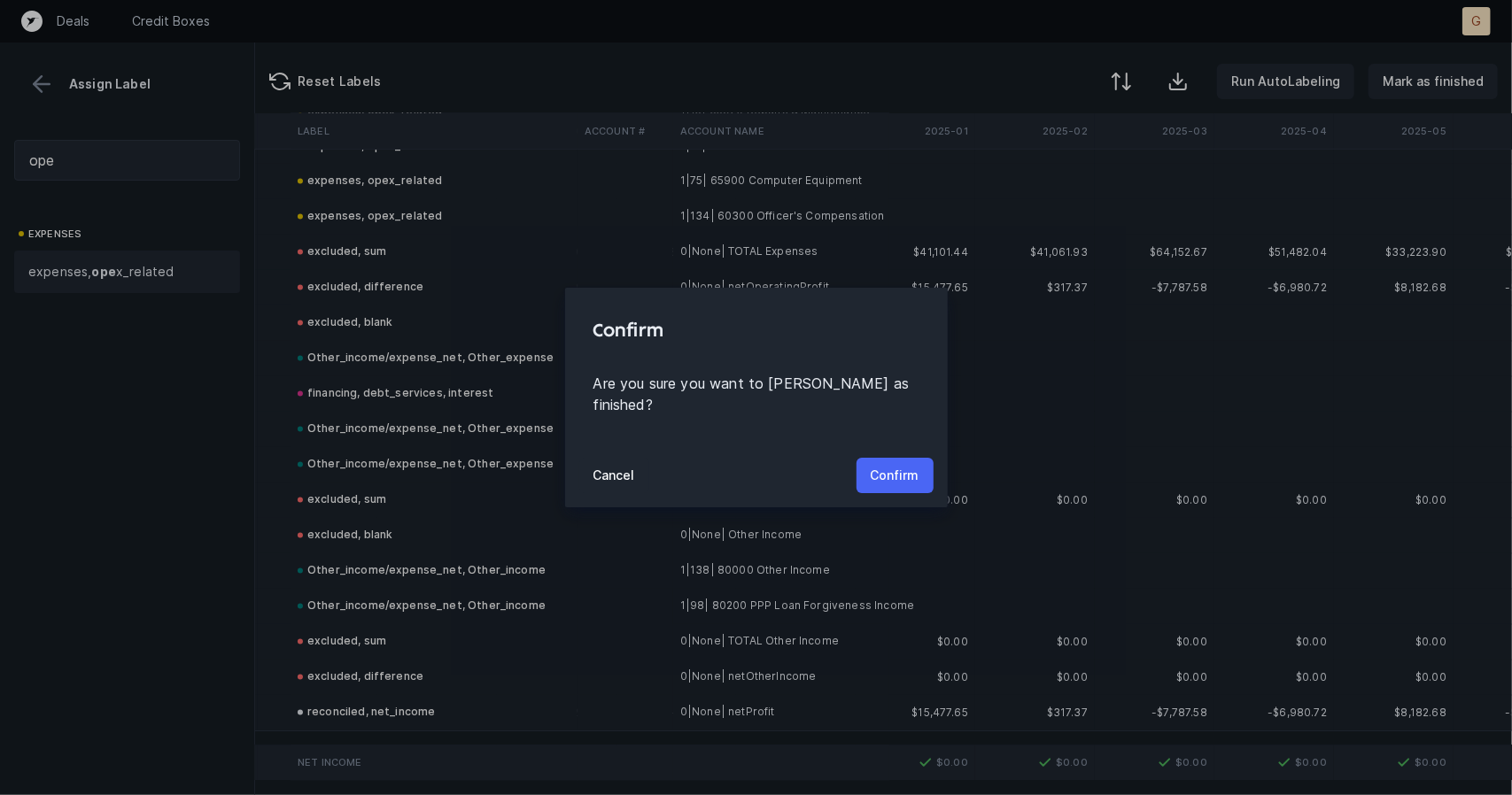
click at [923, 465] on button "Confirm" at bounding box center [895, 475] width 77 height 35
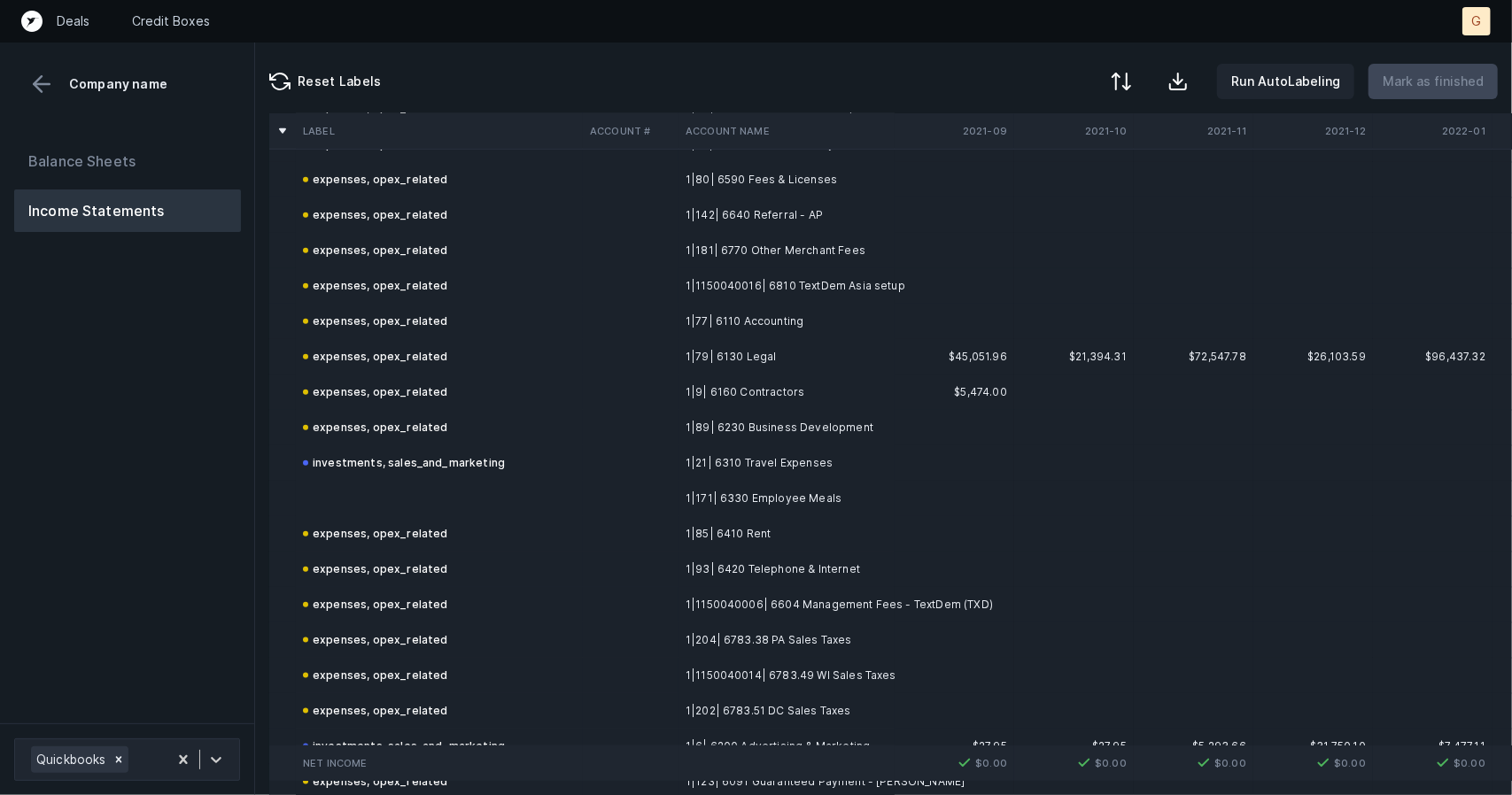
scroll to position [1257, 0]
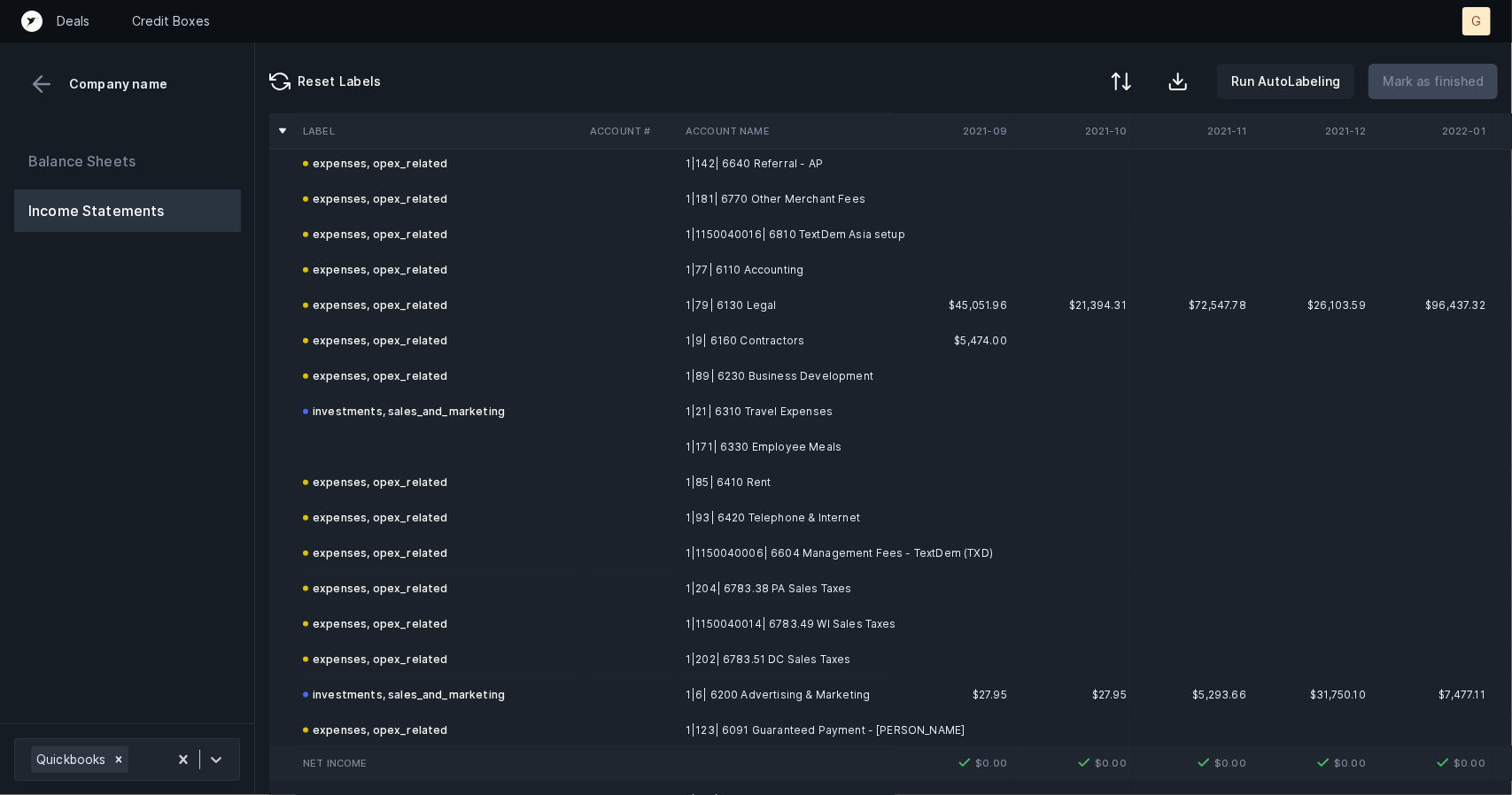
click at [324, 439] on td at bounding box center [439, 447] width 287 height 35
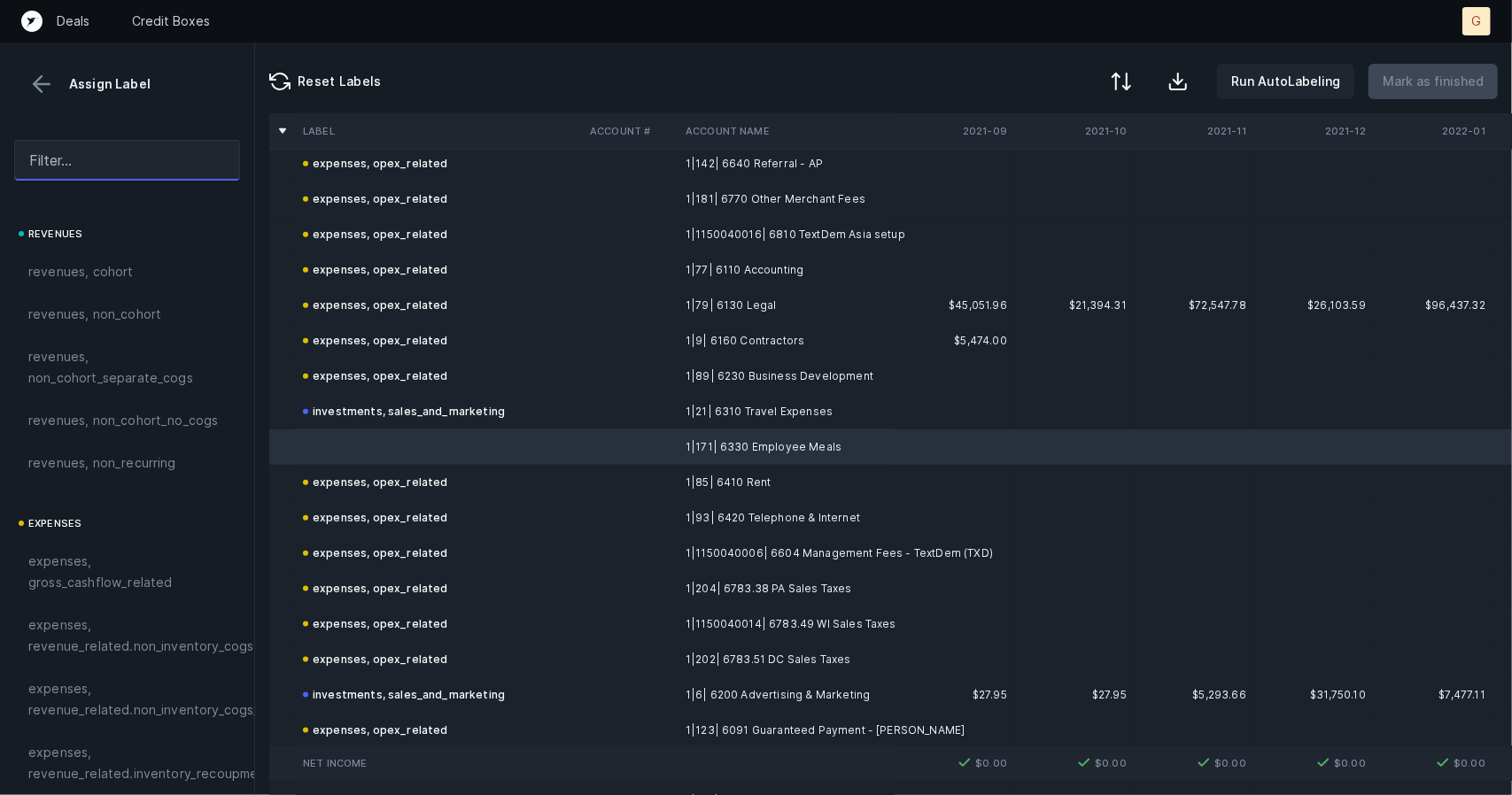
click at [134, 165] on input "text" at bounding box center [126, 160] width 226 height 41
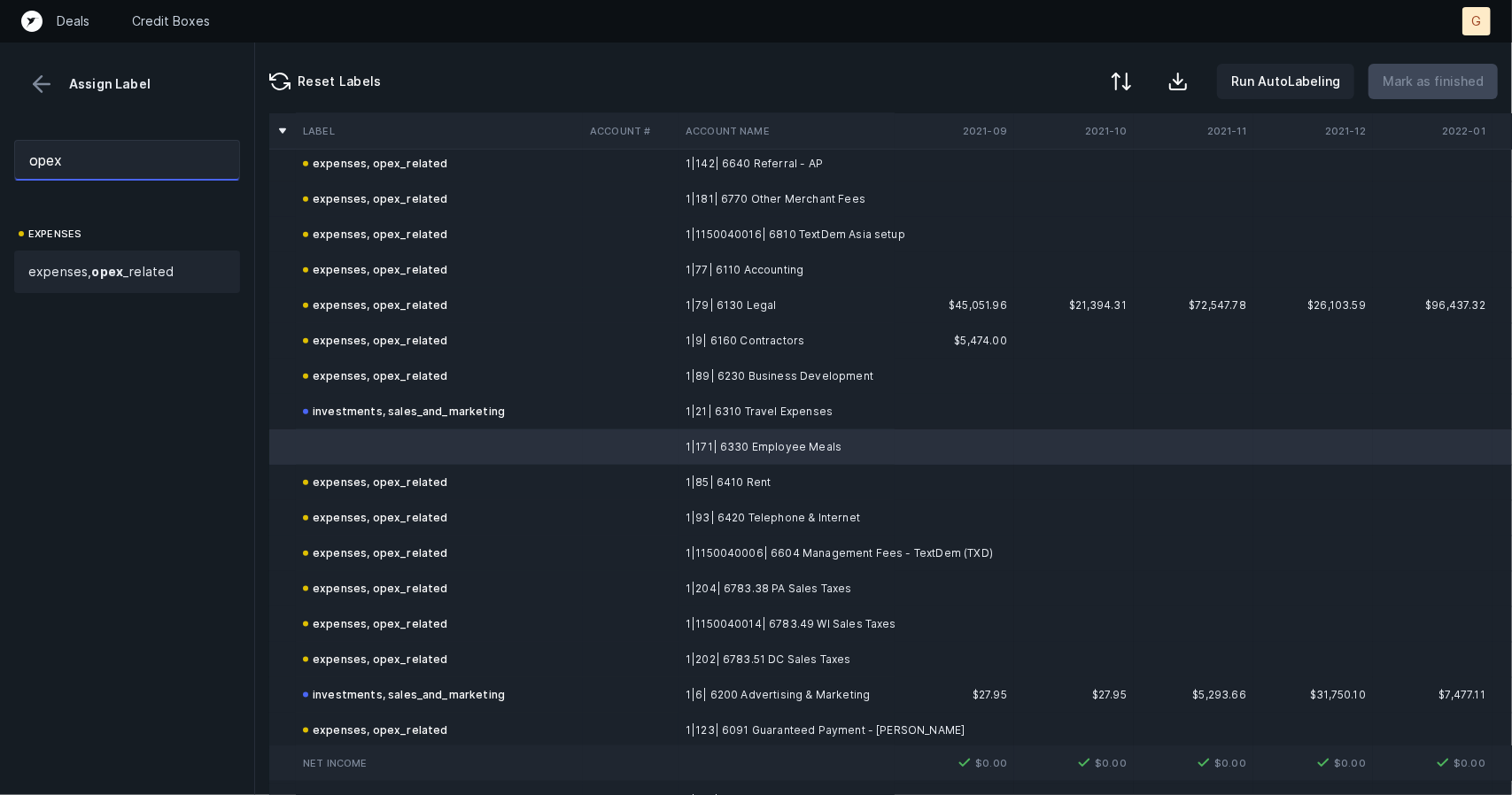
type input "opex"
click at [96, 252] on div "expenses, opex _related" at bounding box center [126, 272] width 226 height 43
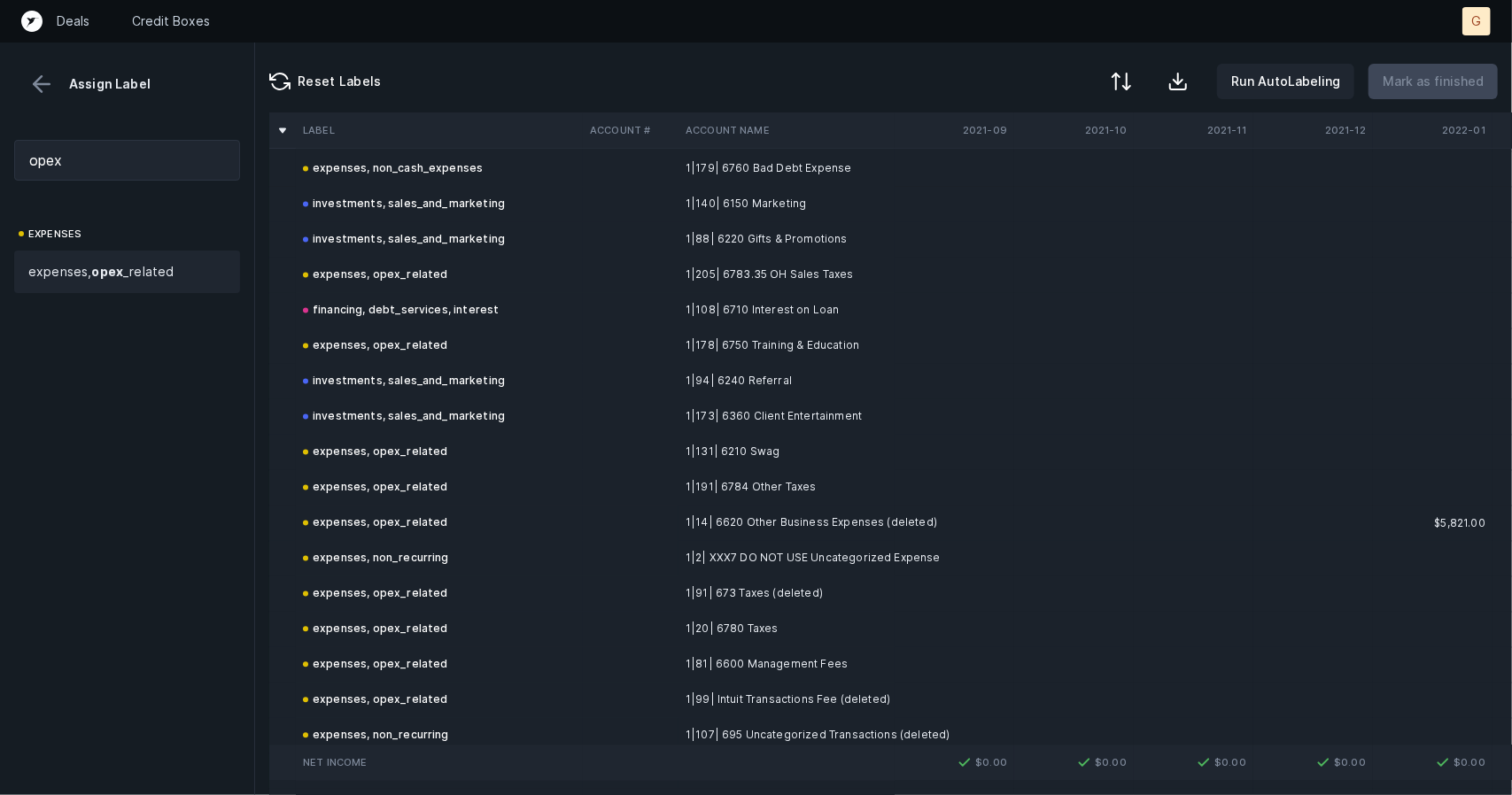
scroll to position [2330, 0]
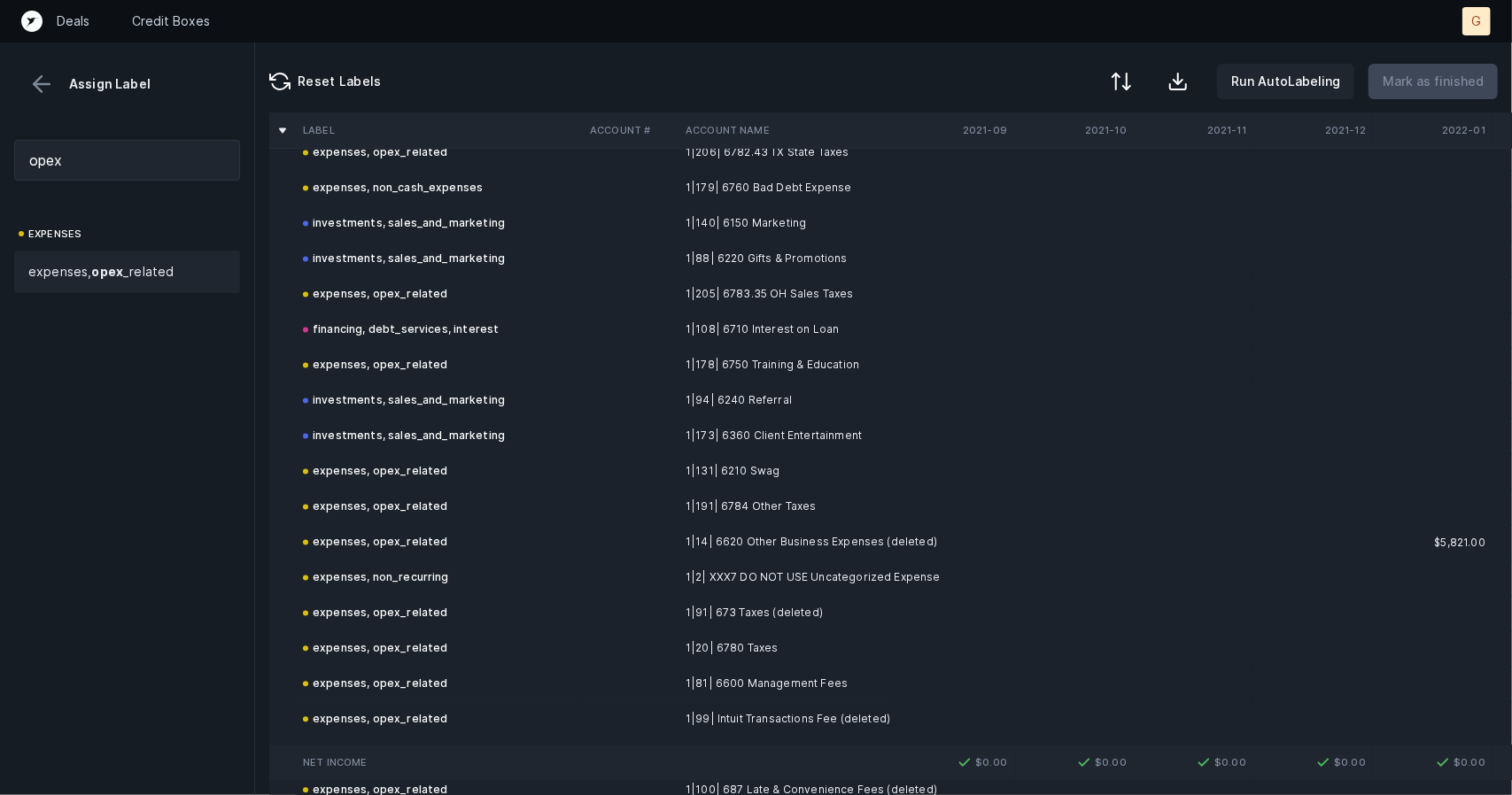
click at [35, 102] on div at bounding box center [127, 111] width 254 height 29
click at [51, 75] on button at bounding box center [42, 83] width 27 height 27
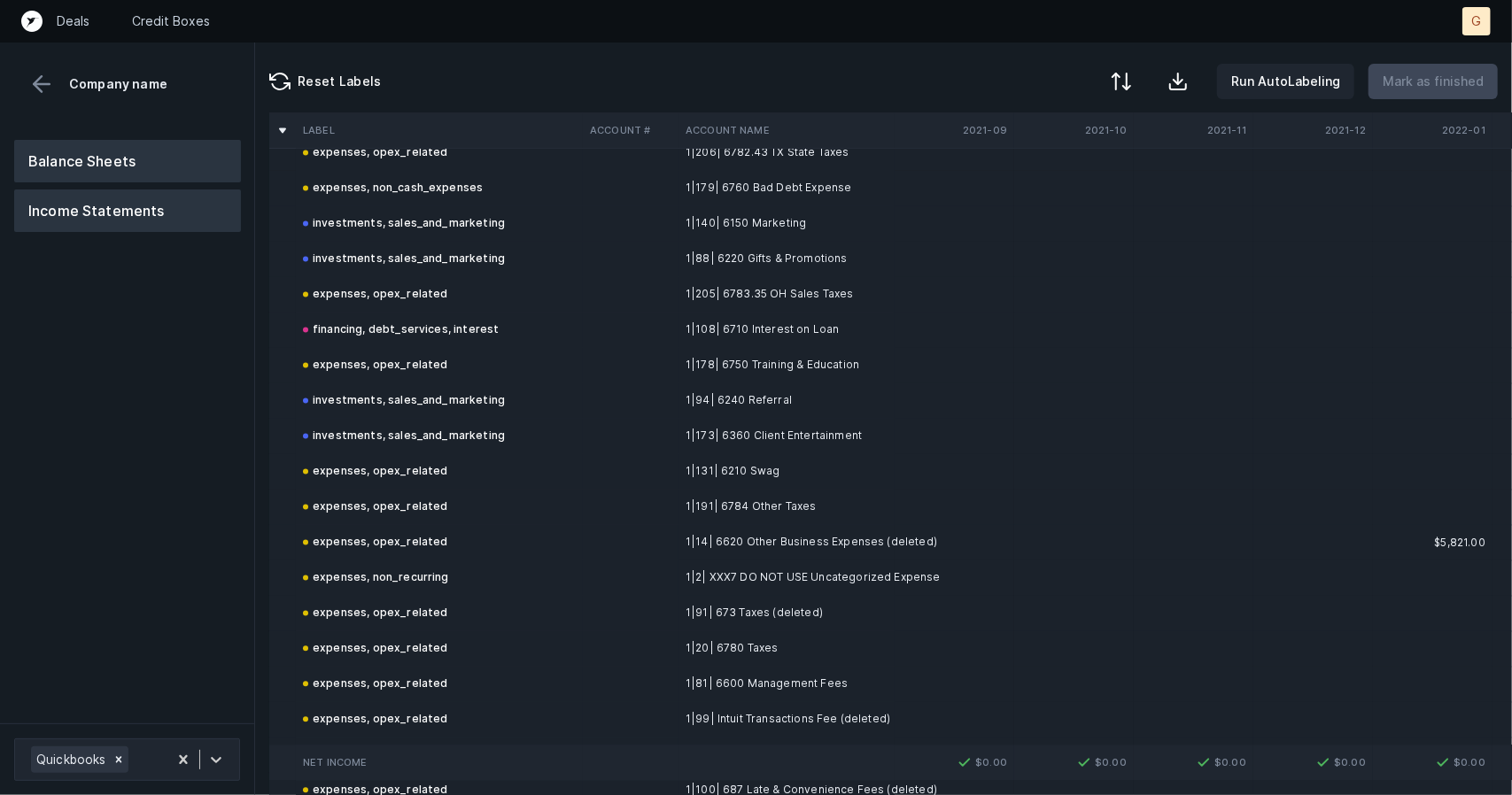
click at [99, 165] on button "Balance Sheets" at bounding box center [127, 161] width 226 height 43
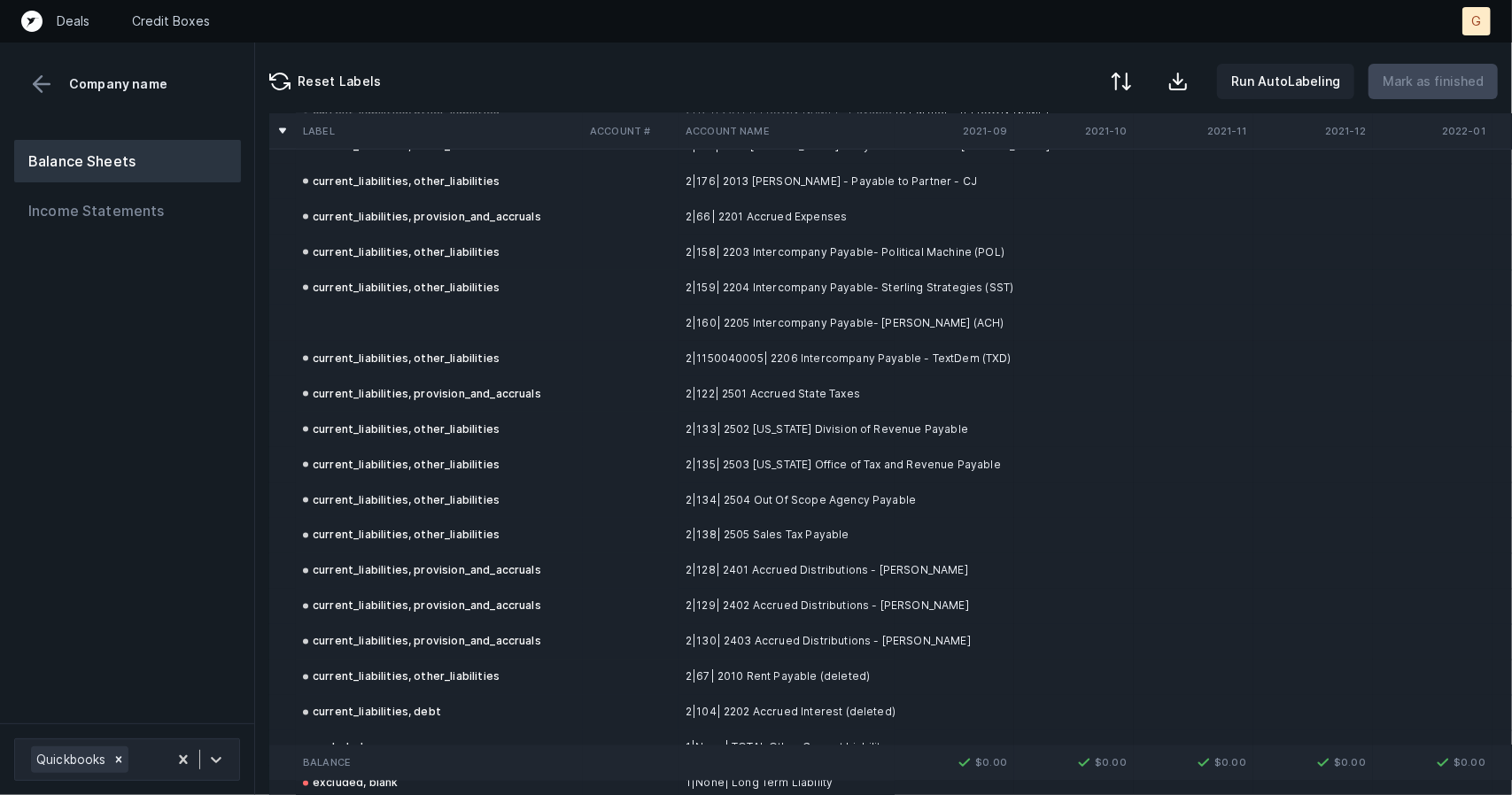
scroll to position [1834, 0]
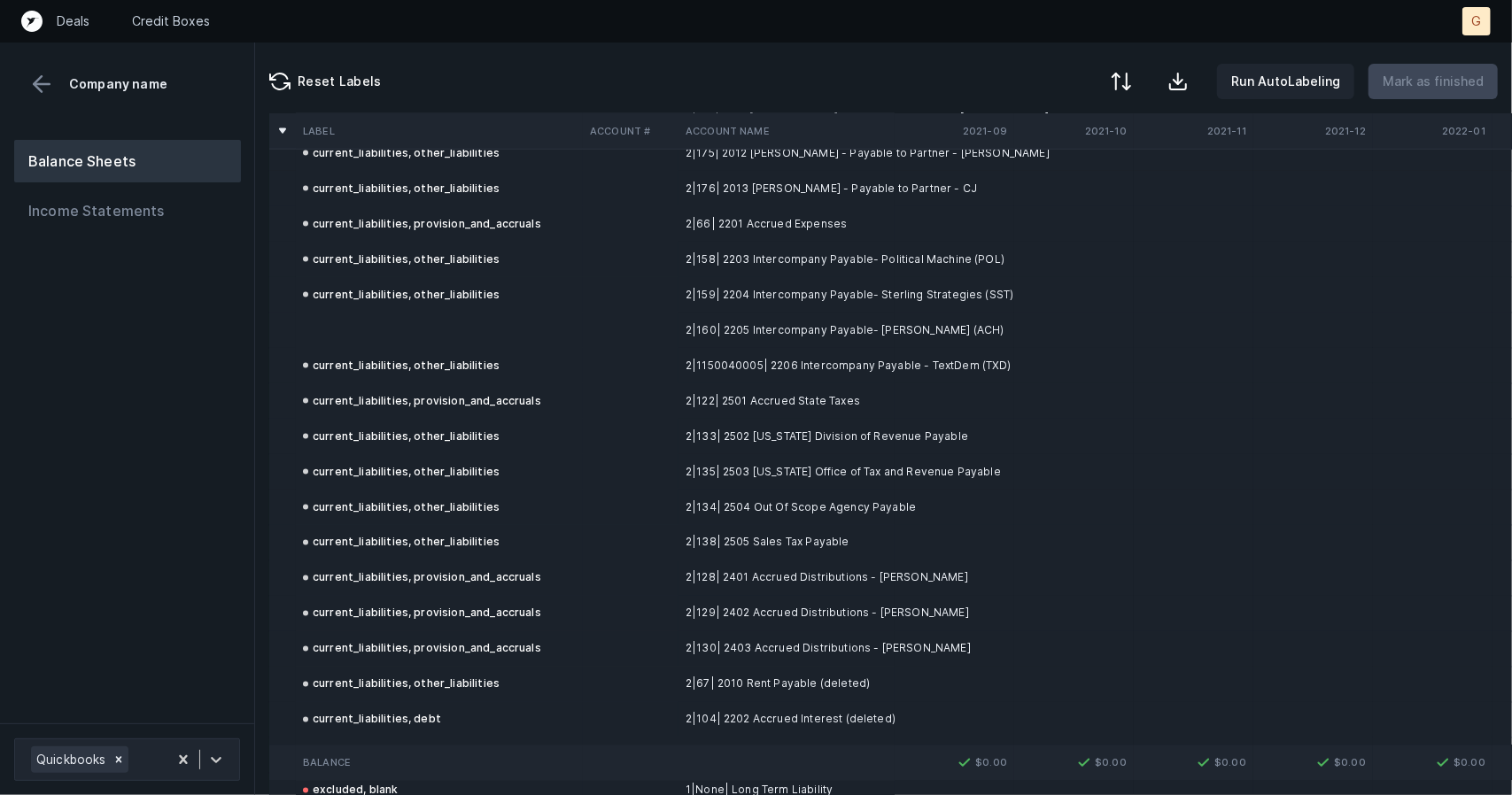
click at [349, 335] on td at bounding box center [439, 330] width 287 height 35
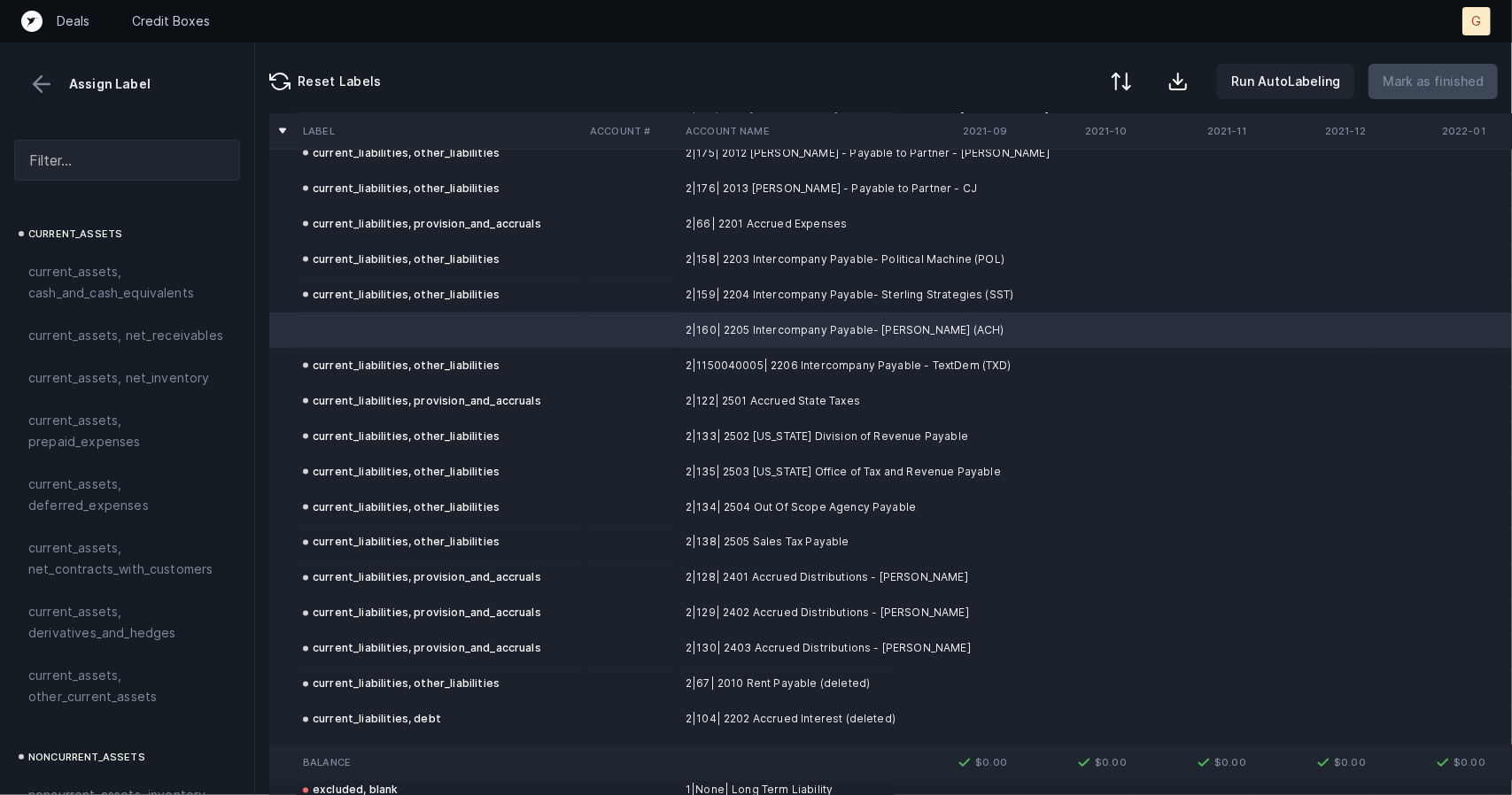
click at [353, 340] on td at bounding box center [439, 330] width 287 height 35
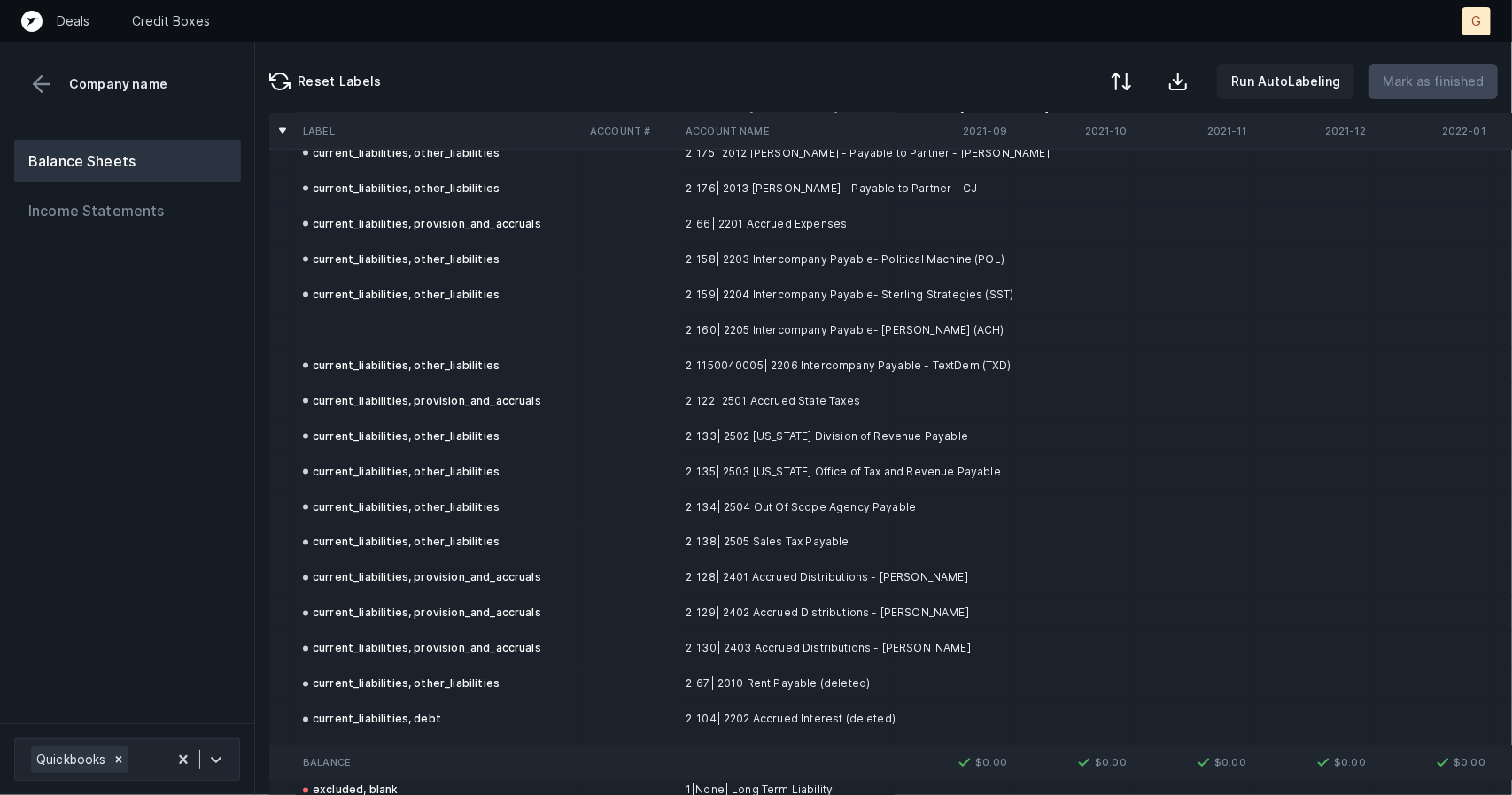
click at [353, 340] on td at bounding box center [439, 330] width 287 height 35
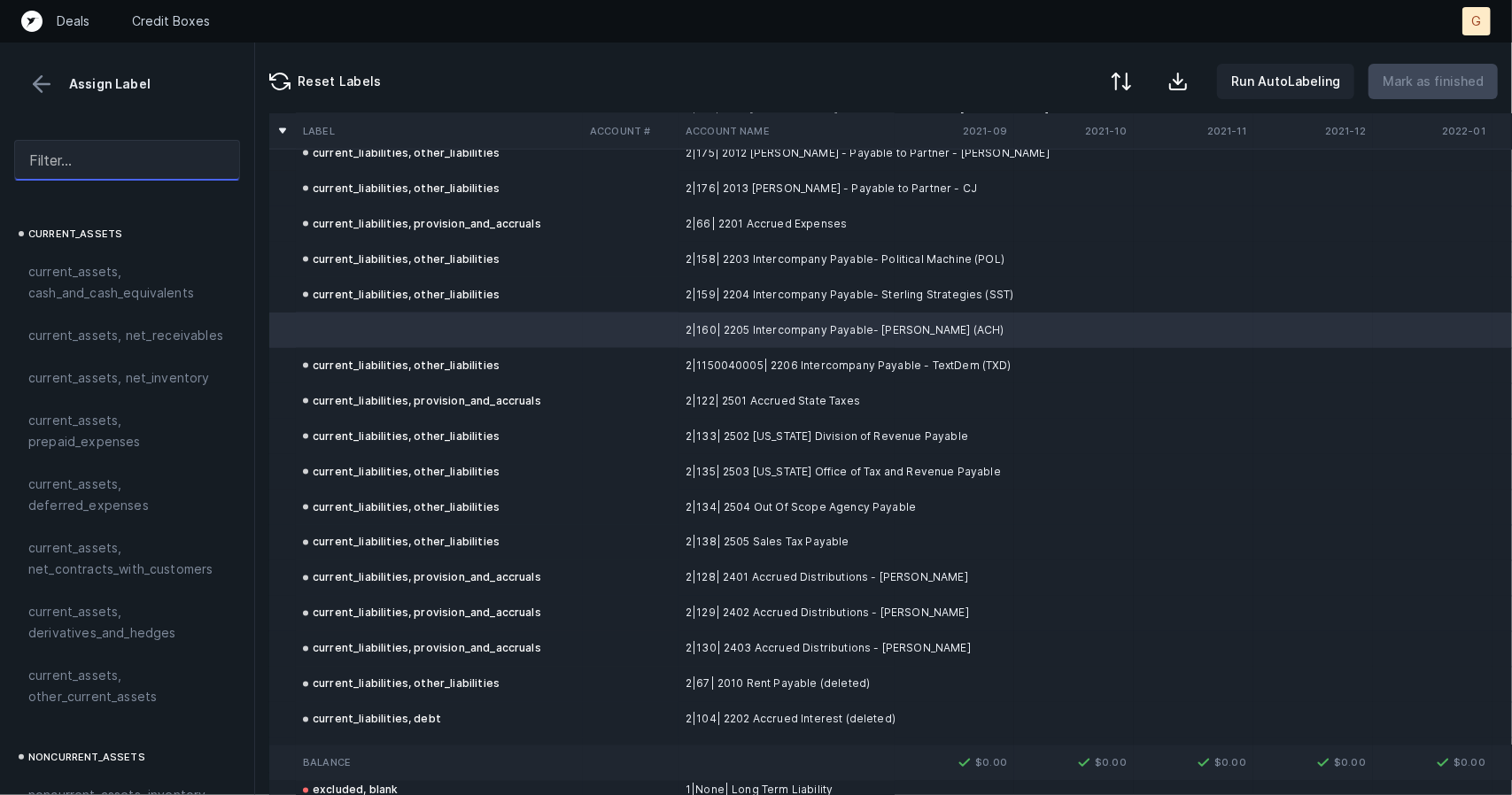
click at [154, 146] on input "text" at bounding box center [126, 160] width 226 height 41
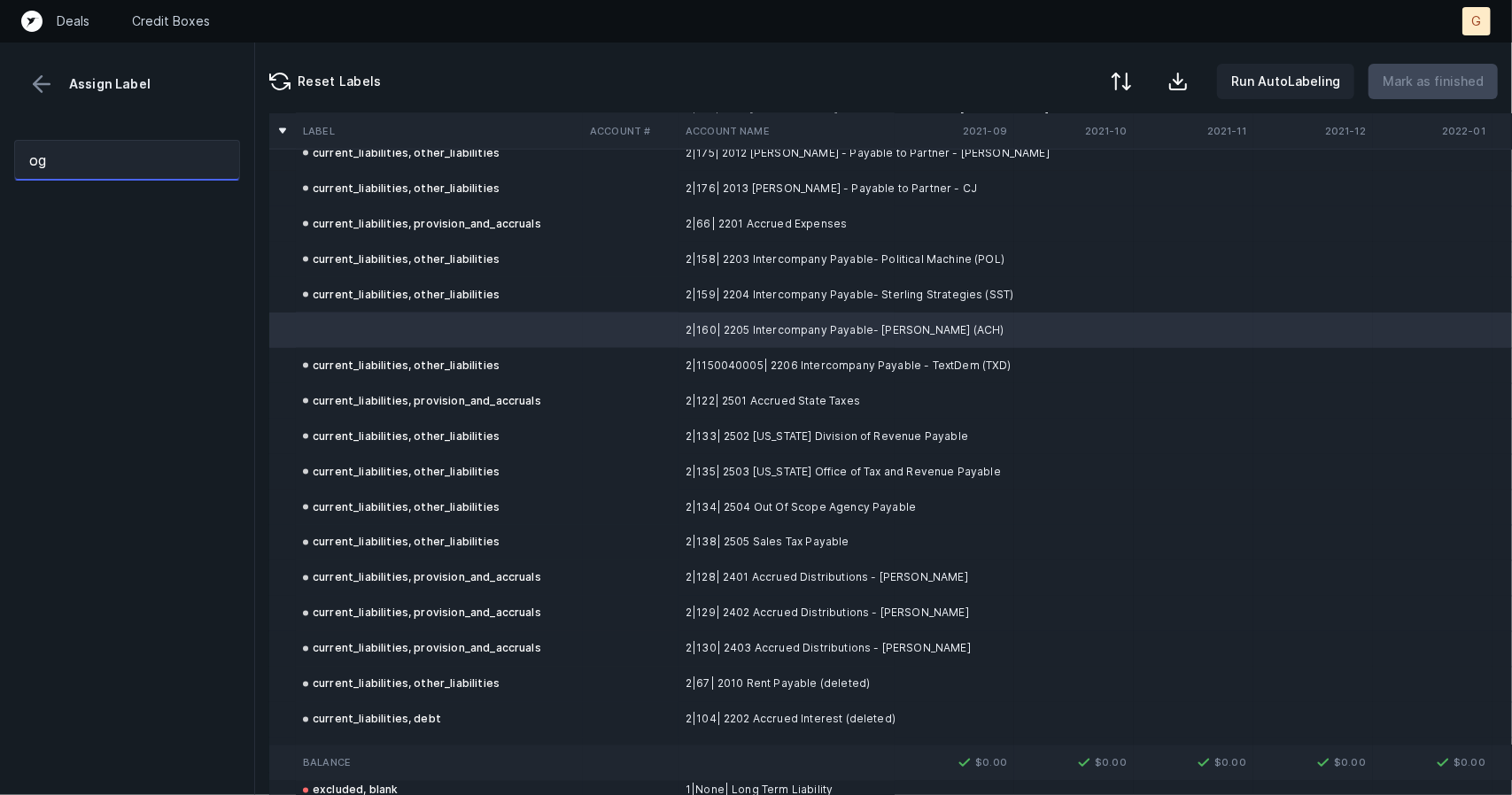
type input "o"
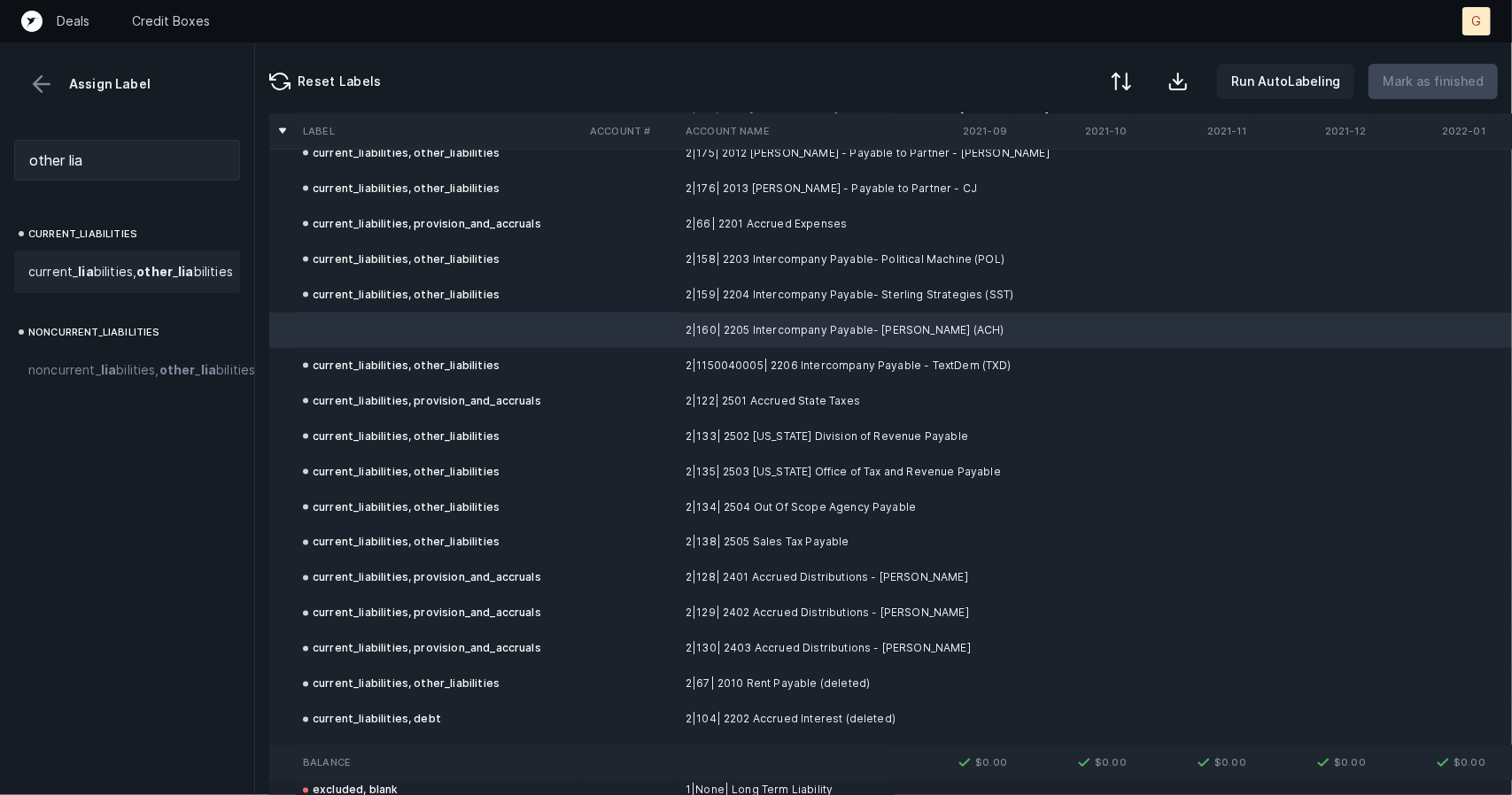
click at [78, 276] on strong "lia" at bounding box center [85, 271] width 15 height 15
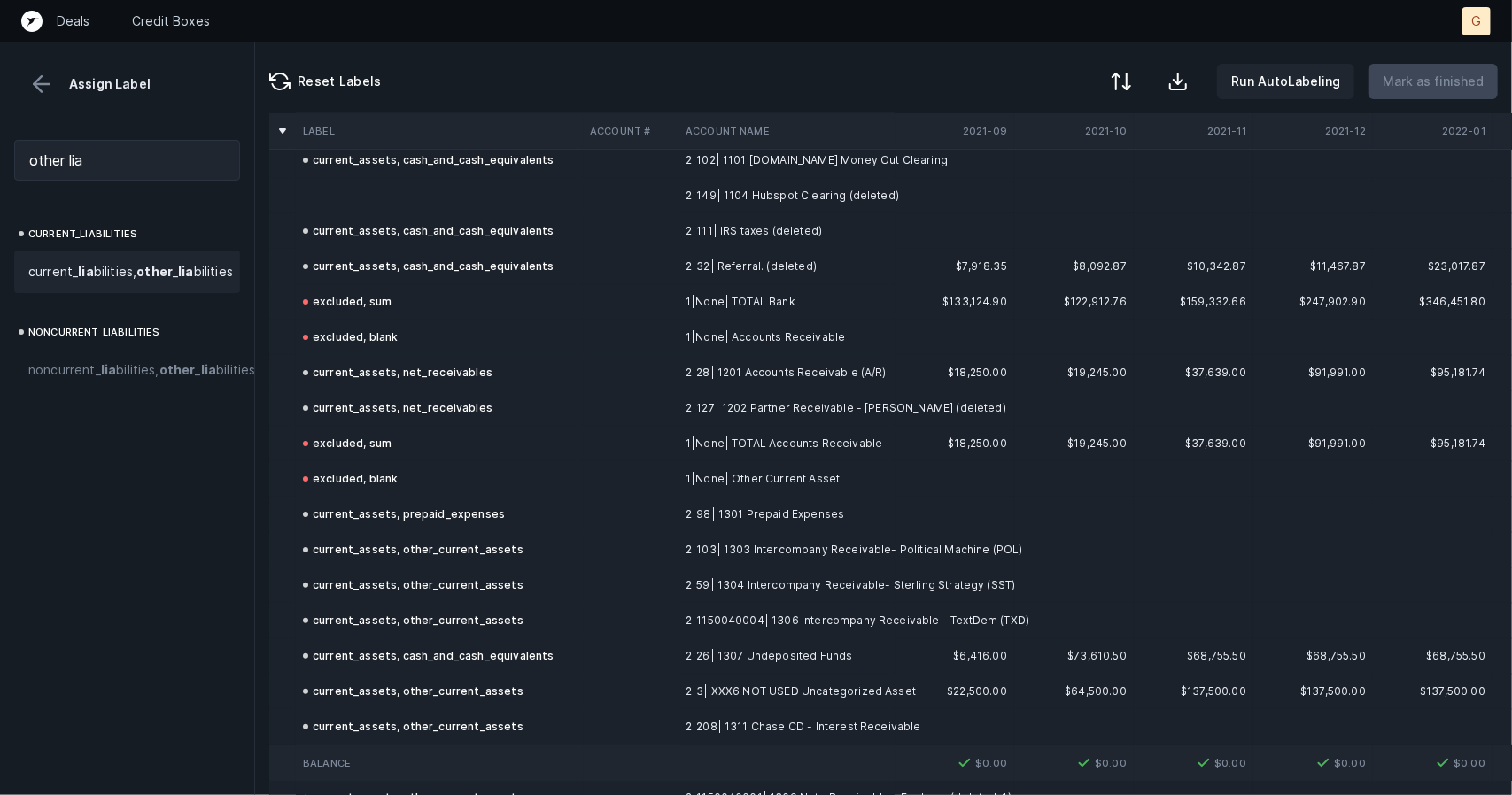
scroll to position [0, 0]
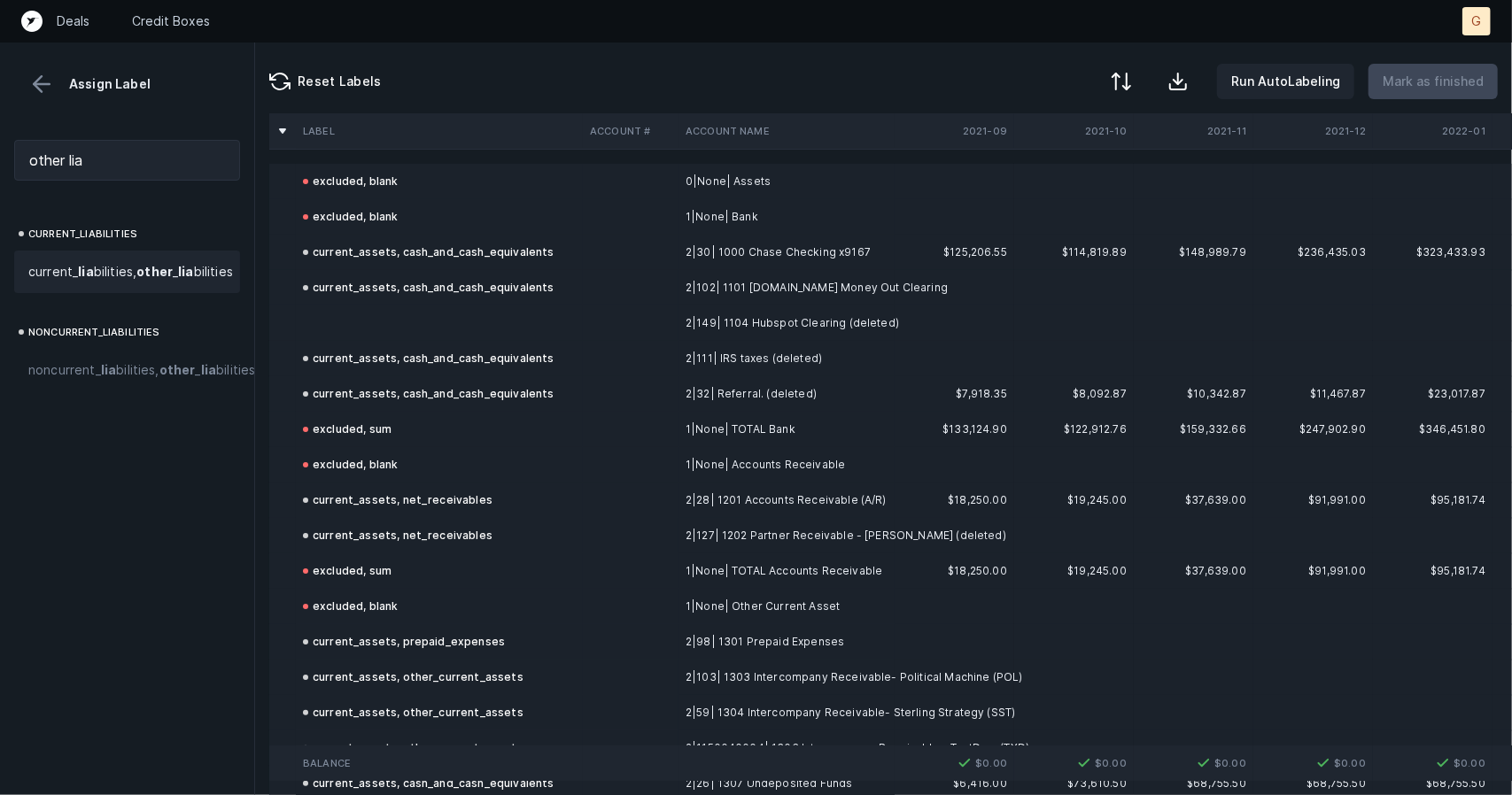
click at [354, 311] on td at bounding box center [439, 323] width 287 height 35
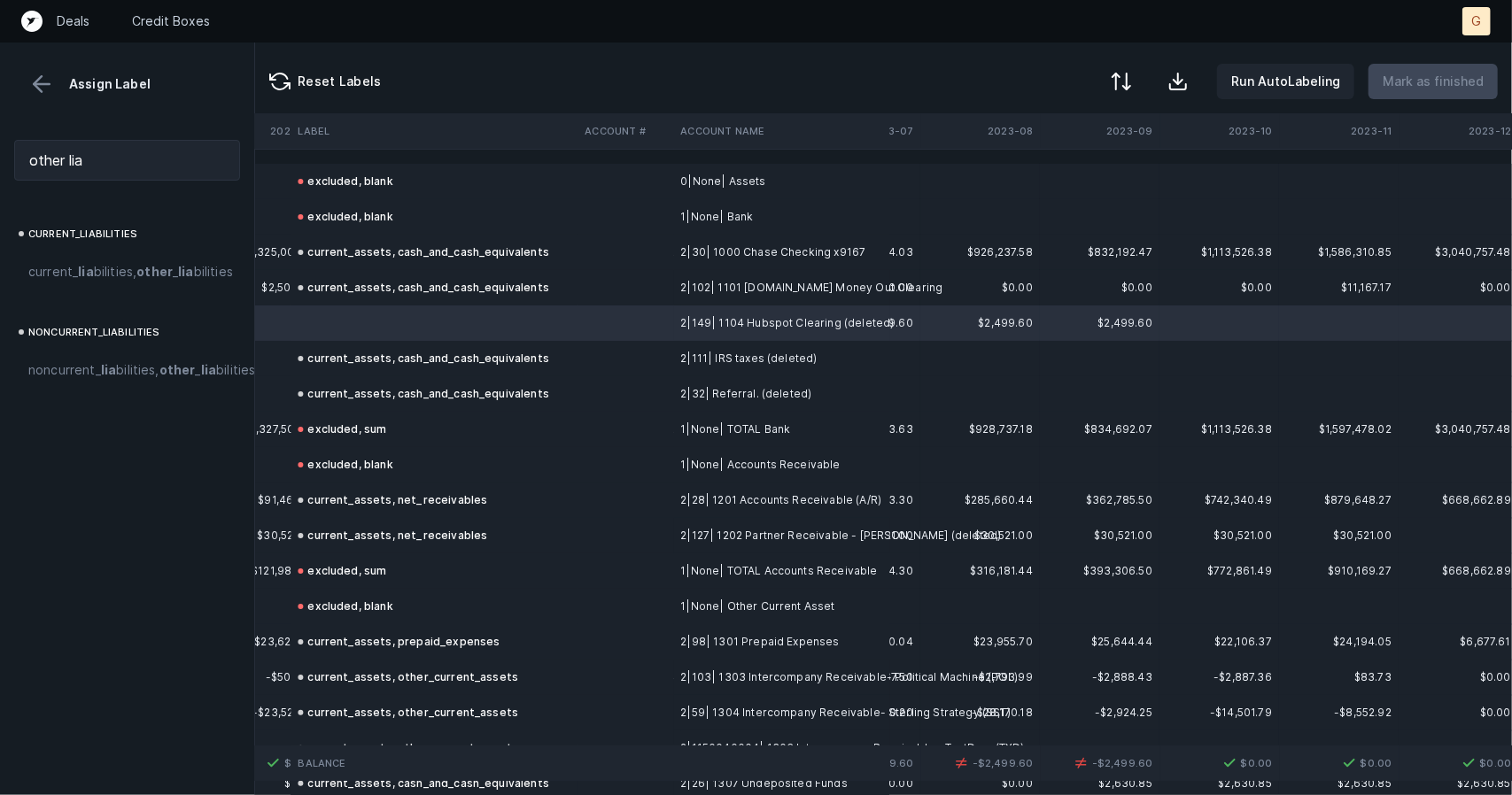
scroll to position [0, 2724]
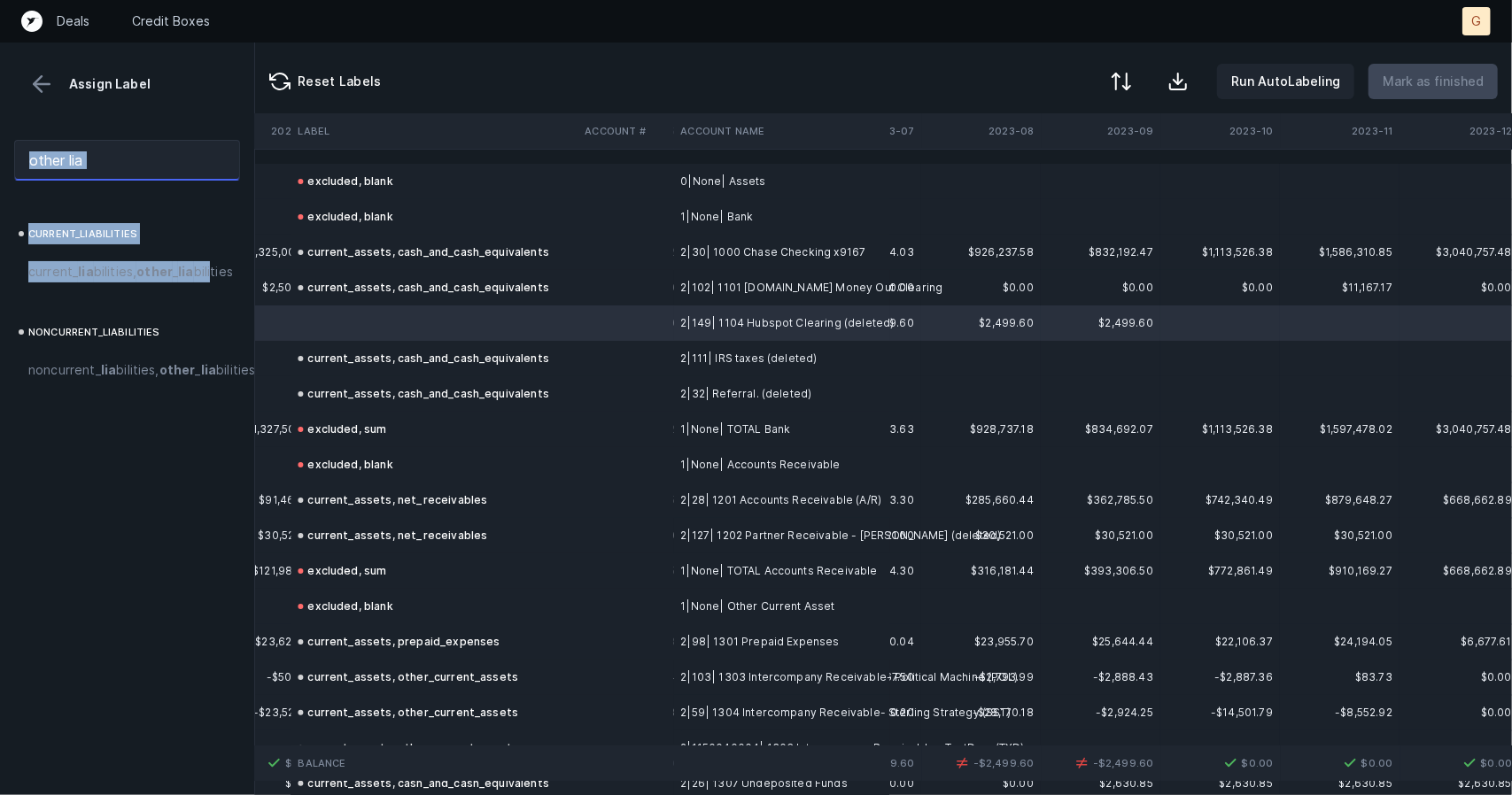
drag, startPoint x: 97, startPoint y: 293, endPoint x: 141, endPoint y: 153, distance: 146.8
click at [141, 153] on div "other lia current_liabilities current_ lia bilities, other _ lia bilities noncu…" at bounding box center [127, 461] width 254 height 670
drag, startPoint x: 141, startPoint y: 153, endPoint x: 0, endPoint y: 173, distance: 142.4
click at [0, 173] on div "other lia" at bounding box center [127, 160] width 254 height 69
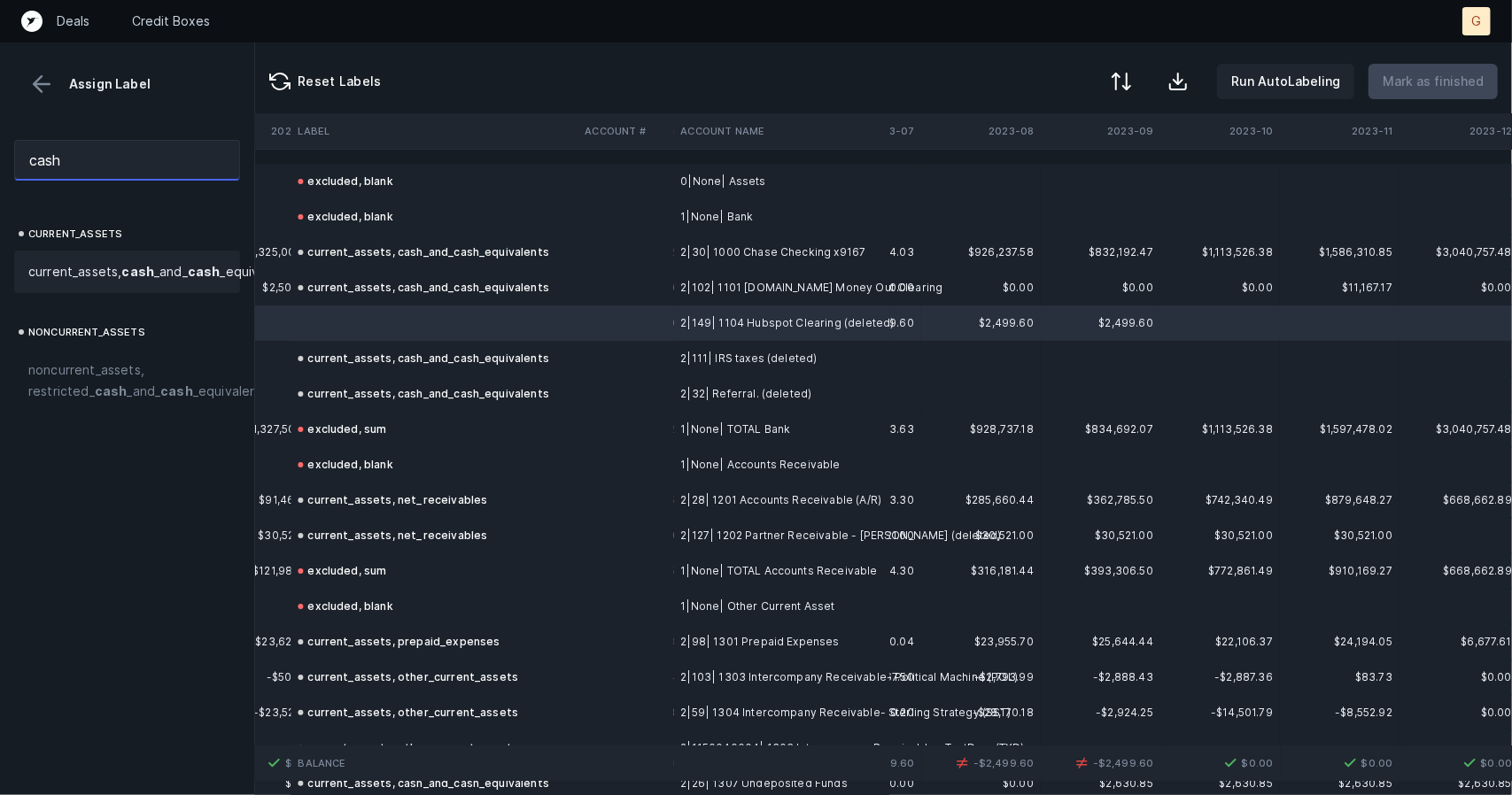
type input "cash"
click at [71, 282] on span "current_assets, cash _and_ cash _equivalents" at bounding box center [162, 272] width 267 height 21
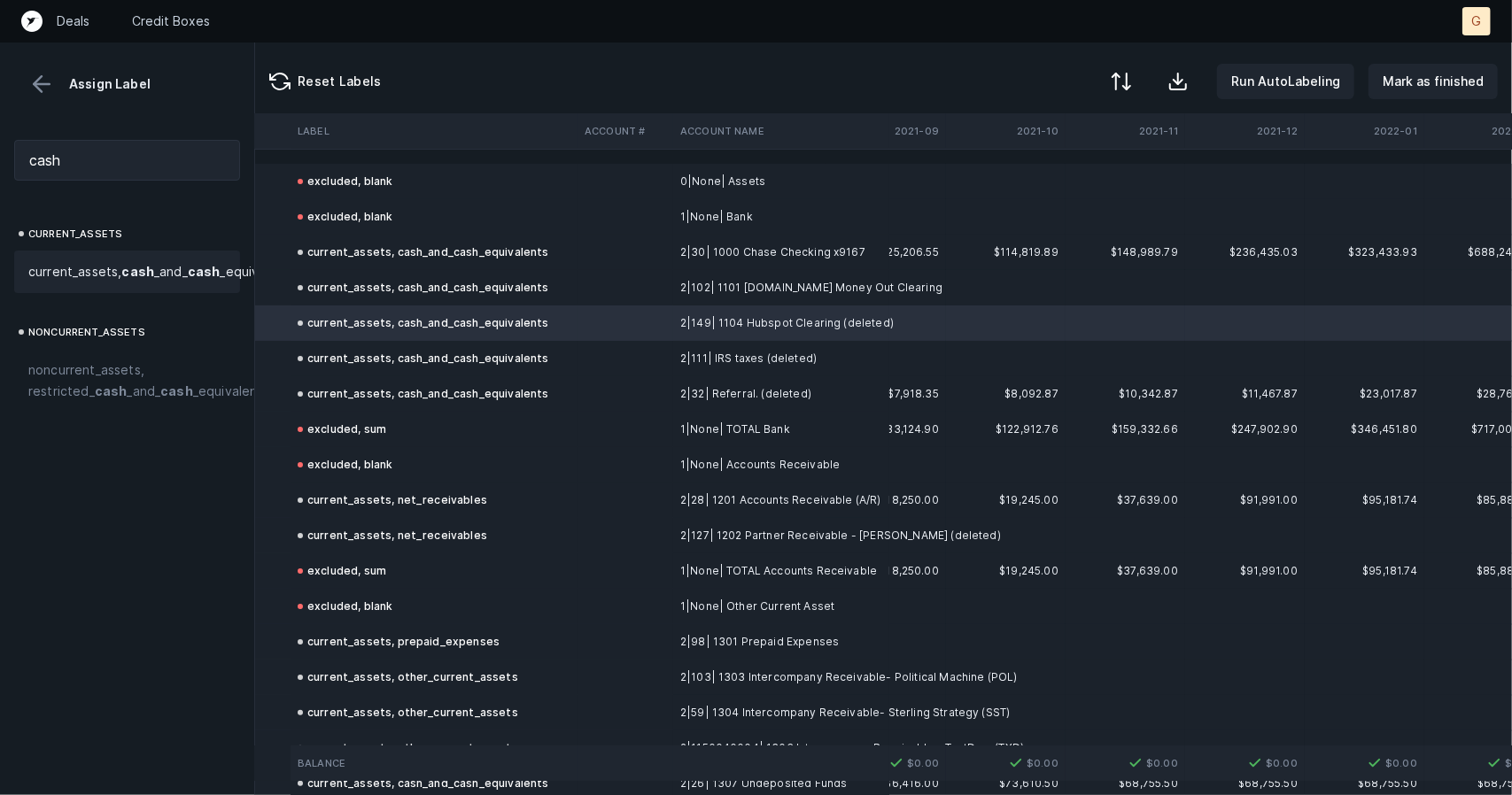
scroll to position [0, 0]
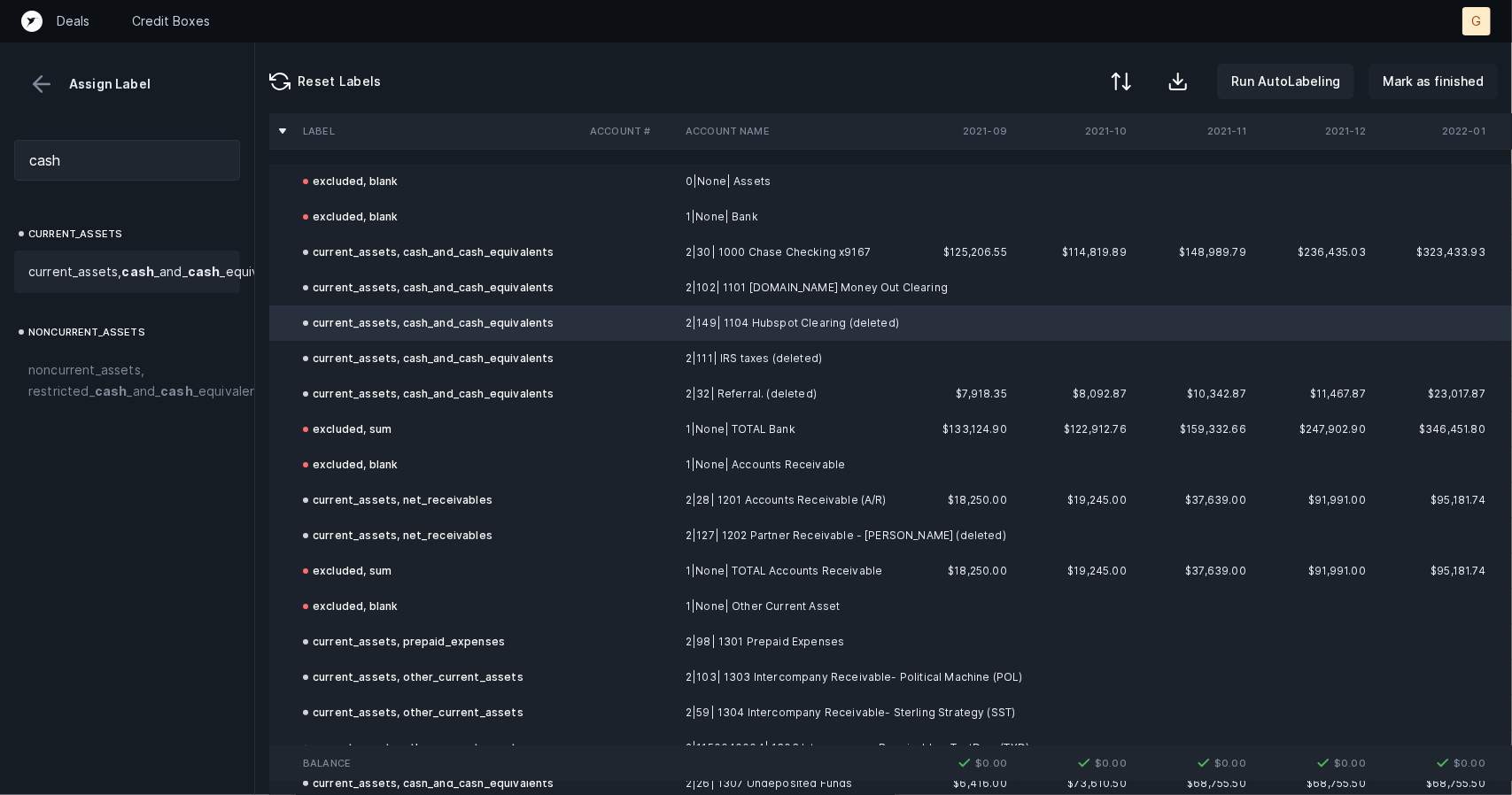
click at [1412, 77] on p "Mark as finished" at bounding box center [1433, 81] width 101 height 21
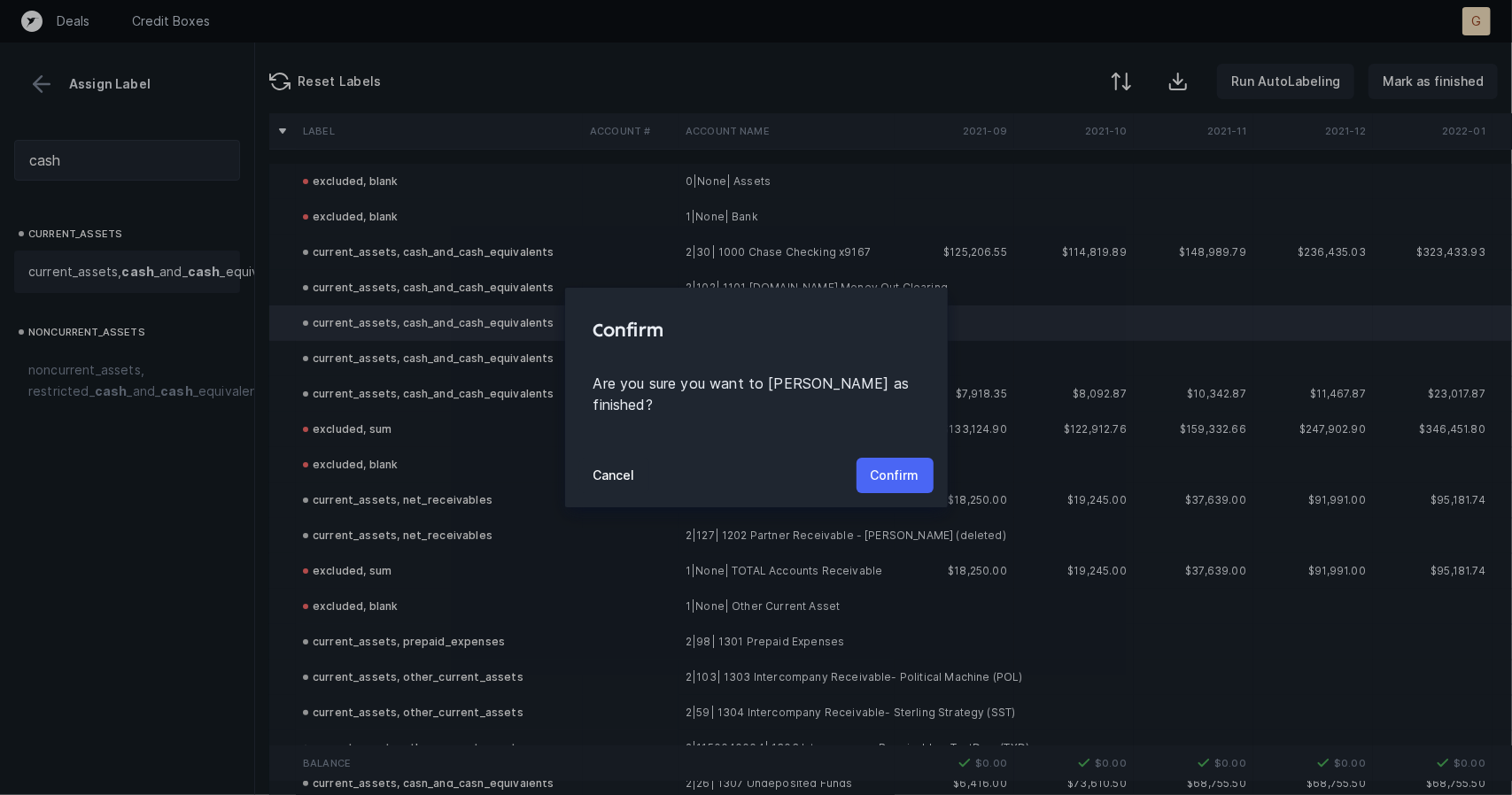
click at [893, 465] on p "Confirm" at bounding box center [895, 475] width 48 height 21
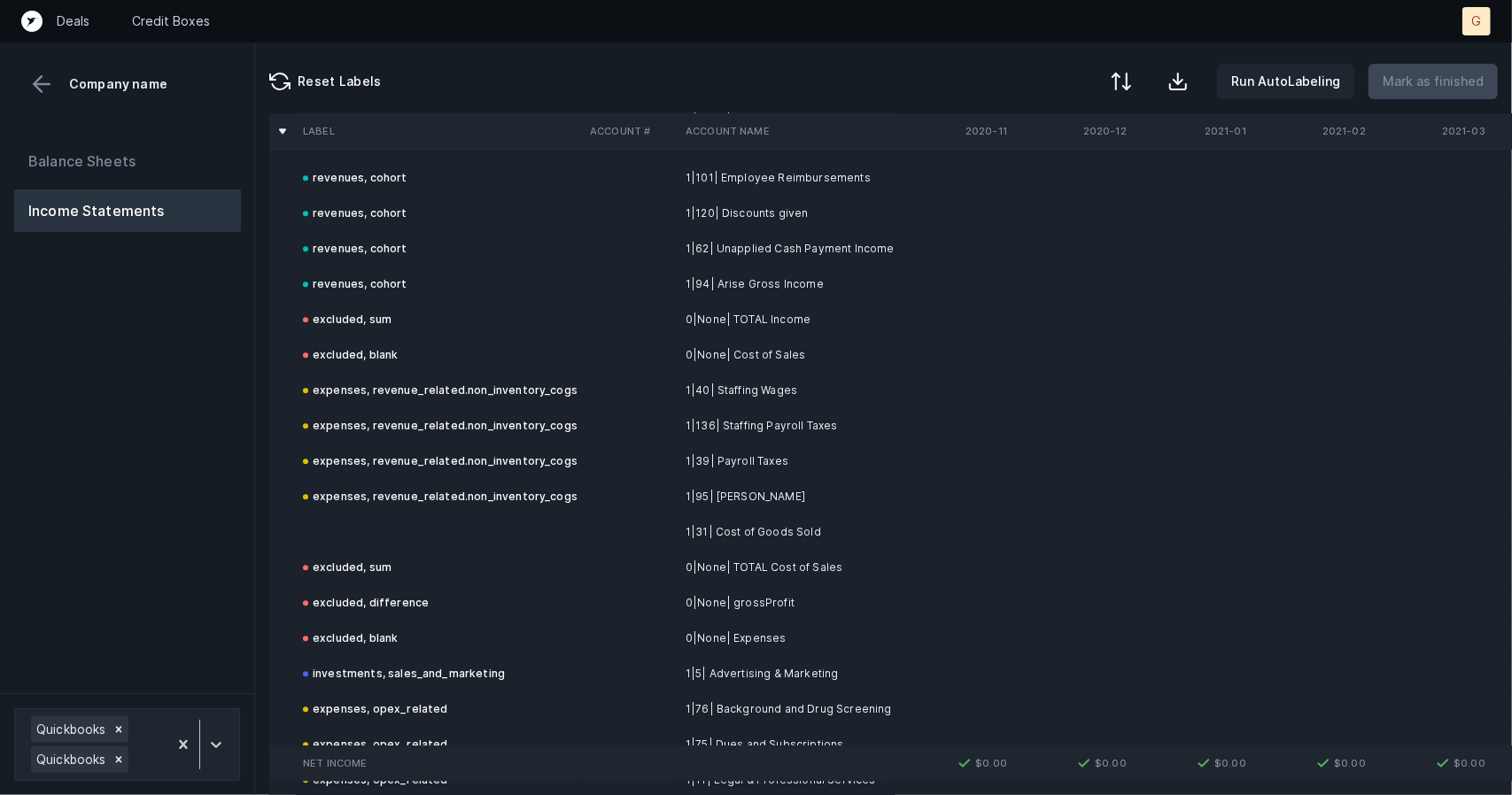
scroll to position [2928, 0]
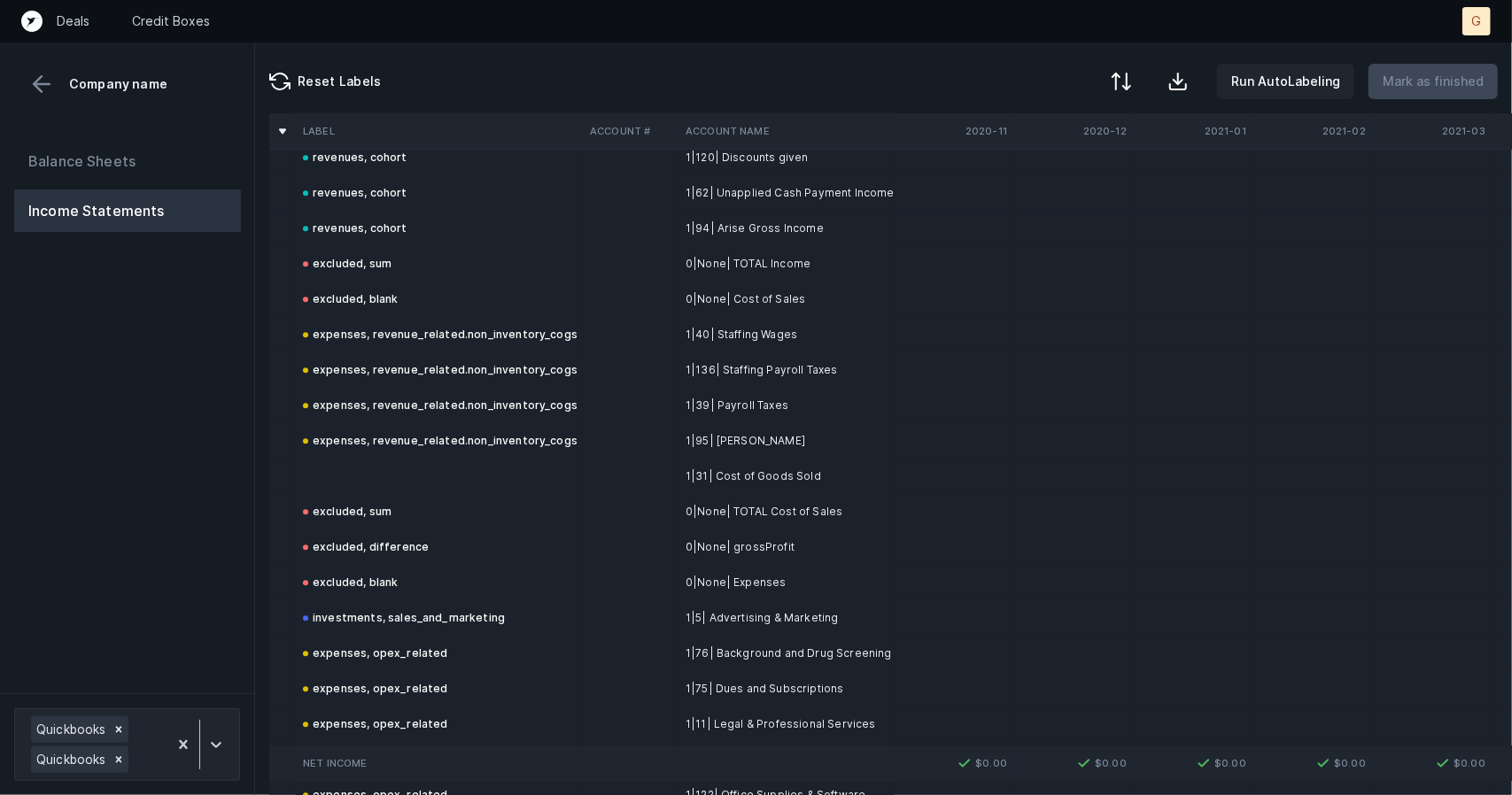
click at [338, 458] on td at bounding box center [439, 476] width 287 height 35
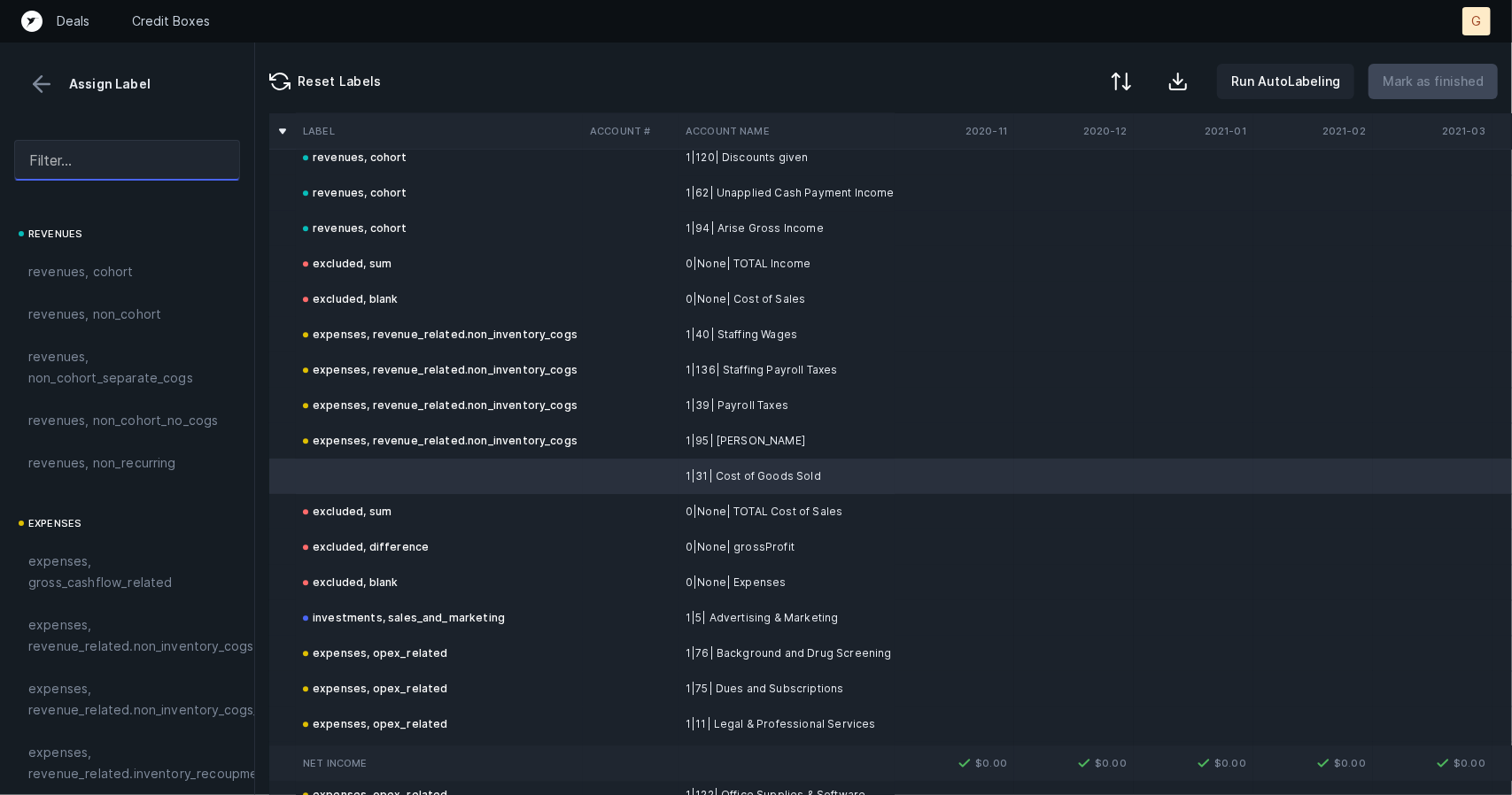
click at [105, 165] on input "text" at bounding box center [126, 160] width 226 height 41
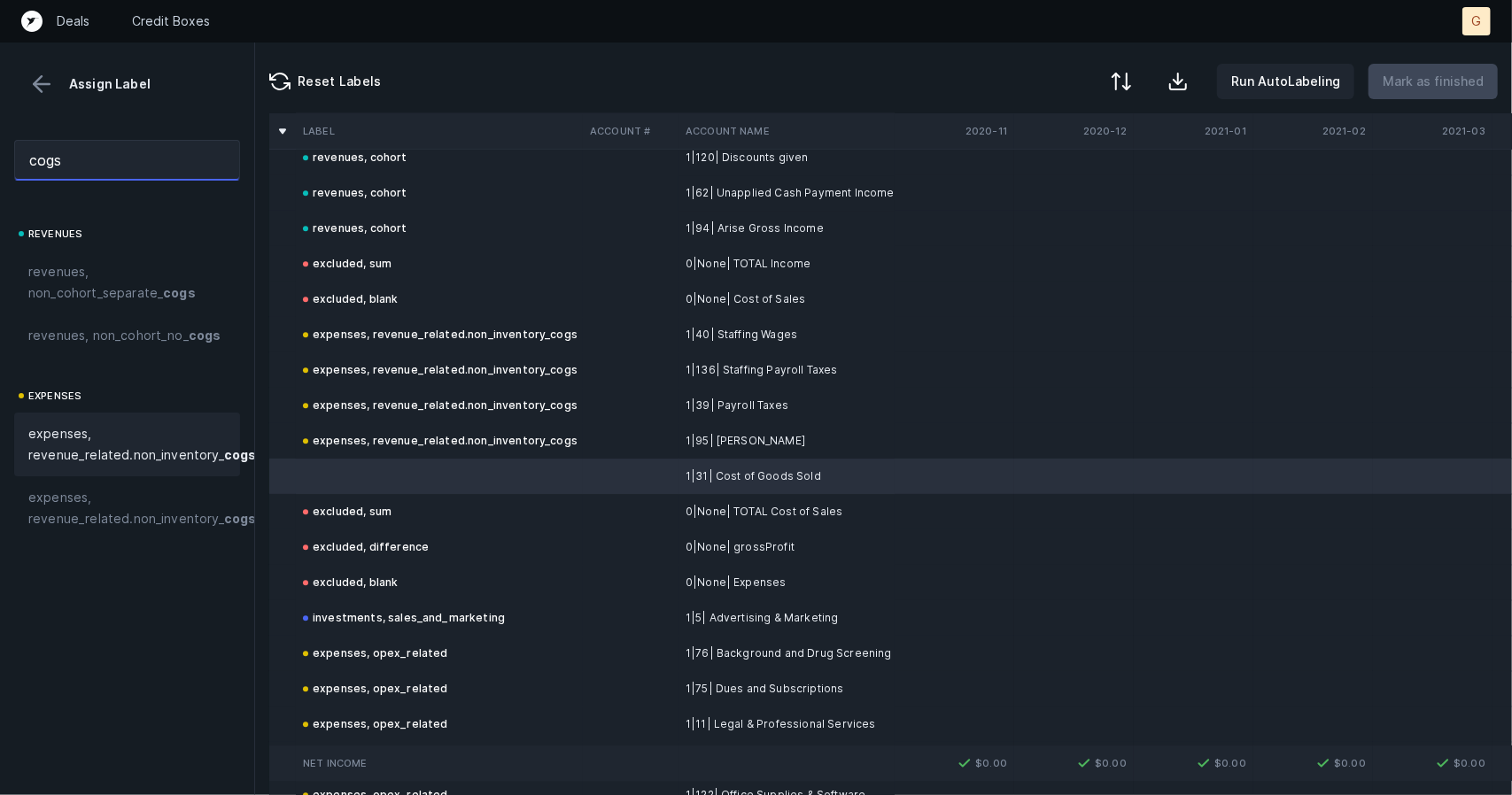
scroll to position [0, 80]
type input "cogs"
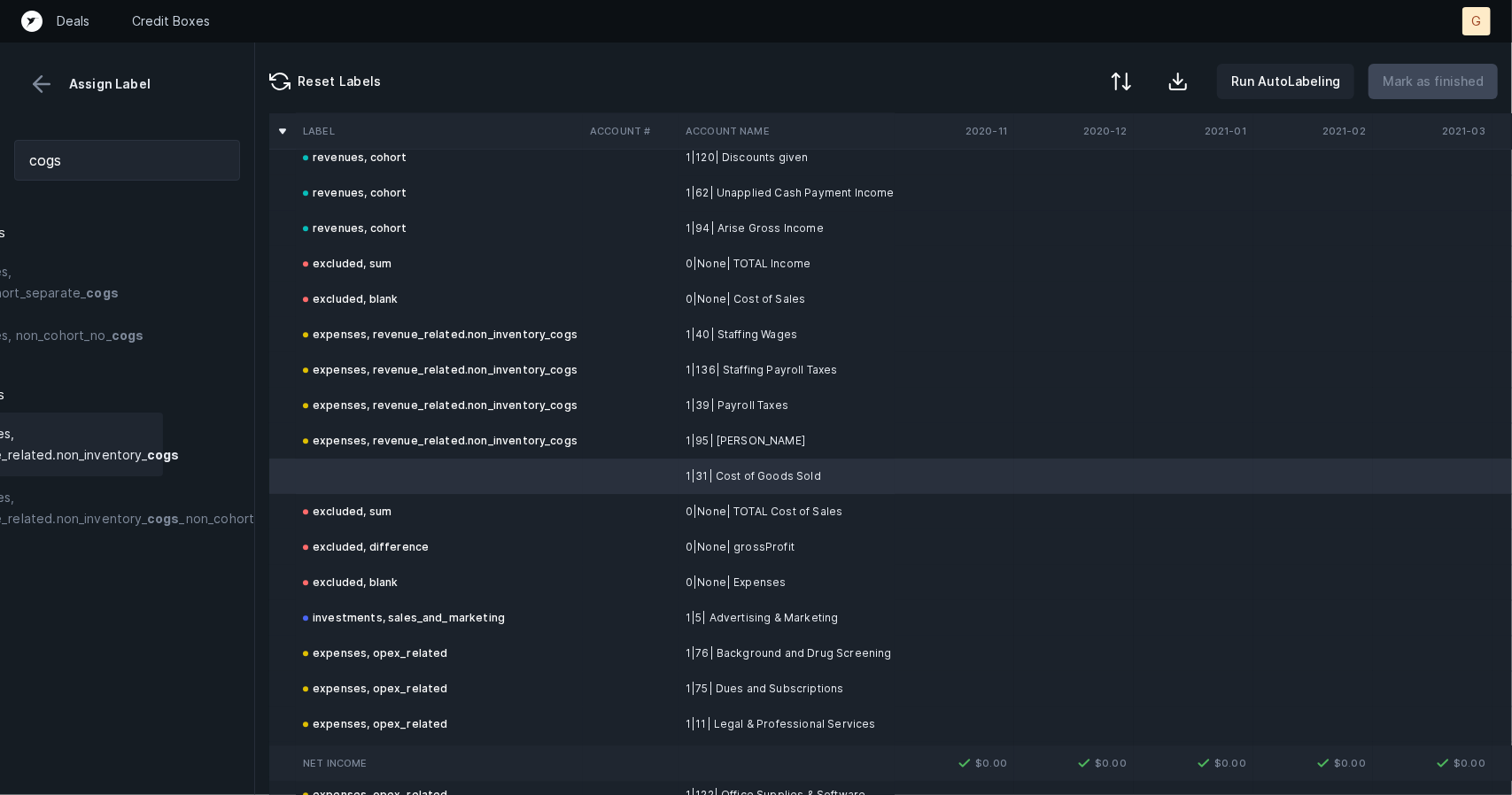
click at [113, 457] on span "expenses, revenue_related.non_inventory_ cogs" at bounding box center [65, 444] width 227 height 43
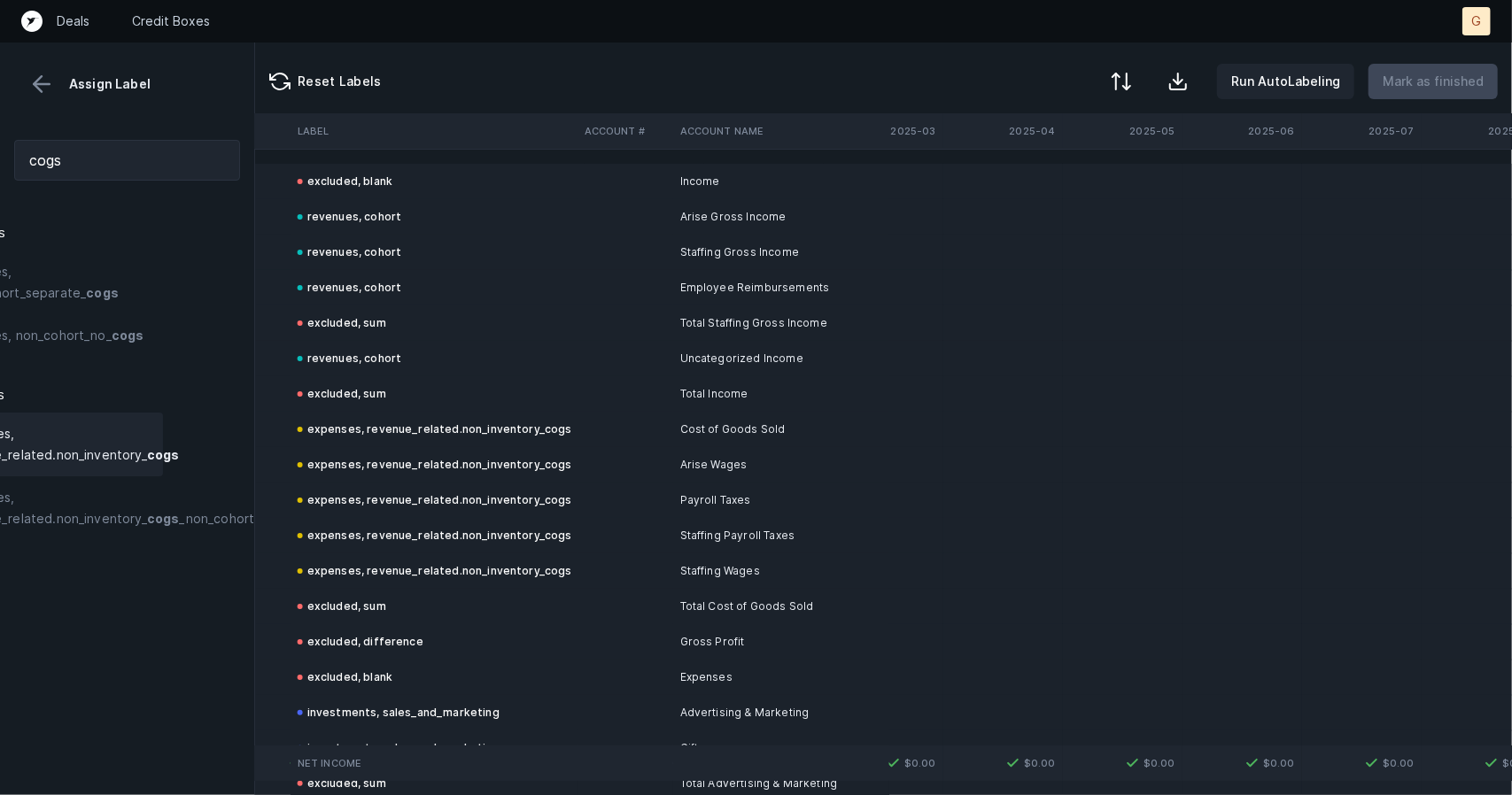
scroll to position [0, 6332]
click at [106, 83] on div "Assign Label" at bounding box center [126, 83] width 226 height 27
click at [40, 86] on button at bounding box center [42, 83] width 27 height 27
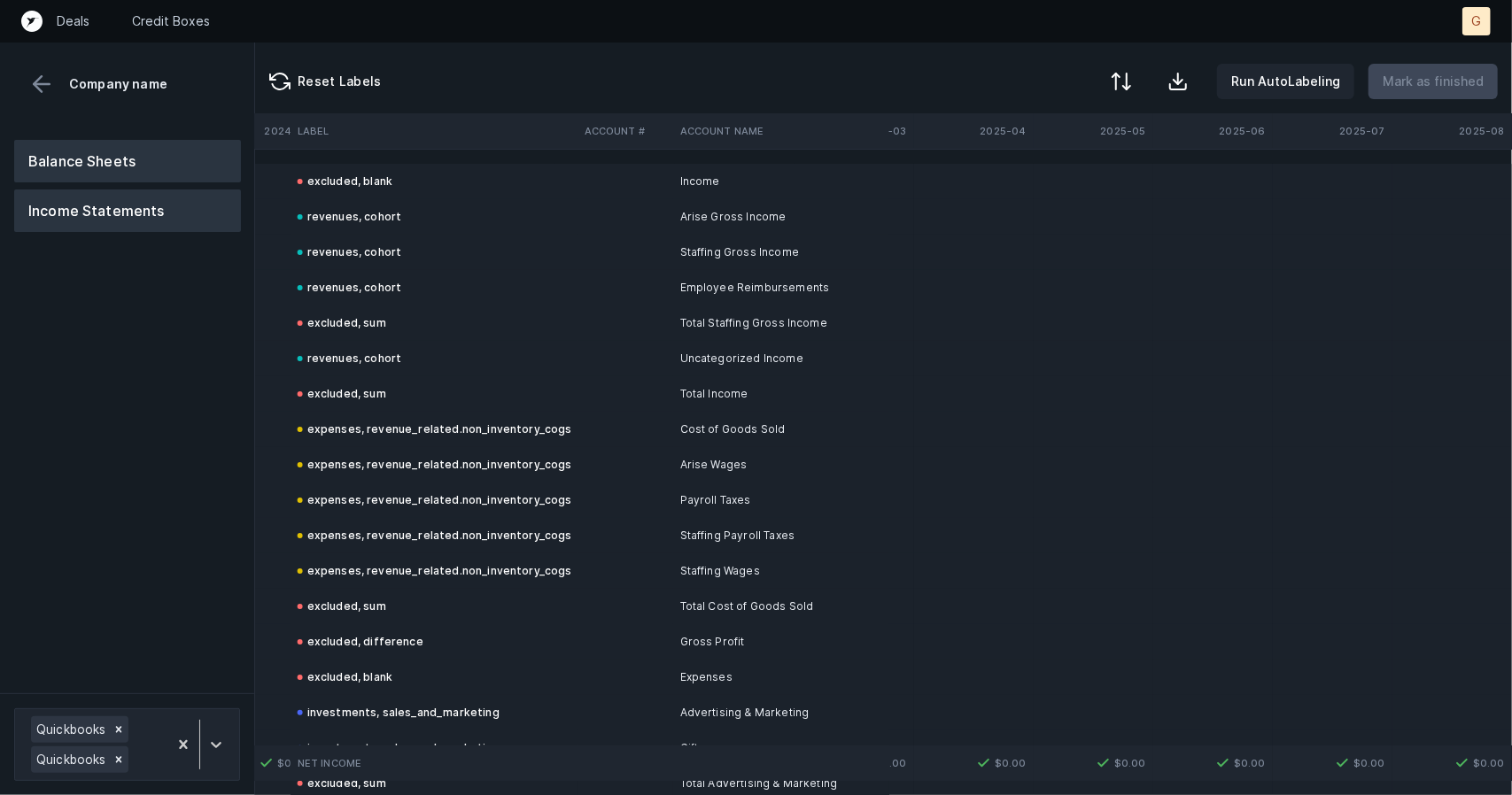
click at [133, 169] on button "Balance Sheets" at bounding box center [127, 161] width 226 height 43
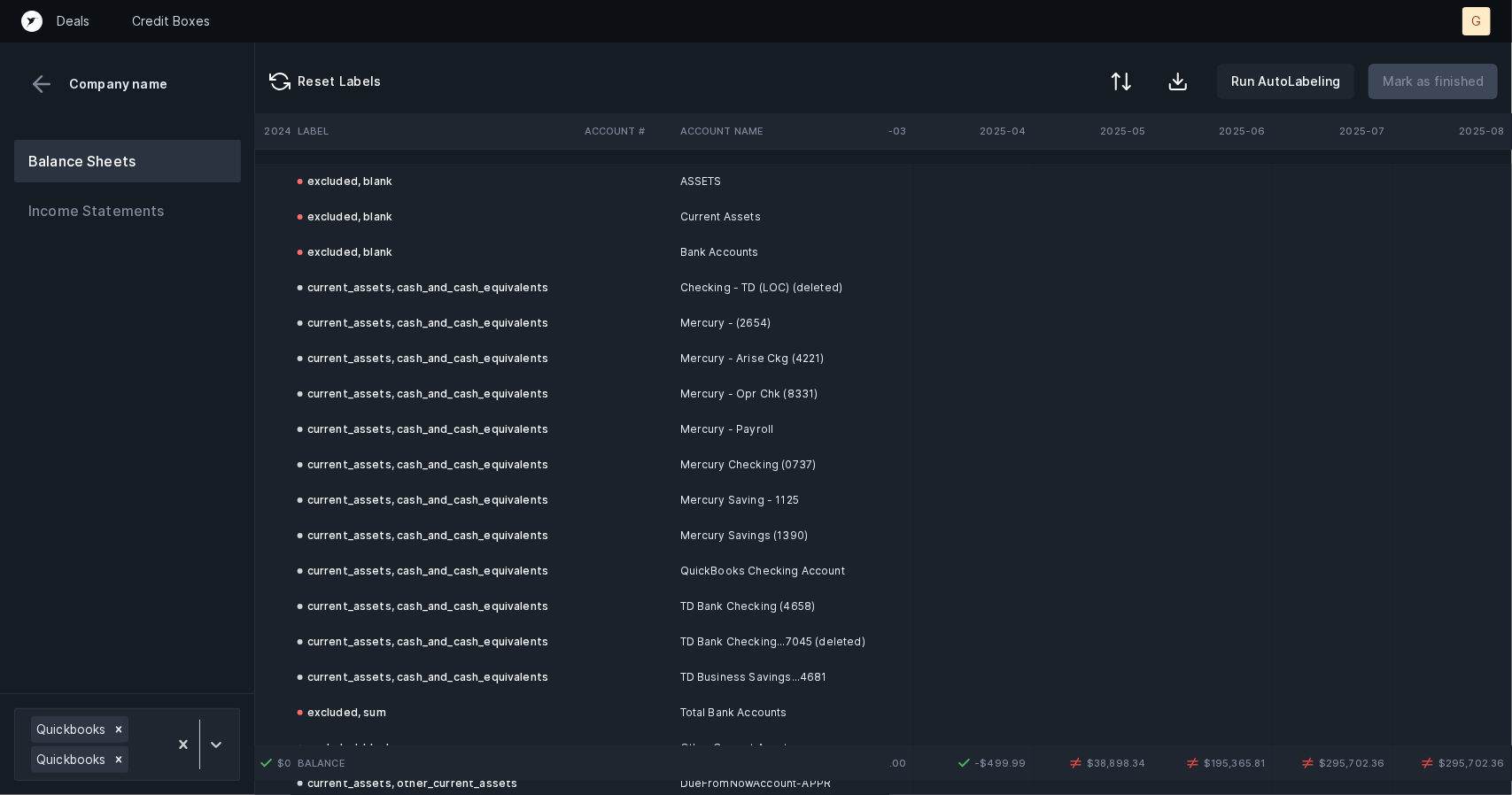
click at [1208, 354] on td at bounding box center [1213, 358] width 120 height 35
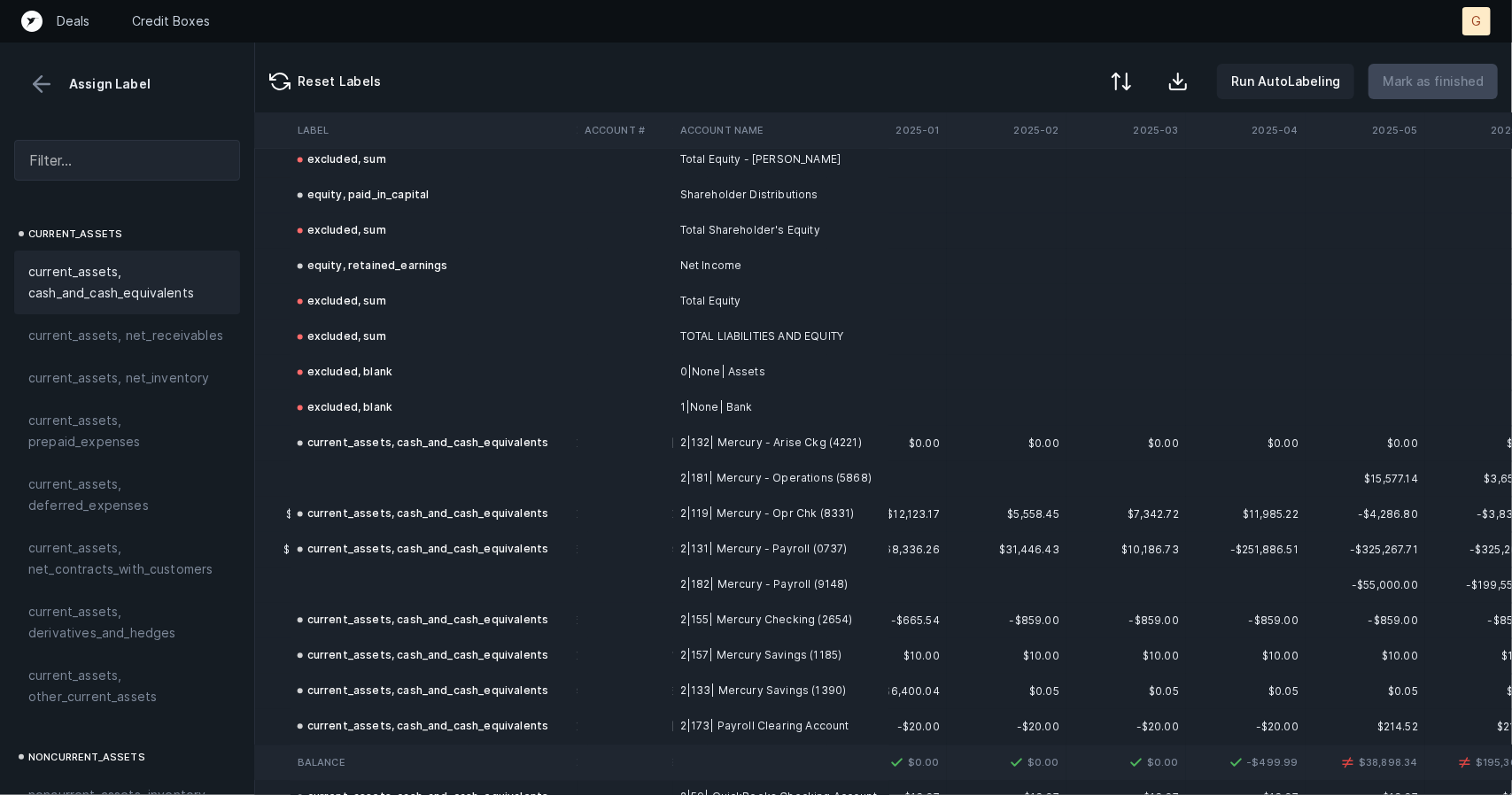
click at [411, 474] on td at bounding box center [433, 479] width 287 height 35
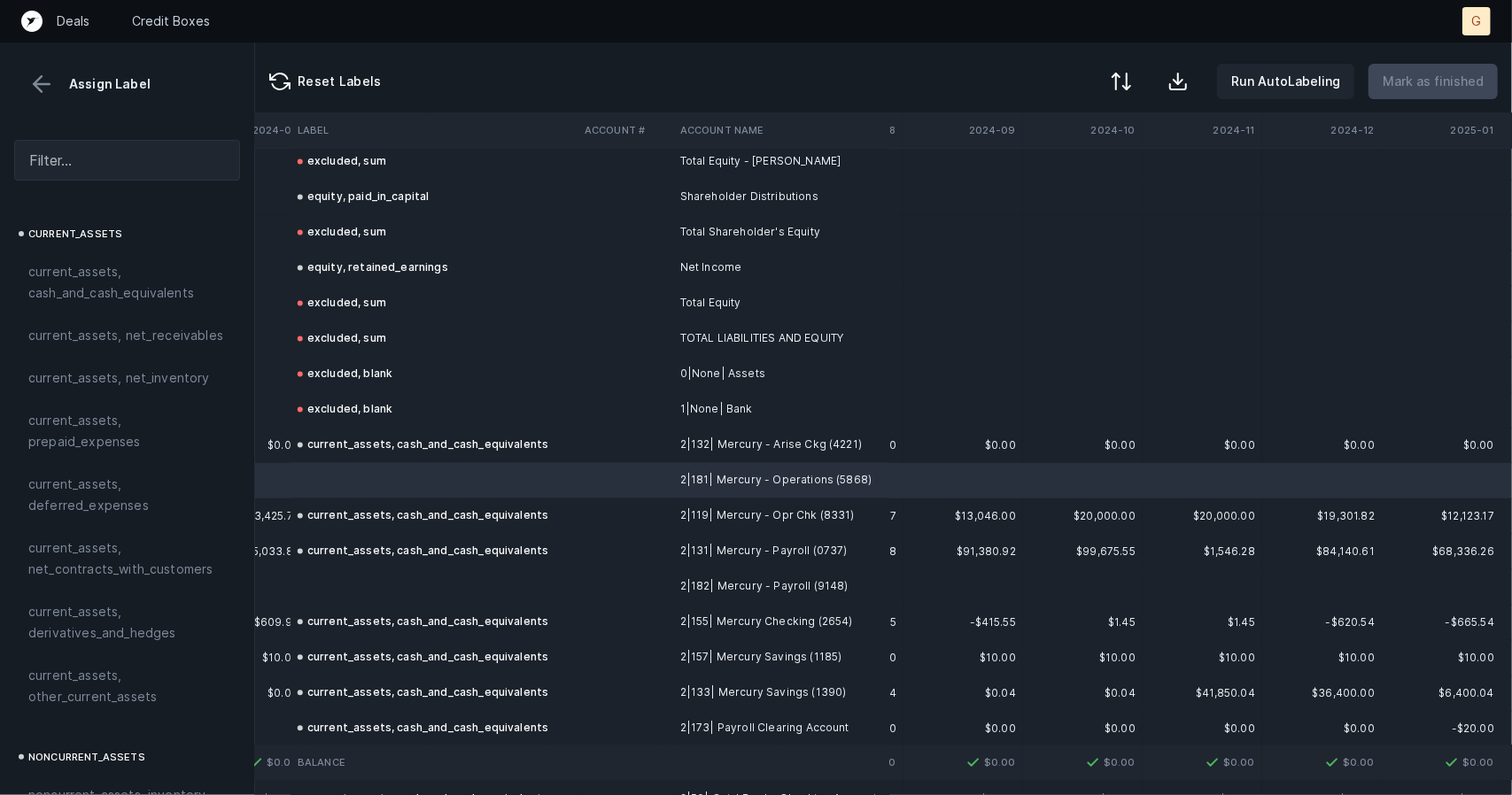
scroll to position [2357, 5413]
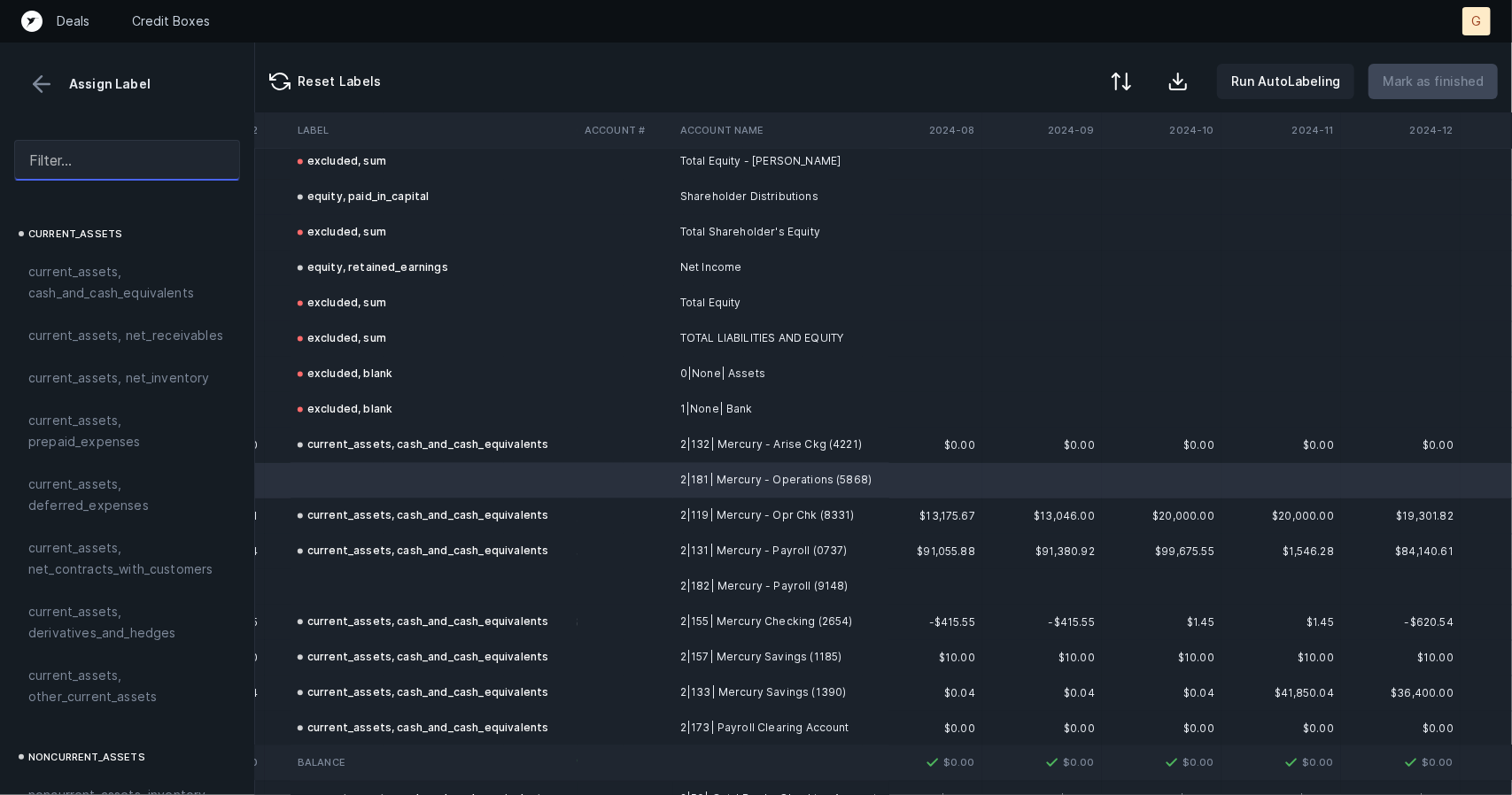
click at [94, 161] on input "text" at bounding box center [126, 160] width 226 height 41
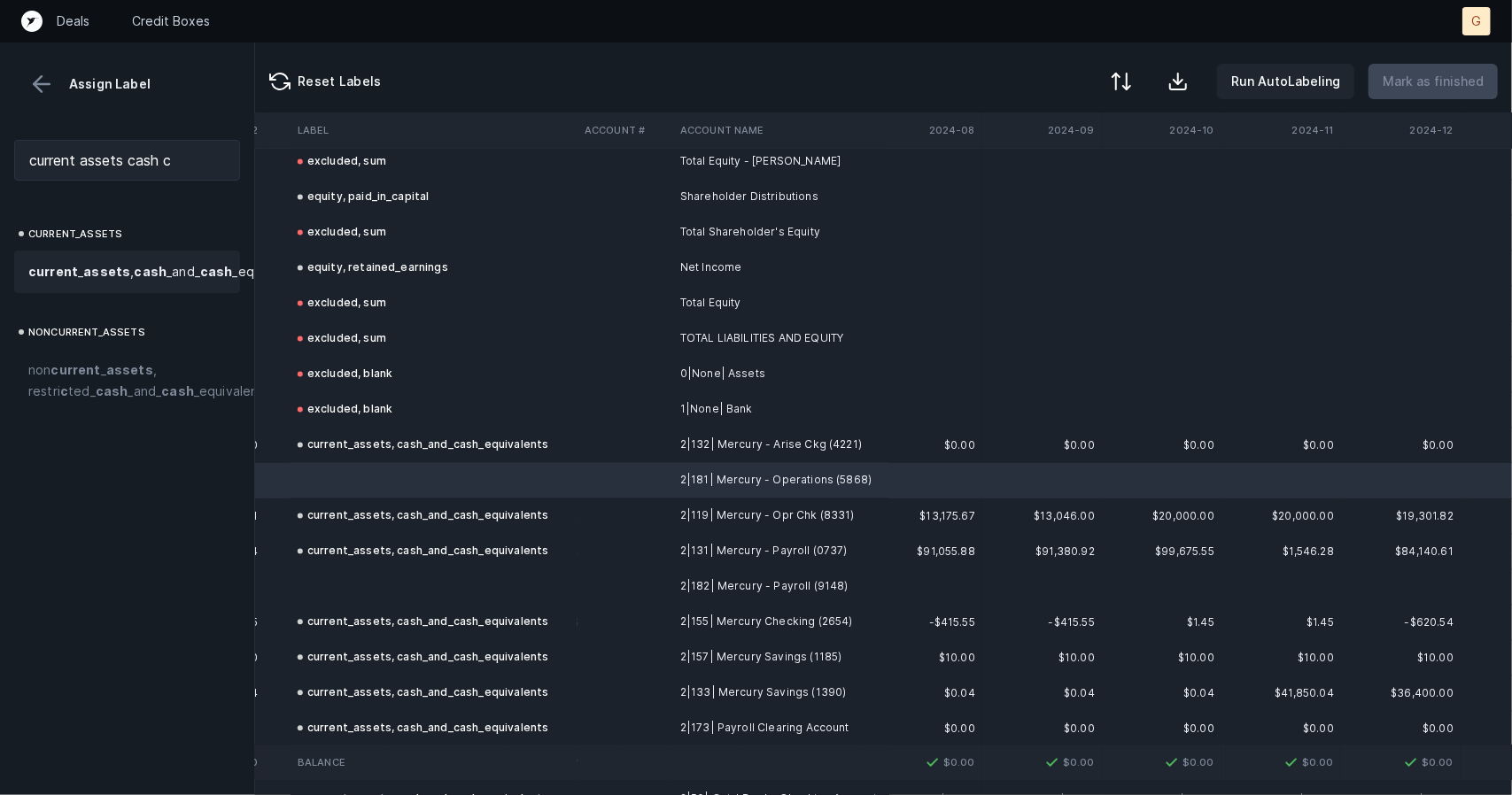
click at [104, 277] on strong "assets" at bounding box center [107, 271] width 47 height 15
click at [361, 582] on td at bounding box center [433, 587] width 287 height 35
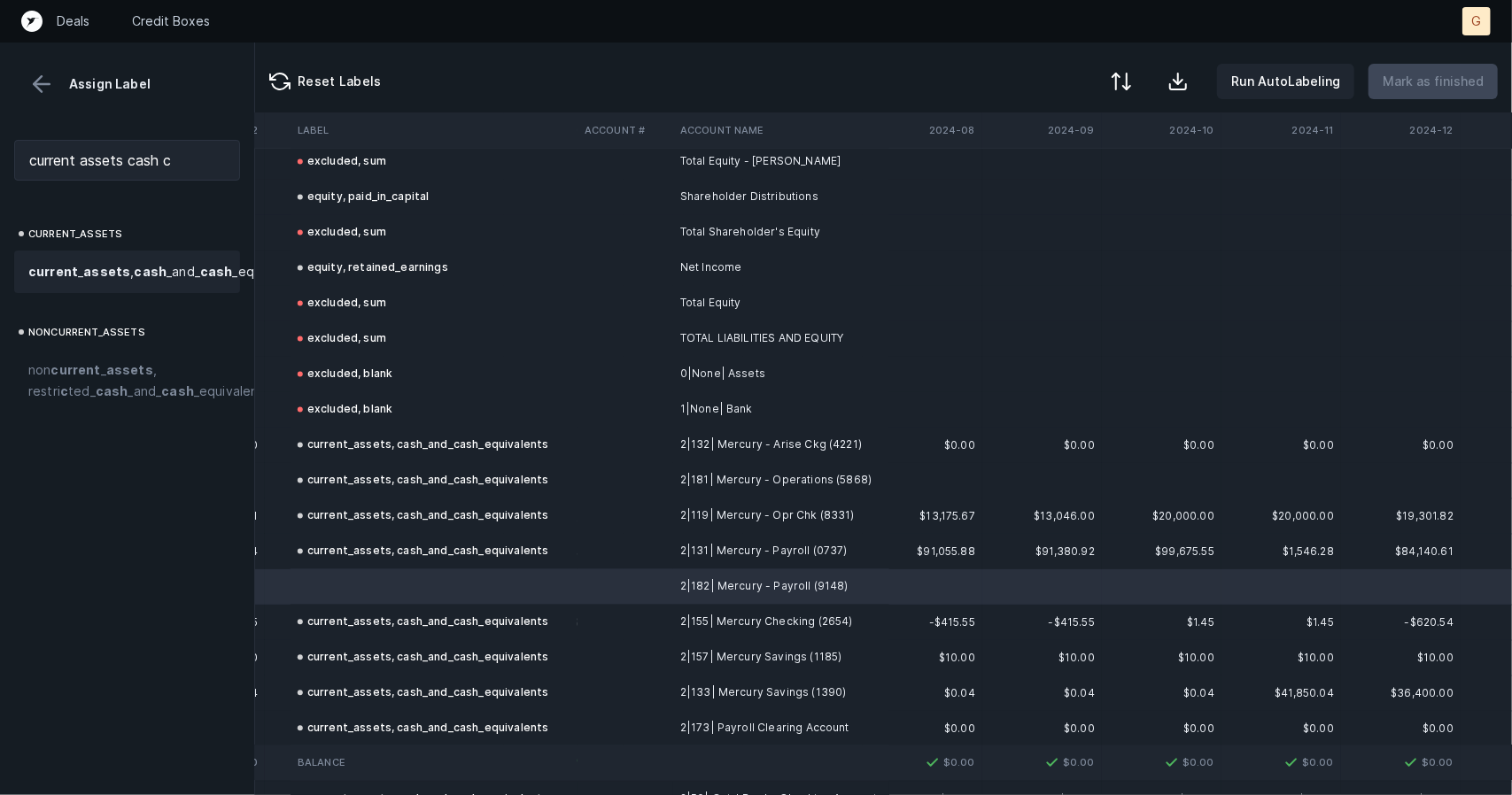
click at [117, 282] on span "current _ assets , cash _and_ cash _equivalents" at bounding box center [169, 272] width 280 height 21
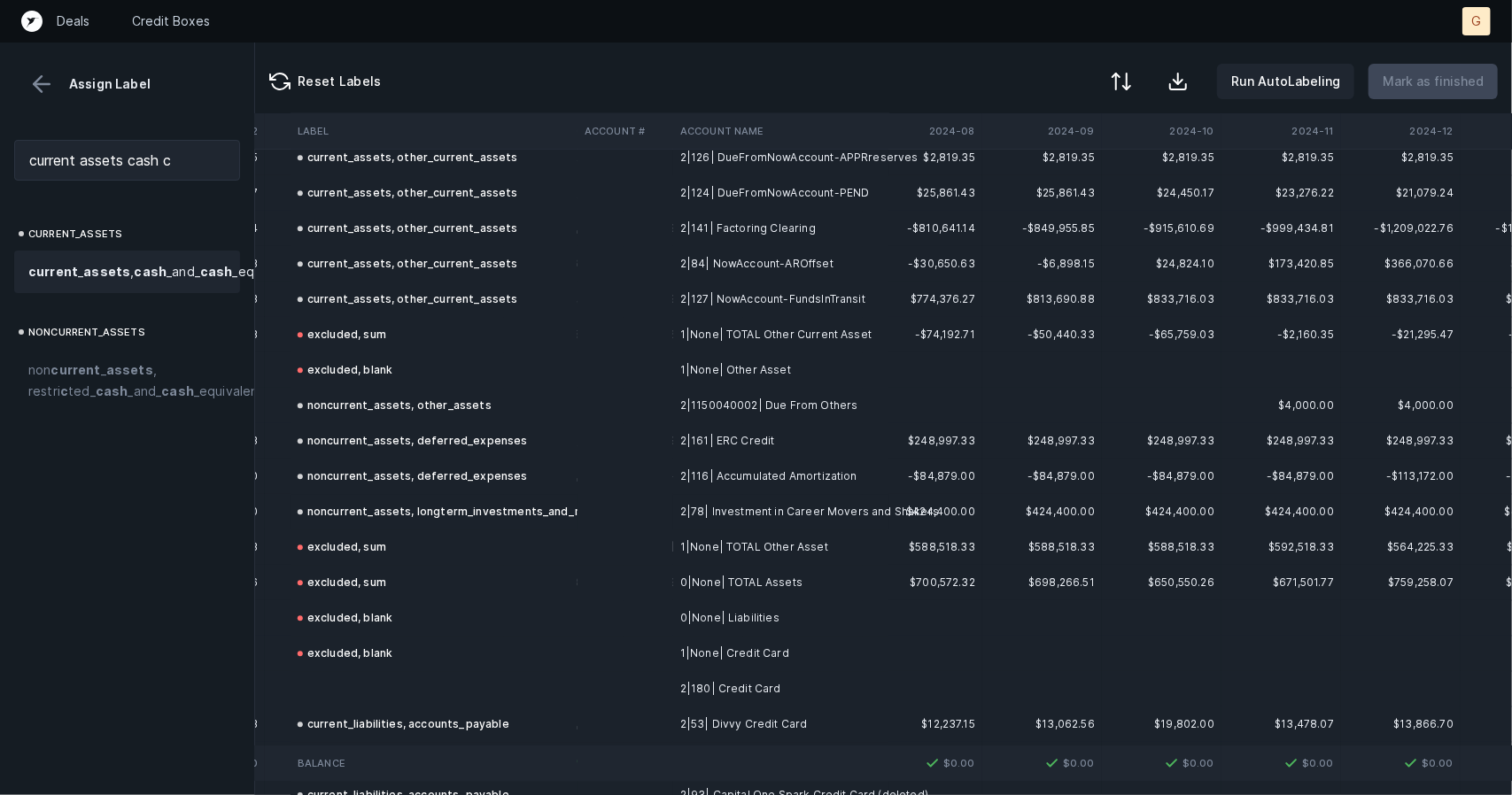
scroll to position [3681, 5413]
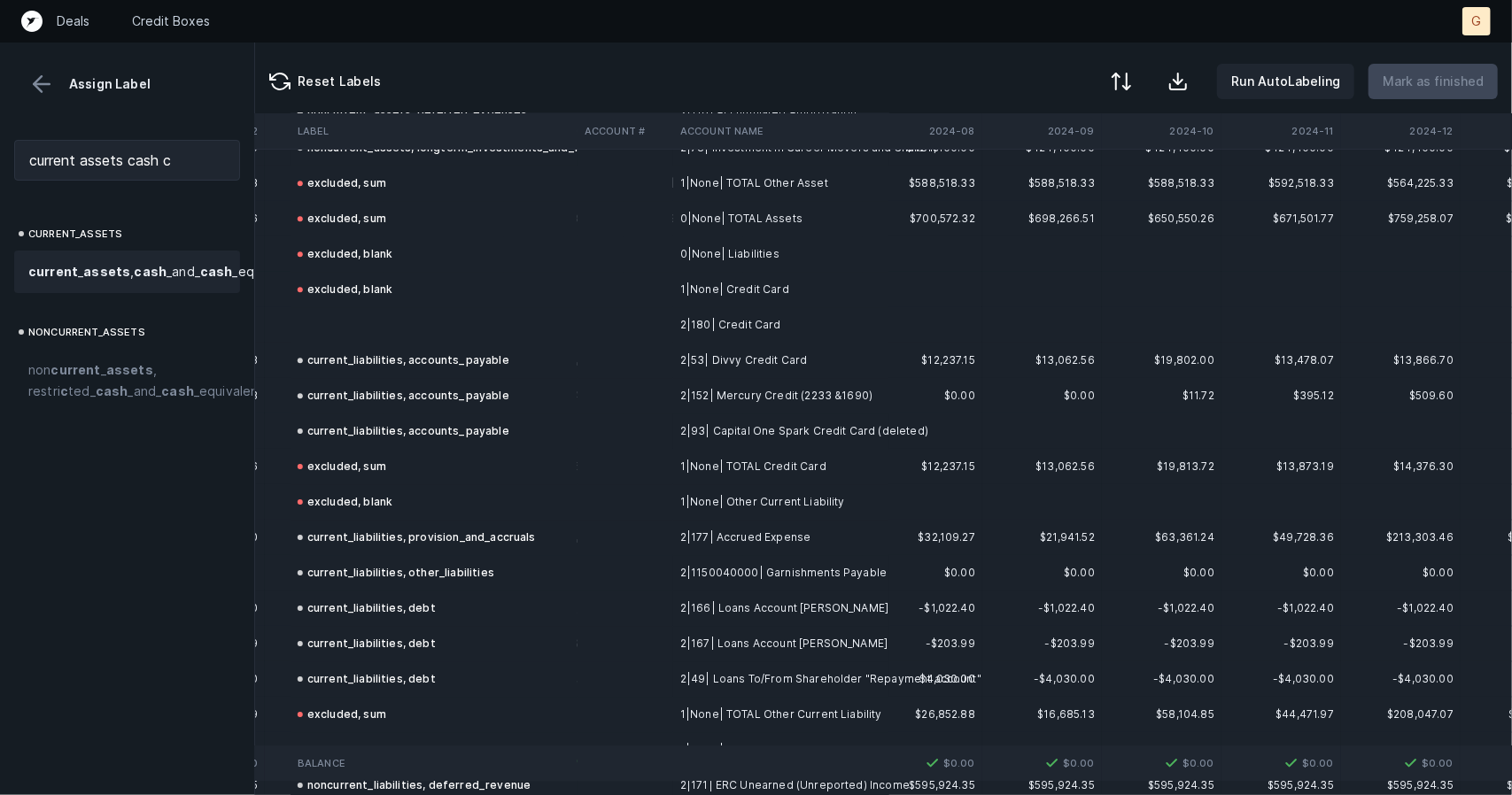
click at [366, 317] on td at bounding box center [433, 325] width 287 height 35
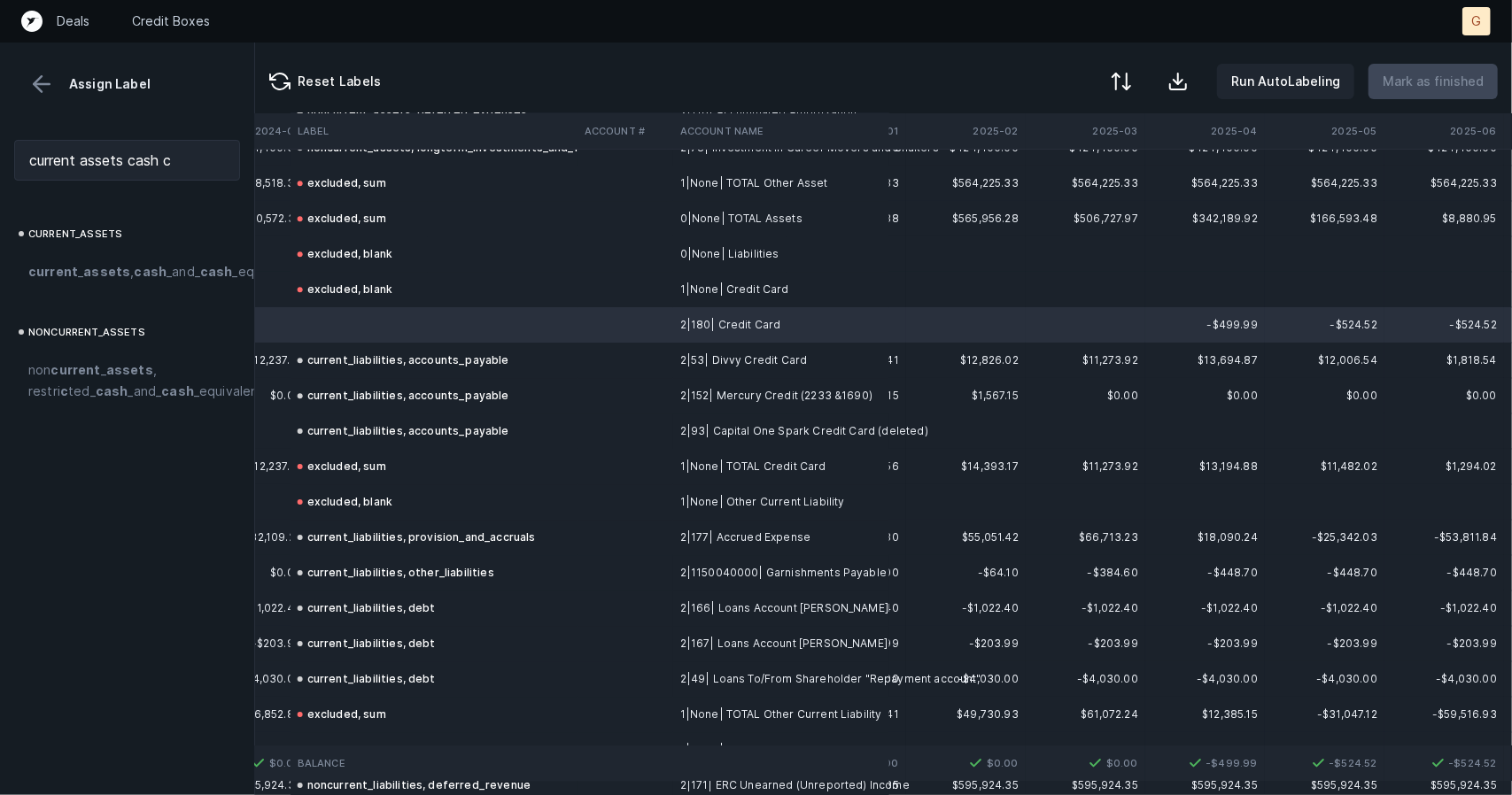
scroll to position [3681, 6332]
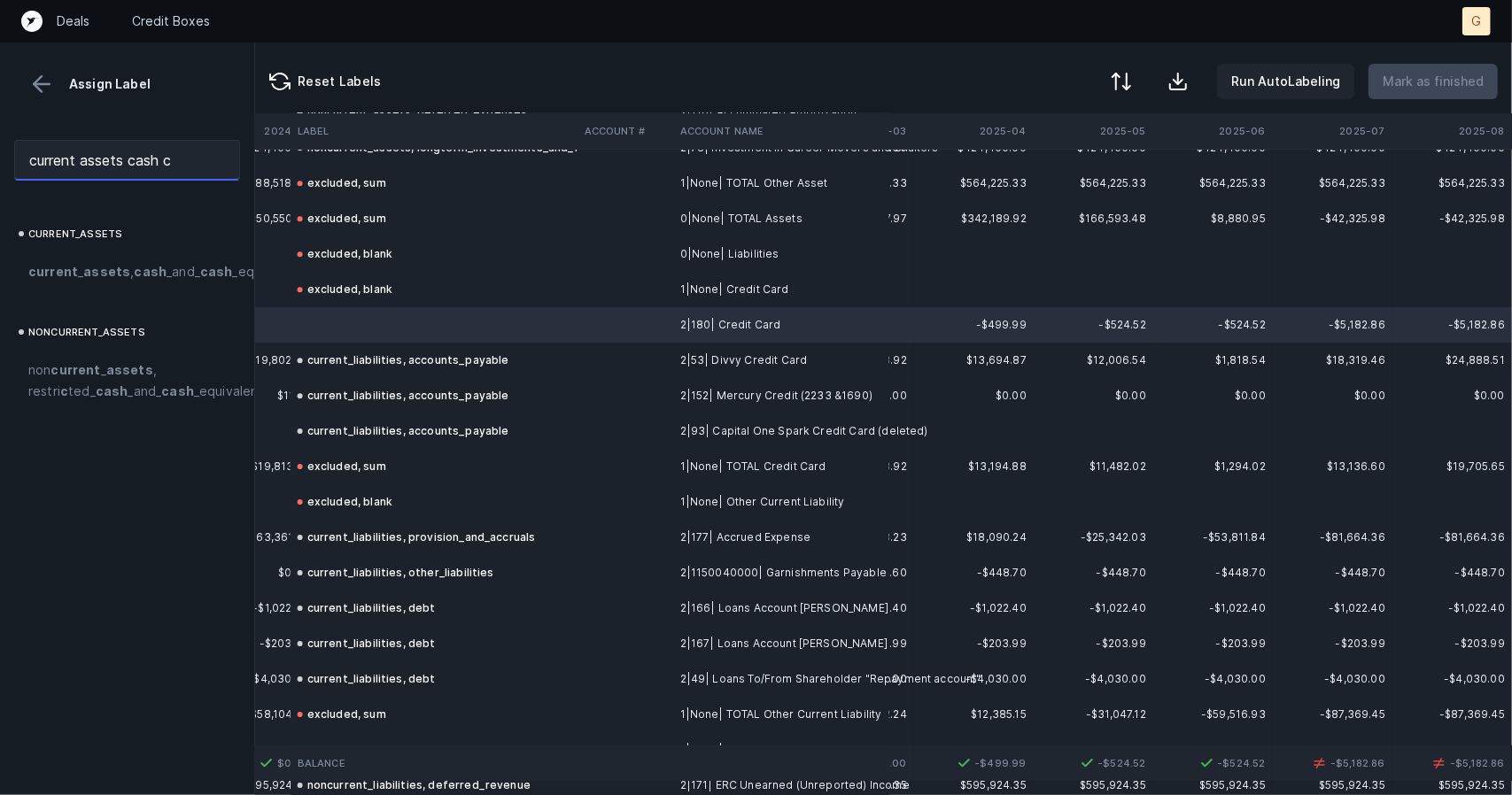
click at [178, 158] on input "current assets cash c" at bounding box center [126, 160] width 226 height 41
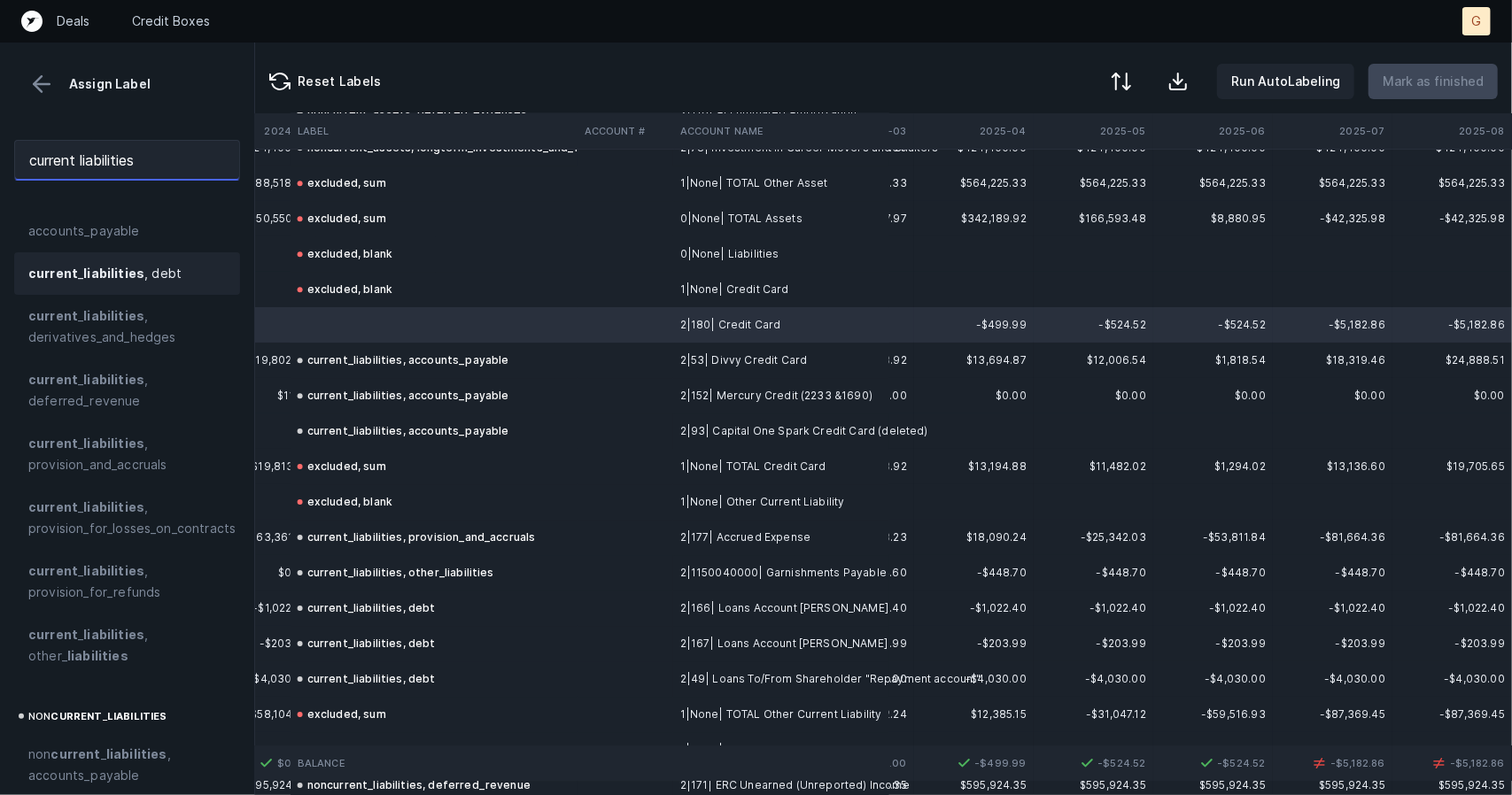
scroll to position [58, 0]
type input "current liabilities"
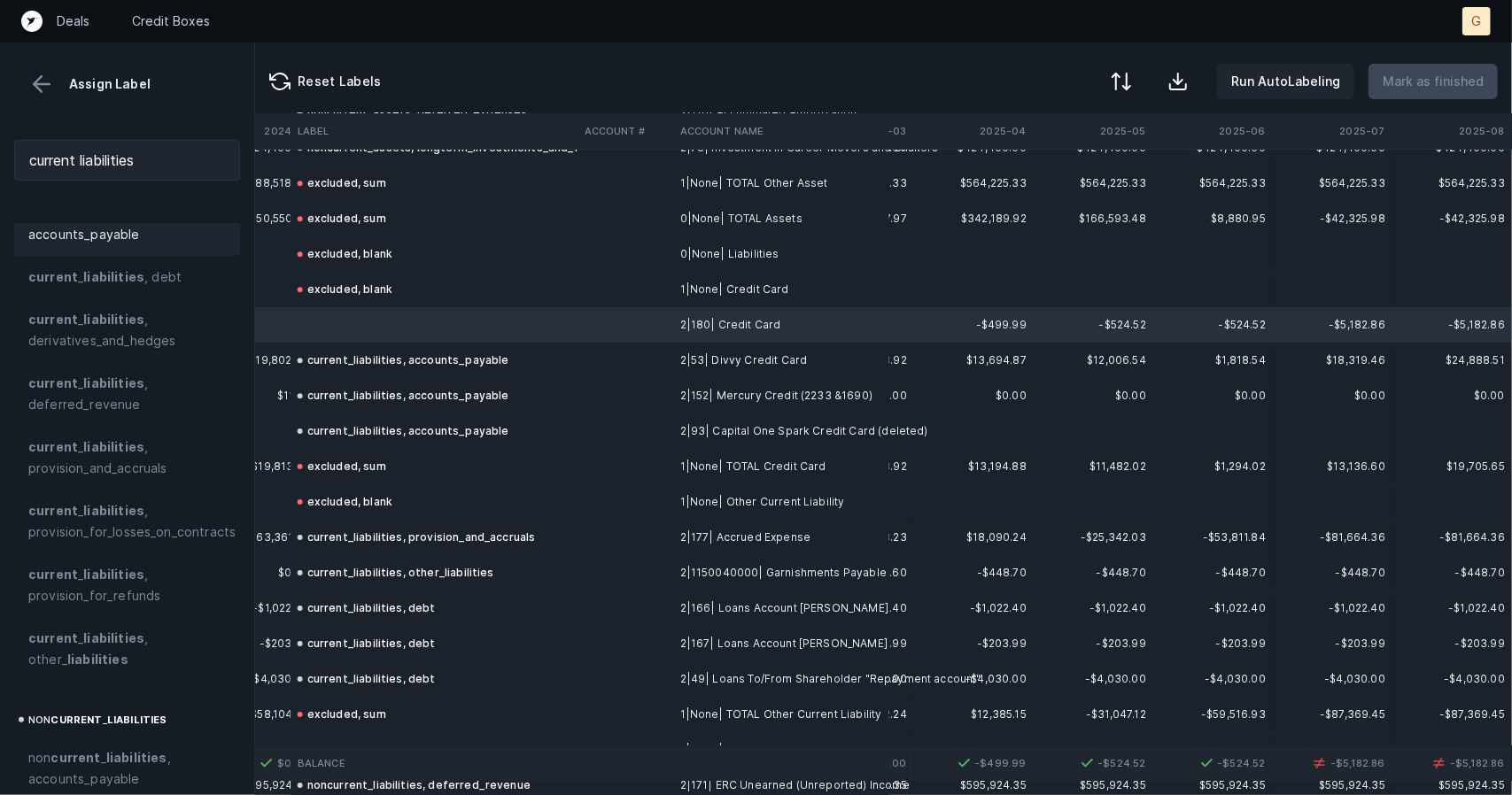
click at [126, 234] on span "current _ liabilities , accounts_payable" at bounding box center [127, 224] width 198 height 43
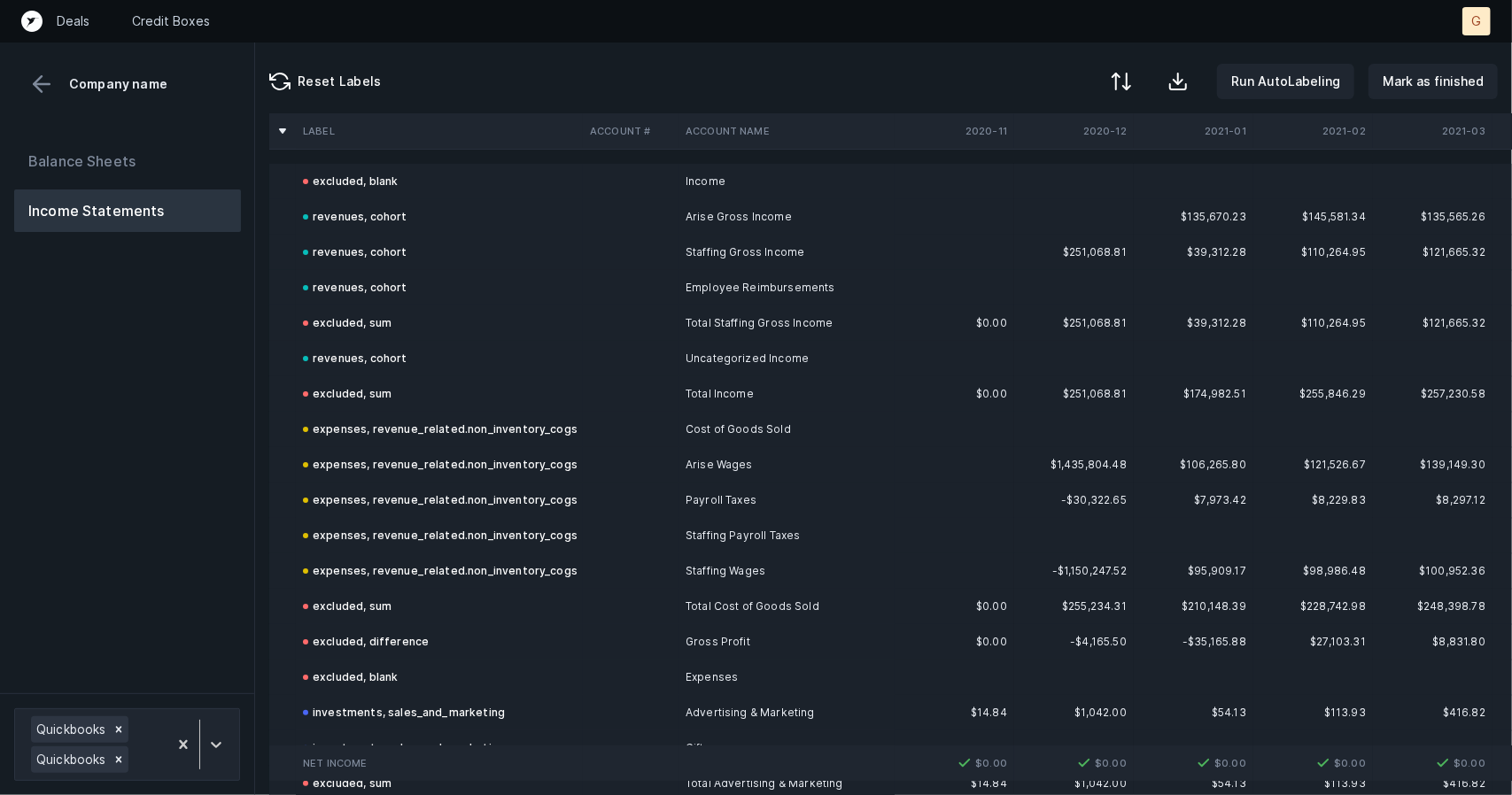
click at [903, 597] on div at bounding box center [756, 397] width 1512 height 795
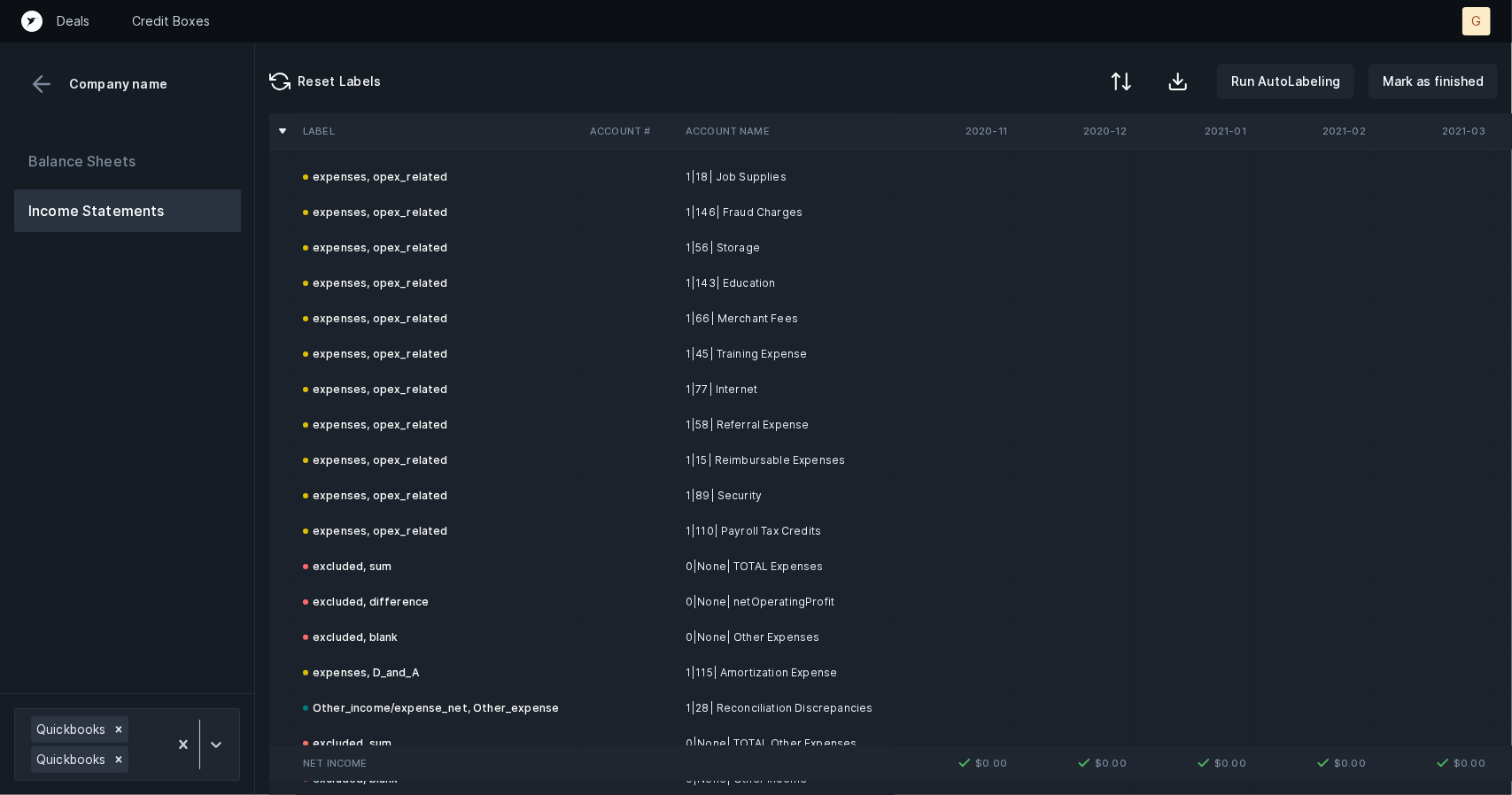
scroll to position [4935, 0]
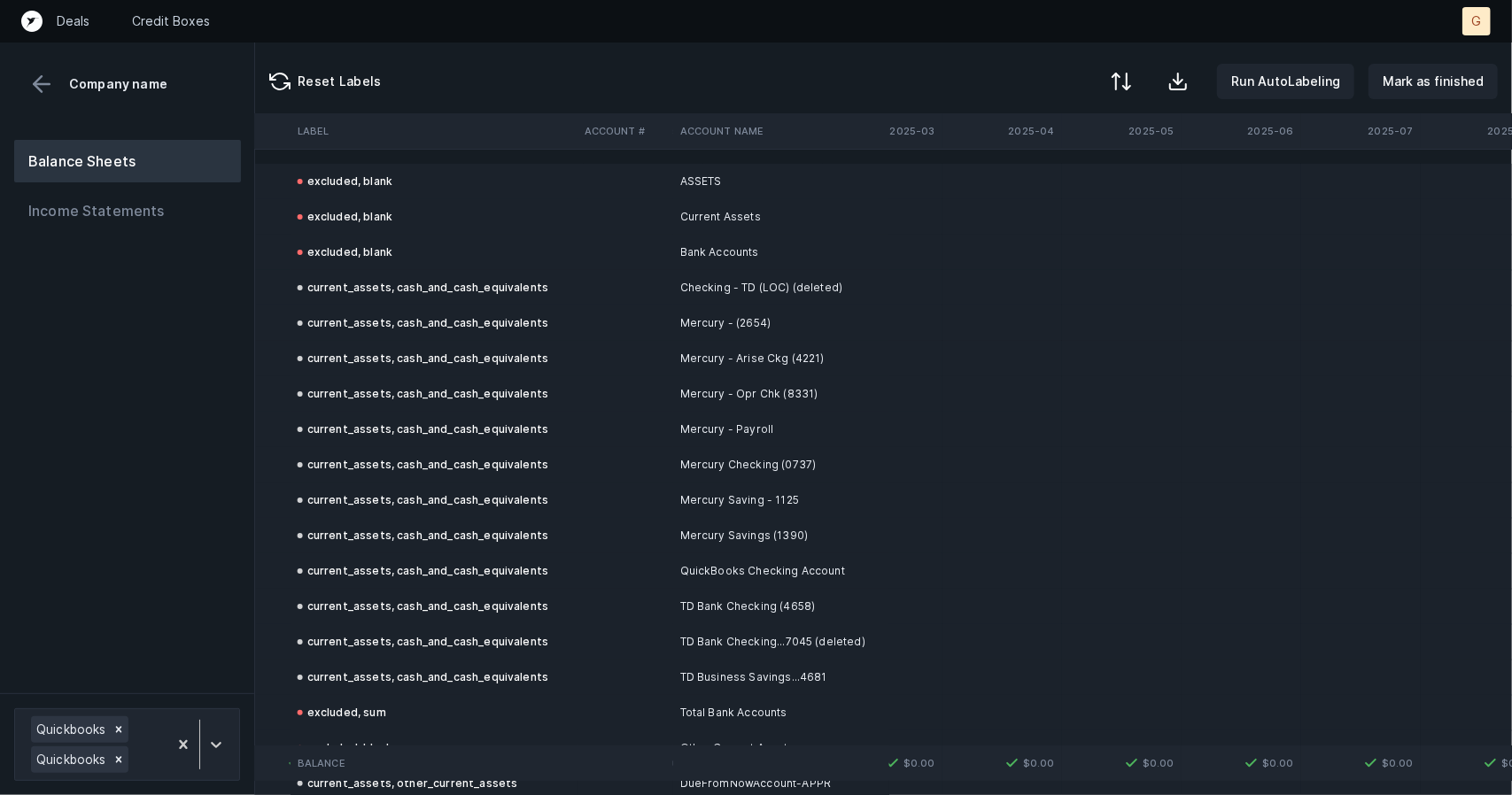
scroll to position [0, 6332]
click at [1399, 86] on p "Mark as finished" at bounding box center [1433, 81] width 101 height 21
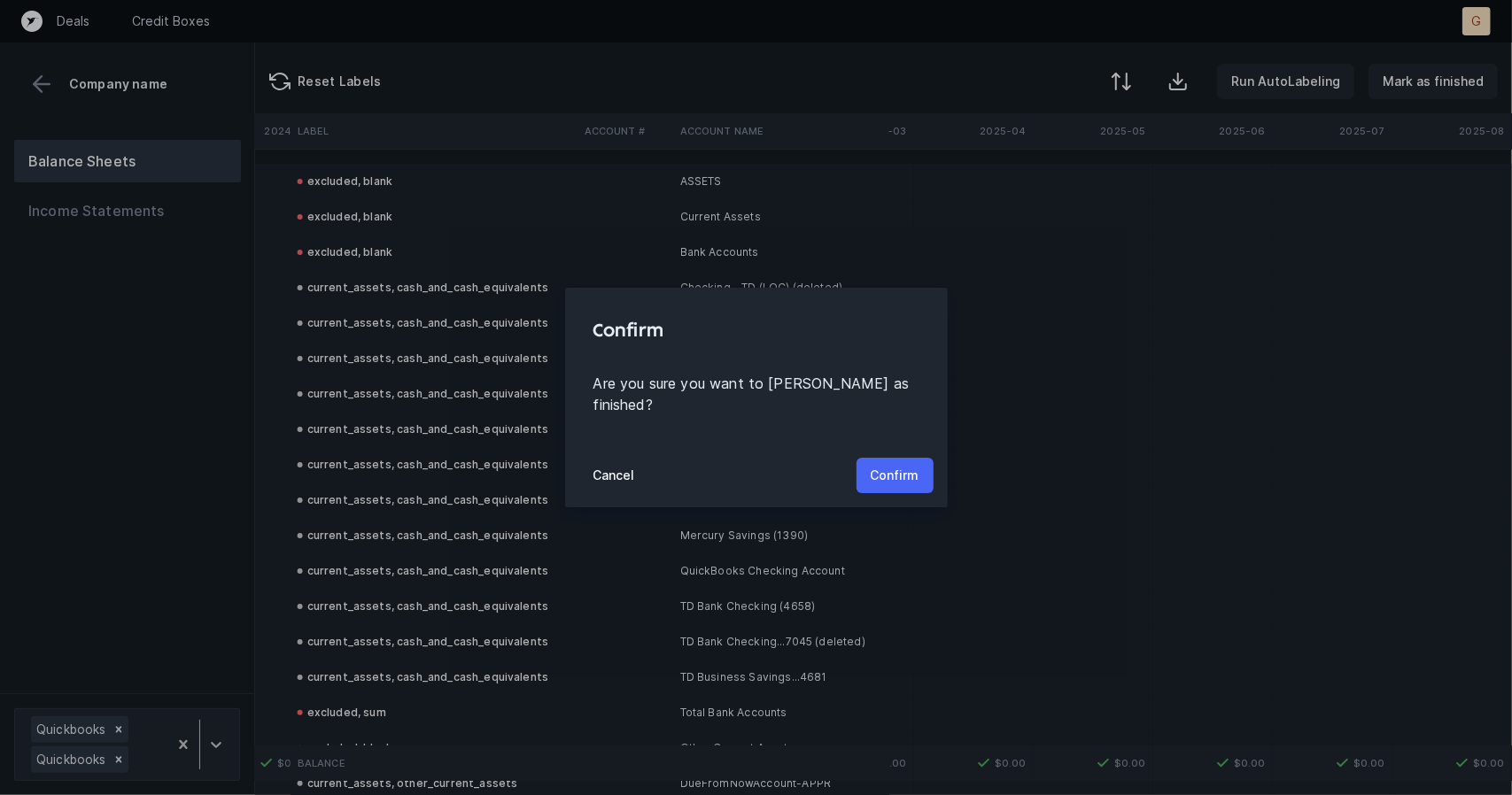
click at [878, 470] on p "Confirm" at bounding box center [895, 475] width 48 height 21
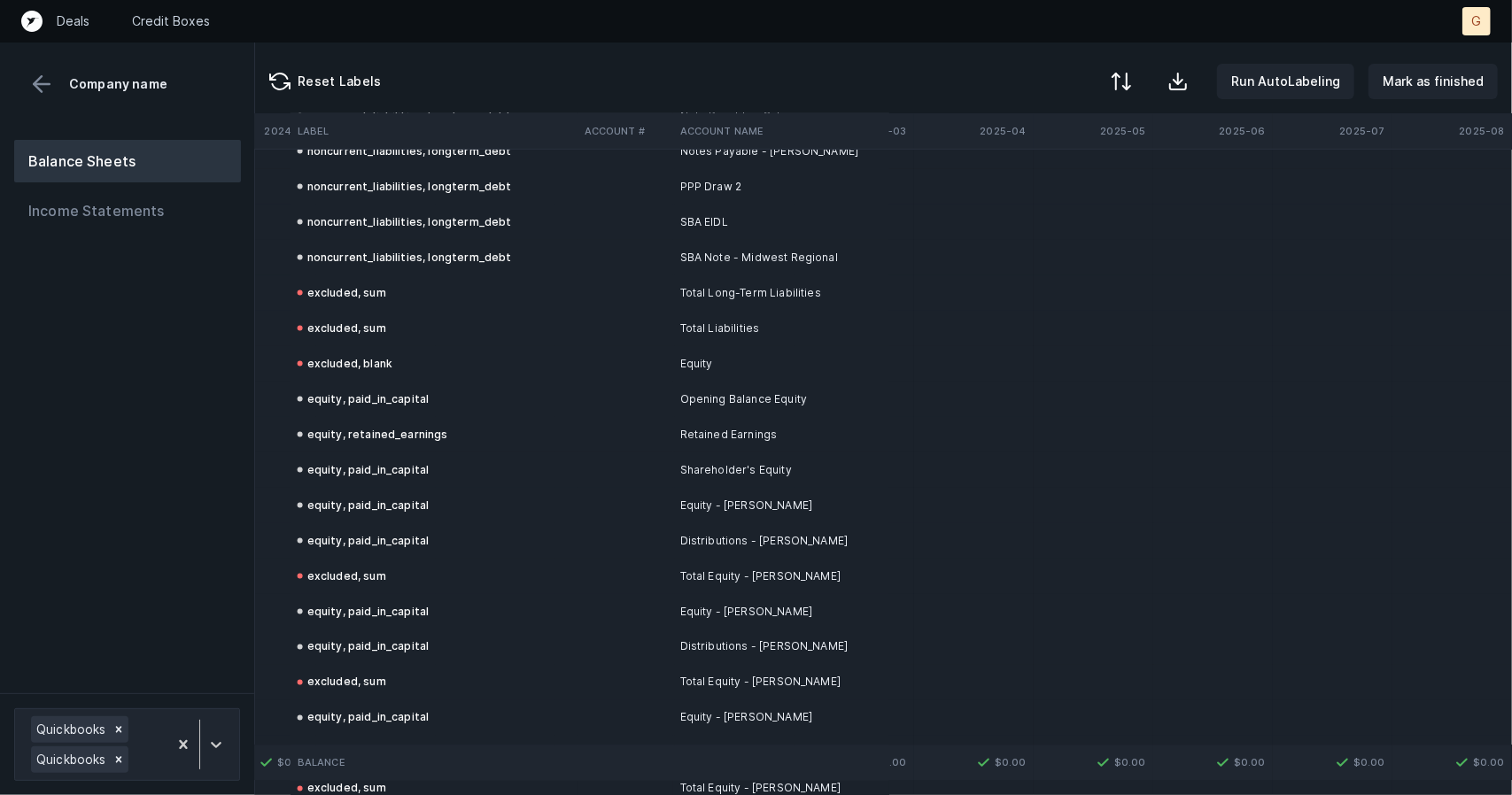
scroll to position [2138, 6332]
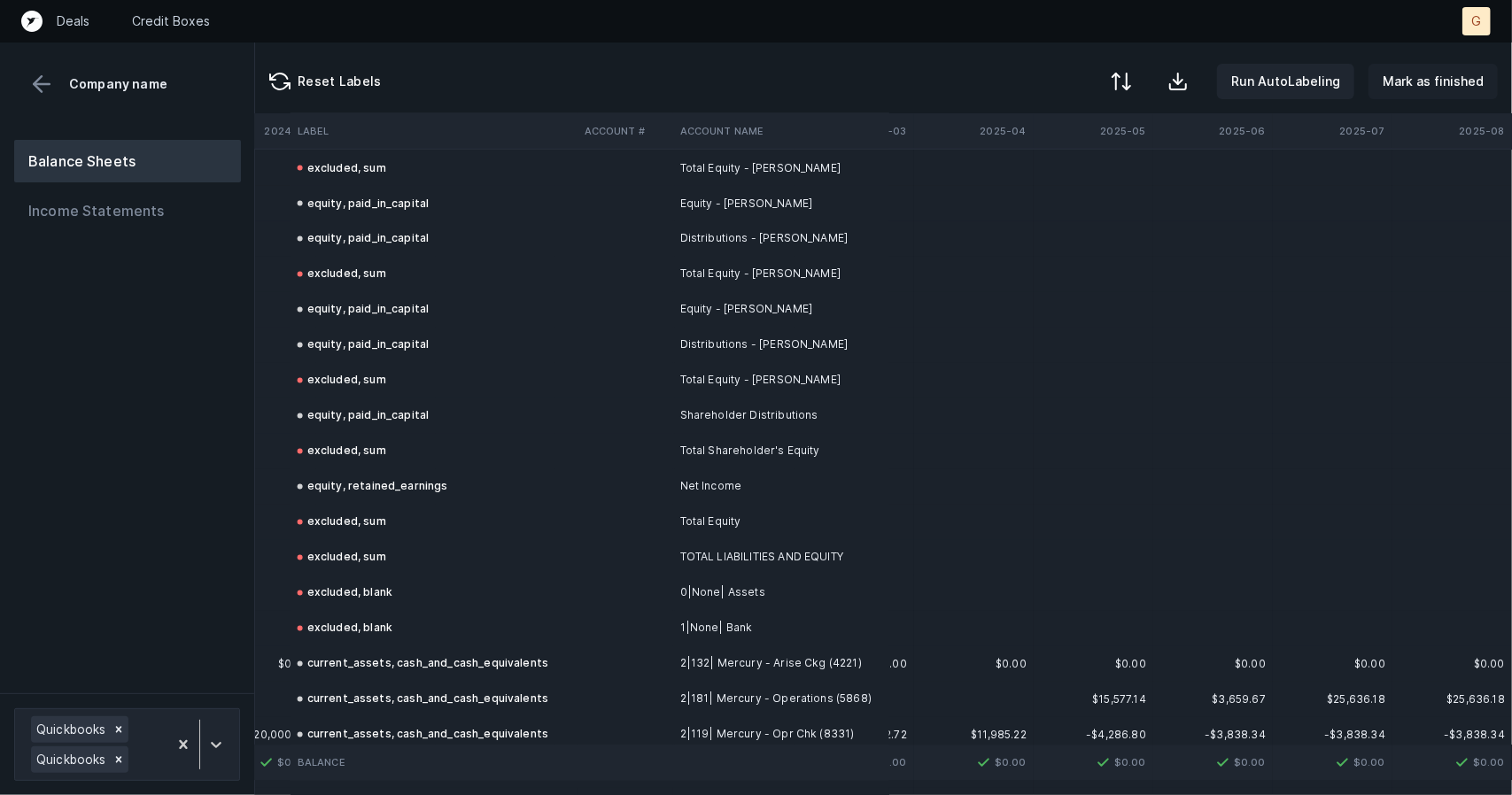
click at [1434, 86] on p "Mark as finished" at bounding box center [1433, 81] width 101 height 21
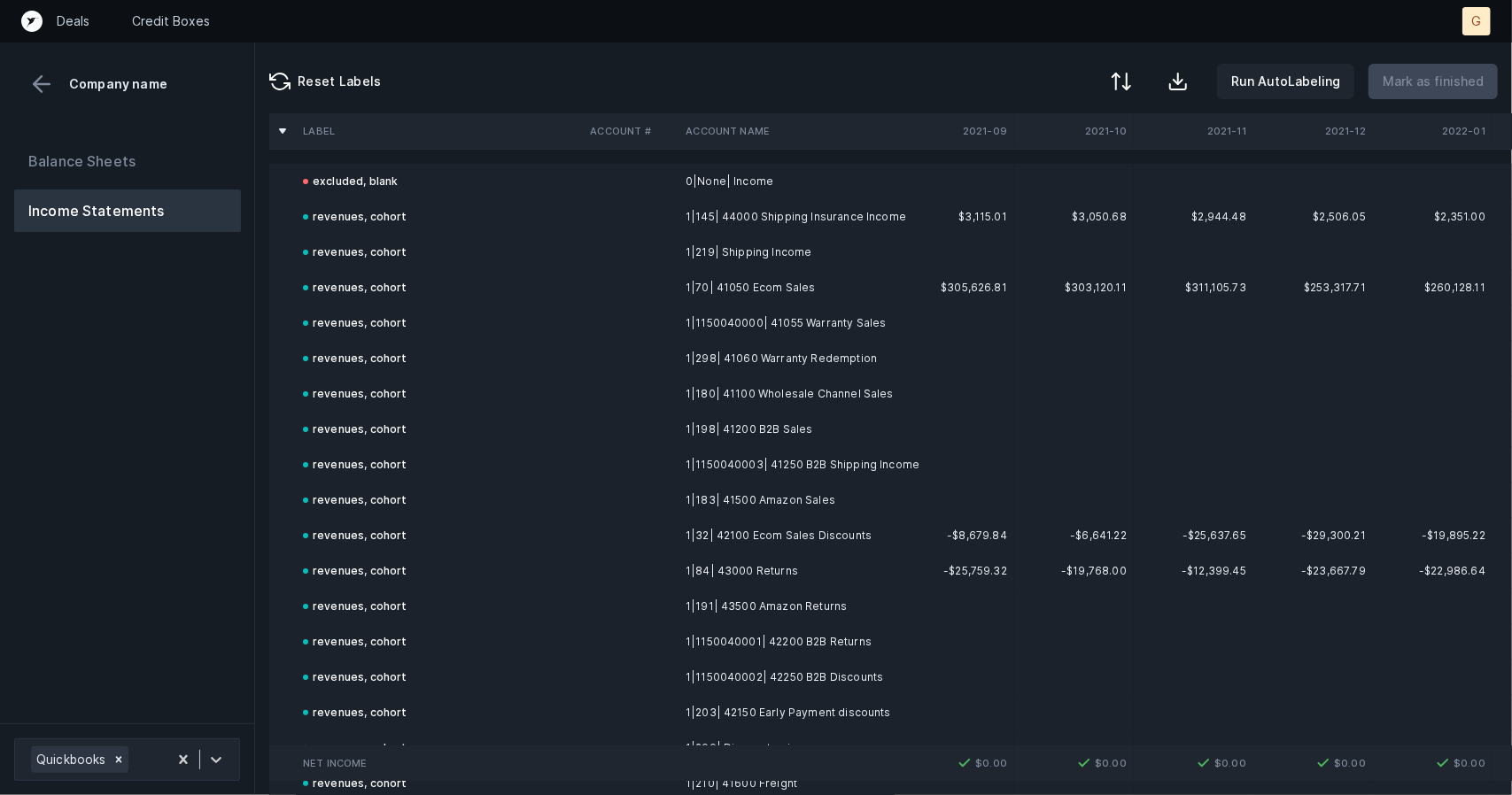
click at [1373, 481] on td at bounding box center [1432, 465] width 120 height 35
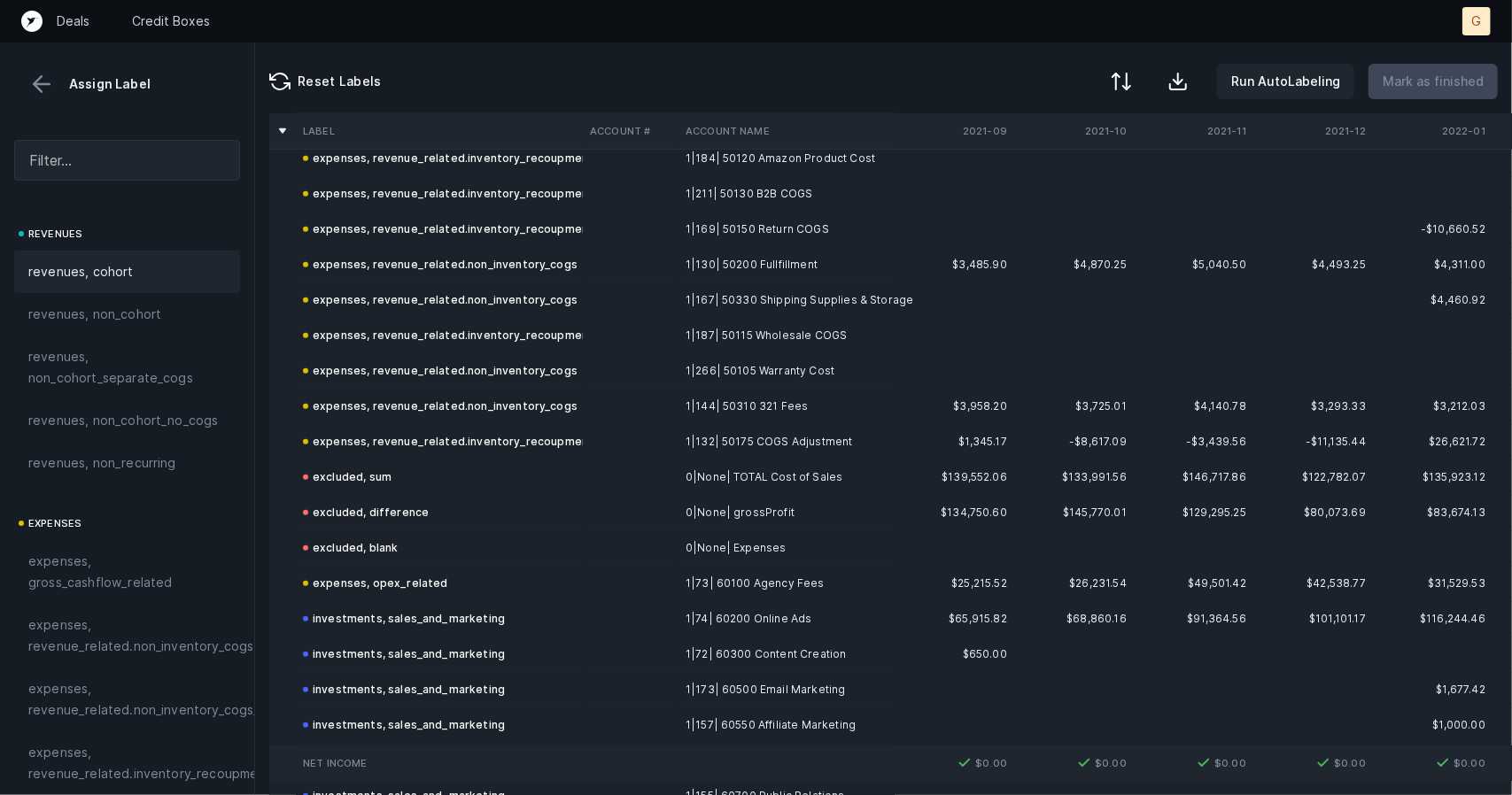
scroll to position [763, 0]
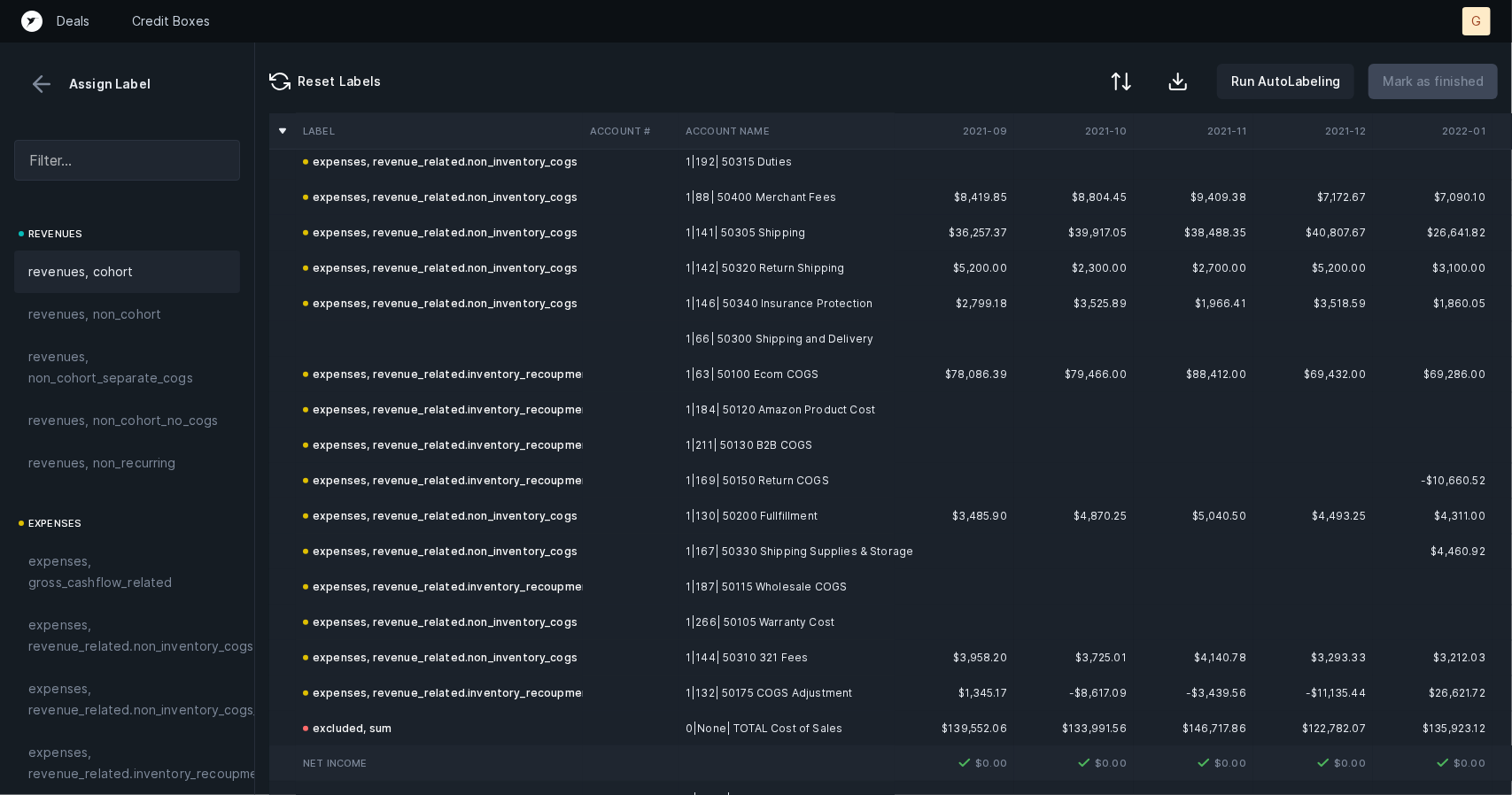
click at [562, 331] on td at bounding box center [439, 339] width 287 height 35
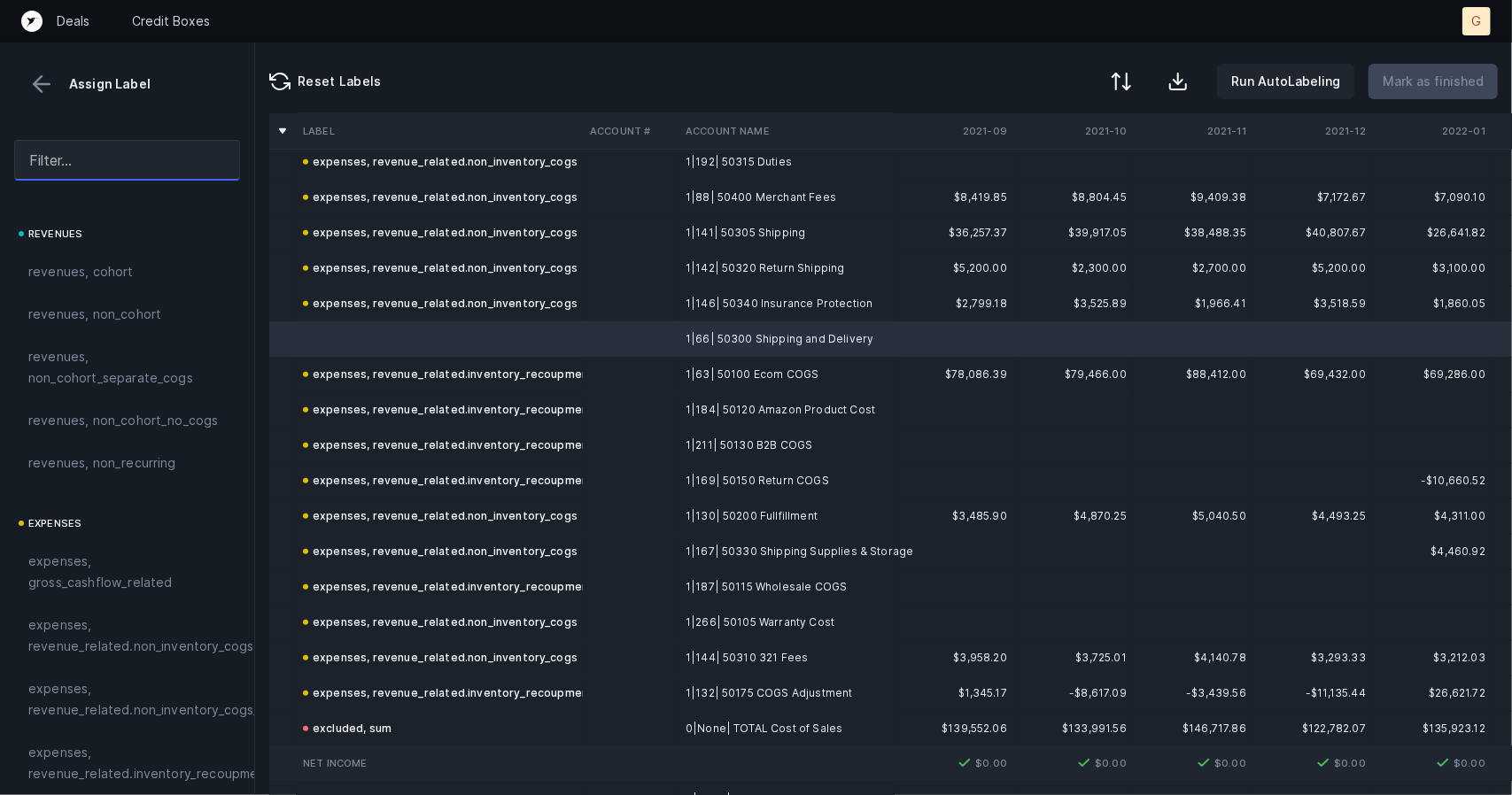
click at [84, 167] on input "text" at bounding box center [126, 160] width 226 height 41
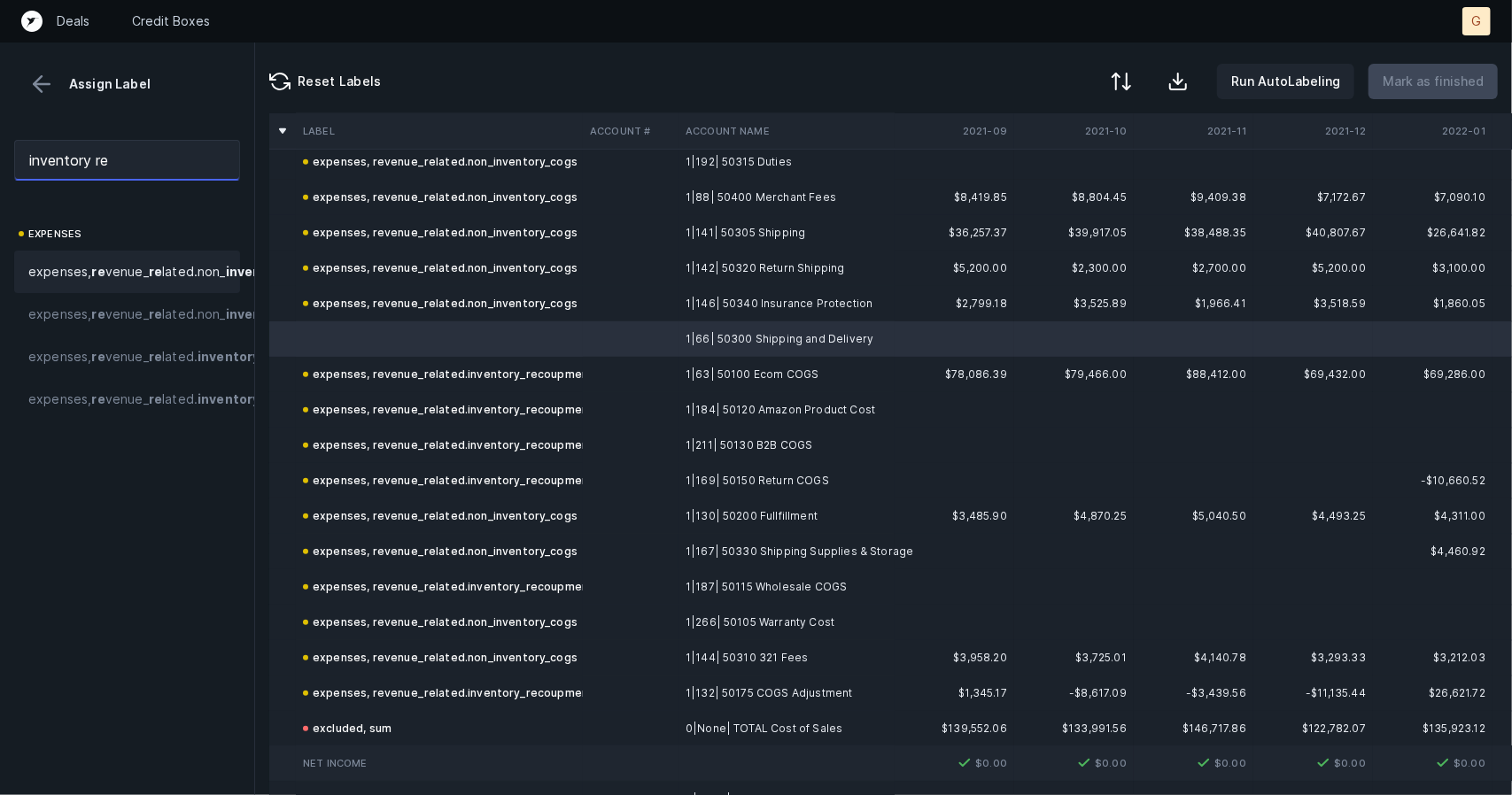
type input "inventory re"
click at [129, 271] on span "expenses, re venue_ re lated.non_ inventory _cogs" at bounding box center [176, 272] width 295 height 21
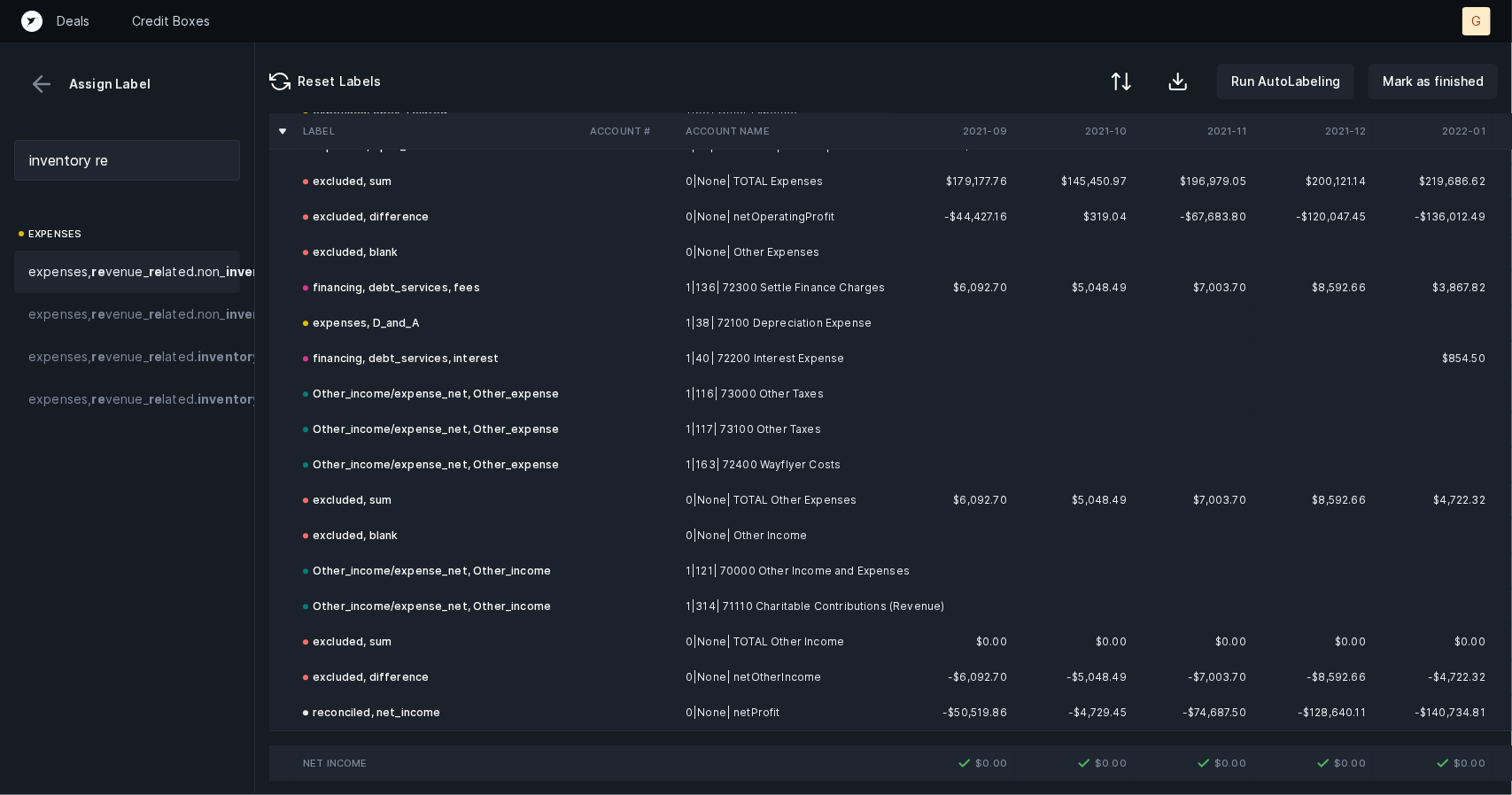
scroll to position [2952, 0]
click at [1407, 80] on p "Mark as finished" at bounding box center [1433, 81] width 101 height 21
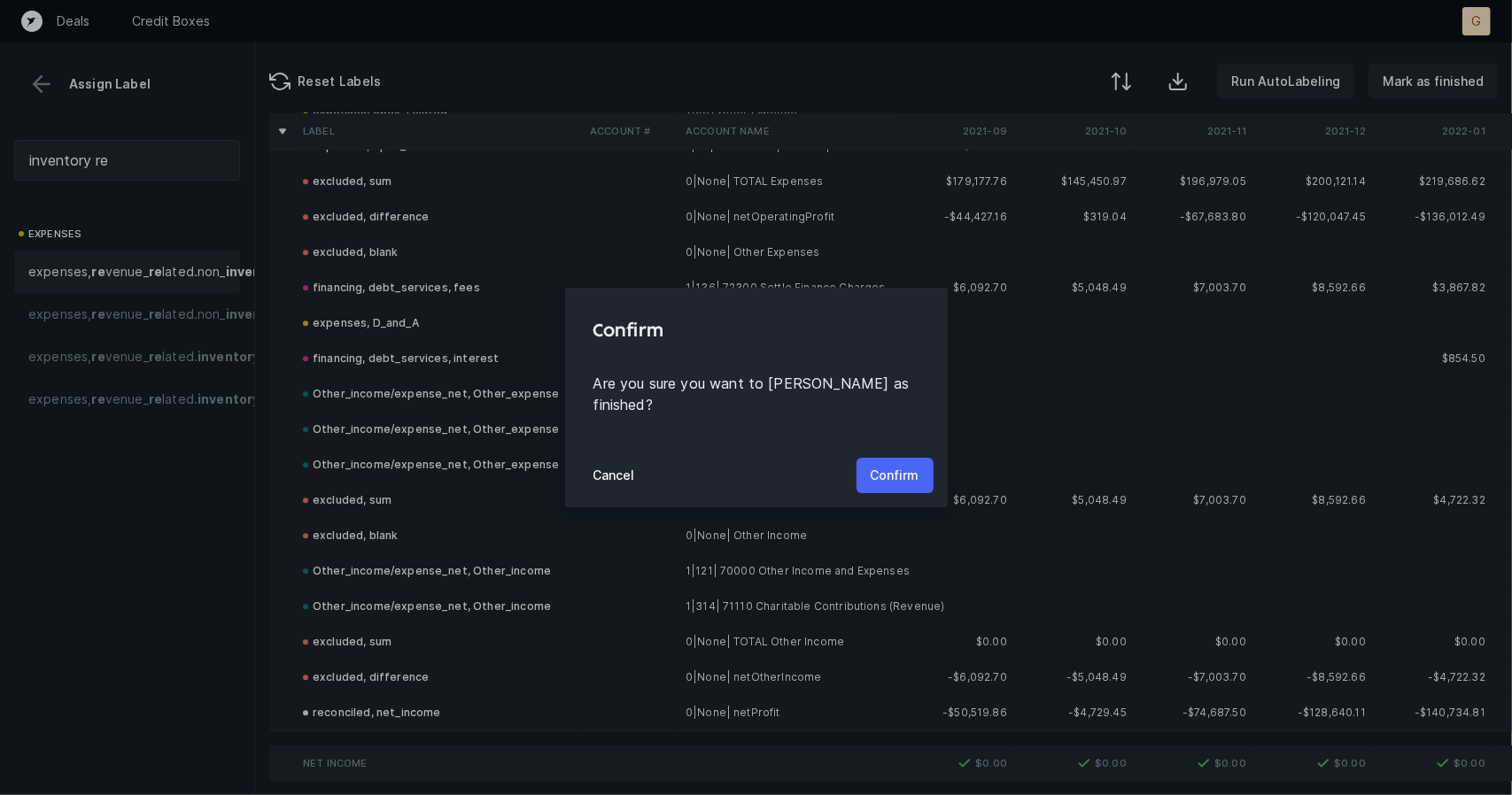
click at [906, 465] on p "Confirm" at bounding box center [895, 475] width 48 height 21
